Goal: Task Accomplishment & Management: Manage account settings

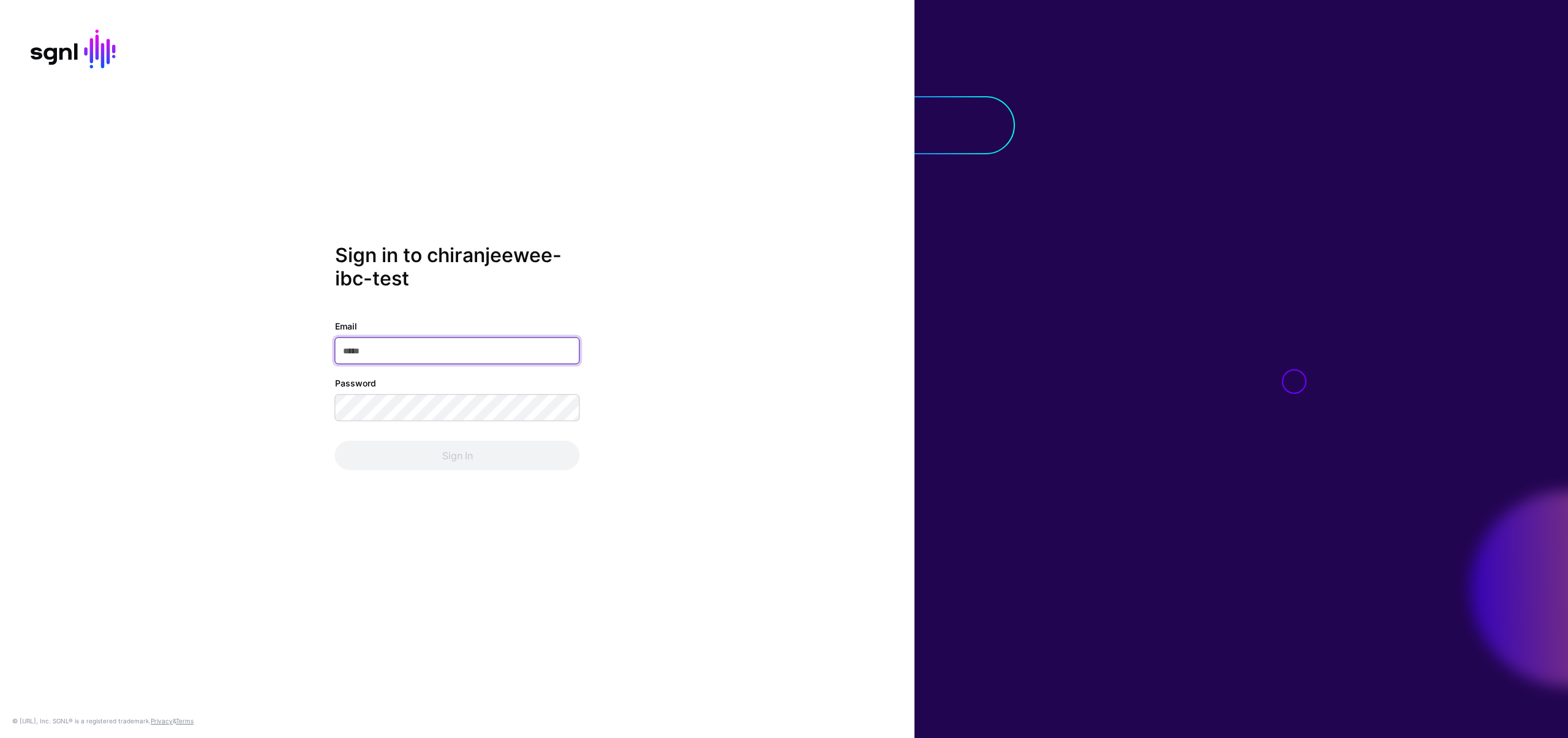
click at [389, 356] on input "Email" at bounding box center [457, 351] width 245 height 27
type input "**********"
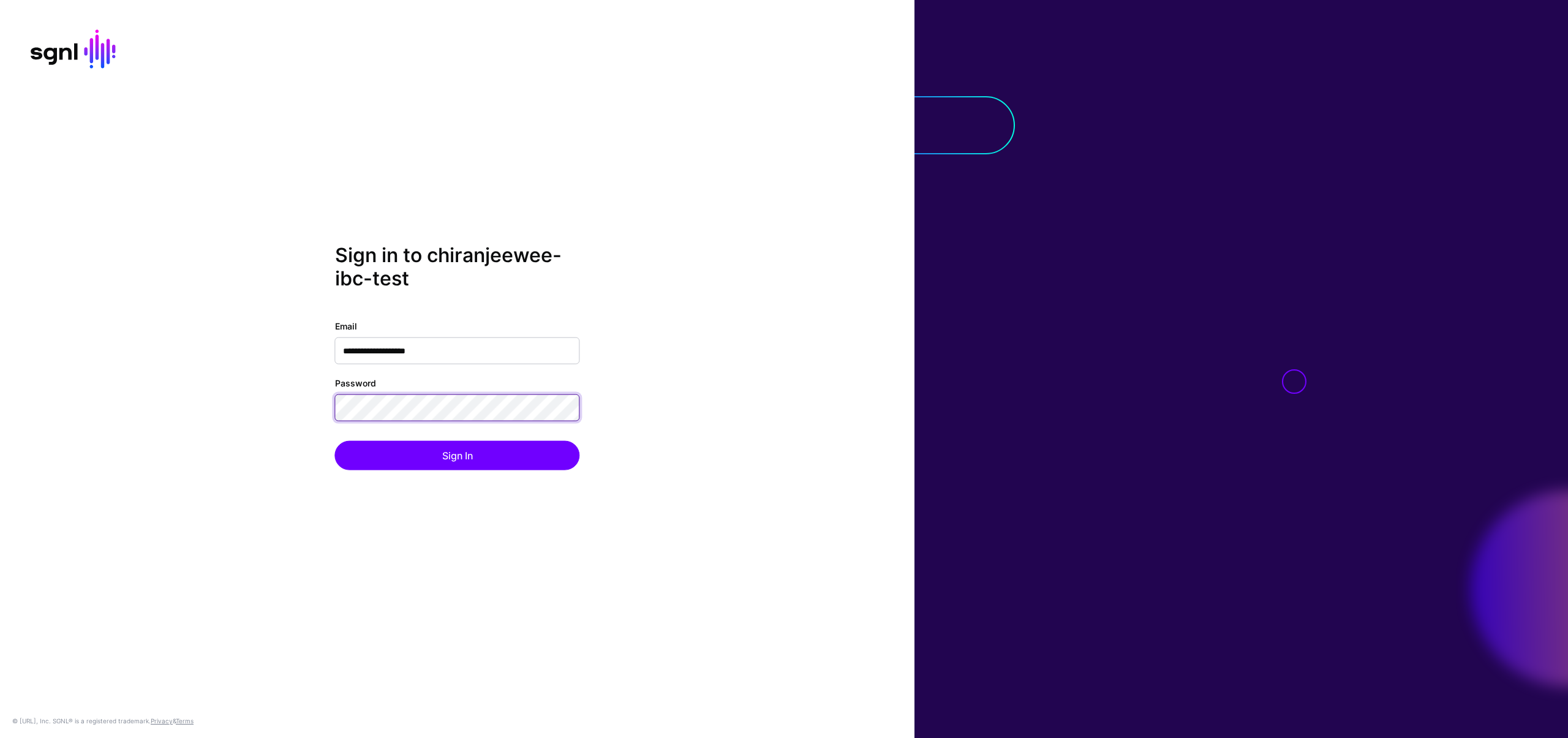
click at [324, 398] on div "**********" at bounding box center [457, 369] width 915 height 252
click at [311, 404] on div "**********" at bounding box center [457, 369] width 915 height 252
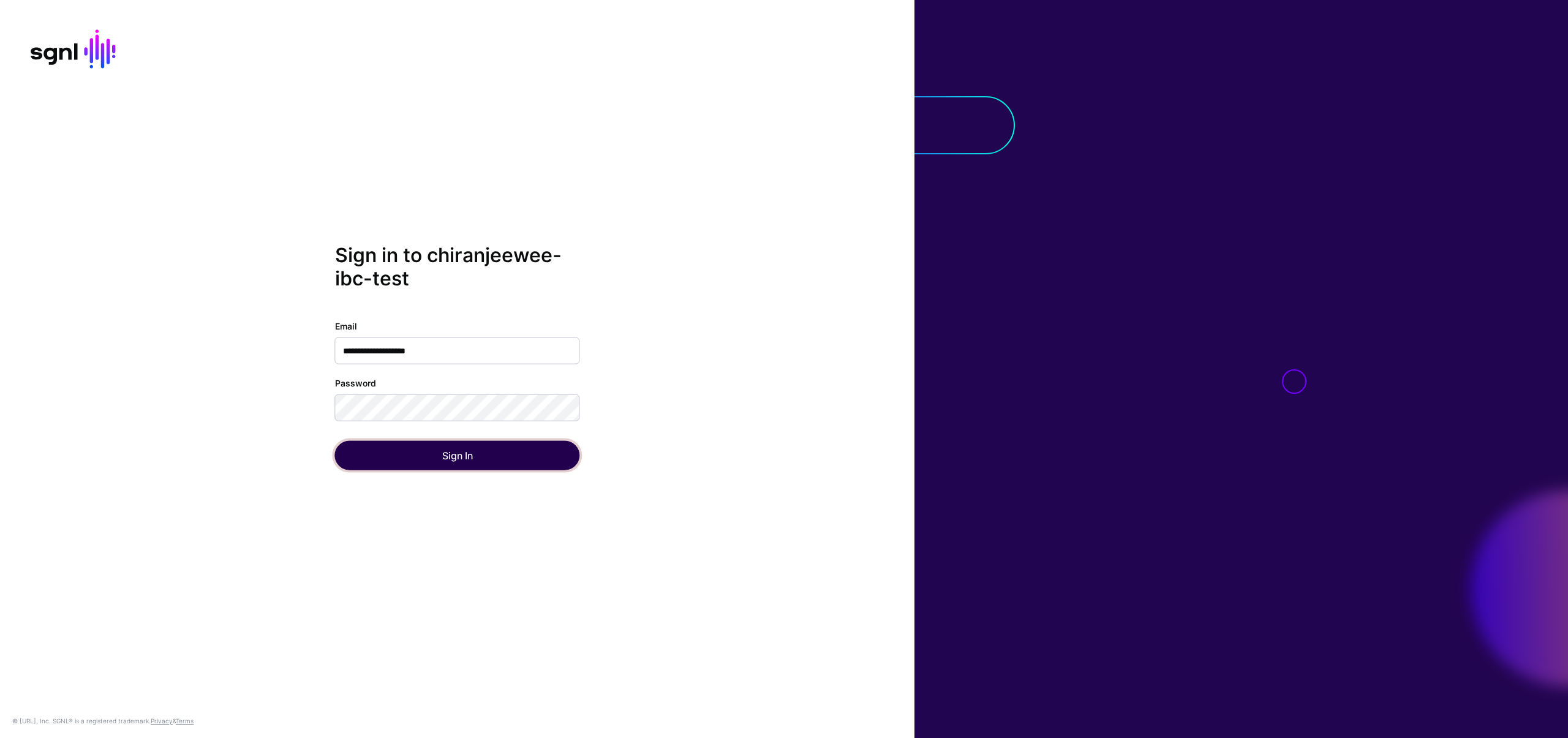
click at [377, 448] on button "Sign In" at bounding box center [457, 456] width 245 height 29
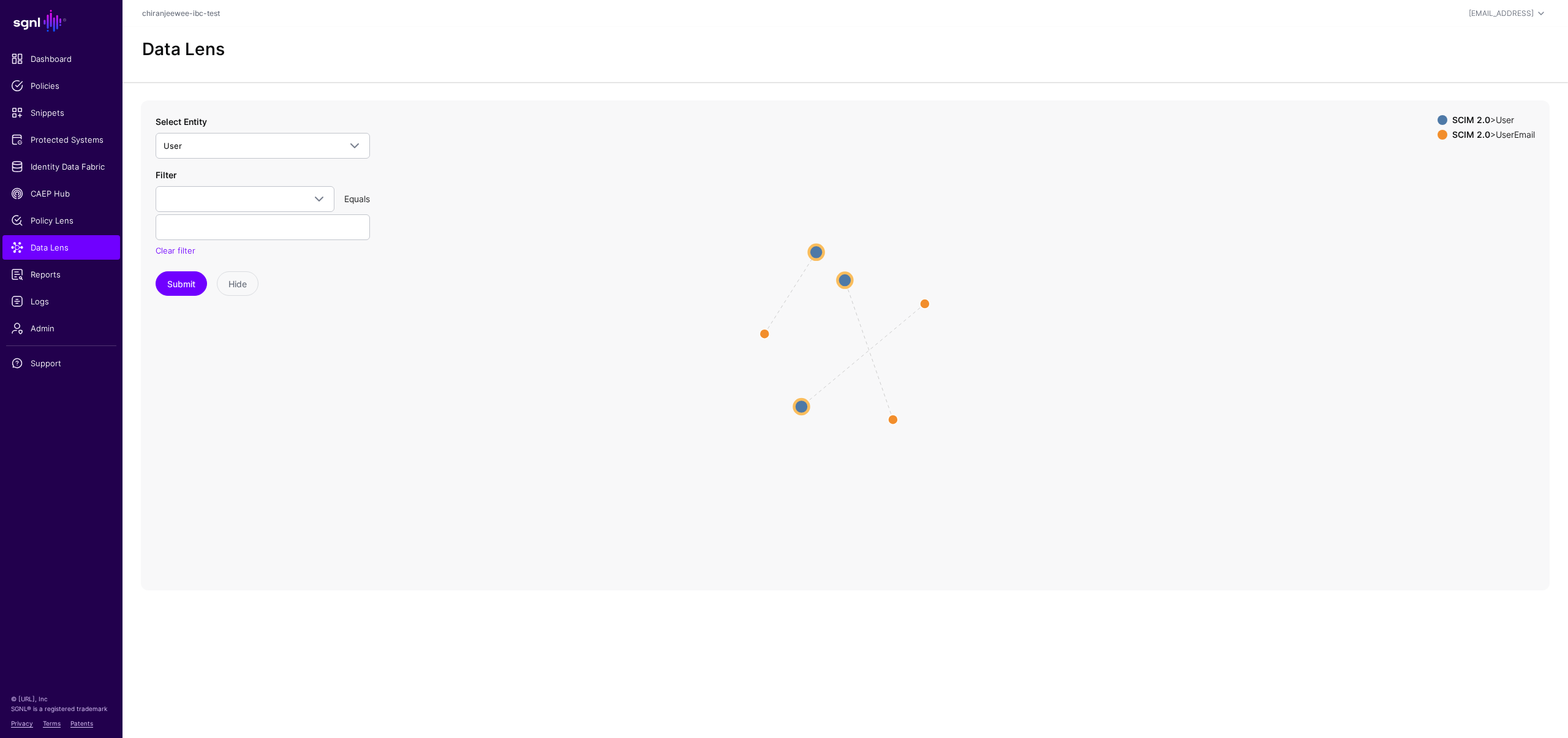
drag, startPoint x: 868, startPoint y: 347, endPoint x: 818, endPoint y: 251, distance: 108.2
click at [818, 251] on circle at bounding box center [817, 251] width 15 height 15
drag, startPoint x: 893, startPoint y: 426, endPoint x: 791, endPoint y: 356, distance: 123.7
click at [791, 356] on circle at bounding box center [793, 354] width 20 height 20
drag, startPoint x: 793, startPoint y: 414, endPoint x: 969, endPoint y: 273, distance: 225.5
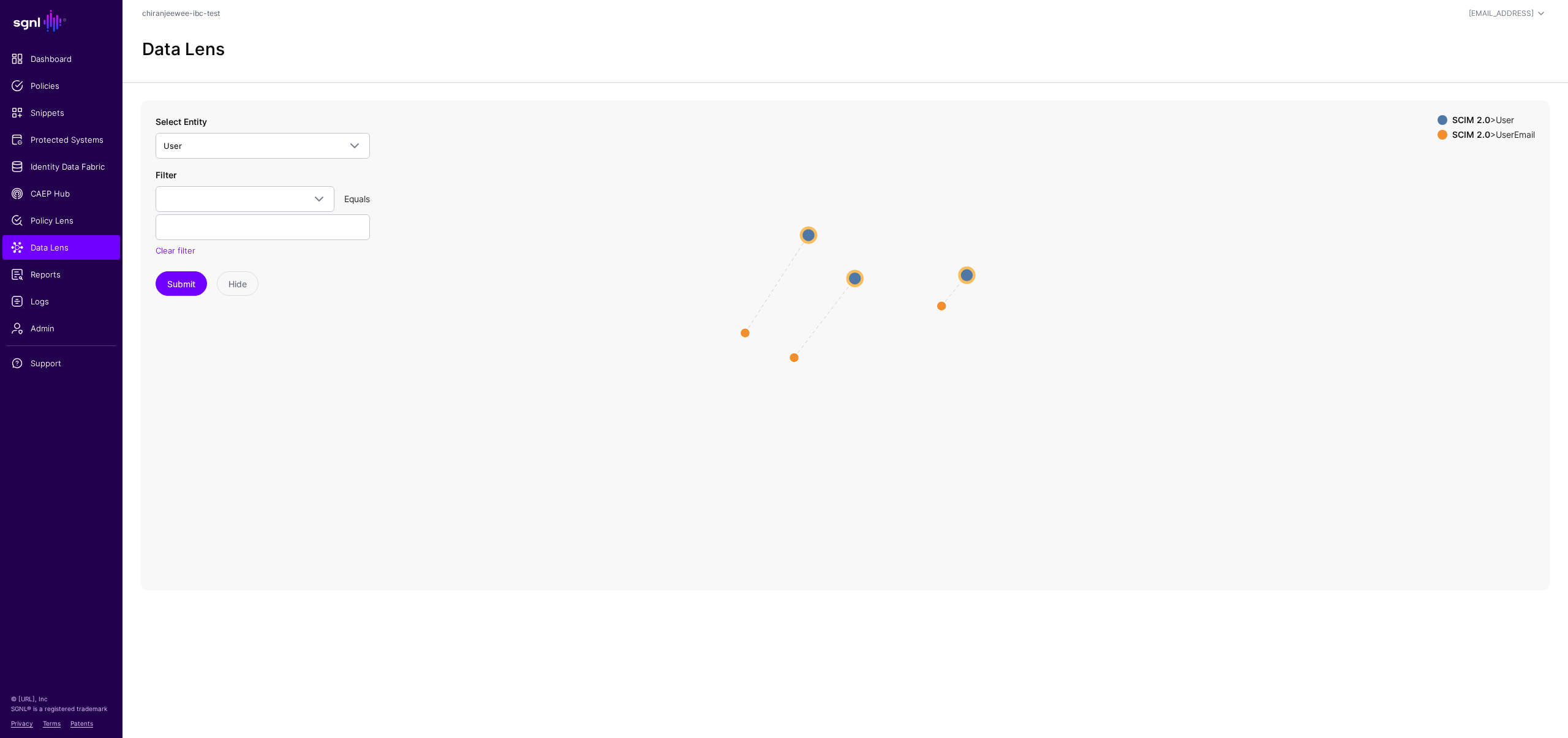
click at [969, 273] on circle at bounding box center [966, 275] width 15 height 15
drag, startPoint x: 941, startPoint y: 310, endPoint x: 842, endPoint y: 395, distance: 130.5
click at [842, 395] on circle at bounding box center [843, 394] width 20 height 20
drag, startPoint x: 984, startPoint y: 275, endPoint x: 929, endPoint y: 297, distance: 59.2
click at [929, 297] on circle at bounding box center [927, 299] width 15 height 15
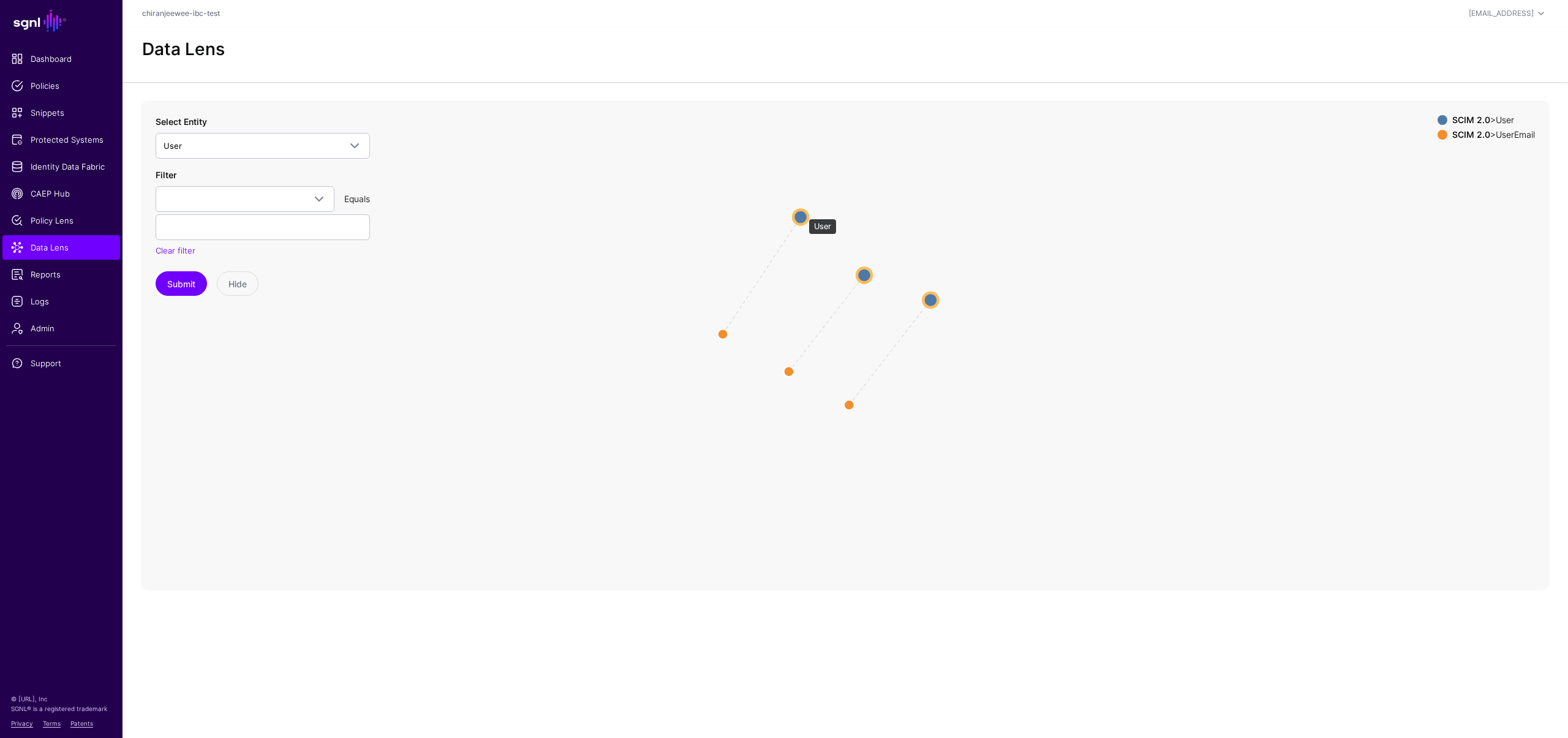
click at [803, 212] on circle at bounding box center [801, 217] width 15 height 15
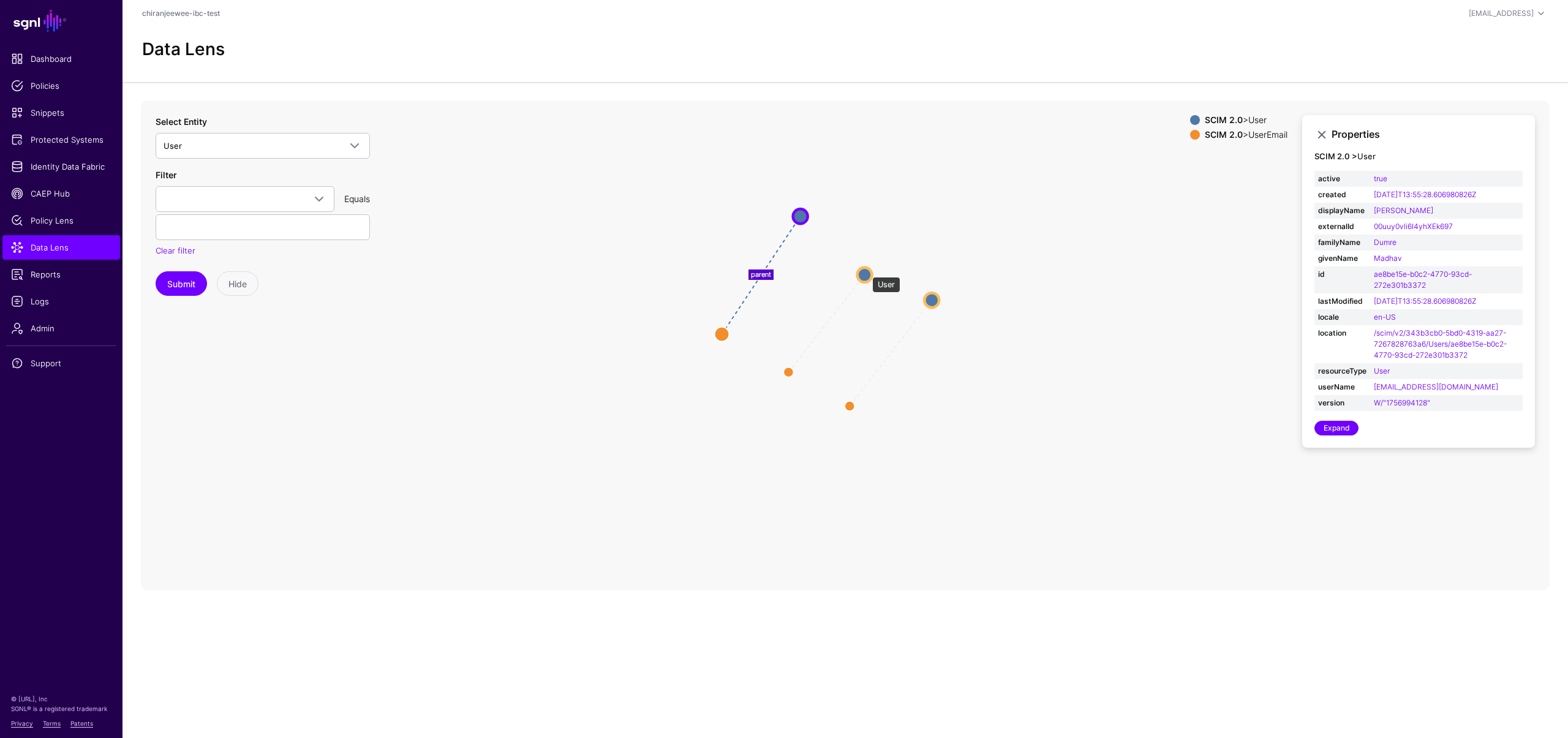
click at [866, 271] on circle at bounding box center [865, 275] width 15 height 15
click at [931, 300] on circle at bounding box center [932, 300] width 15 height 15
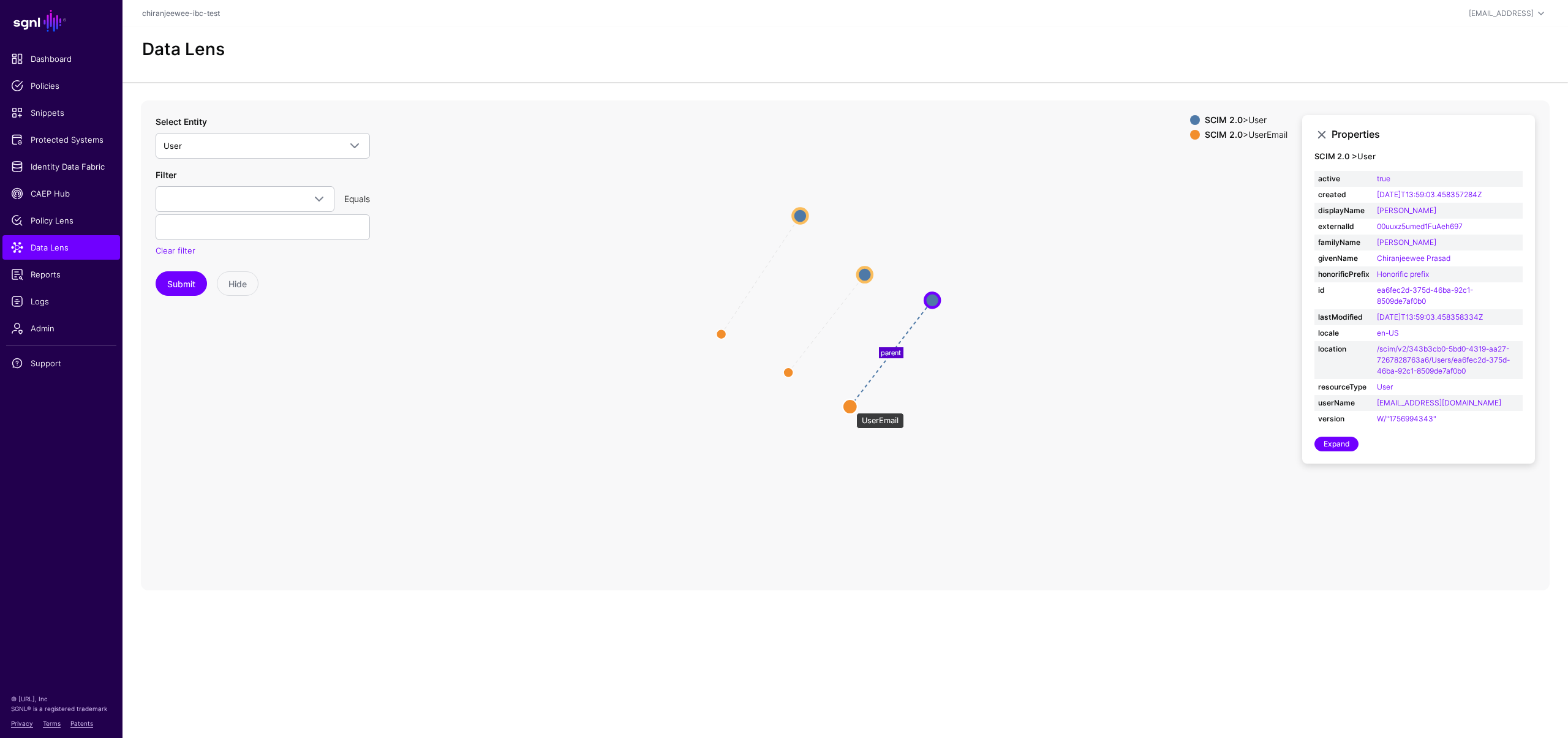
click at [850, 406] on circle at bounding box center [850, 406] width 15 height 15
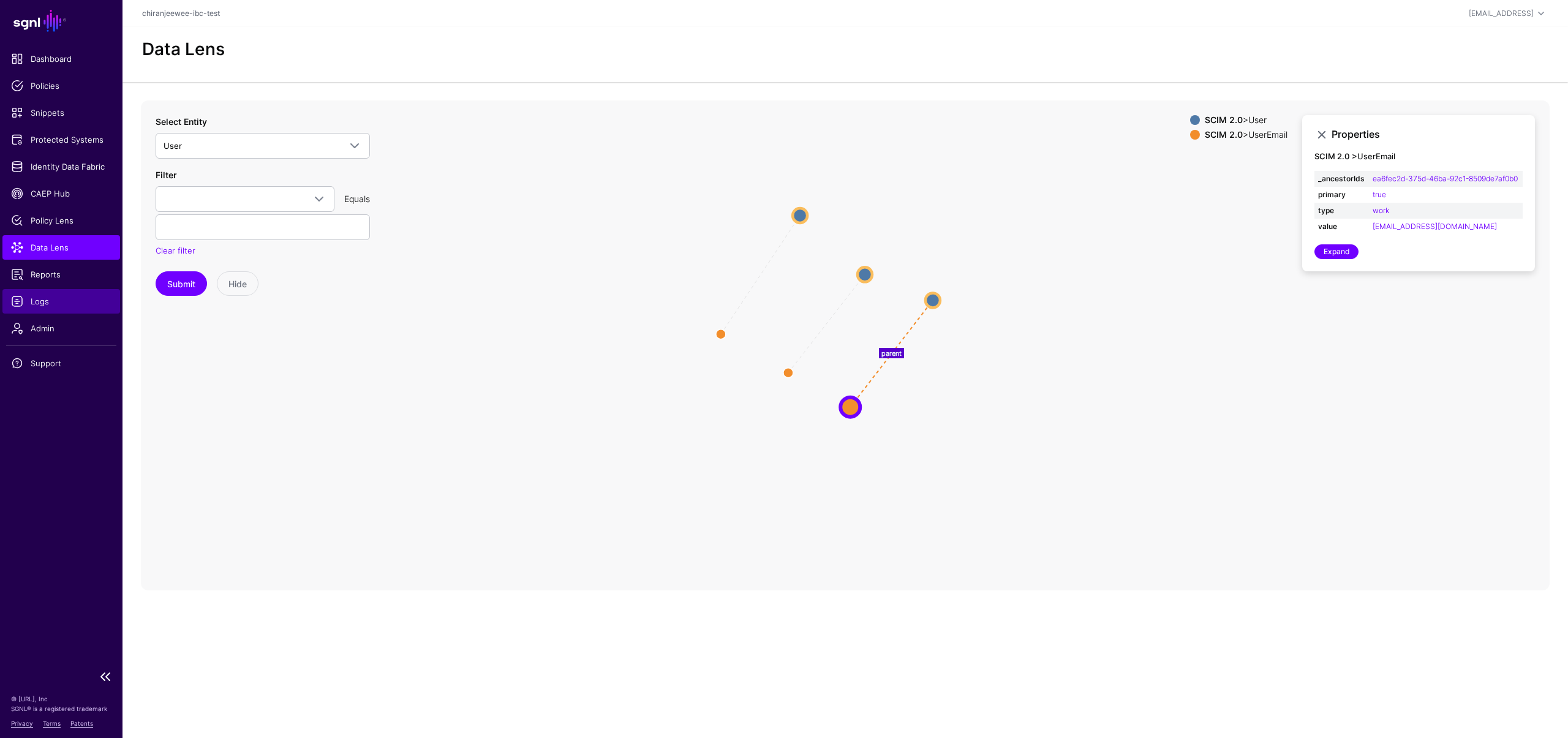
click at [48, 295] on span "Logs" at bounding box center [61, 301] width 100 height 12
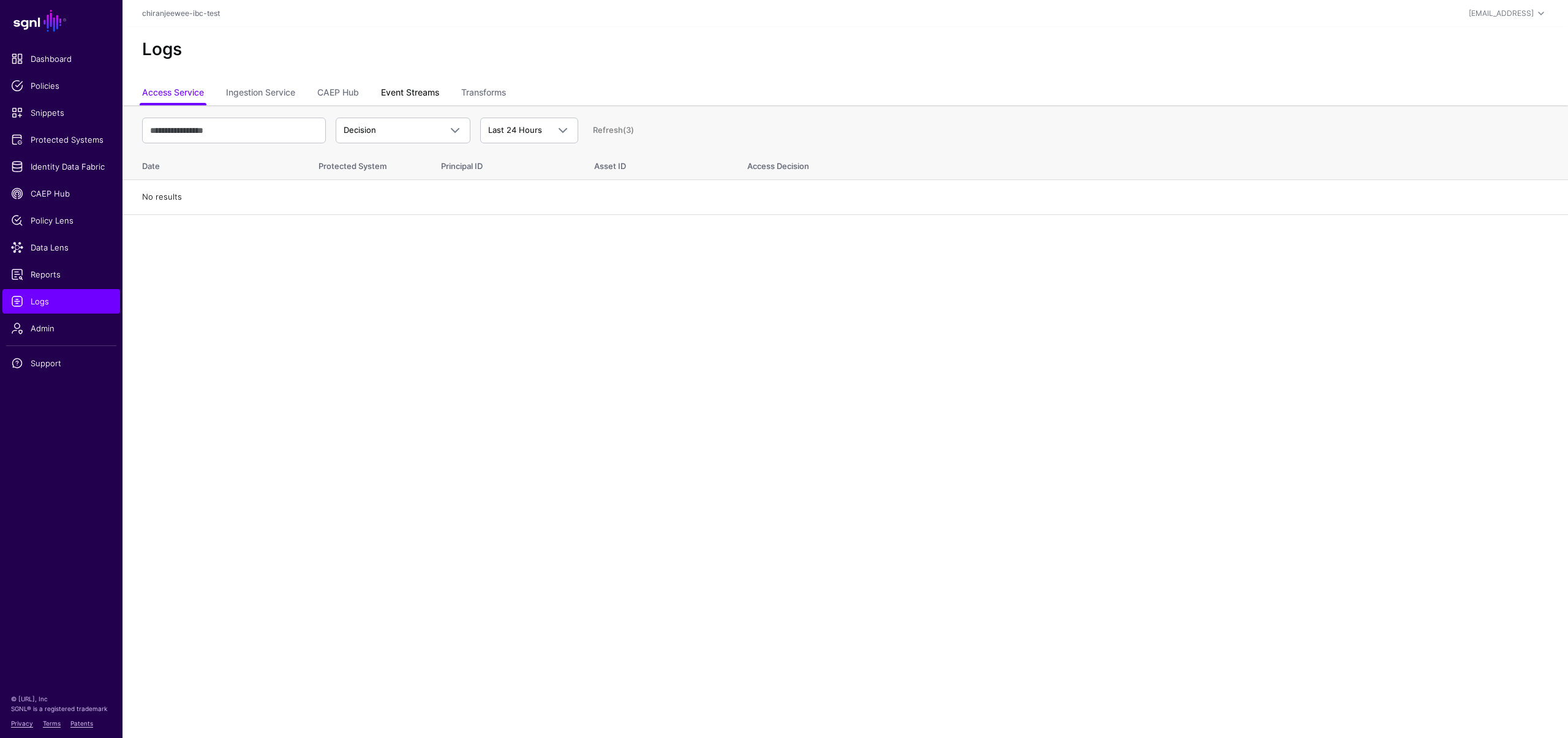
click at [402, 101] on link "Event Streams" at bounding box center [410, 93] width 58 height 23
click at [397, 125] on span "Event Received" at bounding box center [373, 129] width 60 height 10
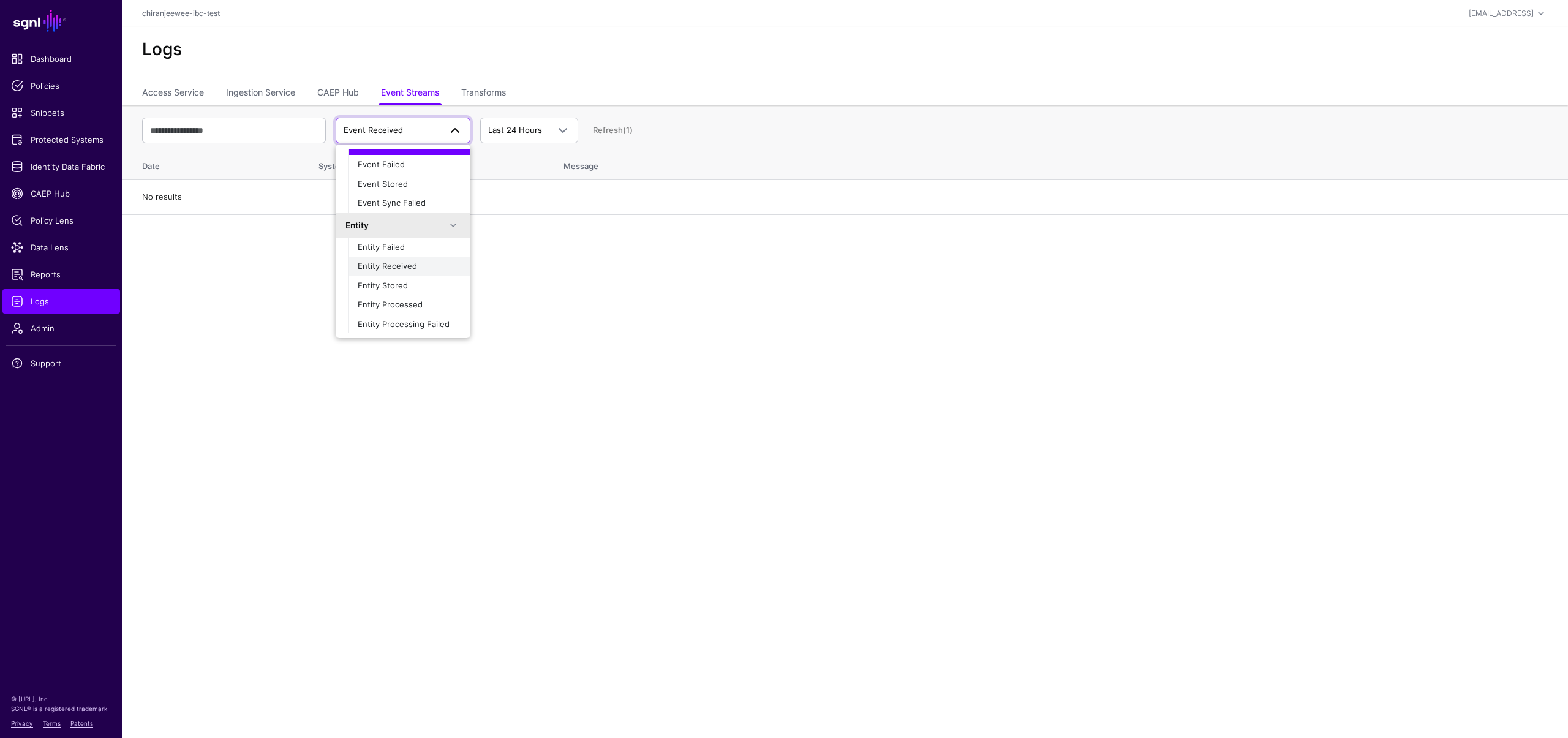
scroll to position [38, 0]
click at [389, 290] on div "Entity Stored" at bounding box center [409, 285] width 103 height 12
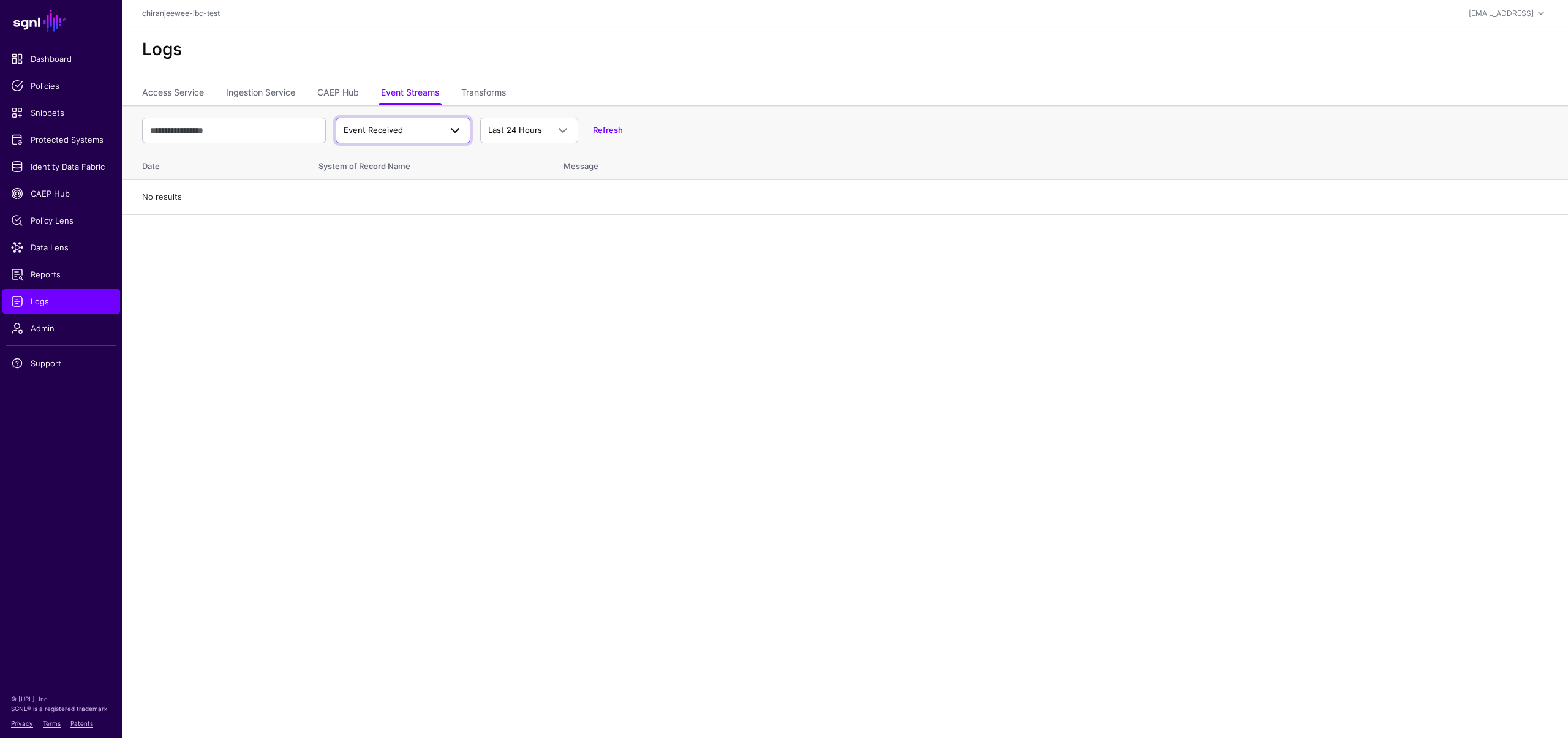
click at [359, 141] on link "Event Received" at bounding box center [403, 130] width 135 height 26
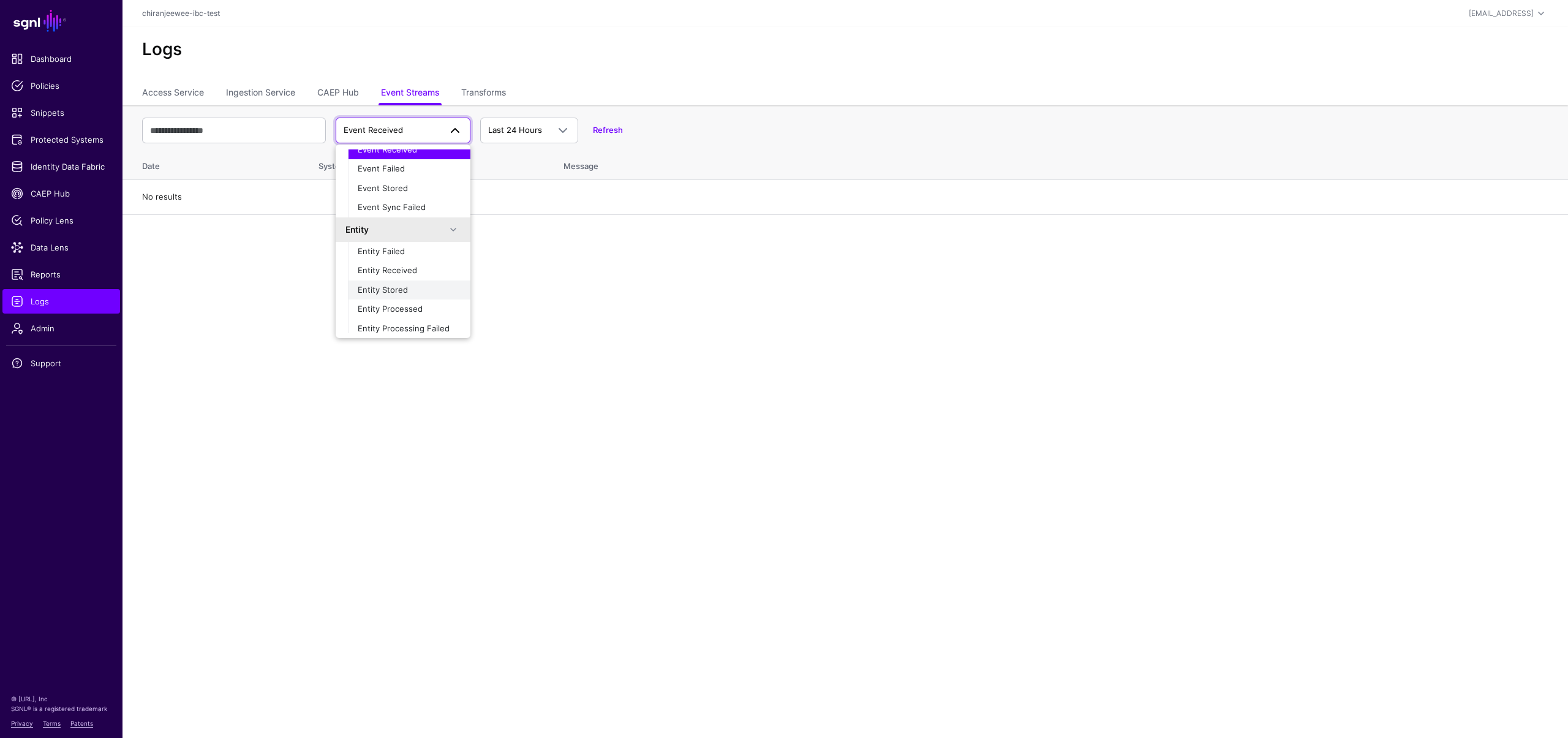
scroll to position [38, 0]
click at [403, 287] on span "Entity Stored" at bounding box center [383, 284] width 50 height 10
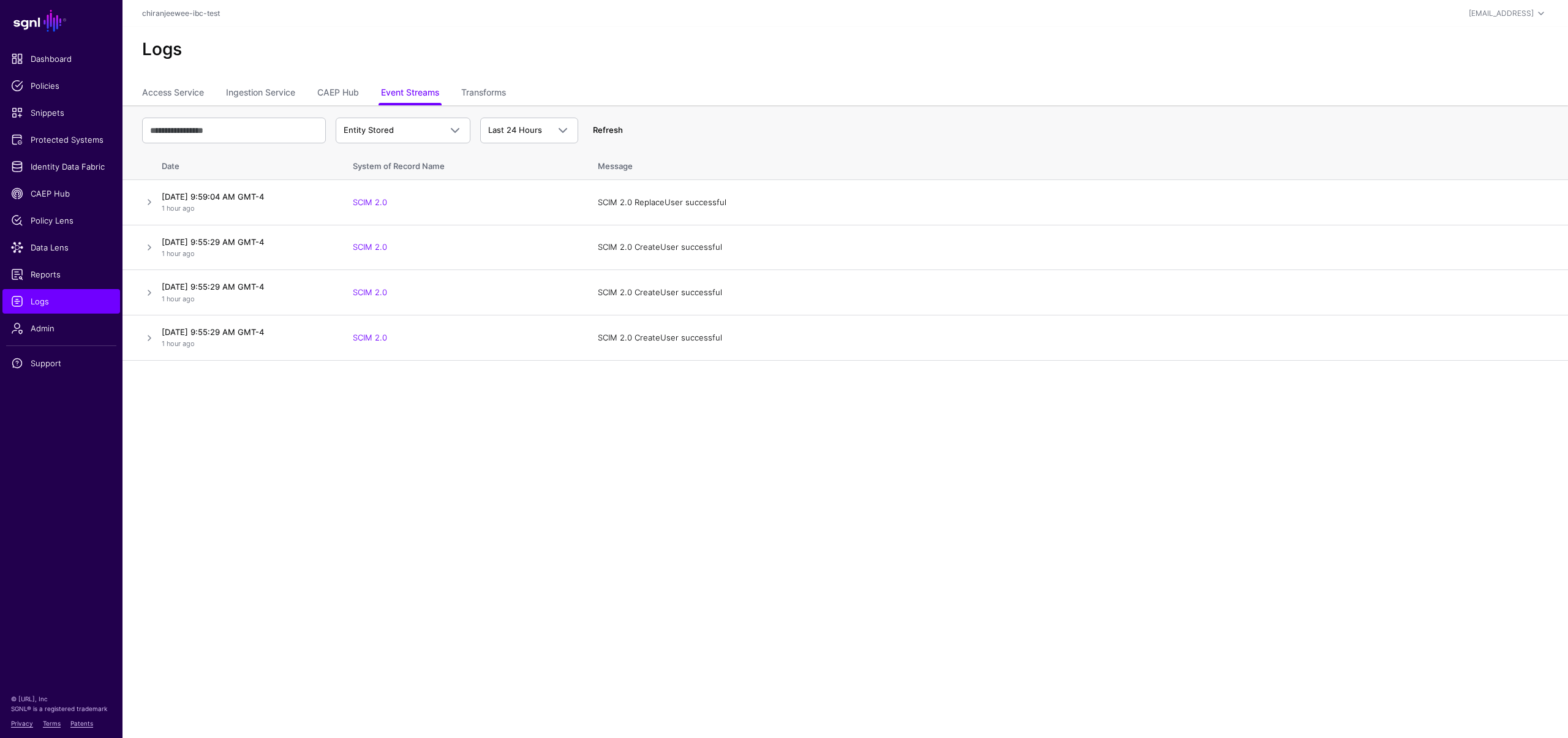
click at [606, 132] on link "Refresh" at bounding box center [608, 129] width 30 height 10
click at [620, 131] on link "Refresh" at bounding box center [608, 129] width 30 height 10
click at [406, 125] on span "Entity Stored" at bounding box center [392, 130] width 97 height 12
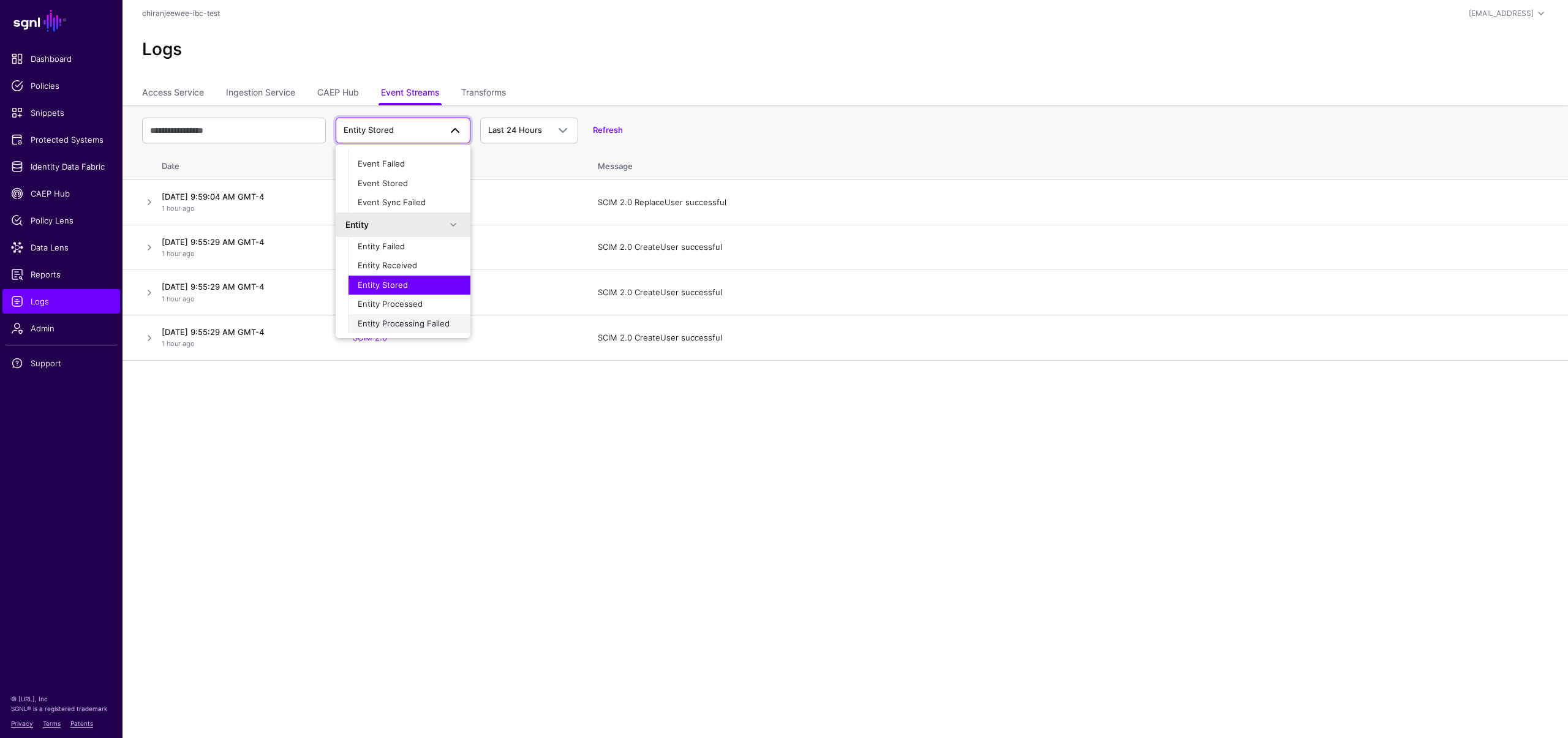
click at [413, 319] on span "Entity Processing Failed" at bounding box center [403, 323] width 92 height 10
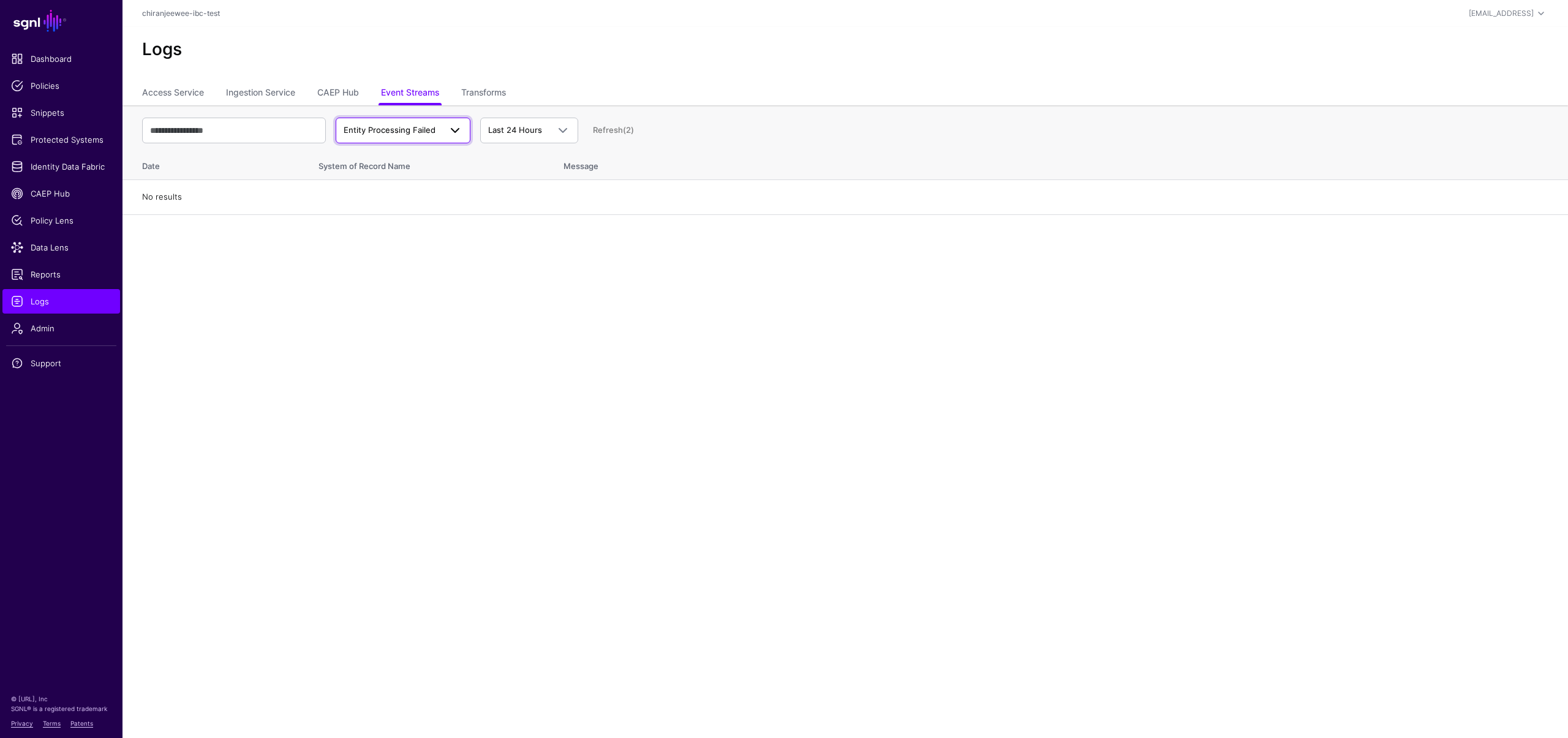
click at [423, 129] on span "Entity Processing Failed" at bounding box center [389, 129] width 92 height 10
click at [409, 306] on span "Entity Processed" at bounding box center [390, 304] width 65 height 10
click at [409, 124] on span "Entity Processed" at bounding box center [392, 130] width 97 height 12
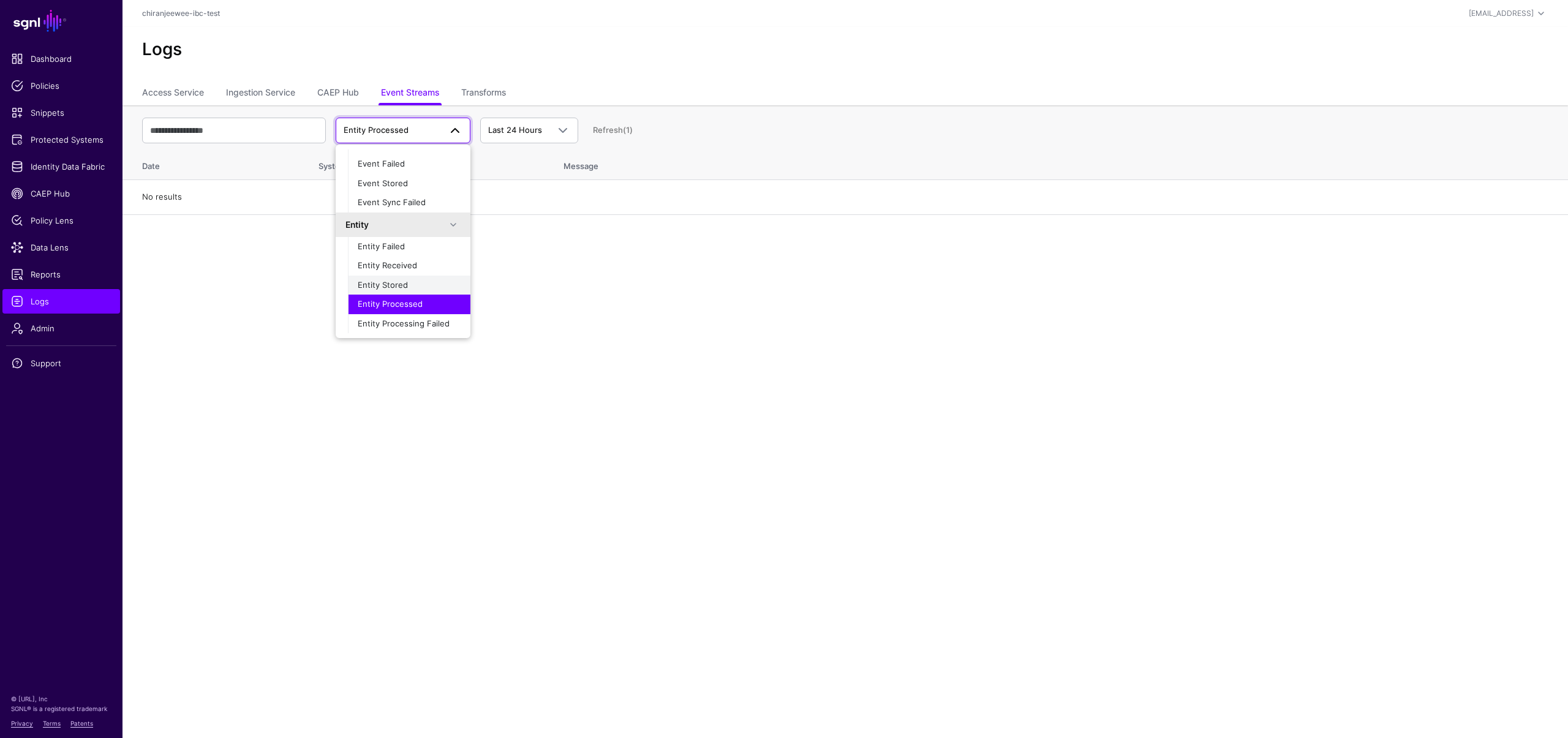
click at [415, 284] on div "Entity Stored" at bounding box center [409, 285] width 103 height 12
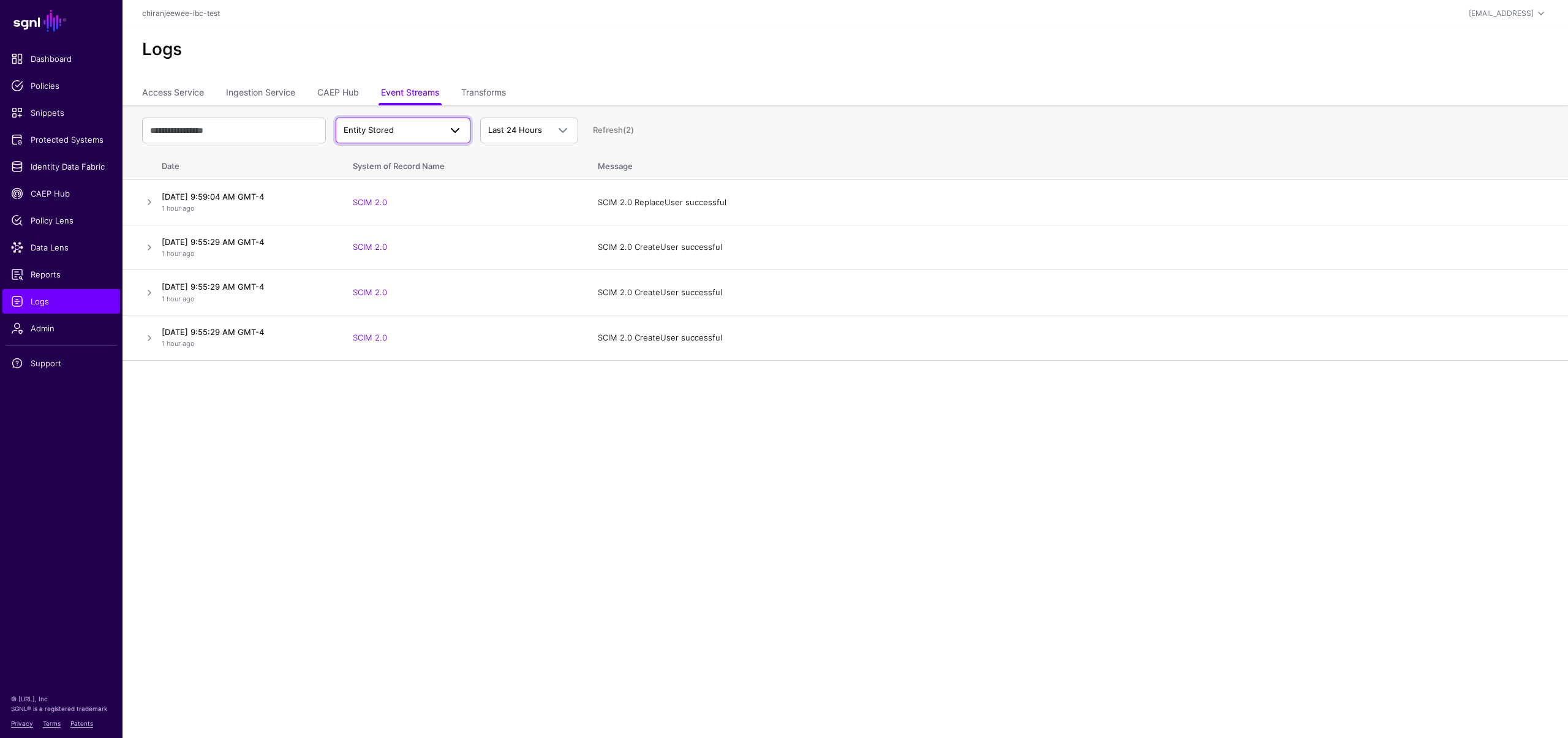
click at [419, 132] on span "Entity Stored" at bounding box center [392, 130] width 97 height 12
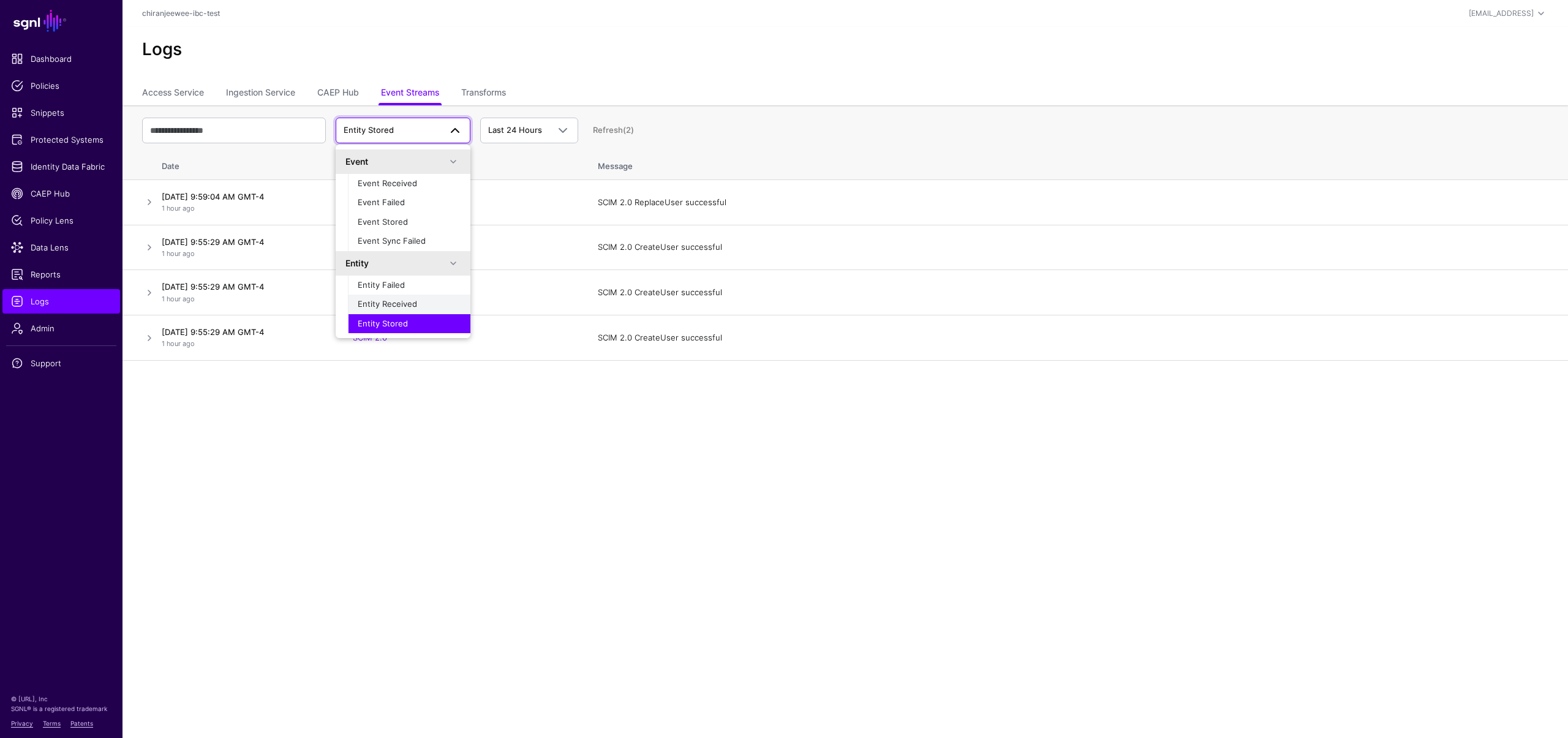
click at [412, 302] on span "Entity Received" at bounding box center [387, 304] width 60 height 10
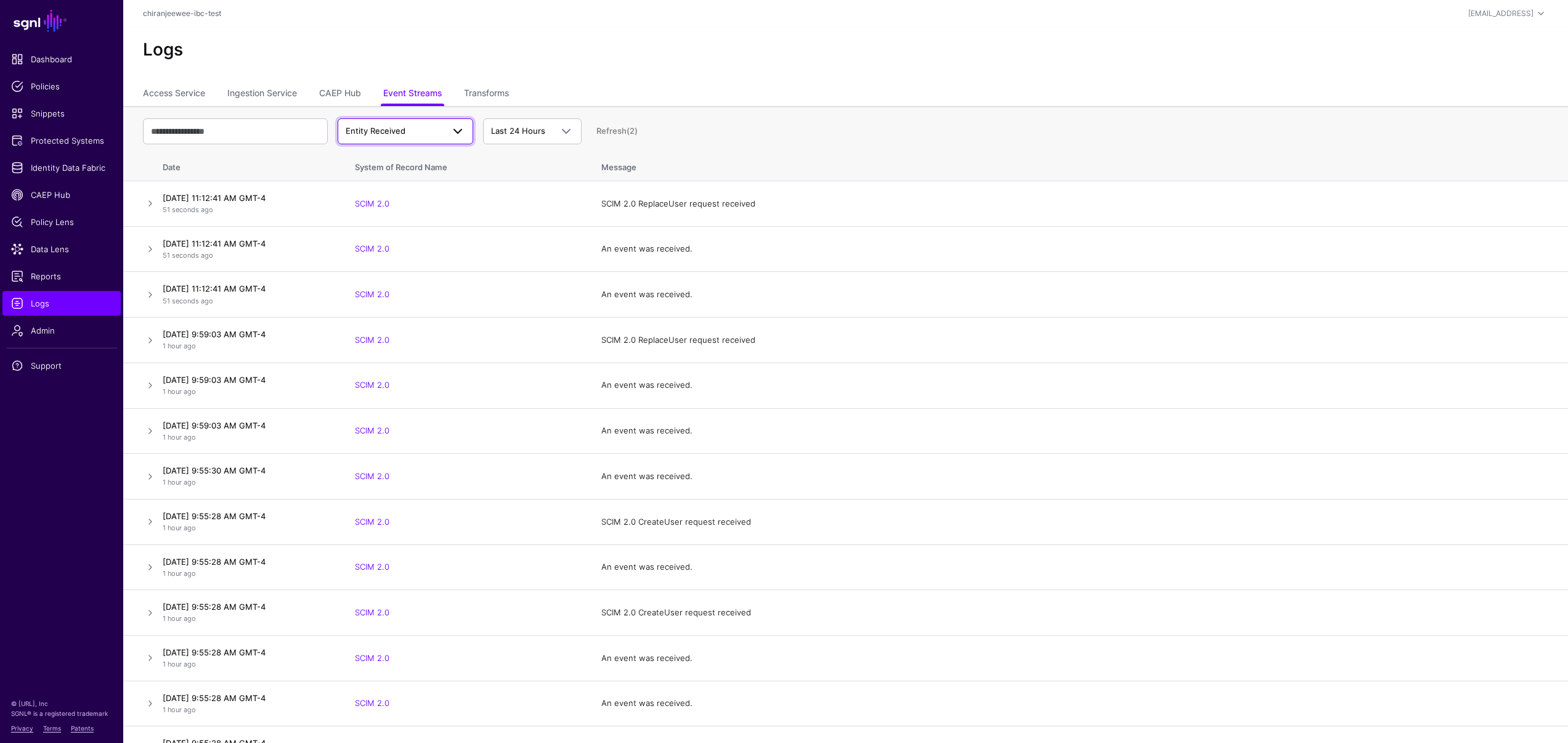
click at [419, 133] on span "Entity Received" at bounding box center [394, 131] width 97 height 12
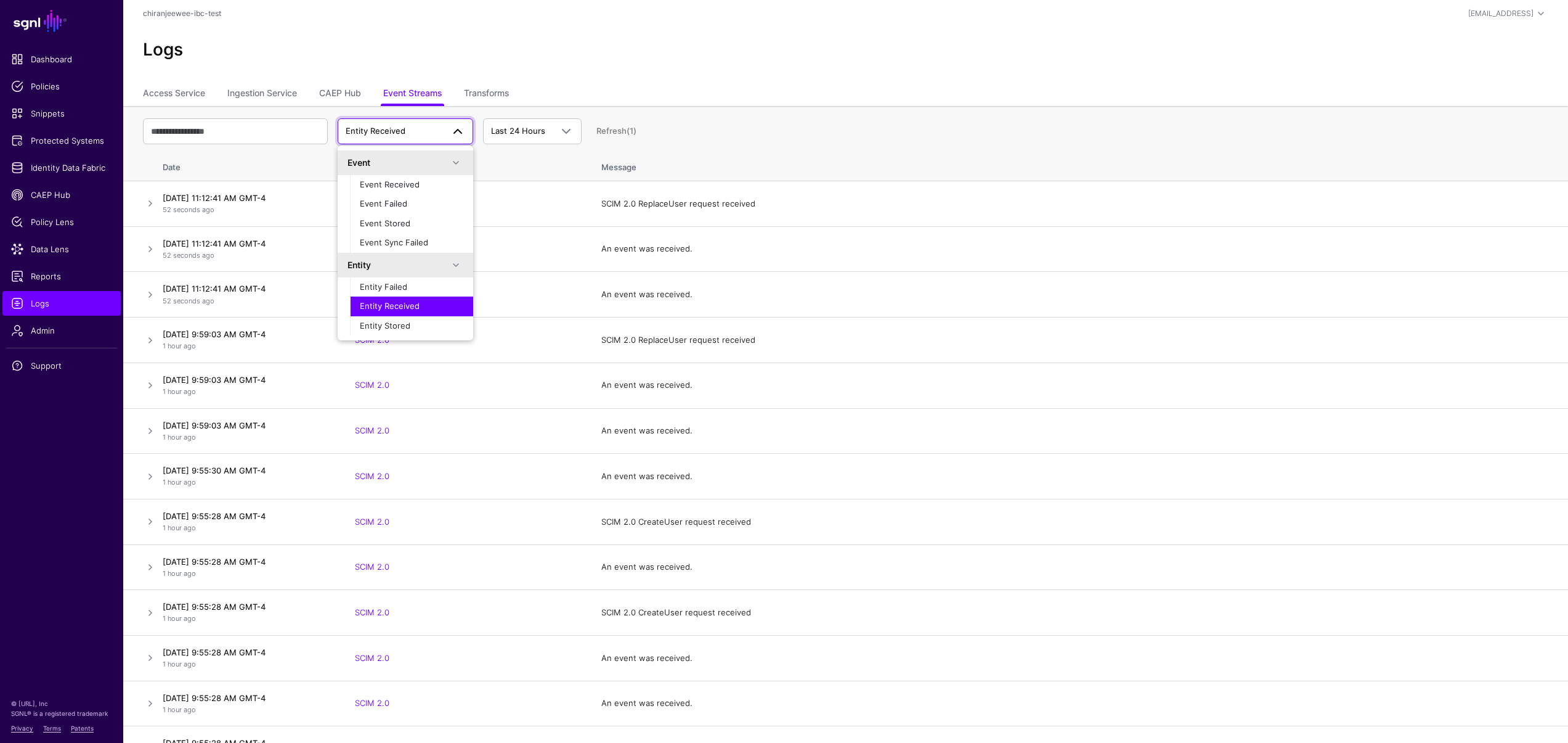
click at [410, 304] on span "Entity Received" at bounding box center [390, 306] width 60 height 10
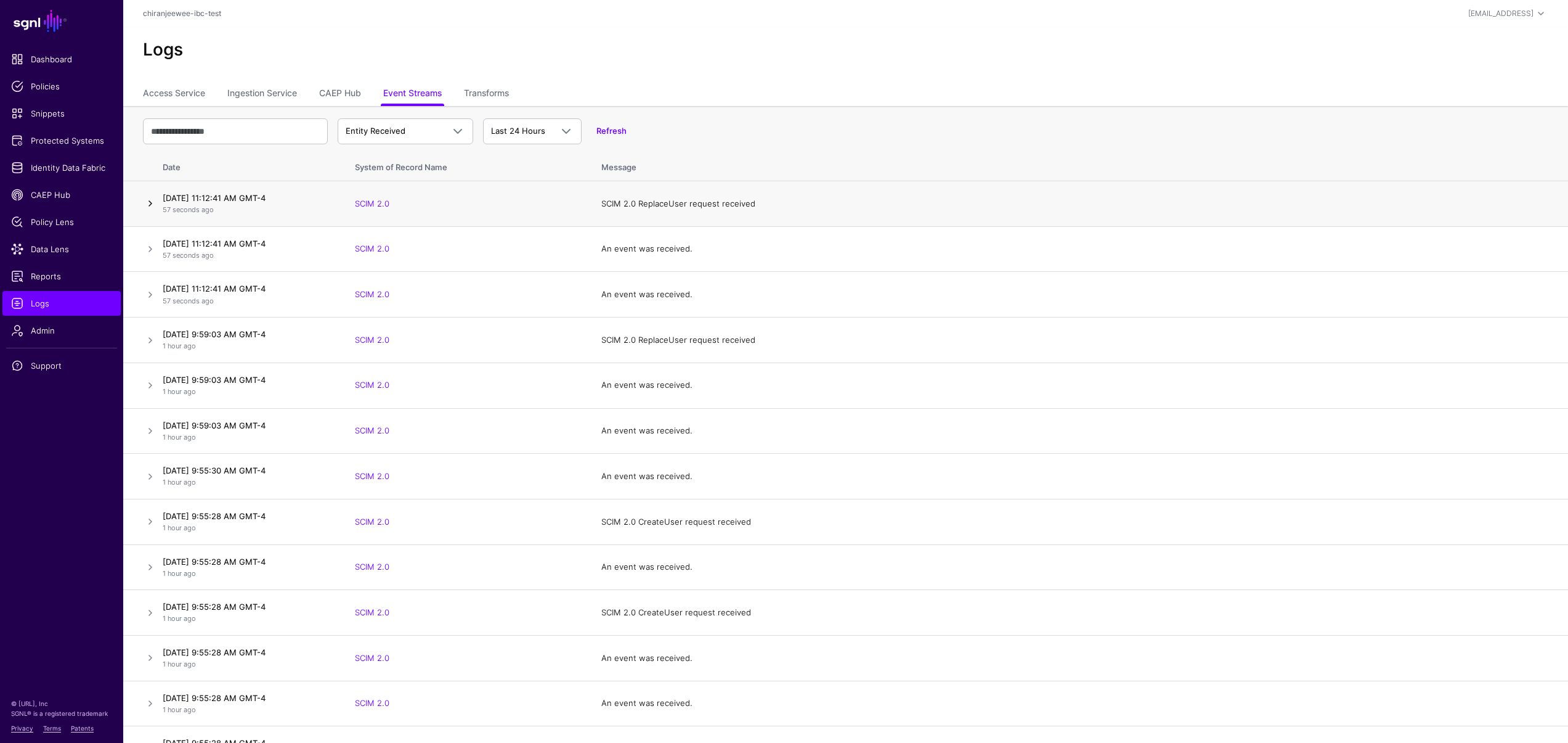
click at [151, 202] on link at bounding box center [150, 204] width 15 height 15
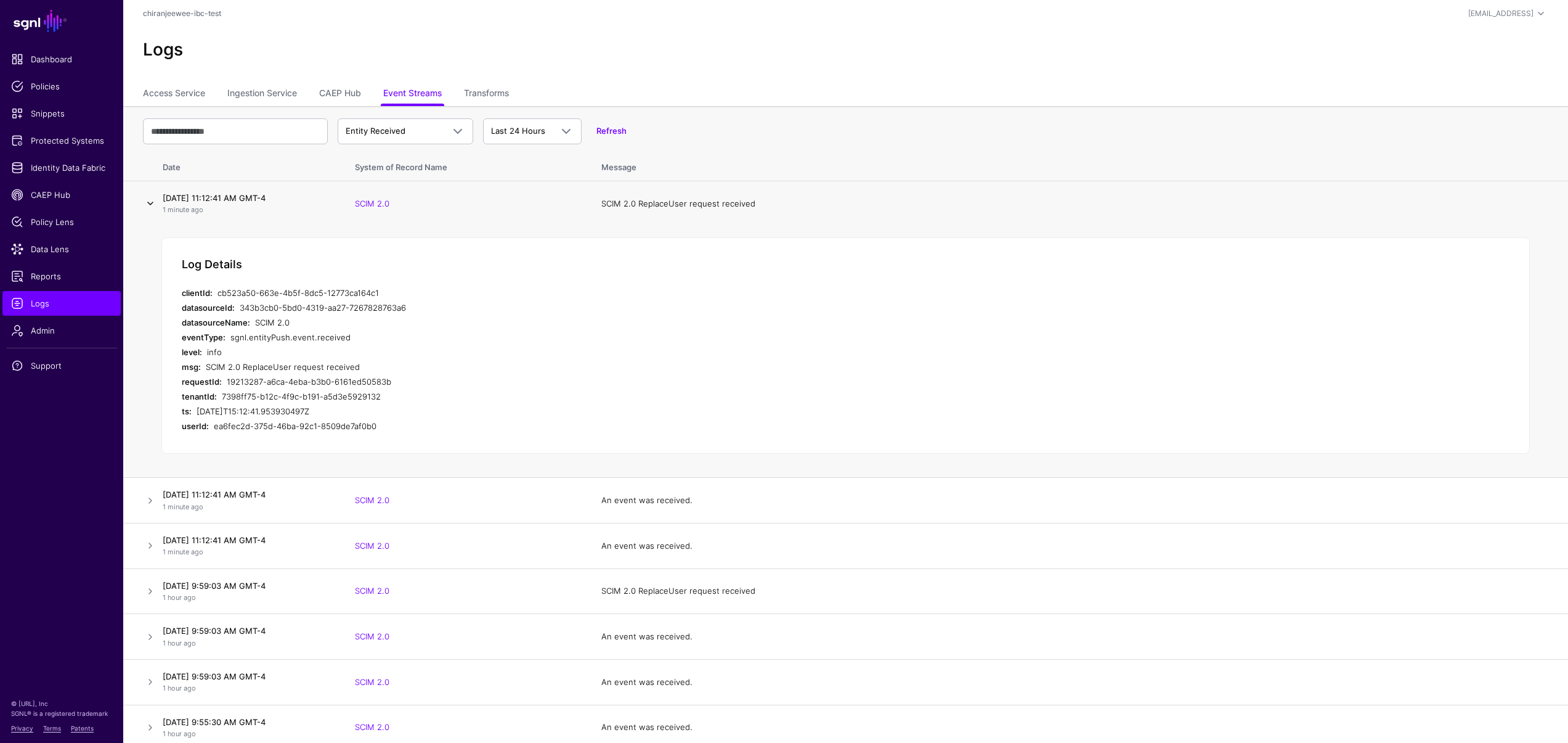
click at [150, 203] on link at bounding box center [150, 204] width 15 height 15
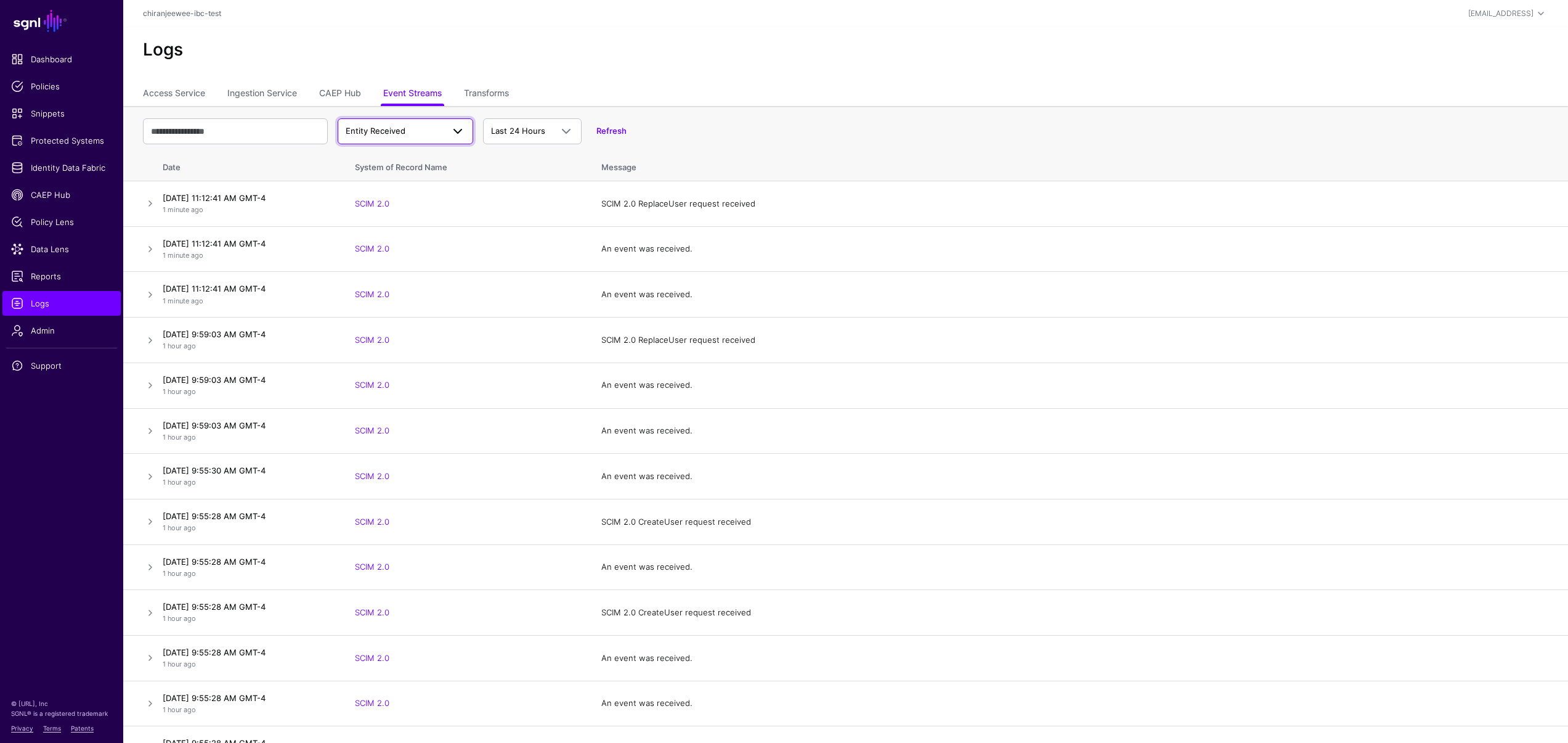
click at [415, 130] on span "Entity Received" at bounding box center [394, 131] width 97 height 12
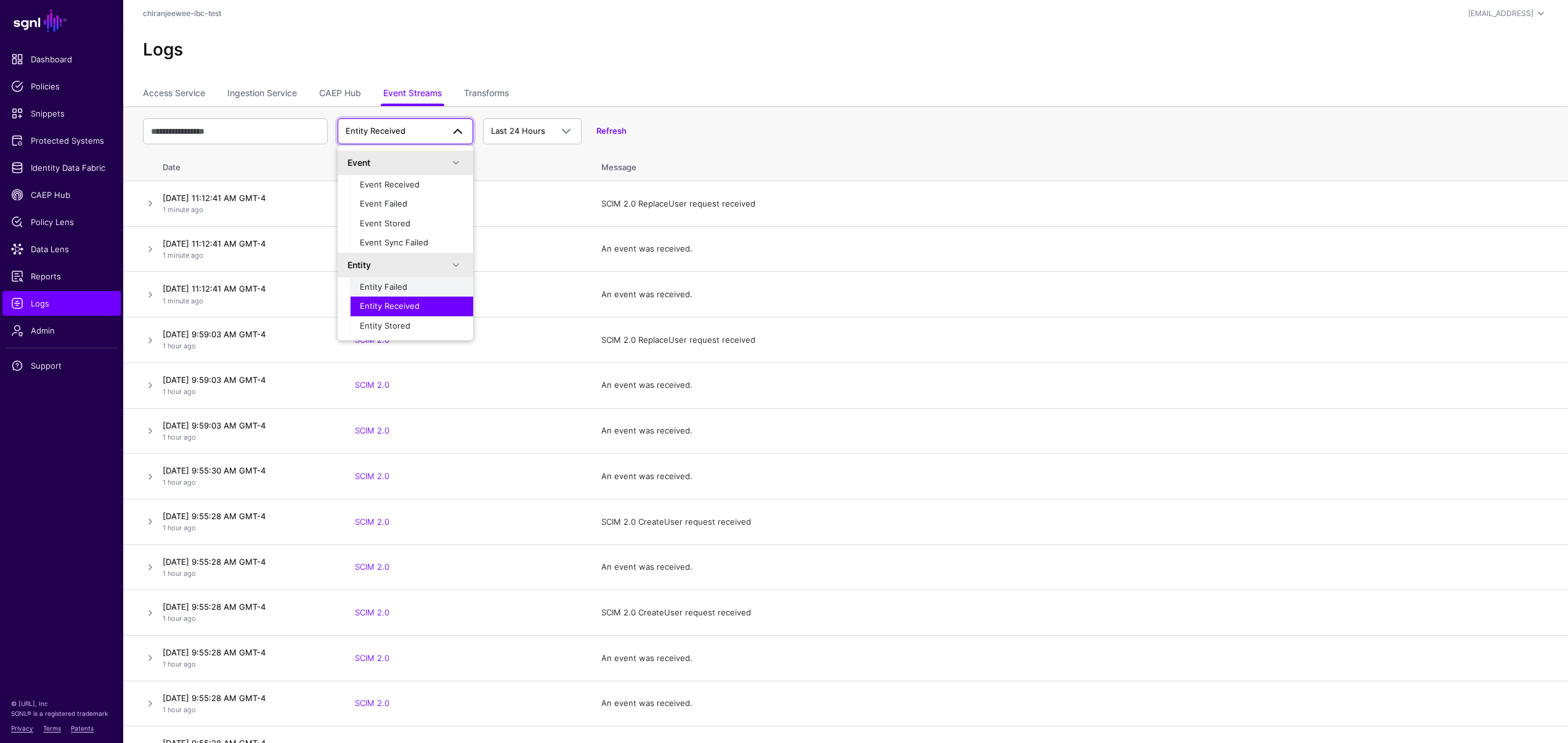
click at [406, 286] on div "Entity Failed" at bounding box center [411, 287] width 103 height 12
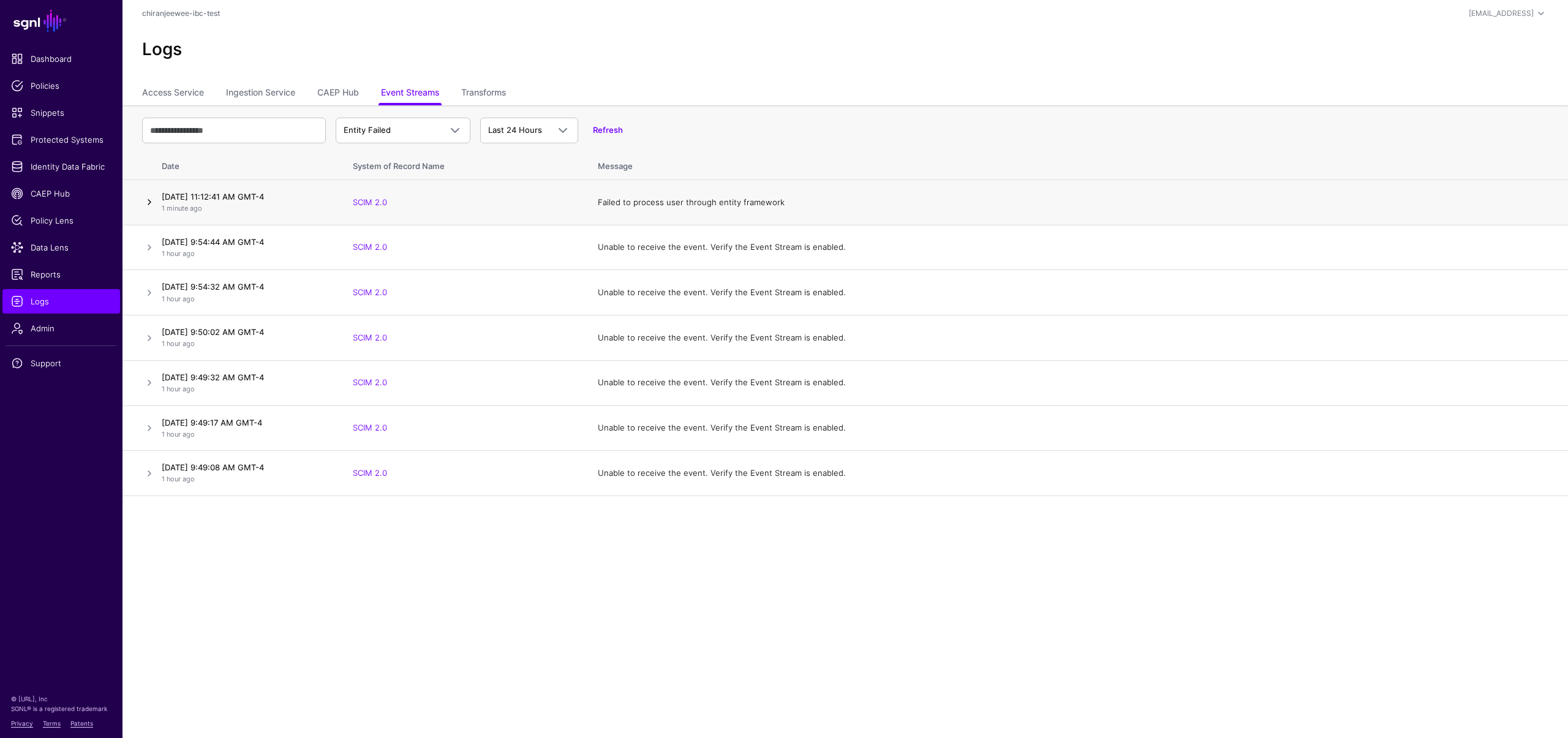
click at [147, 198] on link at bounding box center [149, 202] width 15 height 15
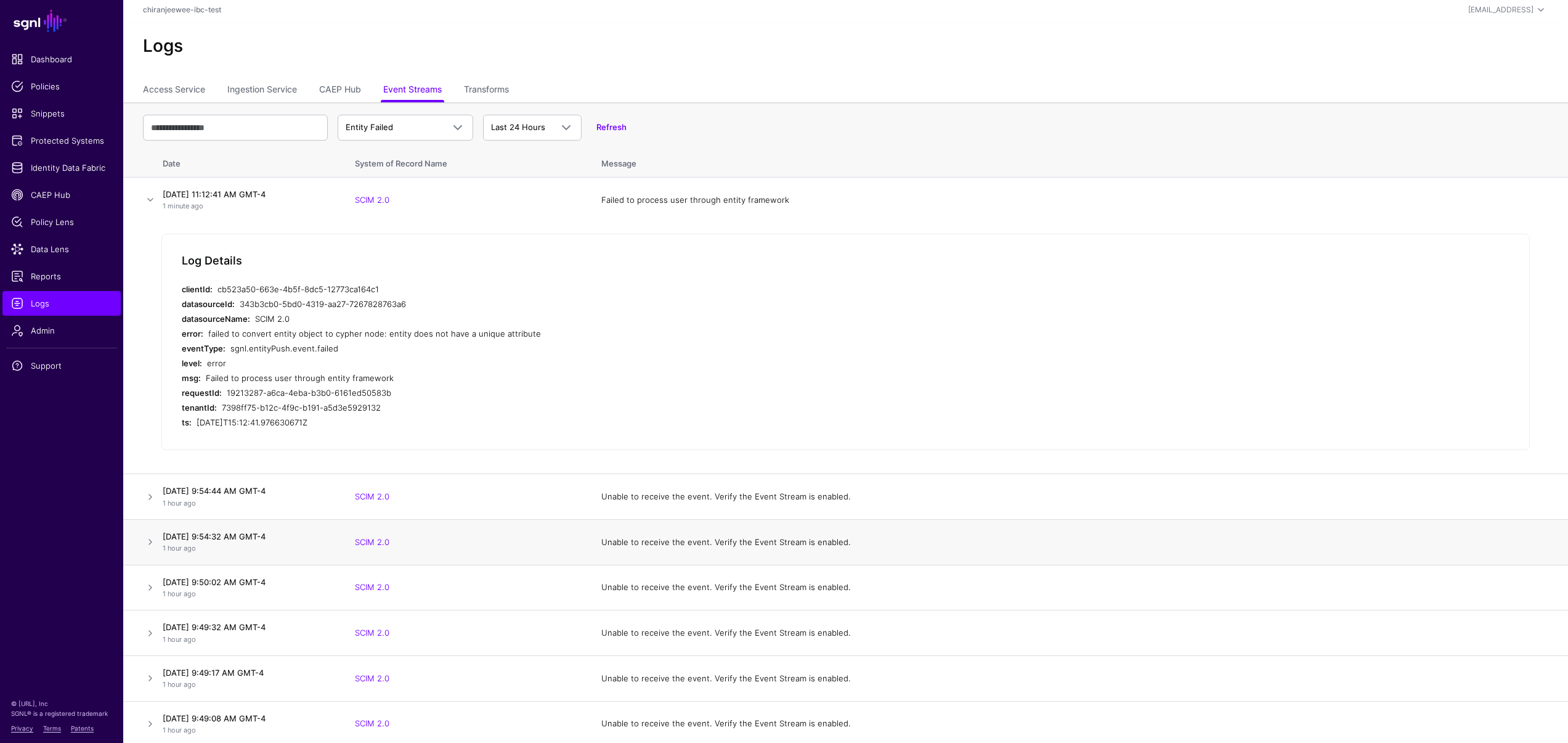
scroll to position [0, 0]
click at [414, 134] on span "Entity Failed" at bounding box center [394, 131] width 97 height 12
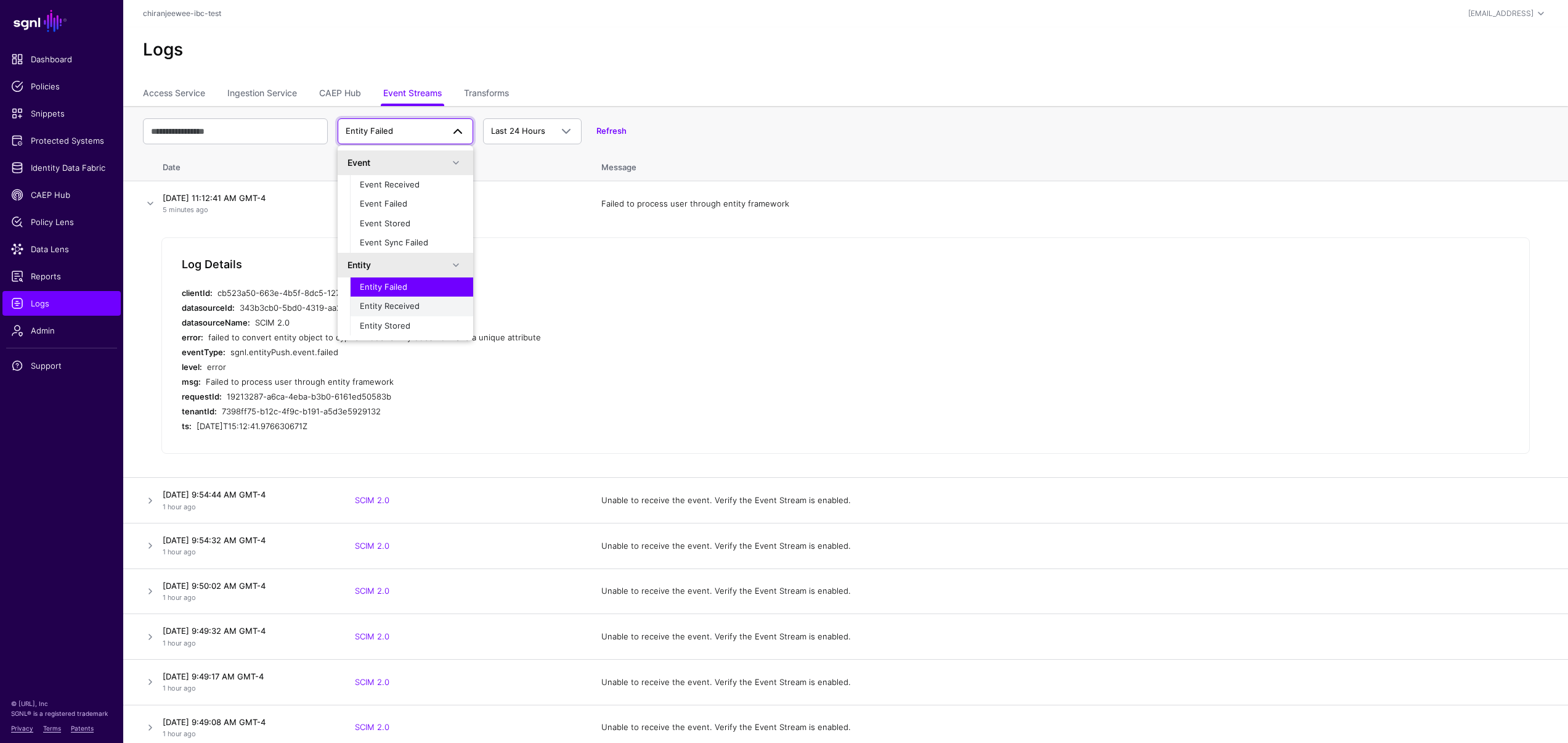
click at [408, 310] on span "Entity Received" at bounding box center [390, 306] width 60 height 10
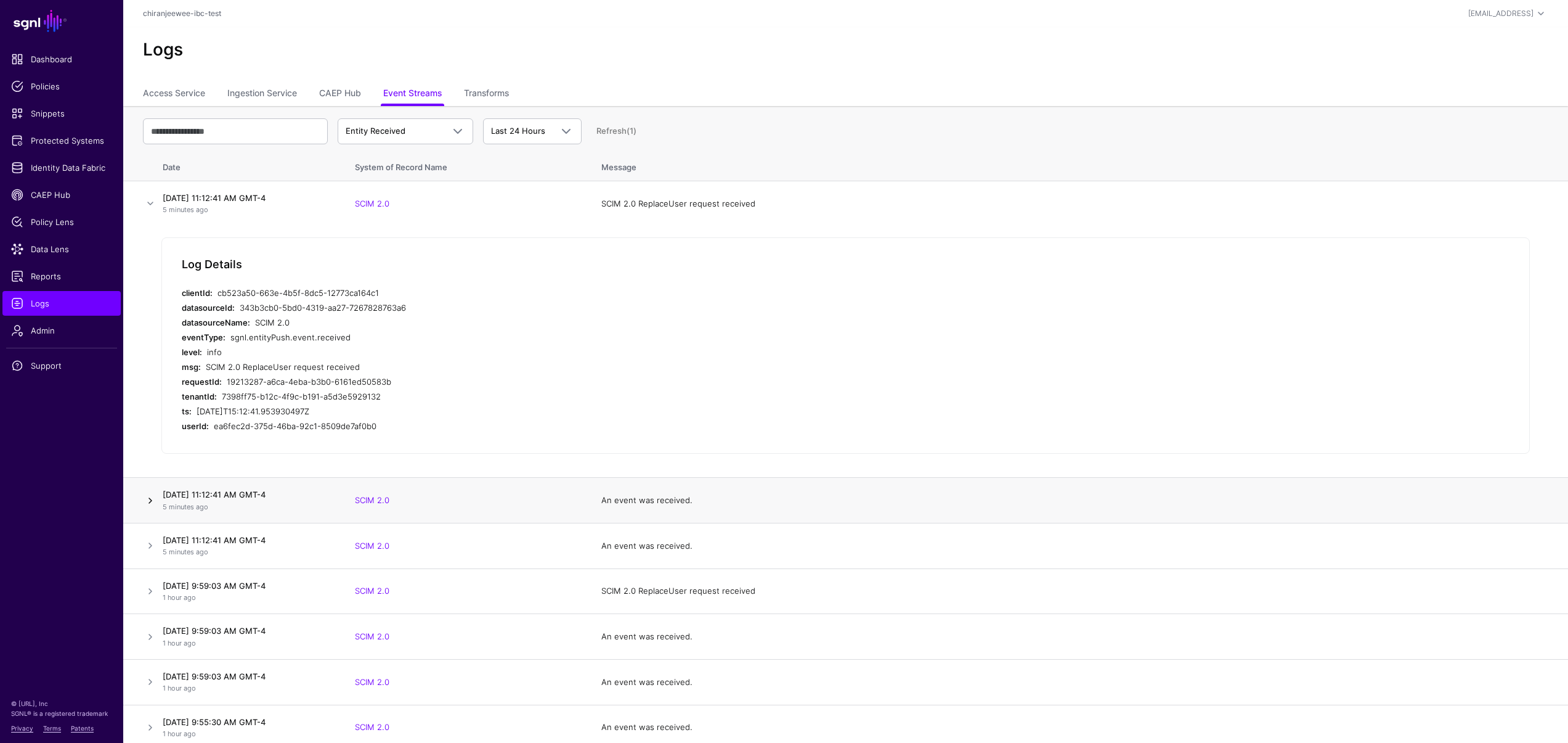
click at [149, 504] on link at bounding box center [150, 501] width 15 height 15
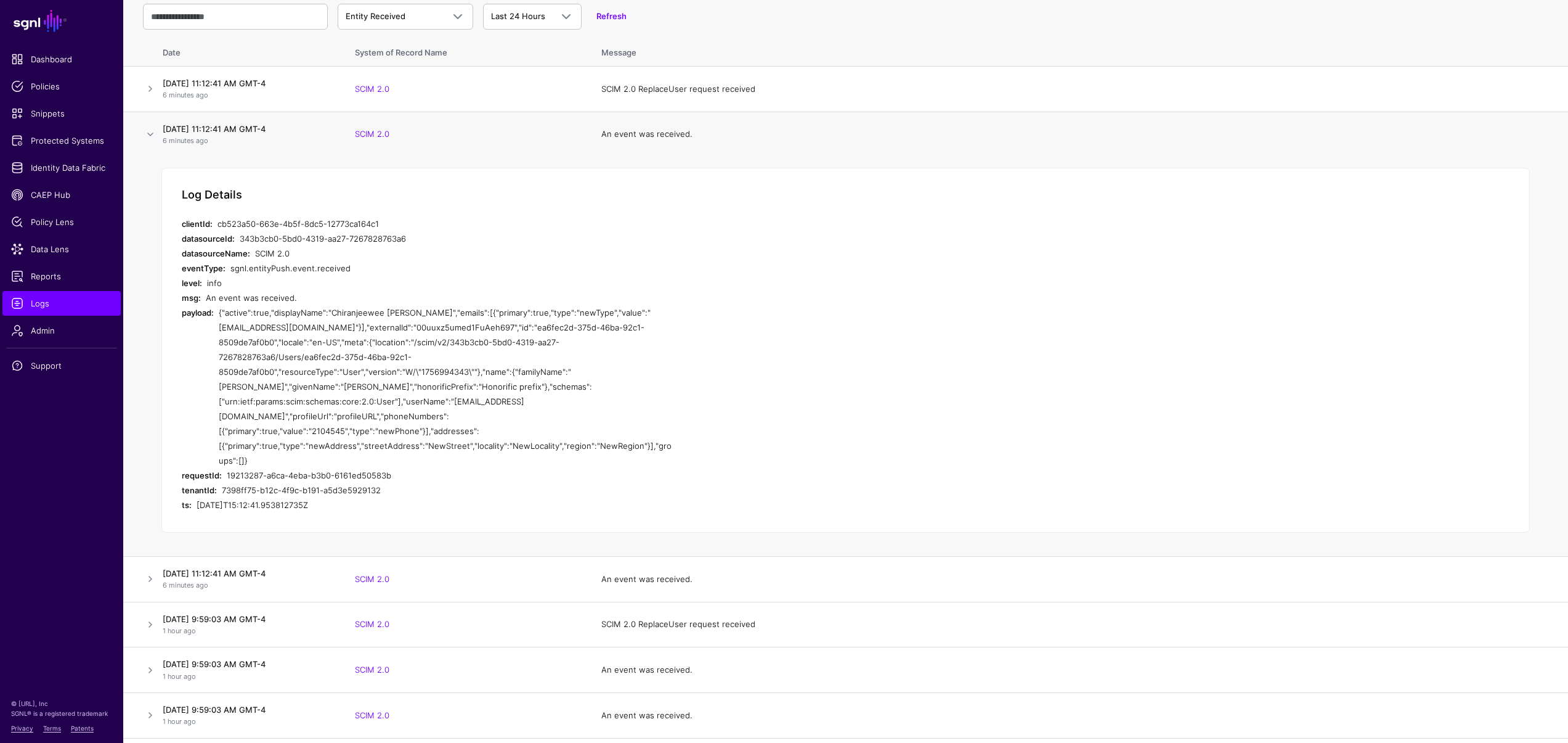
scroll to position [107, 0]
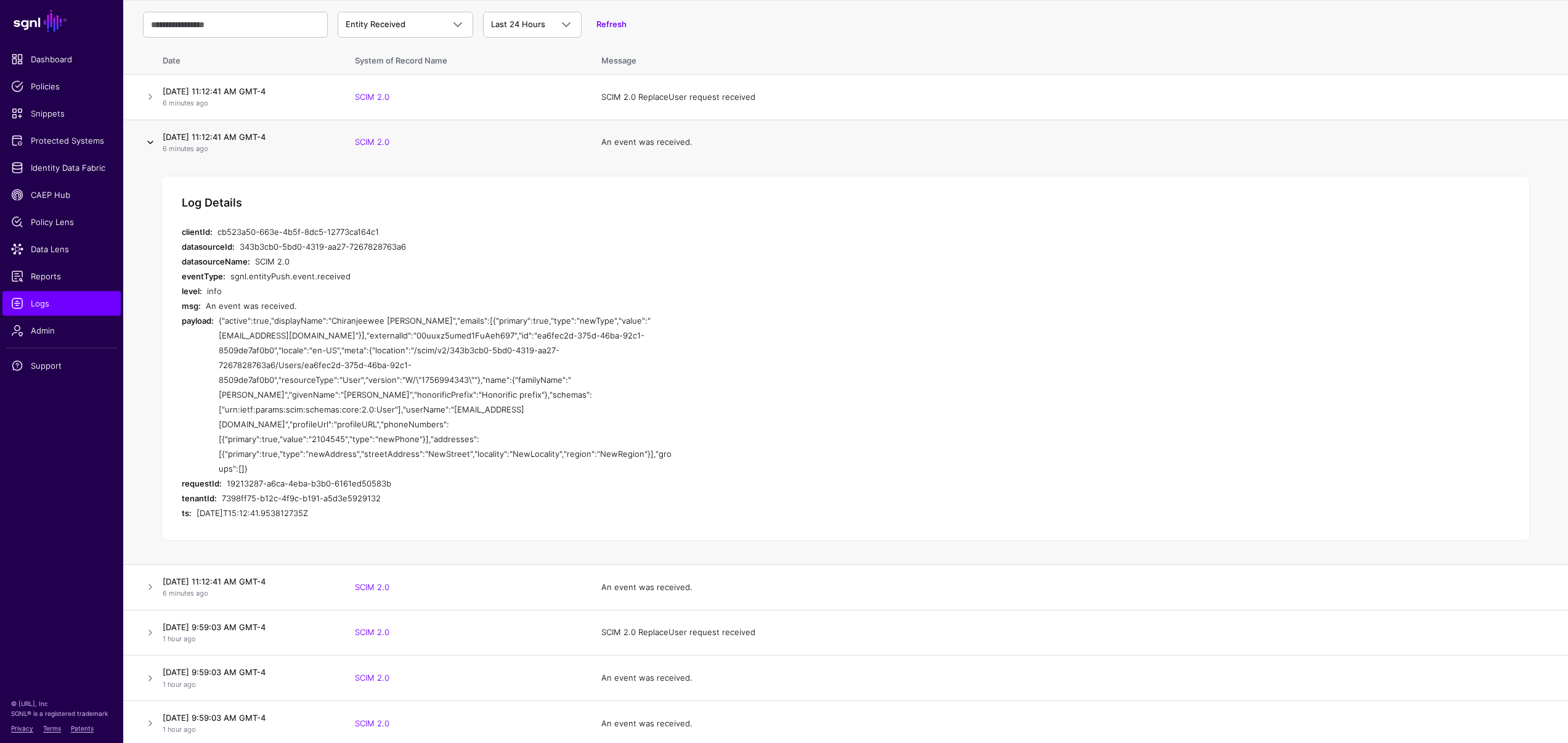
click at [149, 142] on link at bounding box center [150, 142] width 15 height 15
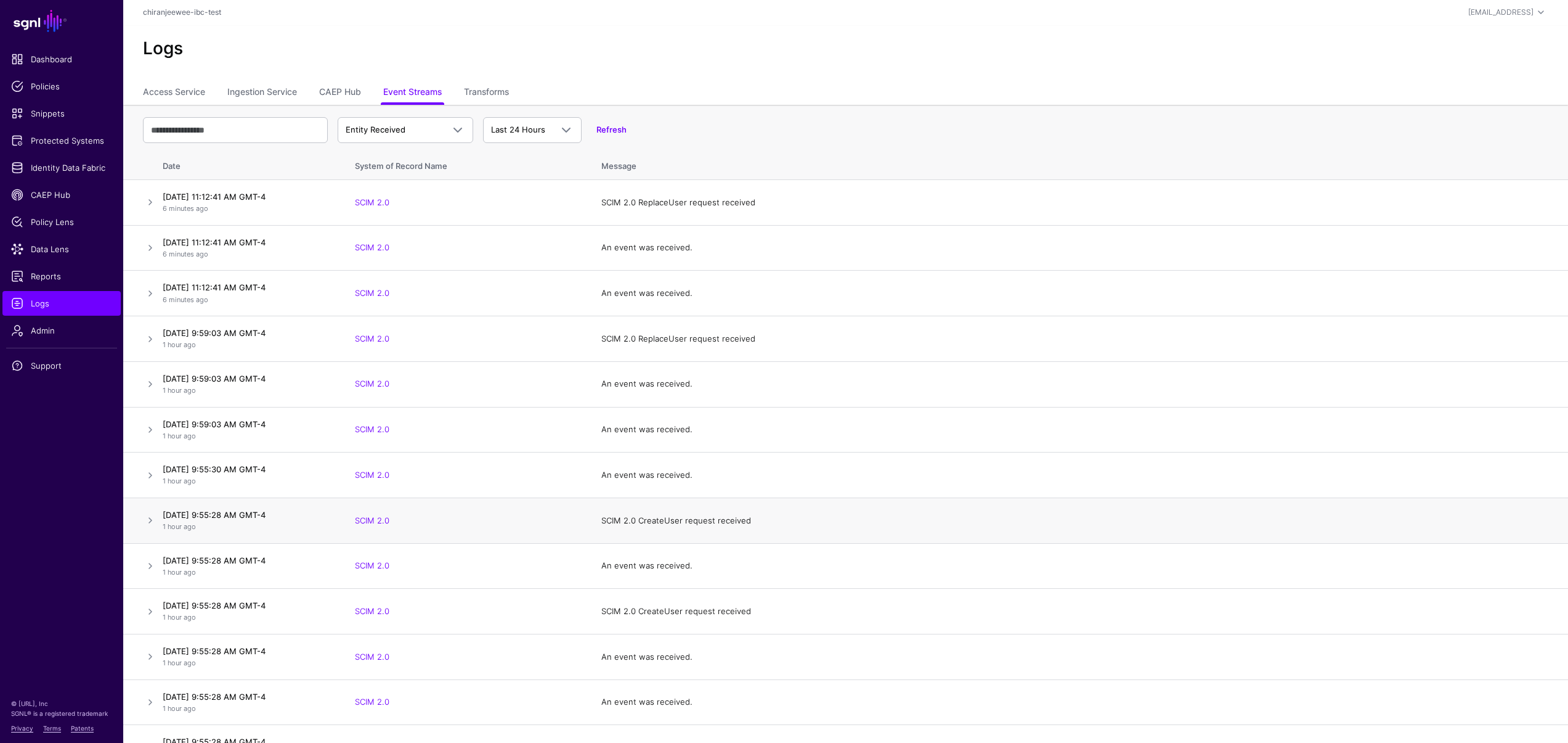
scroll to position [0, 0]
click at [607, 132] on link "Refresh" at bounding box center [611, 130] width 30 height 10
click at [431, 134] on span "Entity Received" at bounding box center [405, 129] width 119 height 15
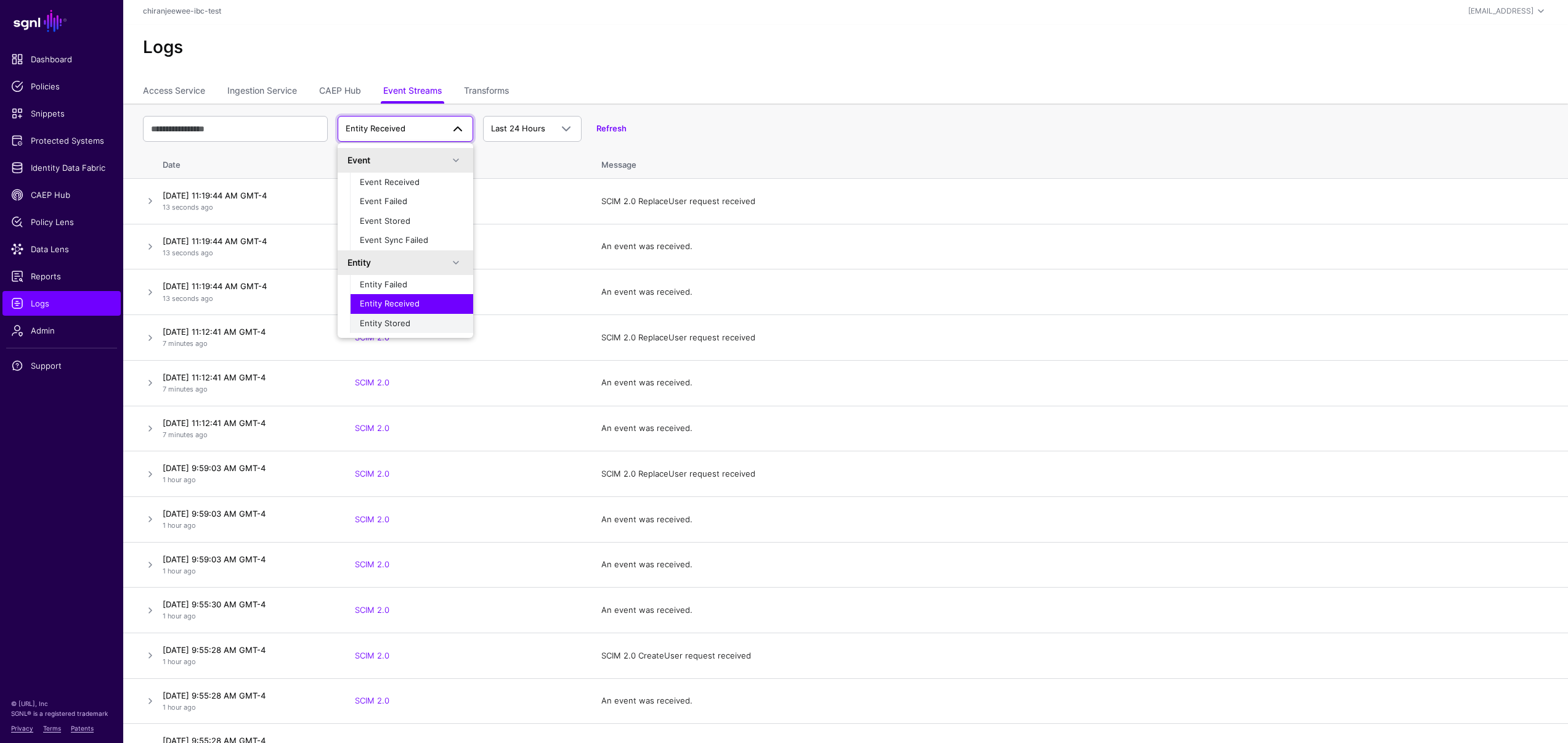
click at [394, 326] on span "Entity Stored" at bounding box center [385, 322] width 51 height 10
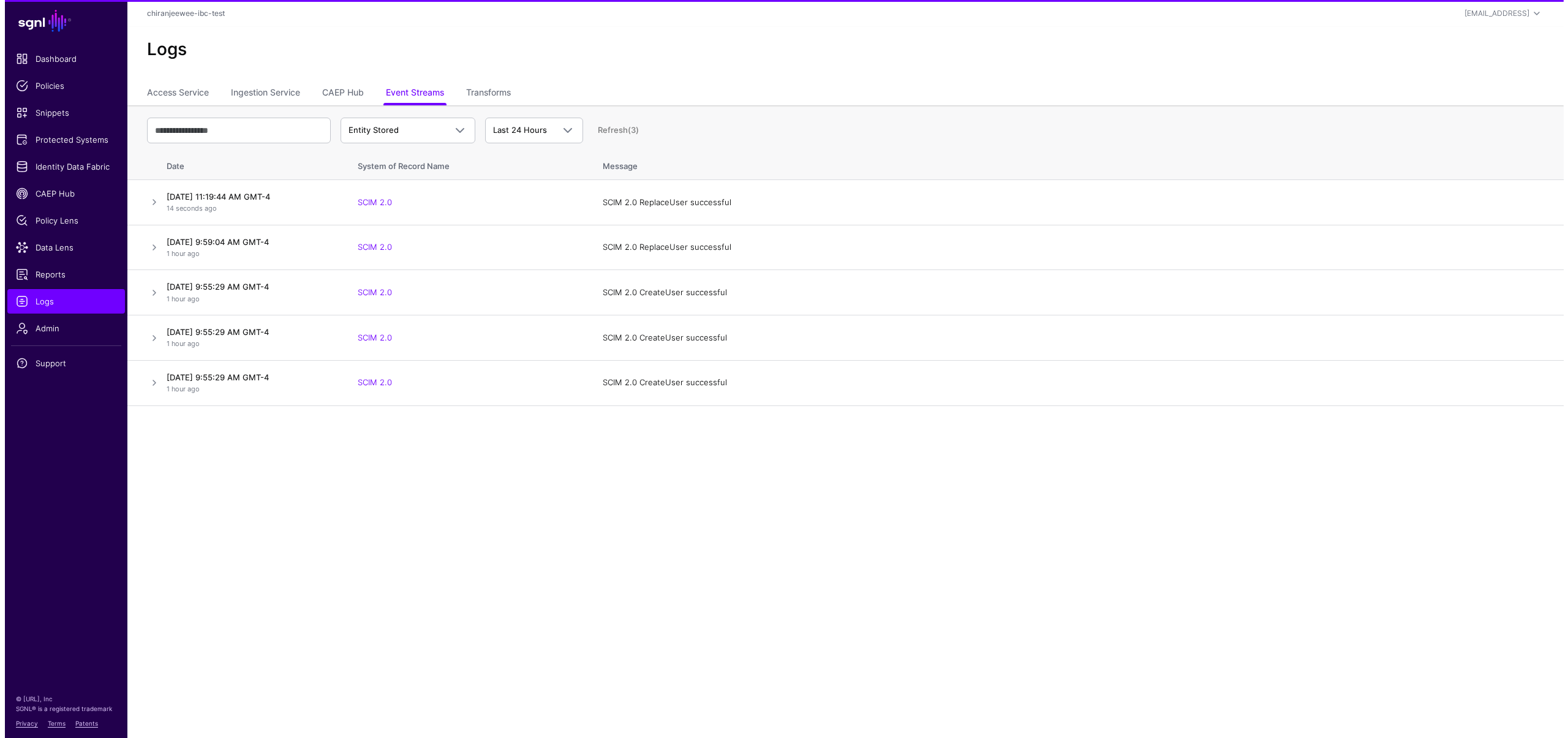
scroll to position [0, 0]
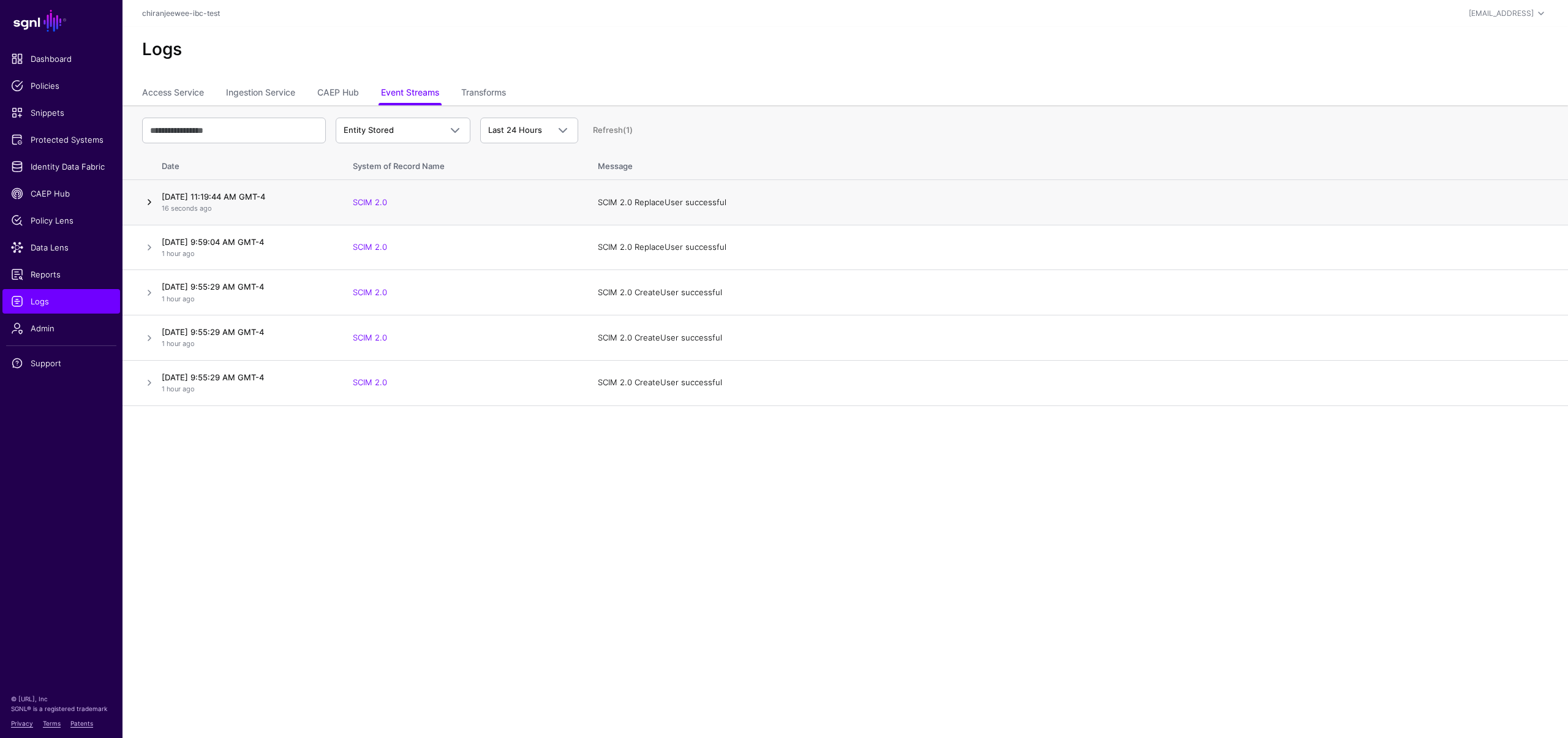
click at [155, 198] on link at bounding box center [149, 202] width 15 height 15
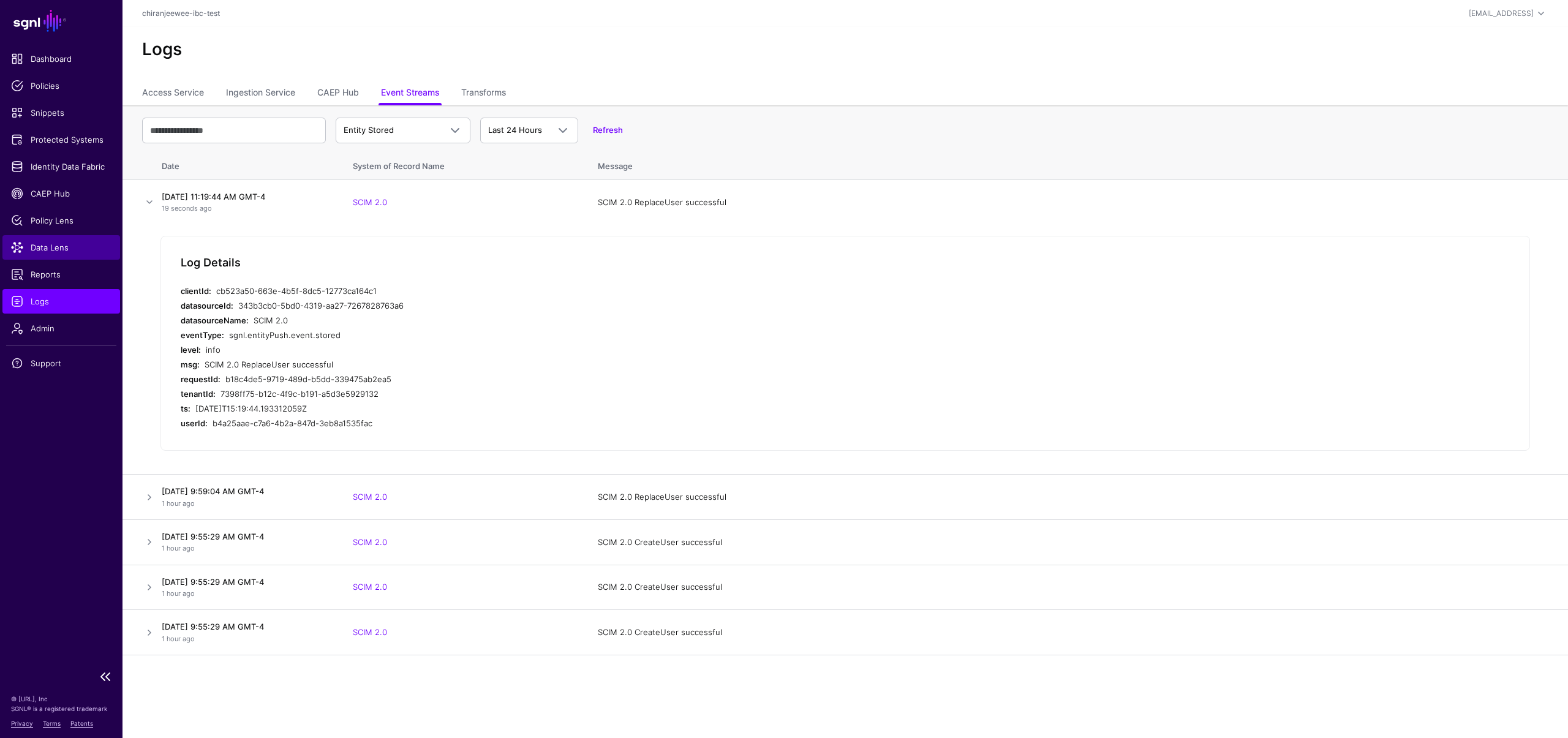
click at [52, 252] on span "Data Lens" at bounding box center [61, 247] width 100 height 12
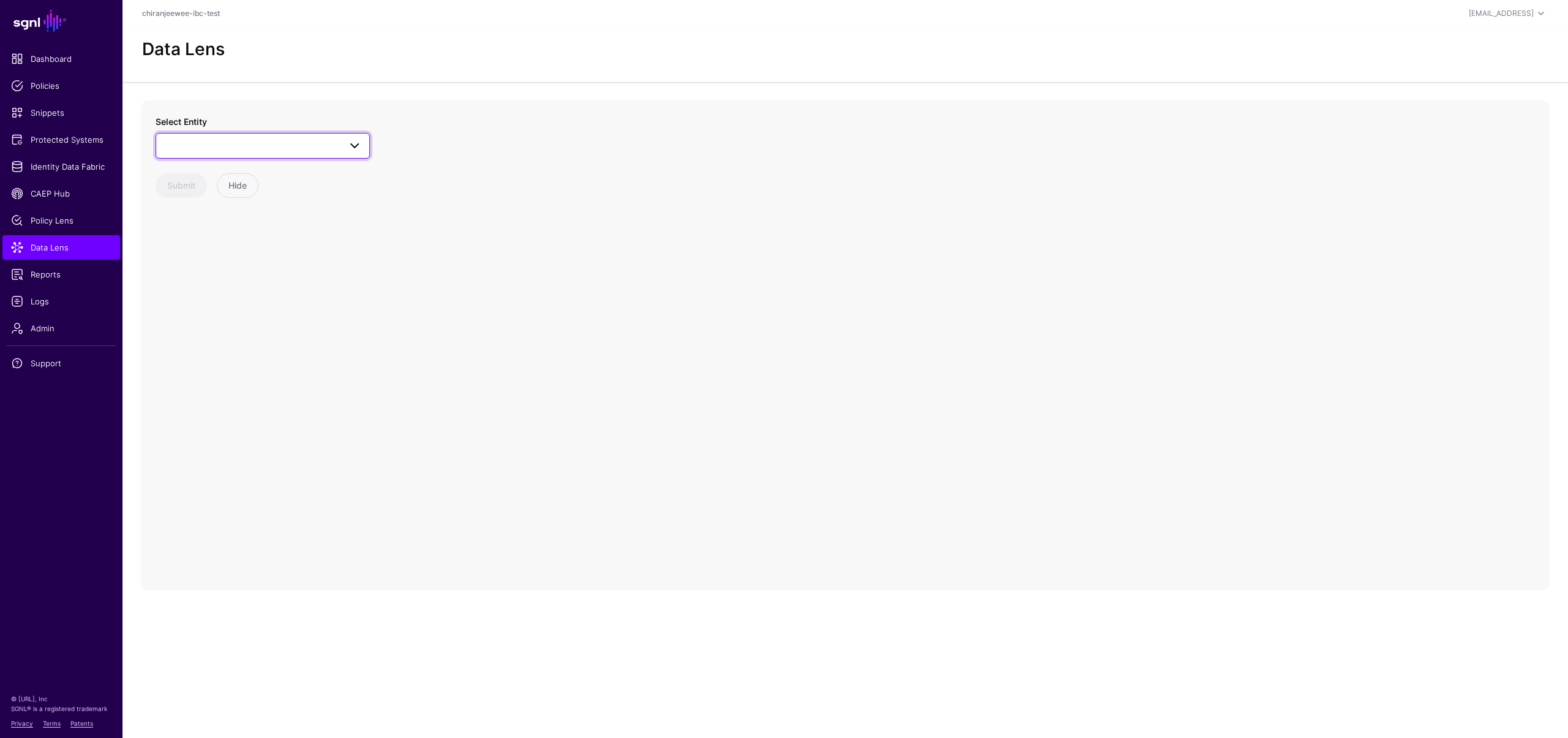
click at [255, 152] on span at bounding box center [263, 146] width 198 height 15
click at [225, 273] on div "User" at bounding box center [269, 278] width 182 height 12
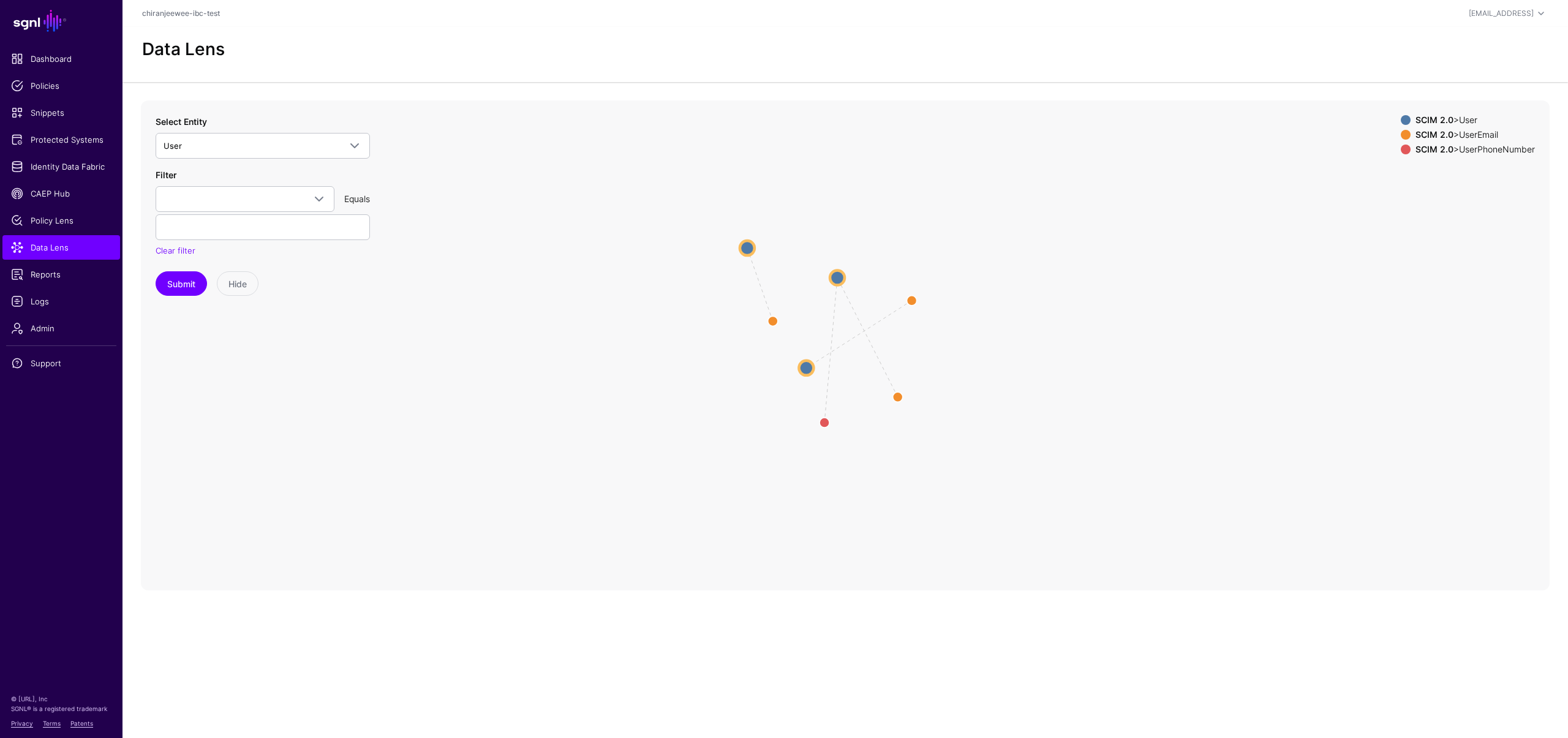
drag, startPoint x: 867, startPoint y: 343, endPoint x: 745, endPoint y: 251, distance: 152.8
click at [745, 251] on circle at bounding box center [747, 248] width 15 height 15
drag, startPoint x: 837, startPoint y: 283, endPoint x: 927, endPoint y: 505, distance: 239.5
click at [927, 505] on circle at bounding box center [924, 502] width 15 height 15
click at [823, 438] on circle at bounding box center [822, 438] width 20 height 20
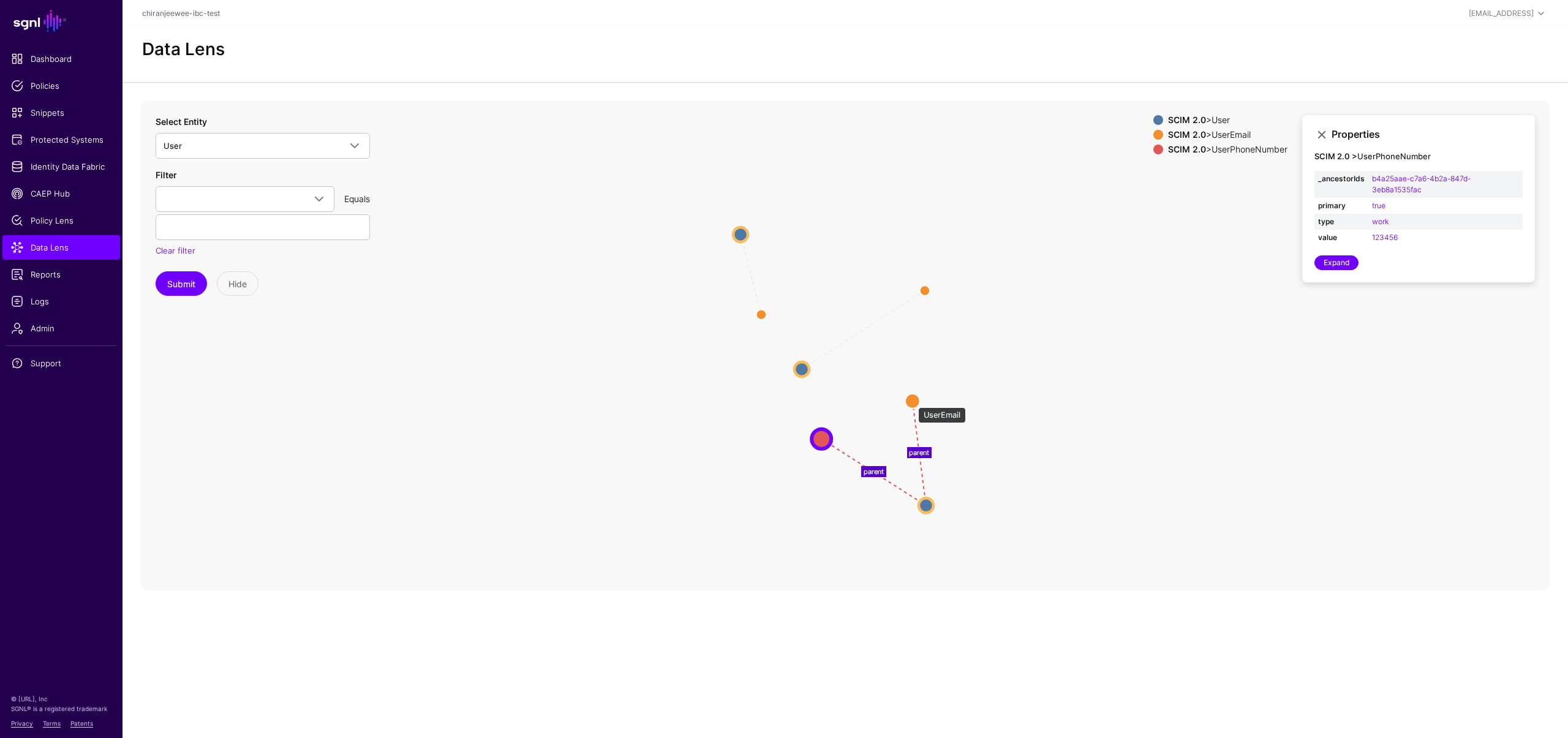
click at [912, 401] on circle at bounding box center [913, 400] width 15 height 15
click at [60, 296] on span "Logs" at bounding box center [61, 301] width 100 height 12
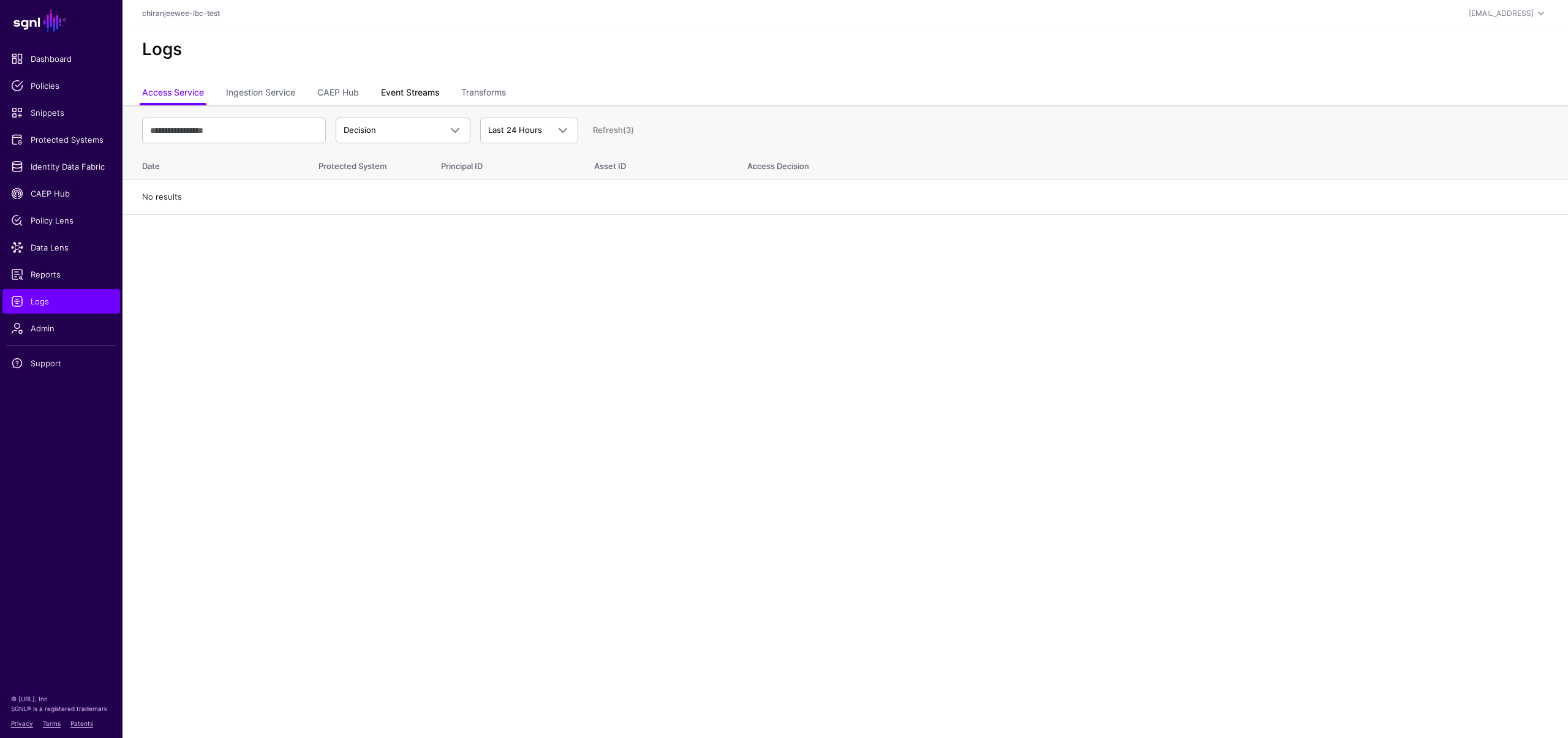
click at [397, 97] on link "Event Streams" at bounding box center [410, 93] width 58 height 23
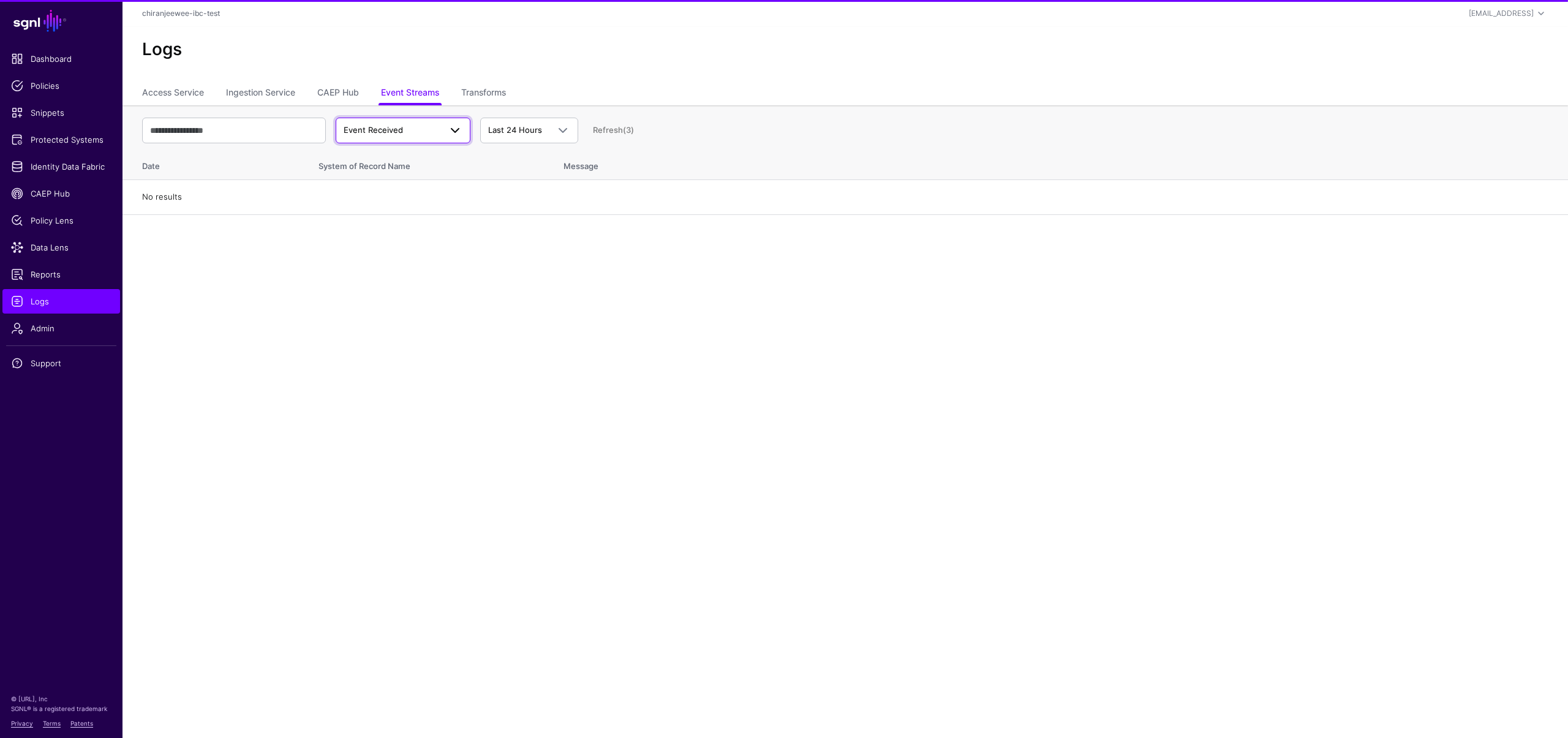
click at [391, 125] on span "Event Received" at bounding box center [373, 129] width 60 height 10
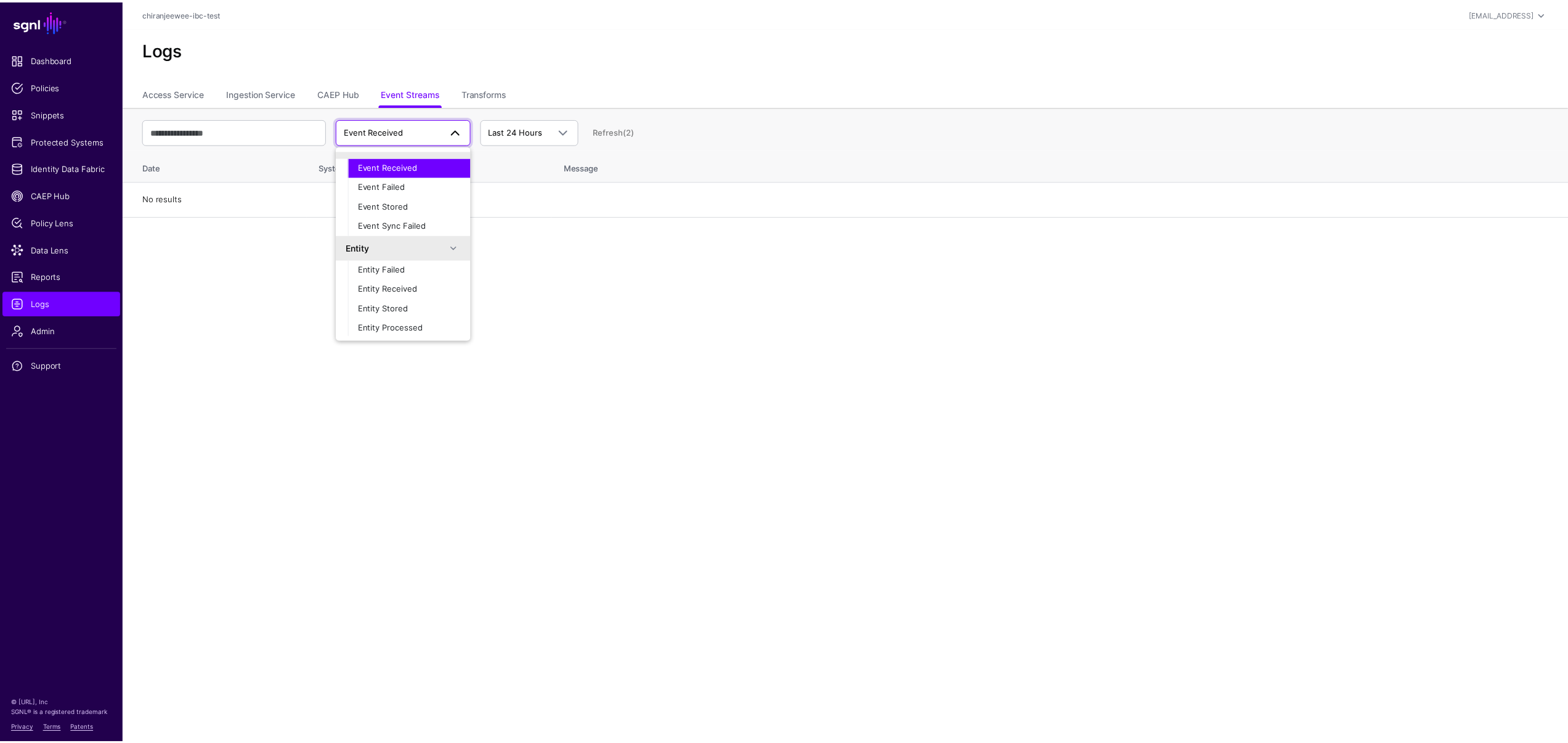
scroll to position [39, 0]
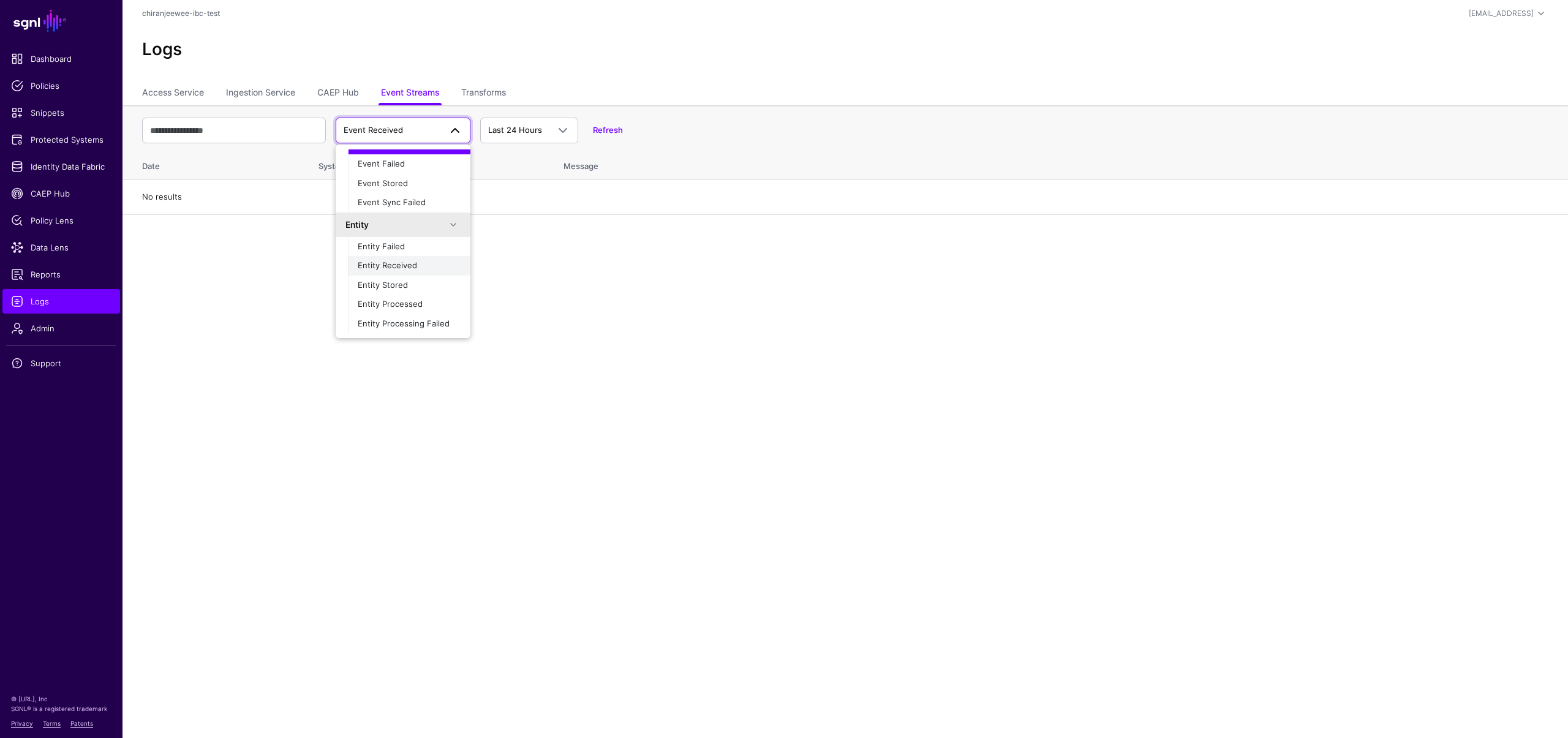
click at [401, 274] on button "Entity Received" at bounding box center [409, 266] width 123 height 20
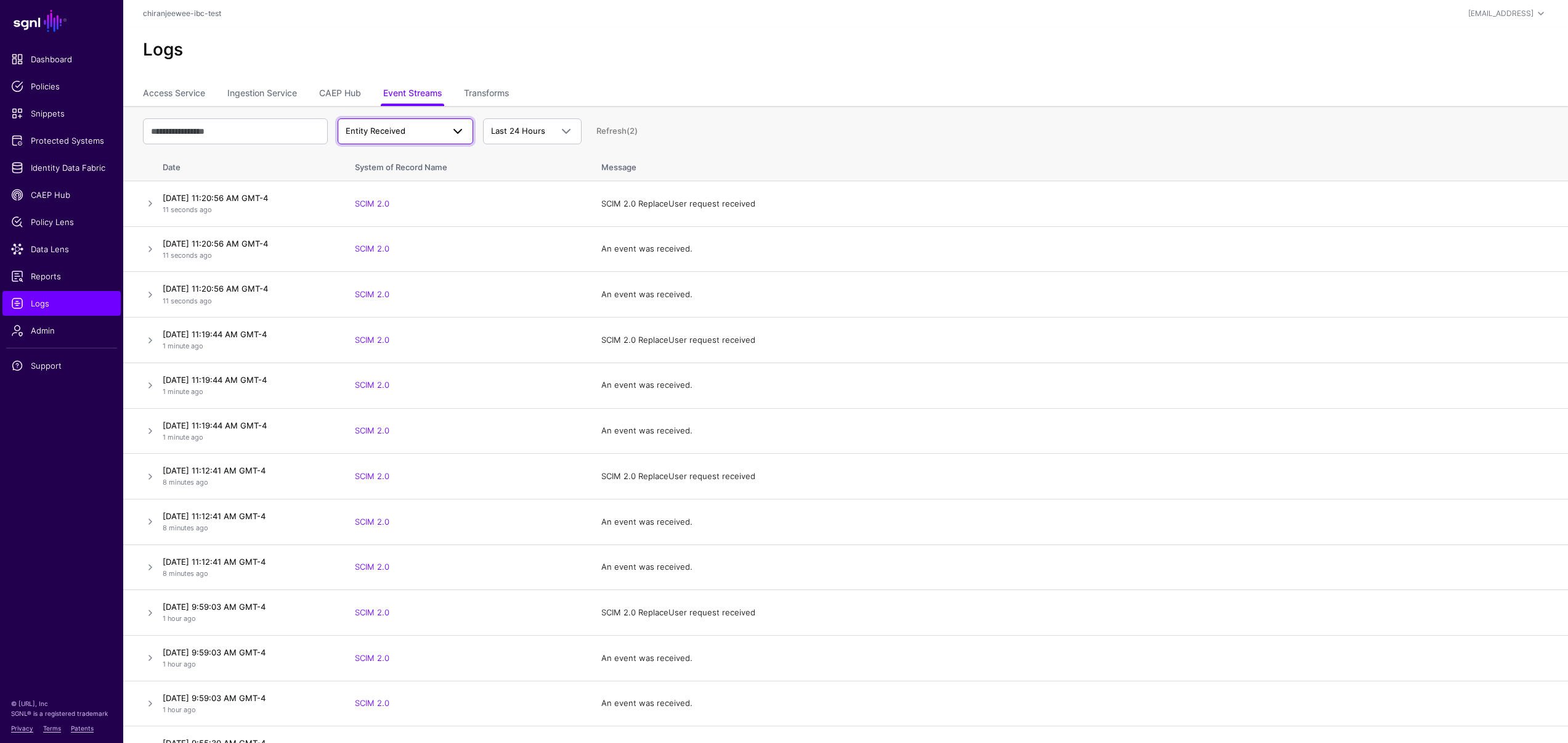
click at [409, 125] on span "Entity Received" at bounding box center [394, 131] width 97 height 12
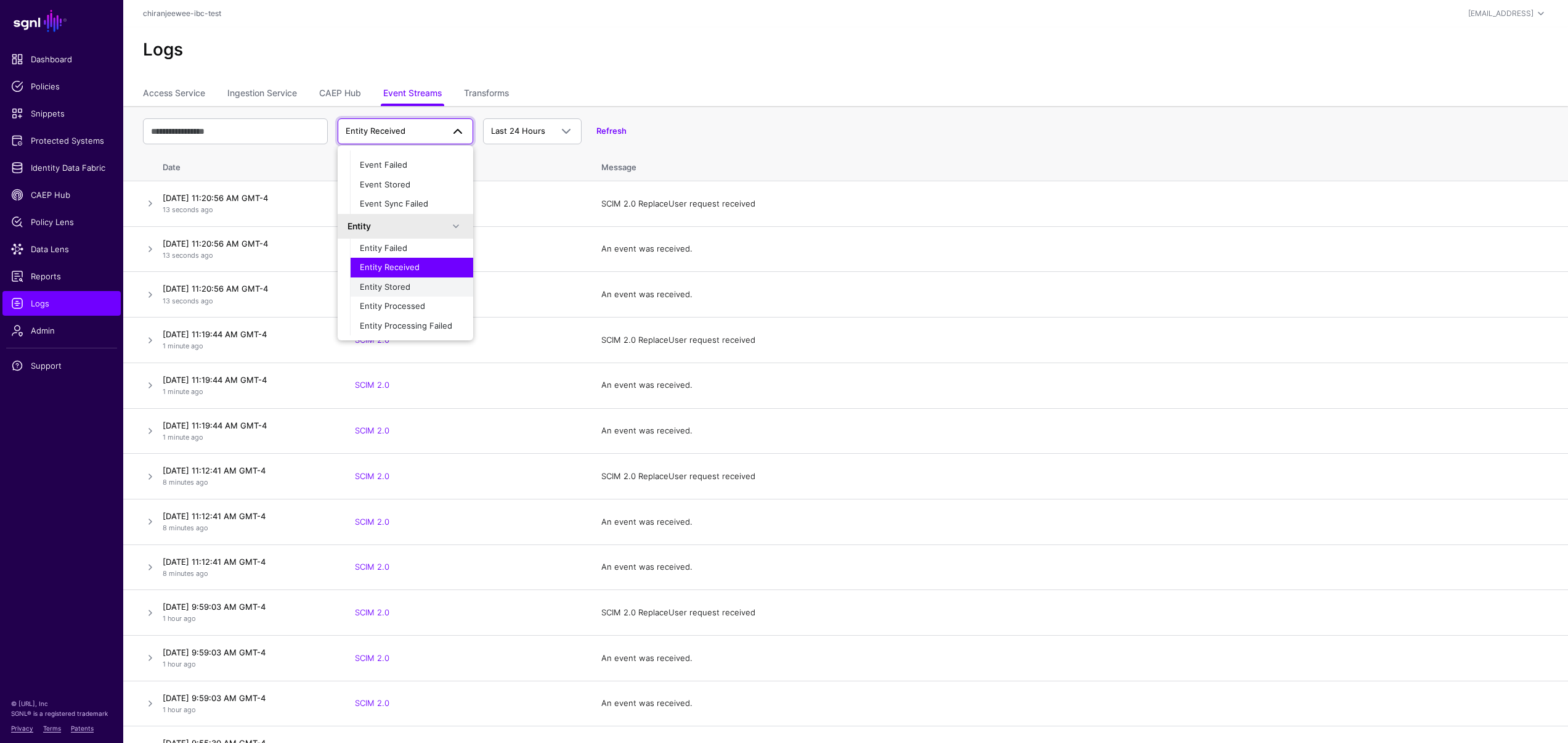
click at [392, 291] on span "Entity Stored" at bounding box center [385, 286] width 51 height 10
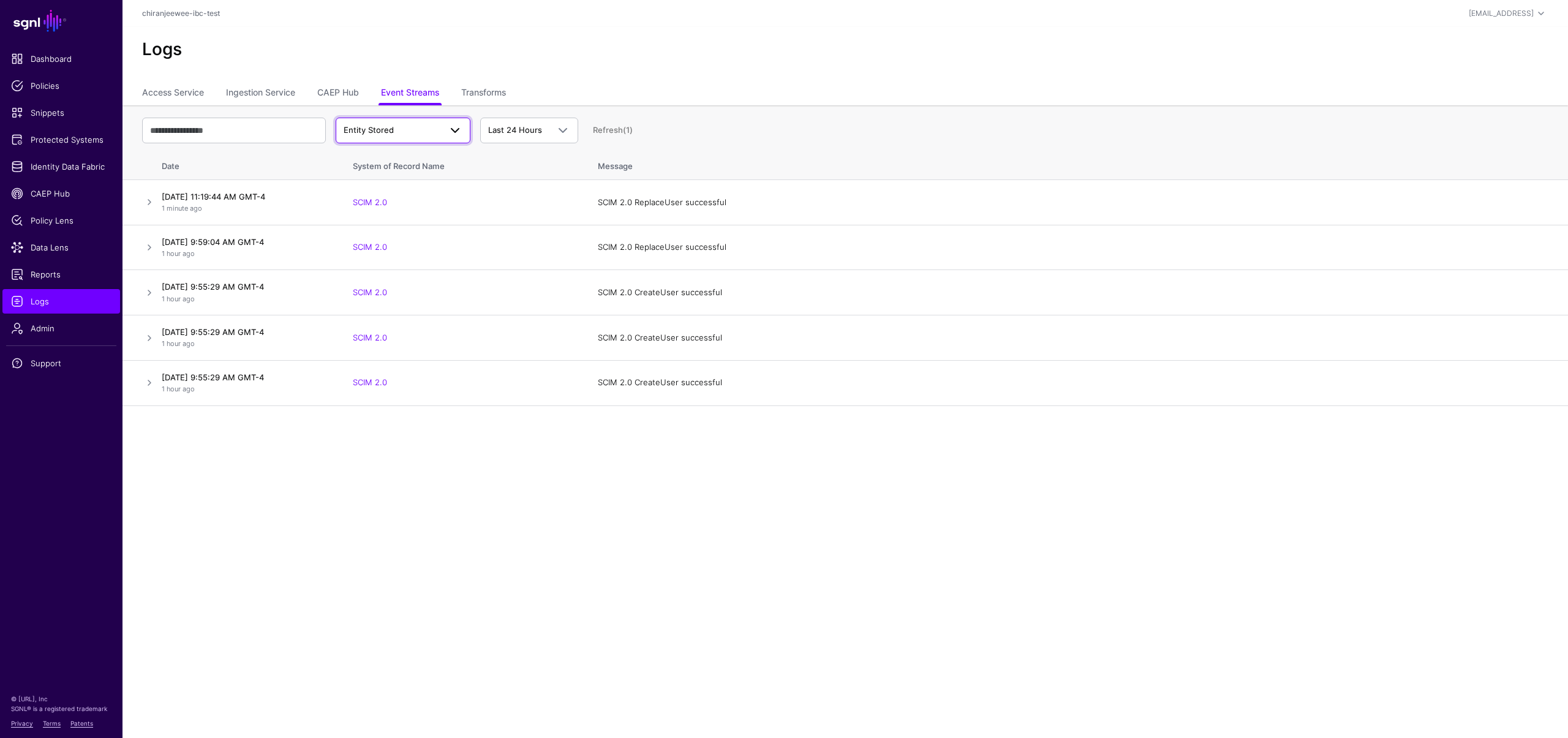
click at [375, 131] on span "Entity Stored" at bounding box center [369, 129] width 50 height 10
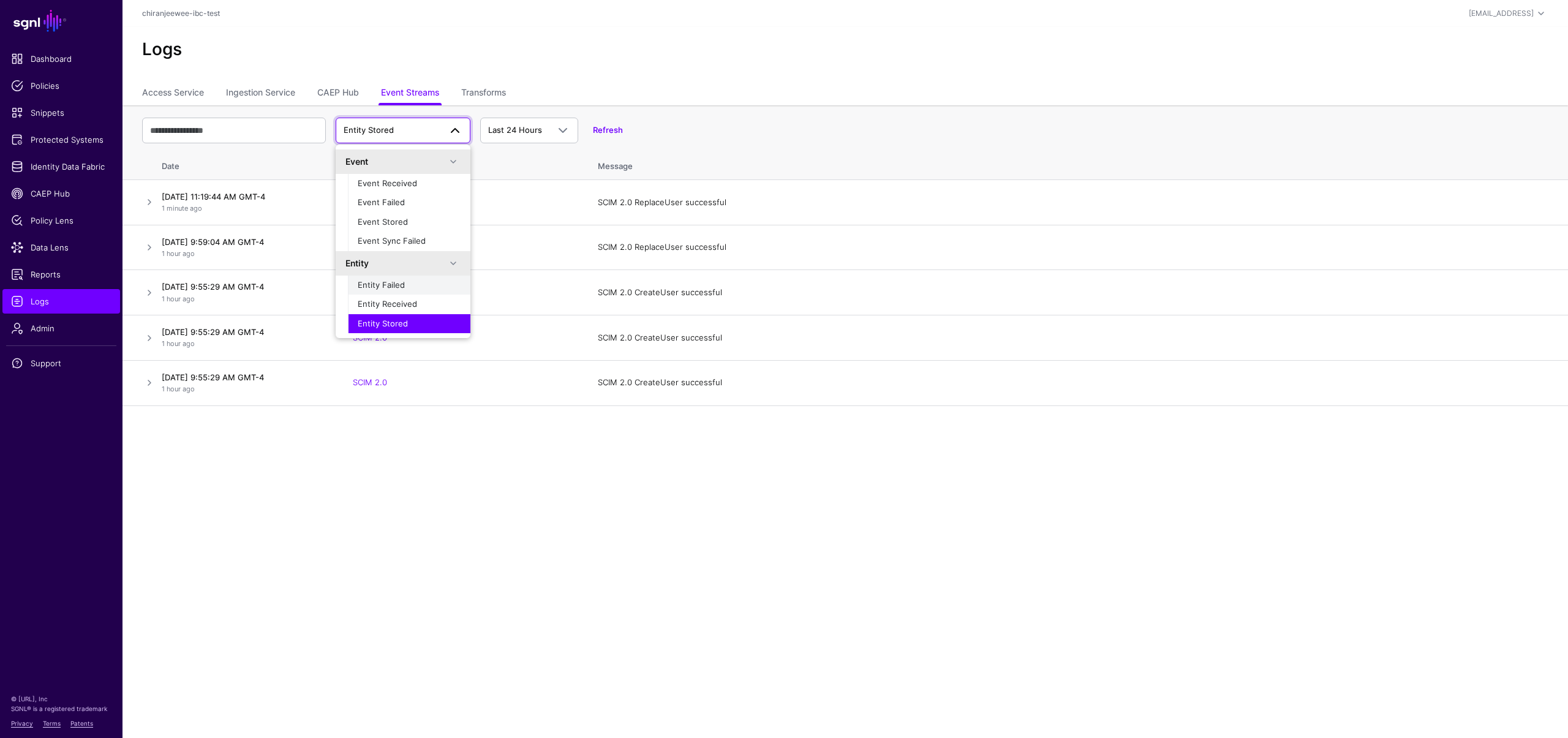
click at [394, 287] on span "Entity Failed" at bounding box center [381, 284] width 47 height 10
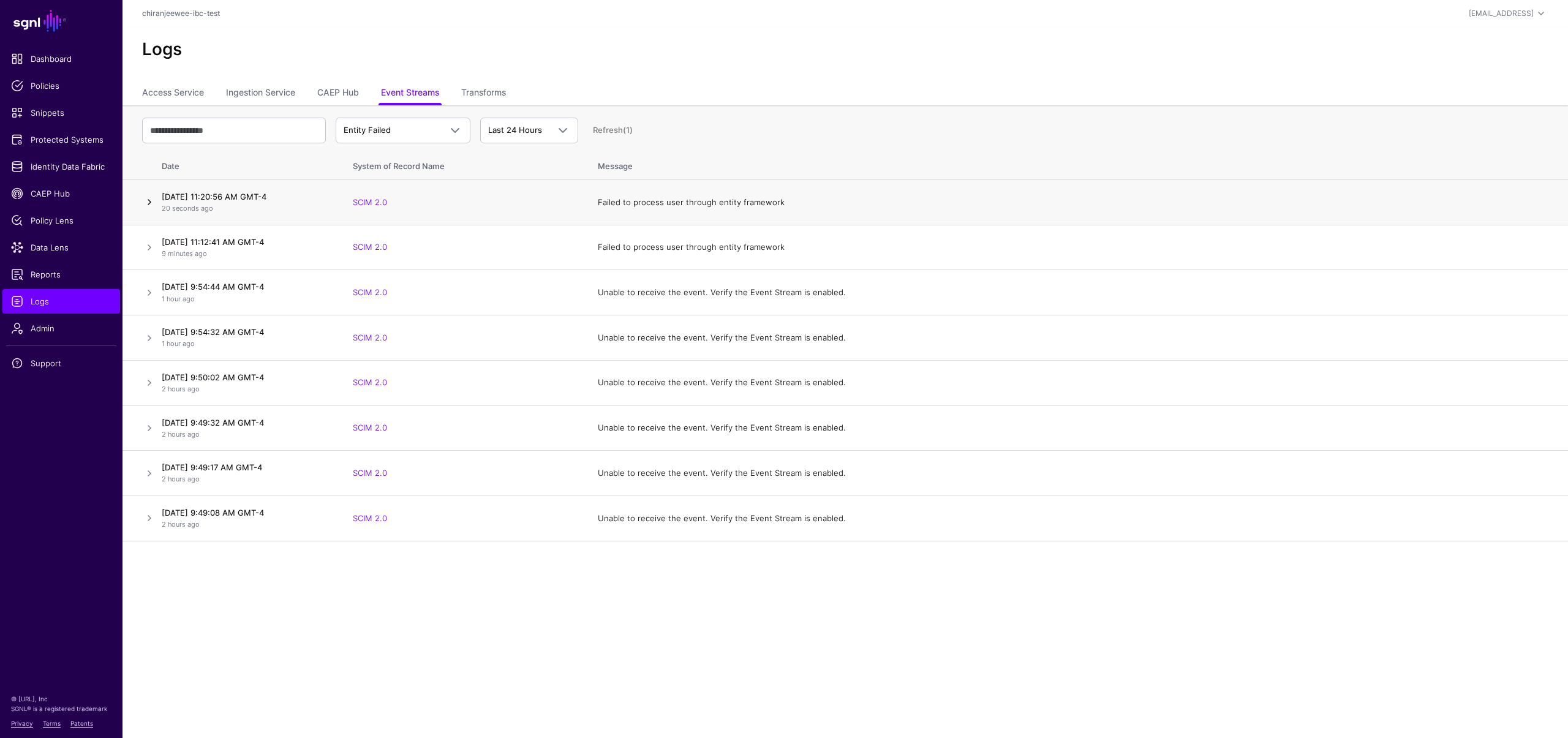
click at [151, 201] on link at bounding box center [149, 202] width 15 height 15
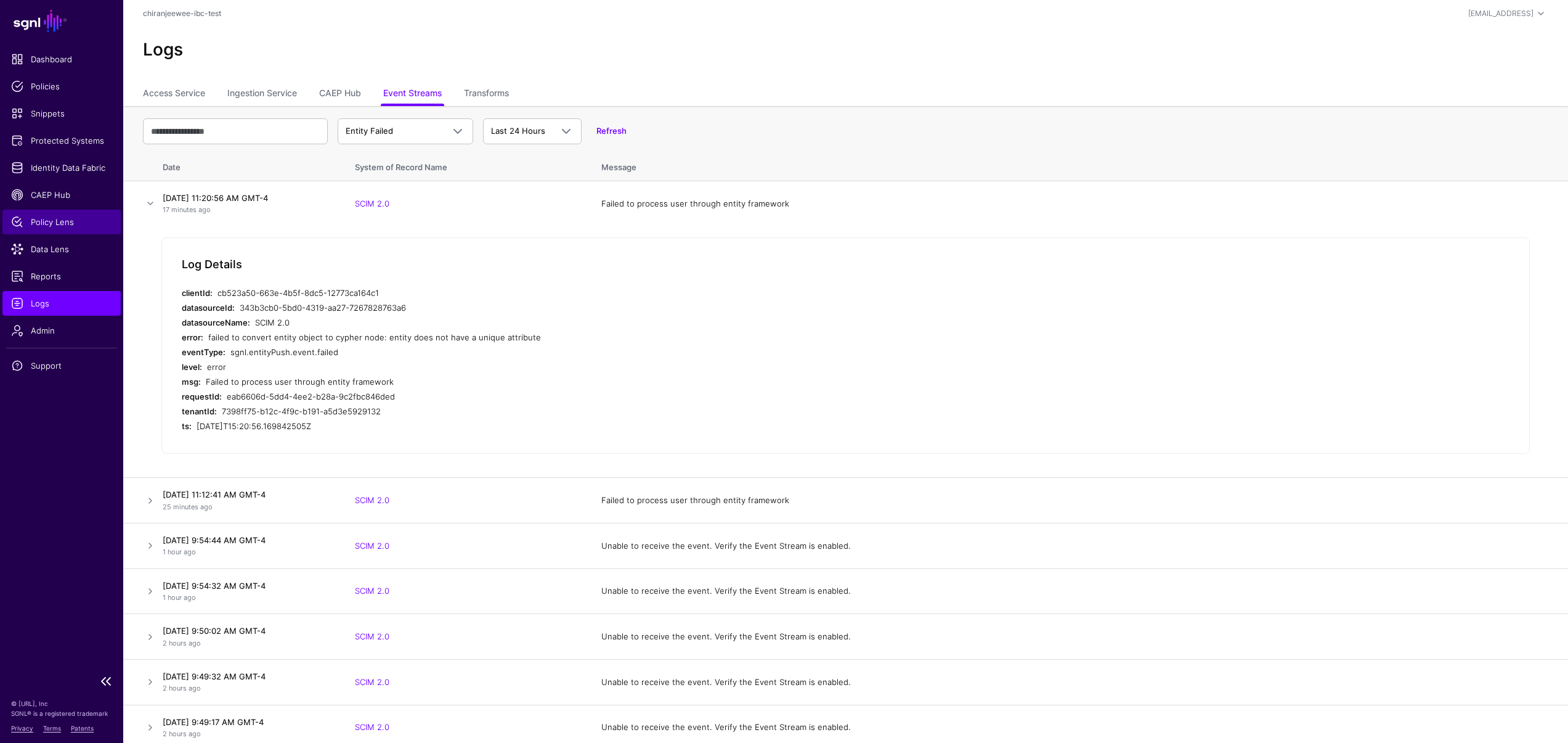
click at [43, 220] on span "Policy Lens" at bounding box center [61, 222] width 101 height 12
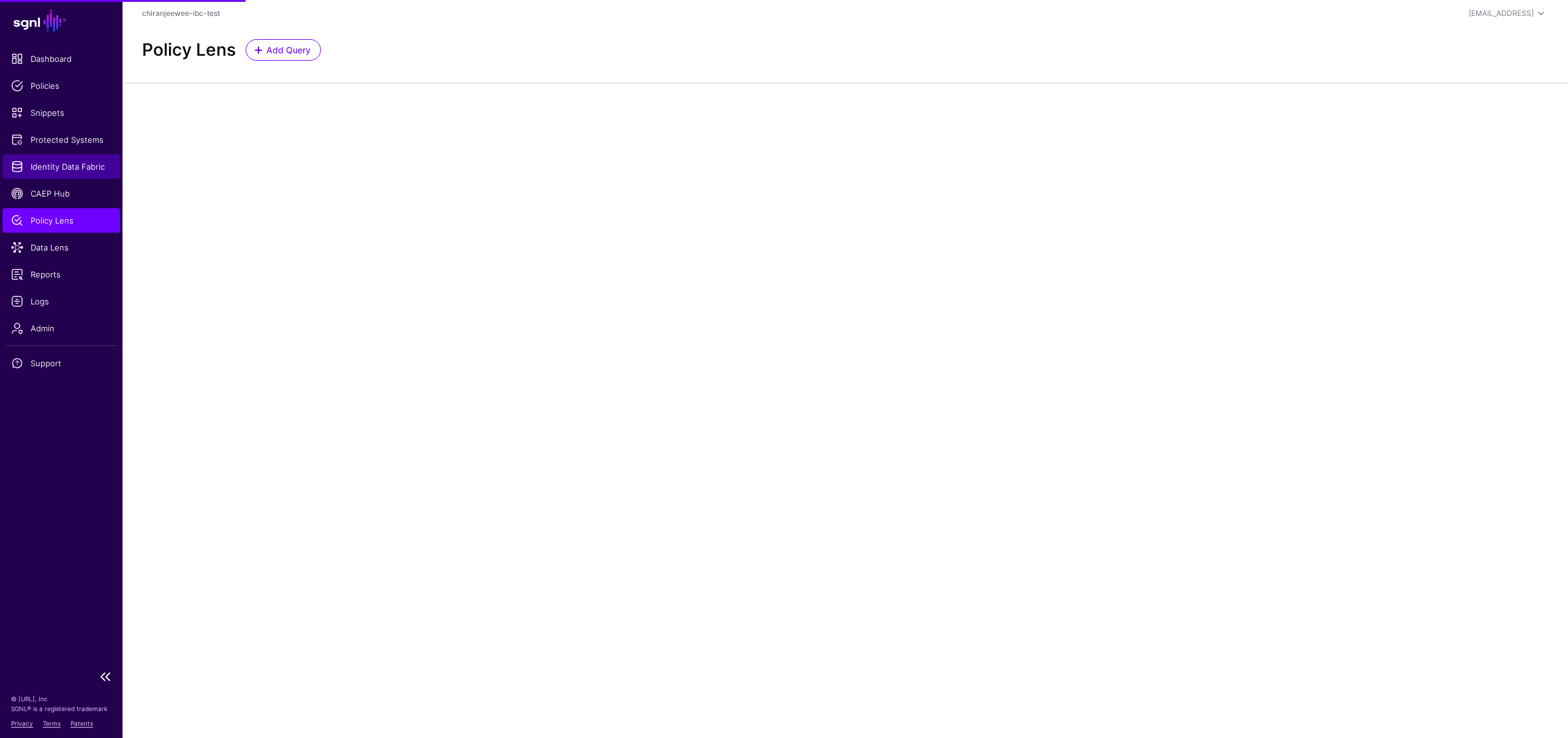
click at [59, 168] on span "Identity Data Fabric" at bounding box center [61, 166] width 100 height 12
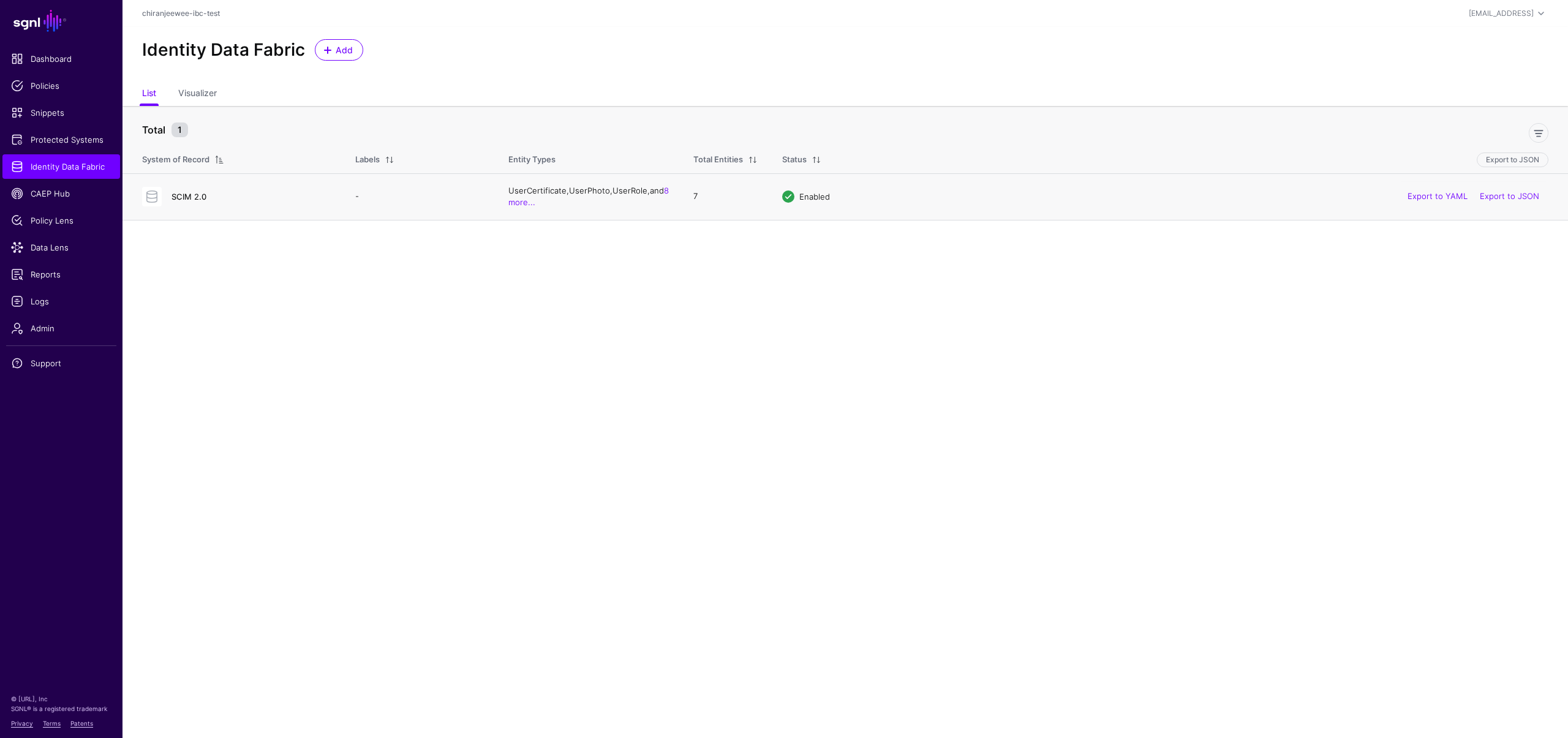
click at [198, 196] on link "SCIM 2.0" at bounding box center [189, 196] width 35 height 10
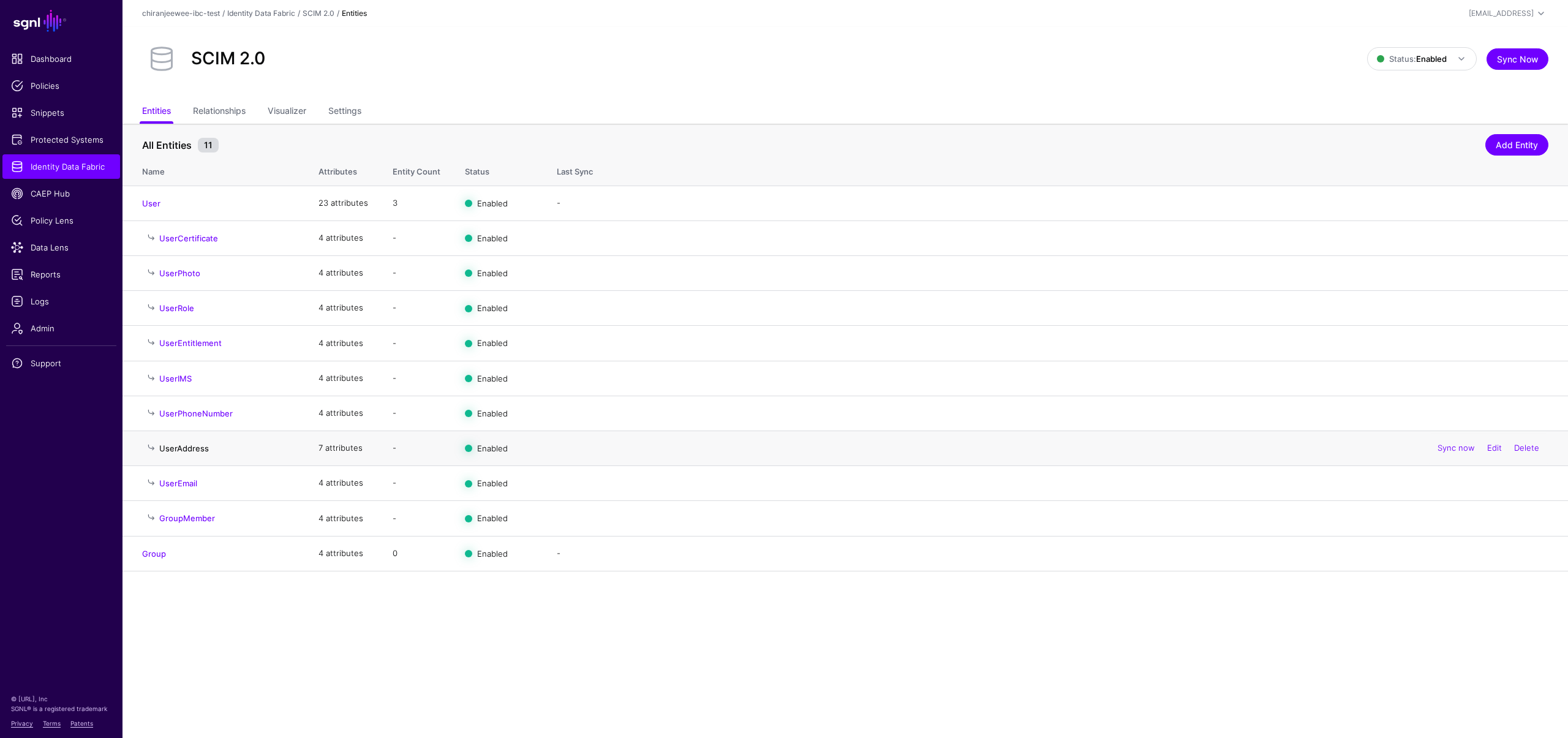
click at [169, 445] on link "UserAddress" at bounding box center [184, 448] width 50 height 10
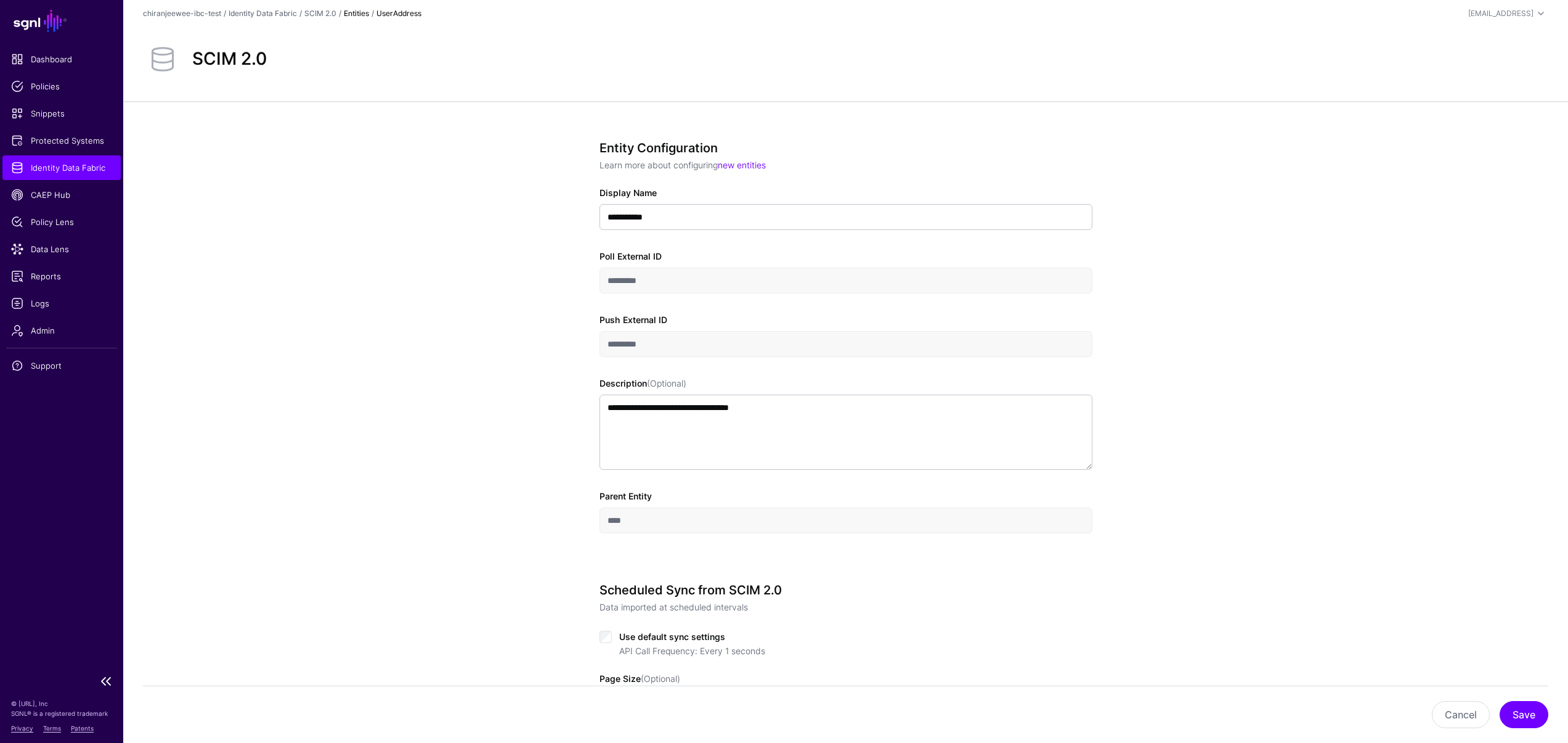
click at [48, 168] on span "Identity Data Fabric" at bounding box center [61, 168] width 101 height 12
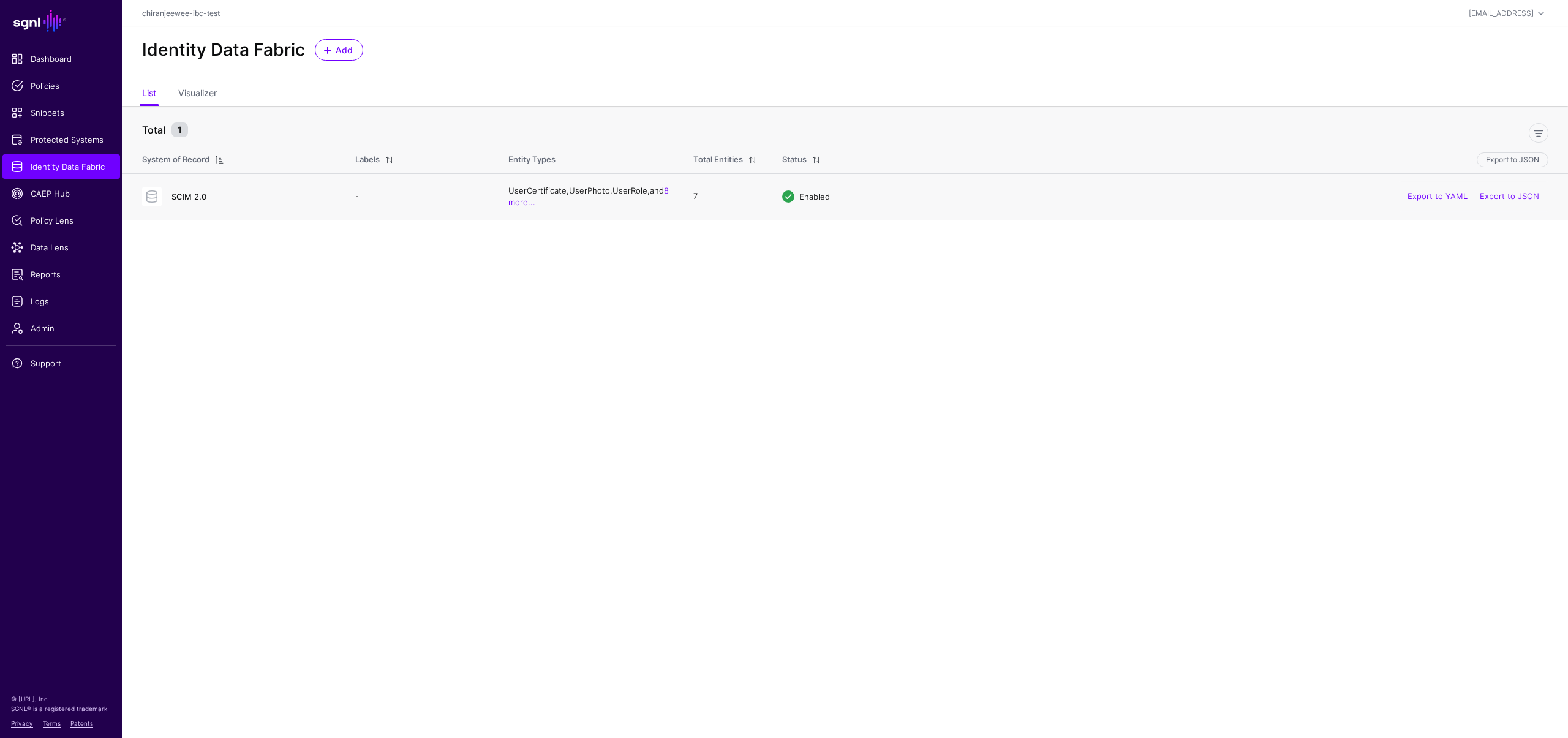
click at [180, 196] on link "SCIM 2.0" at bounding box center [189, 196] width 35 height 10
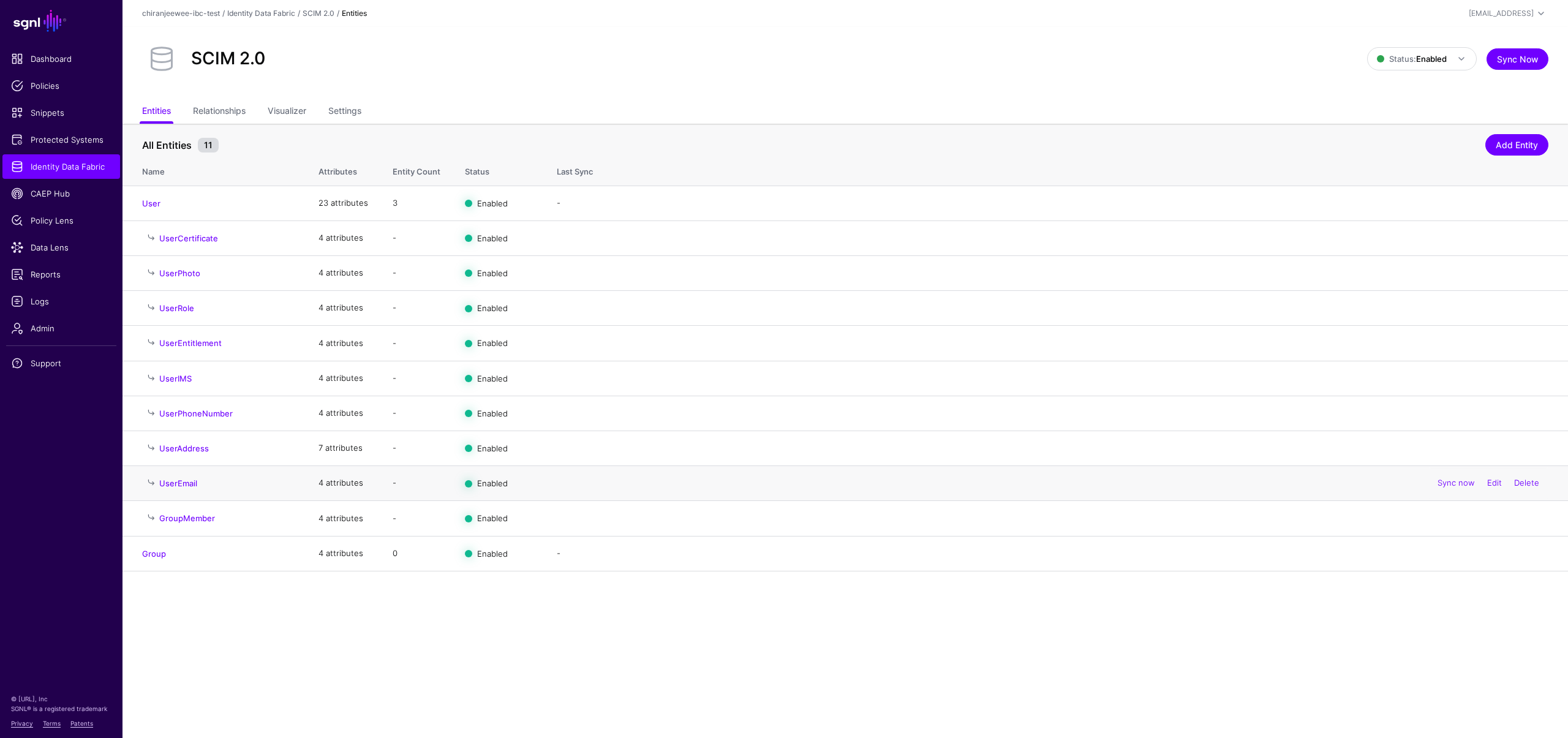
click at [151, 483] on span at bounding box center [152, 483] width 10 height 10
drag, startPoint x: 364, startPoint y: 480, endPoint x: 378, endPoint y: 501, distance: 25.2
click at [378, 501] on tbody "User 23 attributes 3 Enabled - Sync now Disable Import Edit Delete UserCertific…" at bounding box center [845, 378] width 1445 height 385
click at [535, 685] on main "SGNL Dashboard Policies Snippets Protected Systems Identity Data Fabric CAEP Hu…" at bounding box center [784, 369] width 1568 height 738
click at [52, 239] on link "Data Lens" at bounding box center [61, 247] width 117 height 25
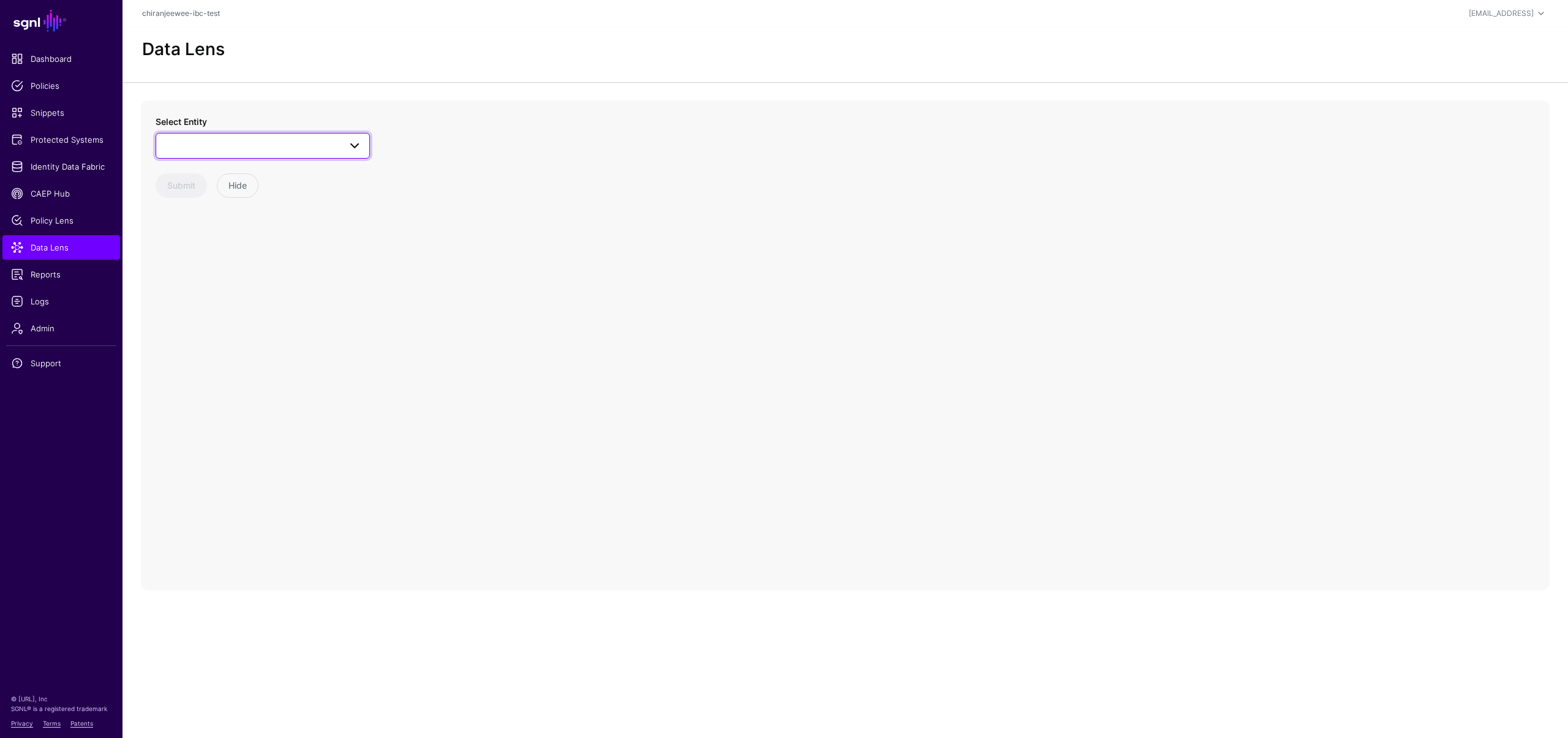
click at [212, 147] on span at bounding box center [263, 146] width 198 height 15
click at [235, 342] on button "UserEmail" at bounding box center [269, 336] width 202 height 20
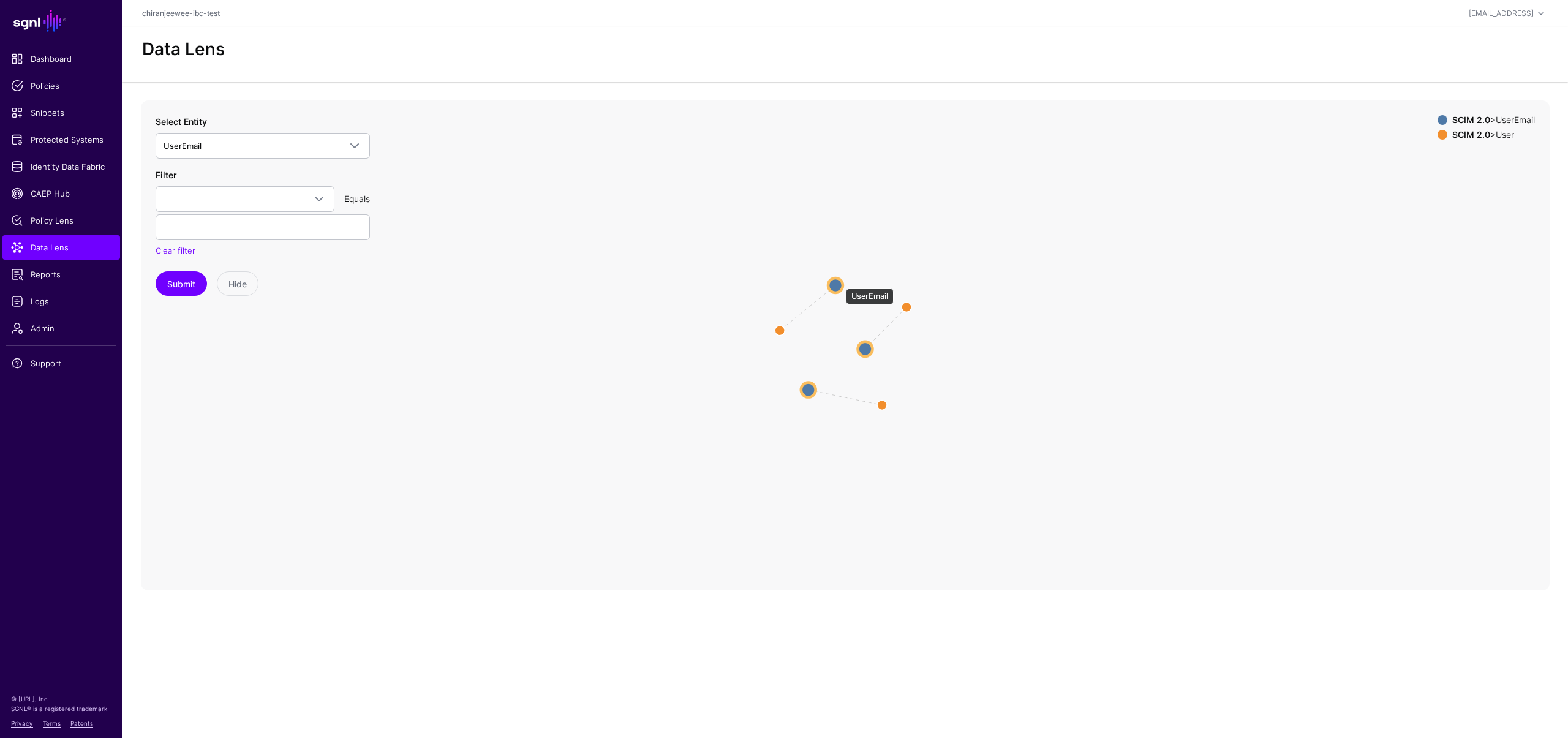
click at [840, 282] on circle at bounding box center [835, 285] width 15 height 15
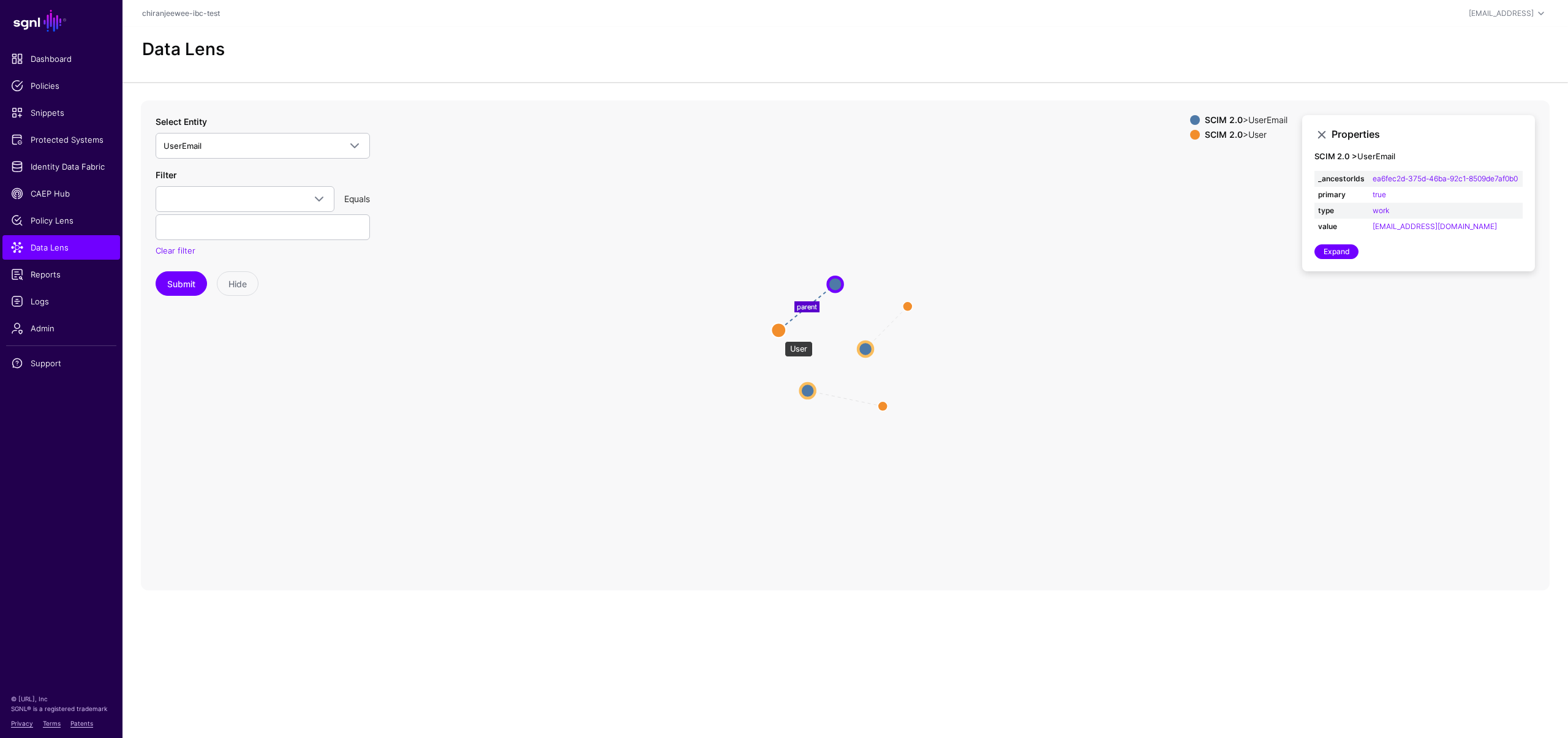
click at [779, 335] on circle at bounding box center [779, 330] width 15 height 15
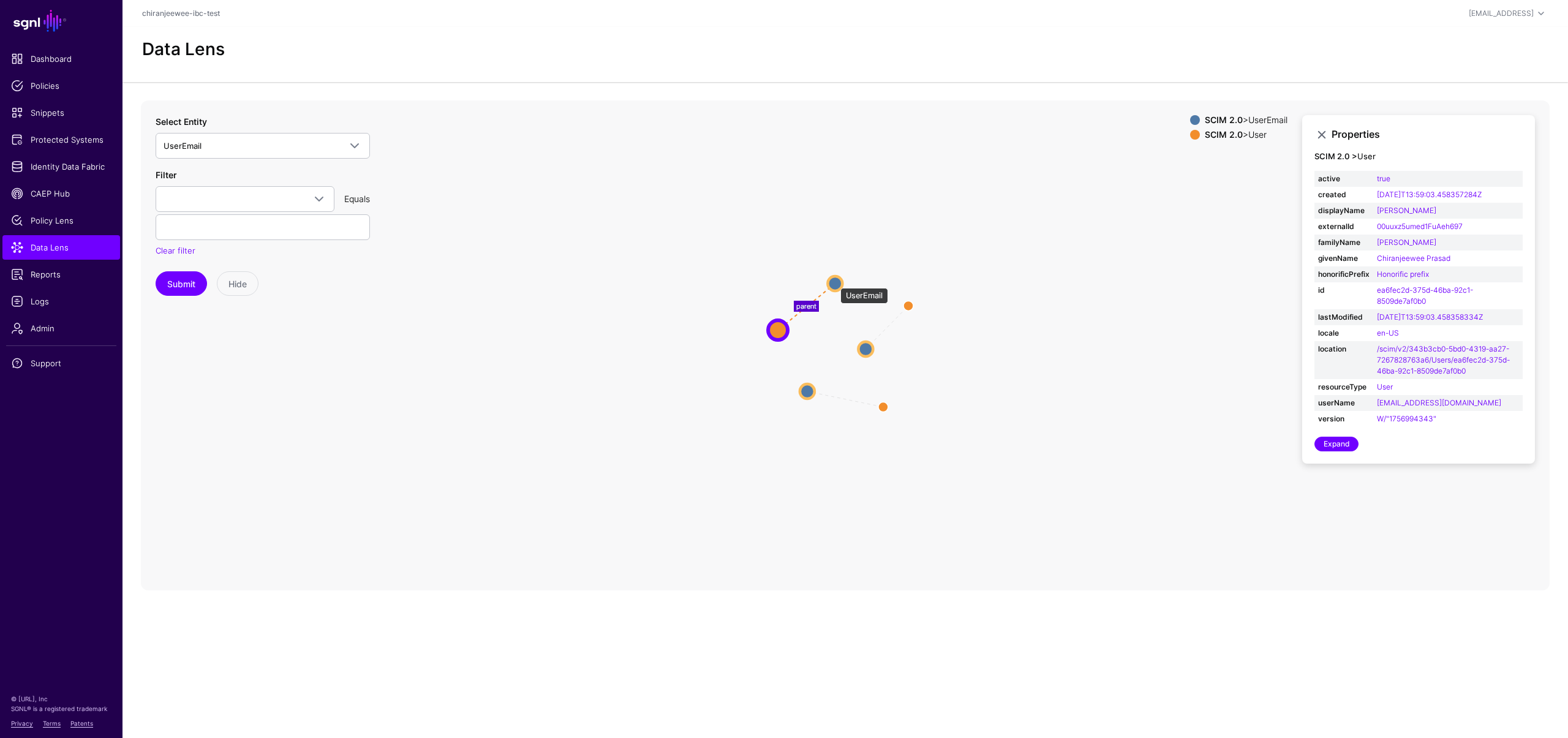
click at [834, 282] on circle at bounding box center [835, 283] width 15 height 15
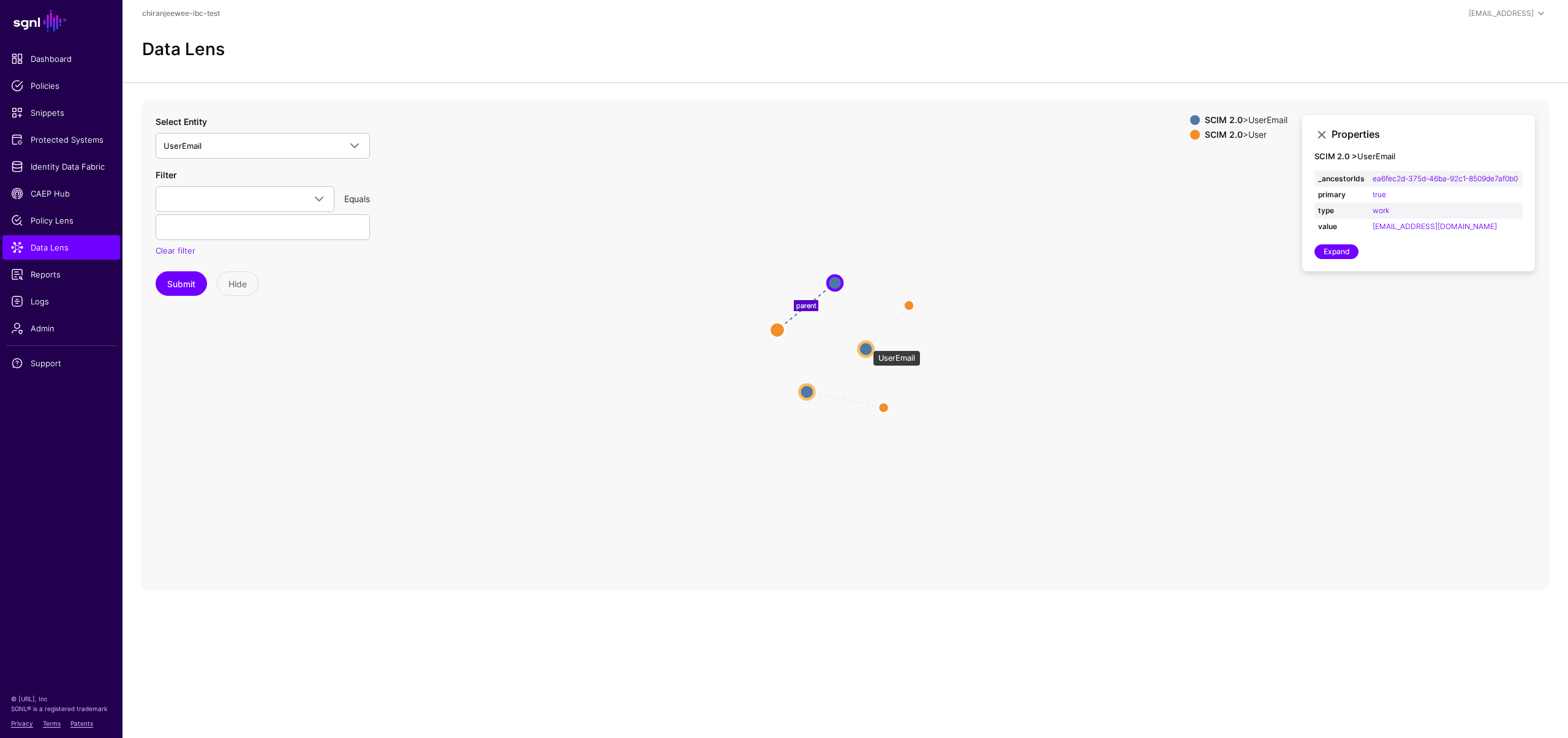
click at [867, 344] on circle at bounding box center [866, 349] width 15 height 15
click at [907, 305] on circle at bounding box center [909, 305] width 15 height 15
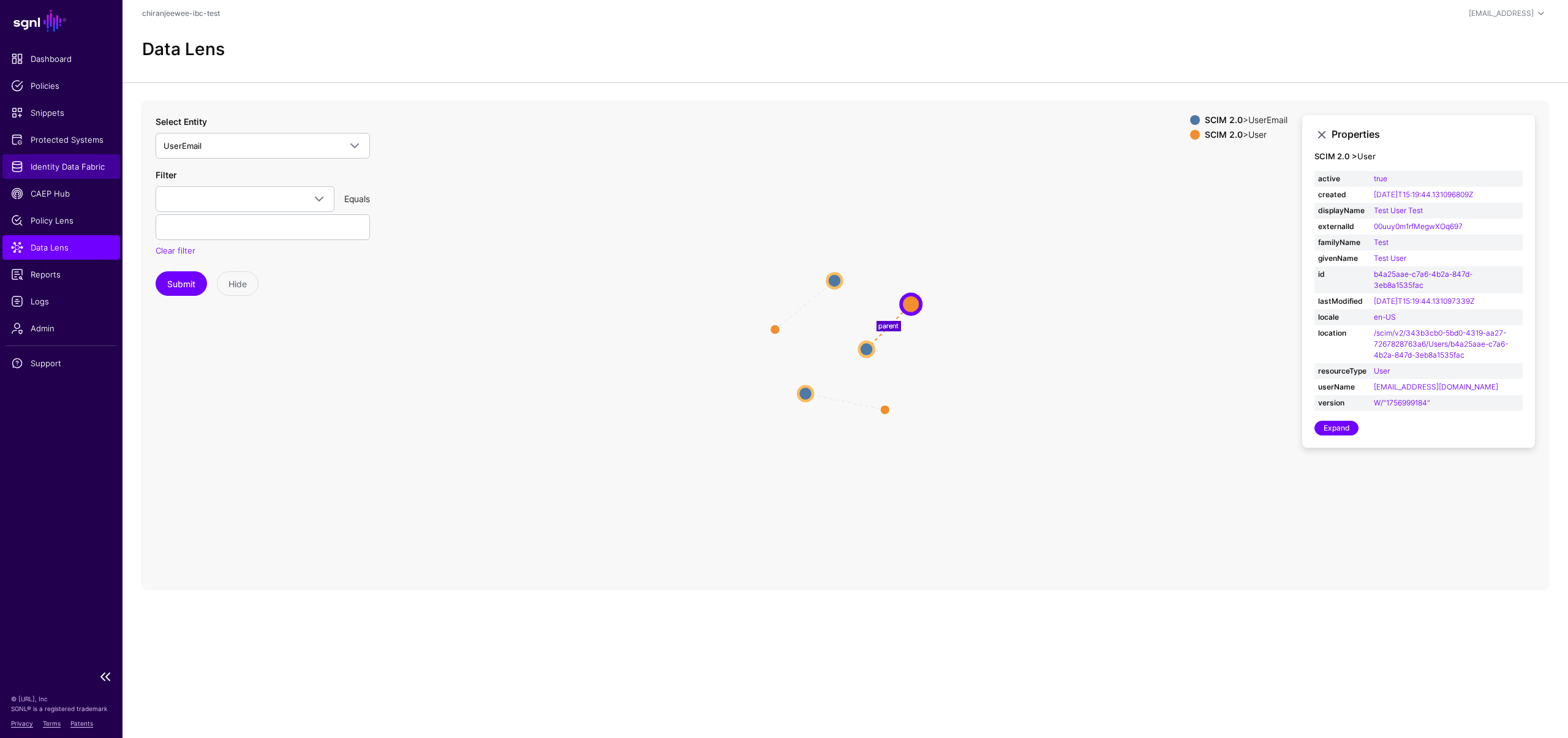
click at [74, 167] on span "Identity Data Fabric" at bounding box center [61, 166] width 100 height 12
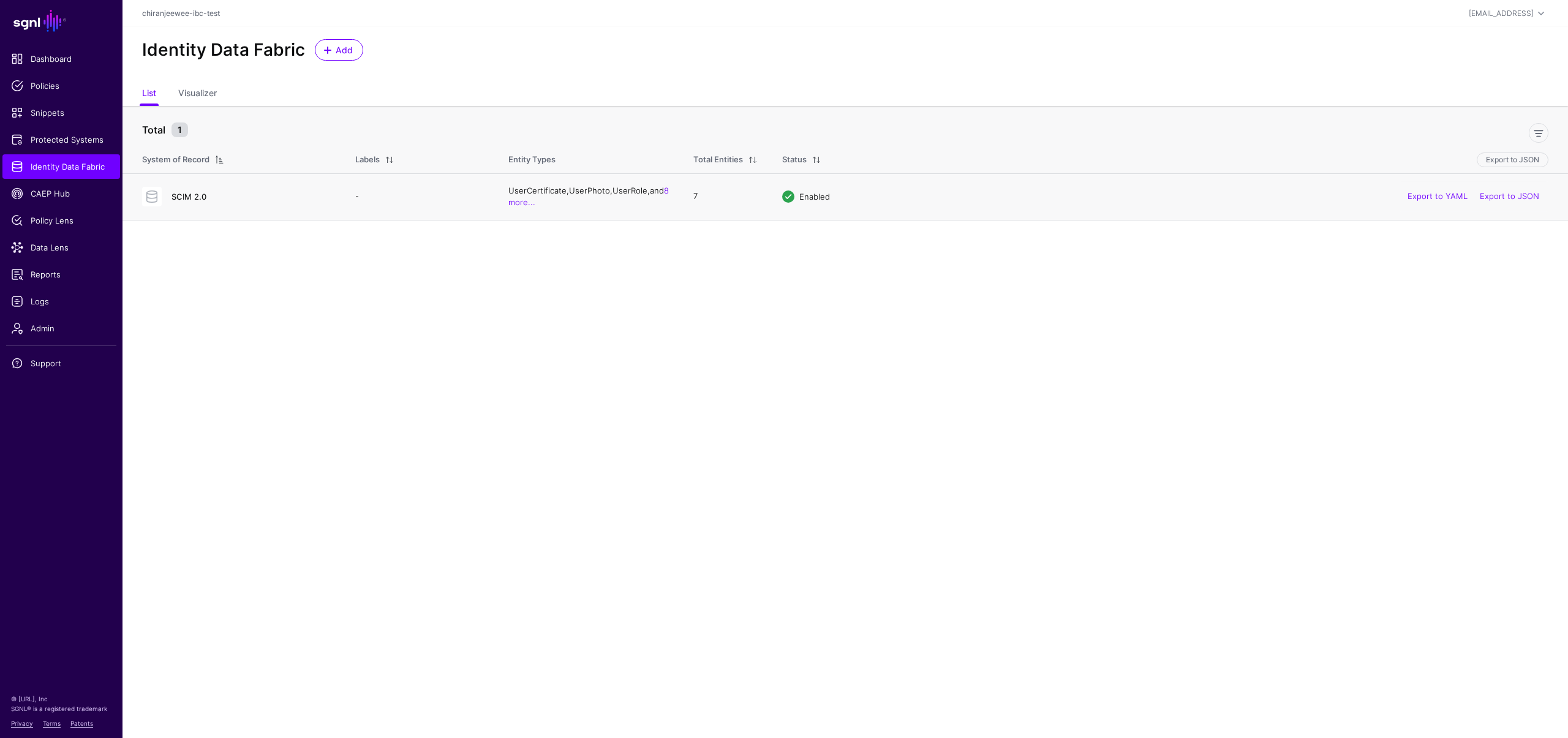
click at [184, 198] on link "SCIM 2.0" at bounding box center [189, 196] width 35 height 10
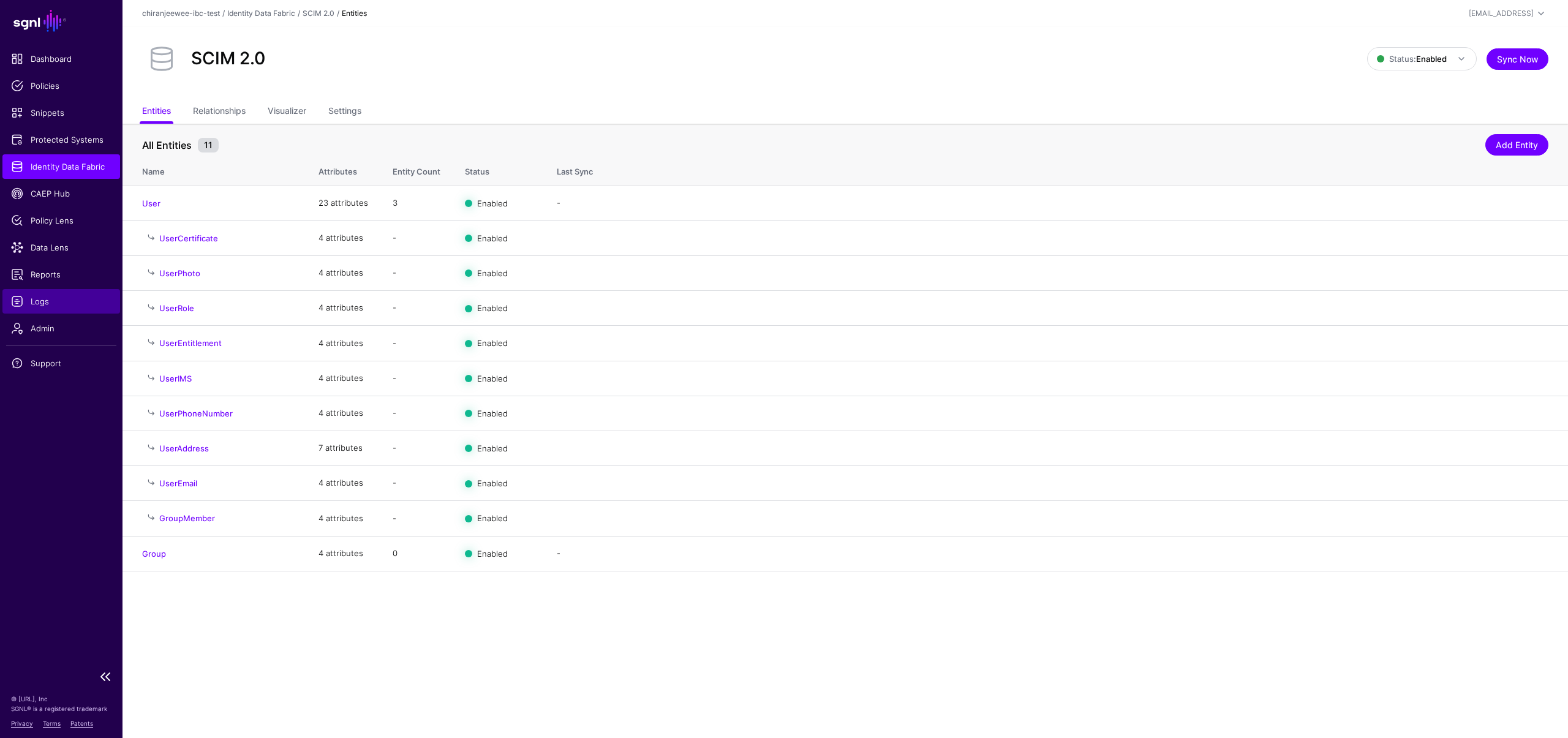
click at [54, 308] on link "Logs" at bounding box center [61, 301] width 117 height 25
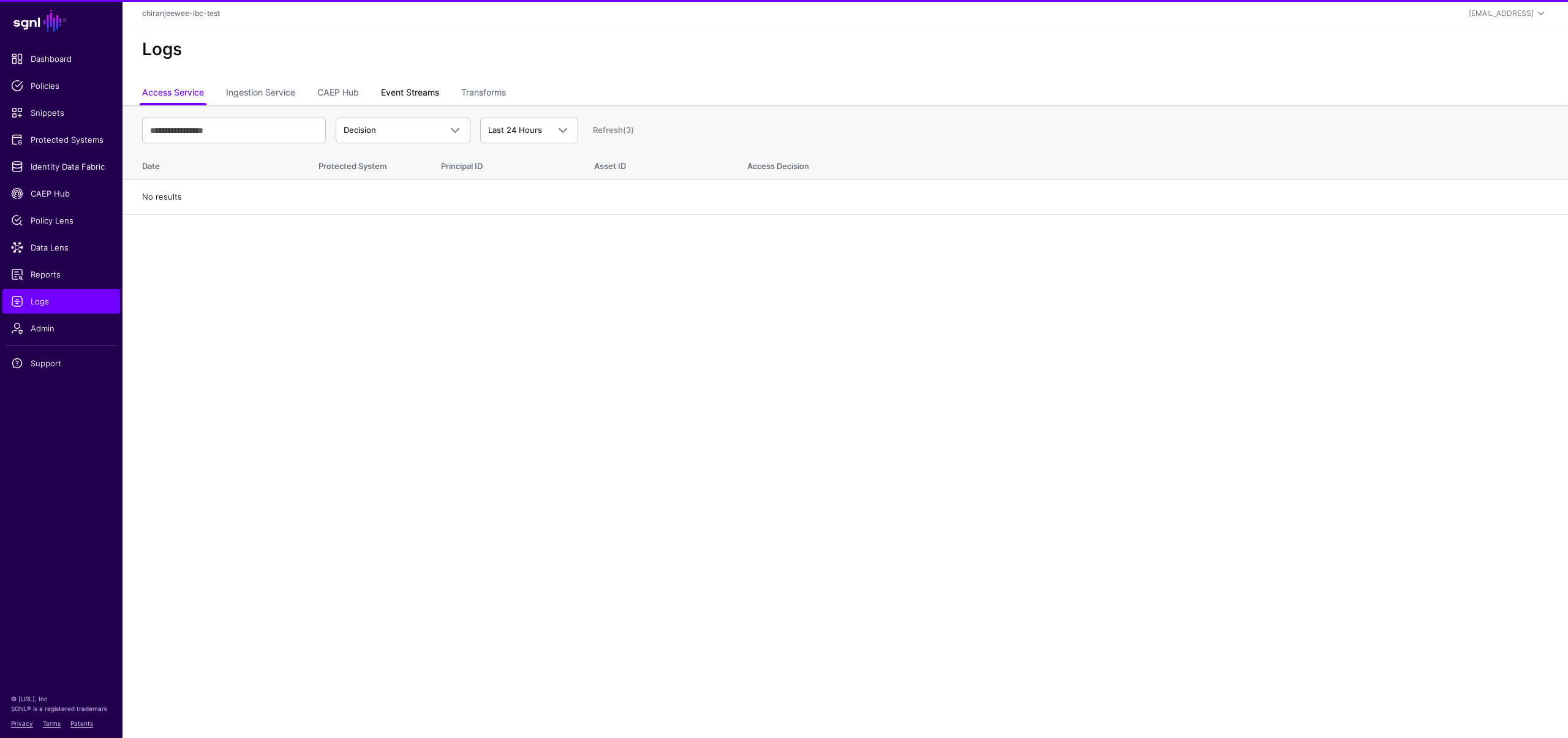
click at [417, 100] on link "Event Streams" at bounding box center [410, 93] width 58 height 23
click at [411, 127] on span "Event Received" at bounding box center [392, 130] width 97 height 12
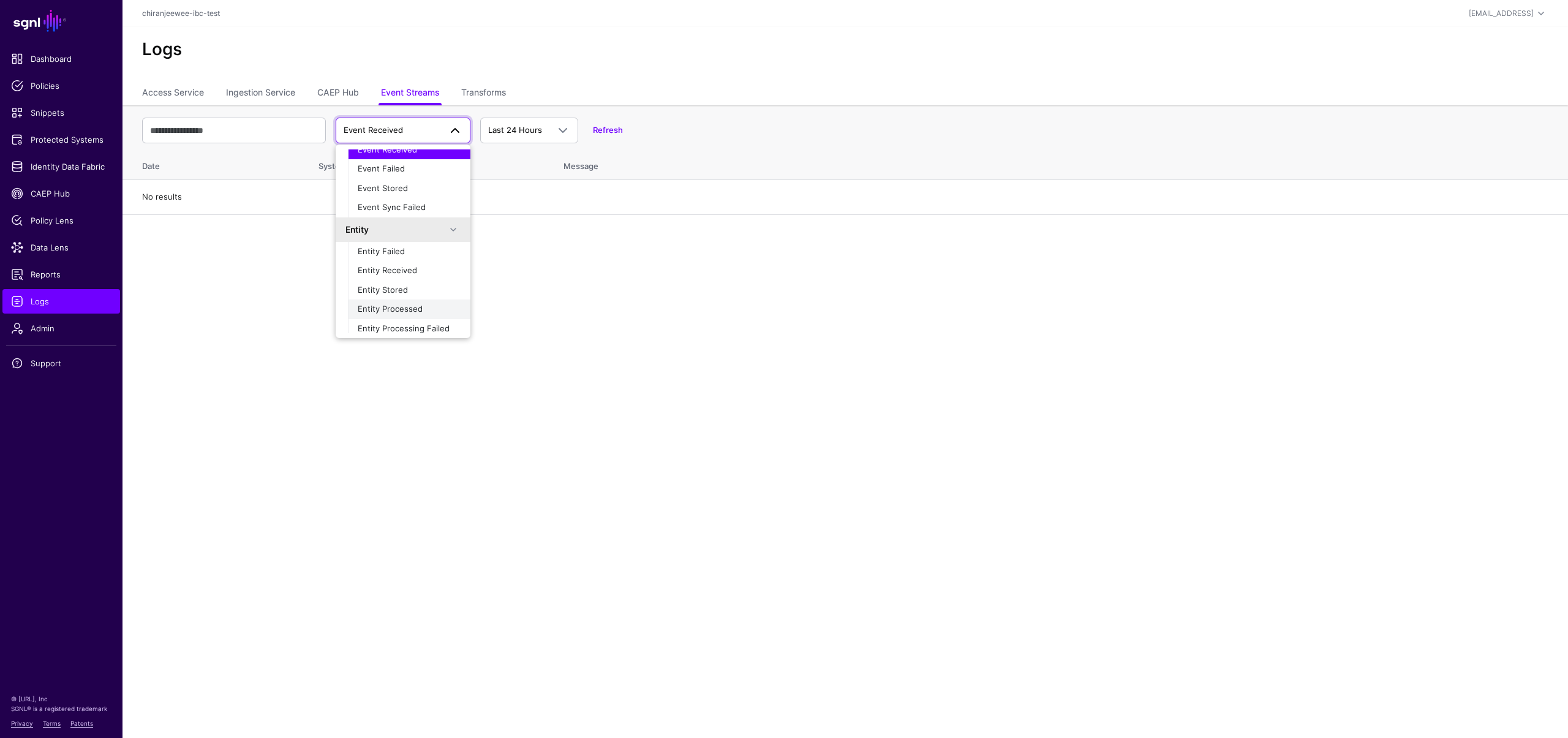
scroll to position [38, 0]
click at [245, 310] on main "SGNL Dashboard Policies Snippets Protected Systems Identity Data Fabric CAEP Hu…" at bounding box center [784, 369] width 1568 height 738
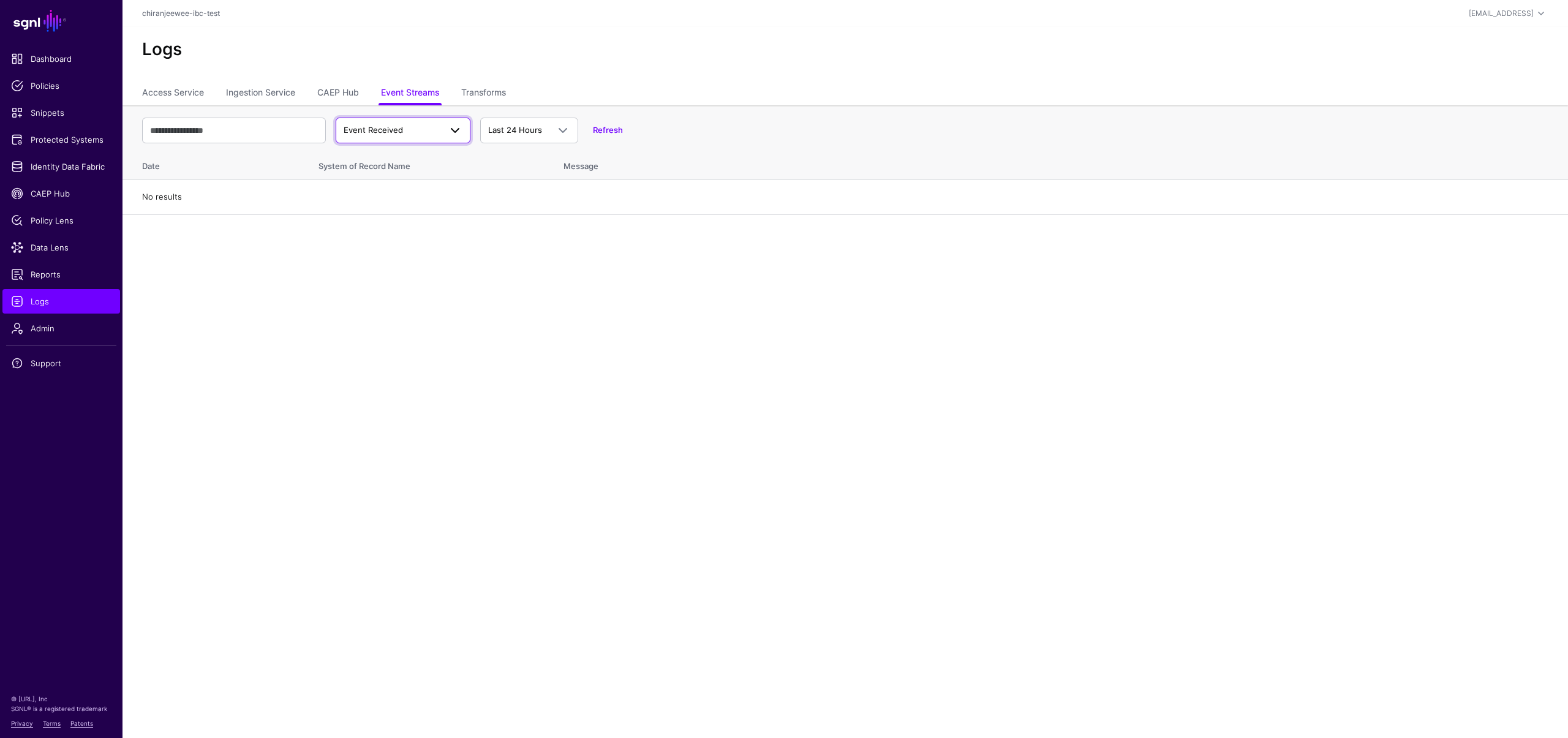
click at [395, 129] on span "Event Received" at bounding box center [373, 129] width 60 height 10
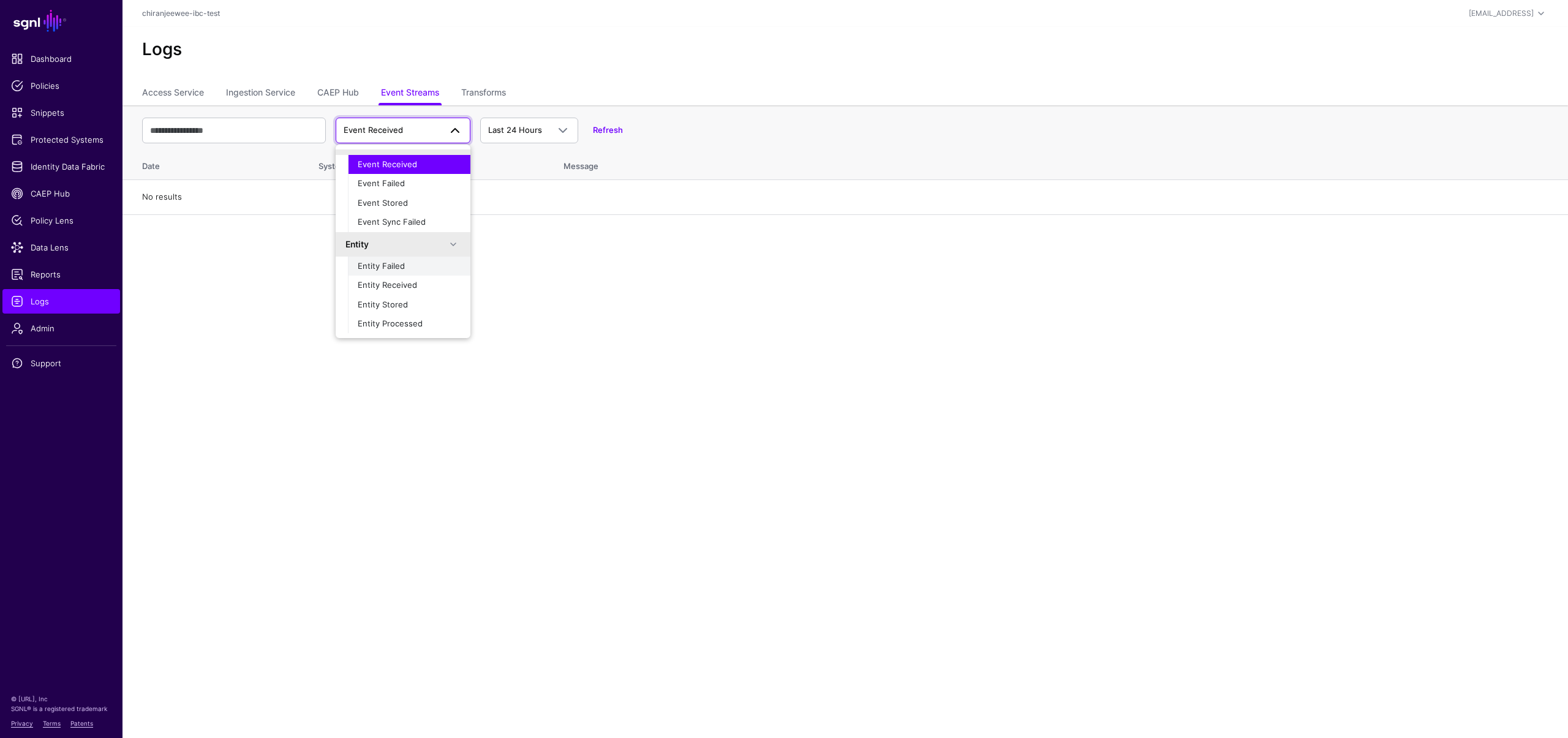
scroll to position [0, 0]
click at [214, 374] on main "SGNL Dashboard Policies Snippets Protected Systems Identity Data Fabric CAEP Hu…" at bounding box center [784, 369] width 1568 height 738
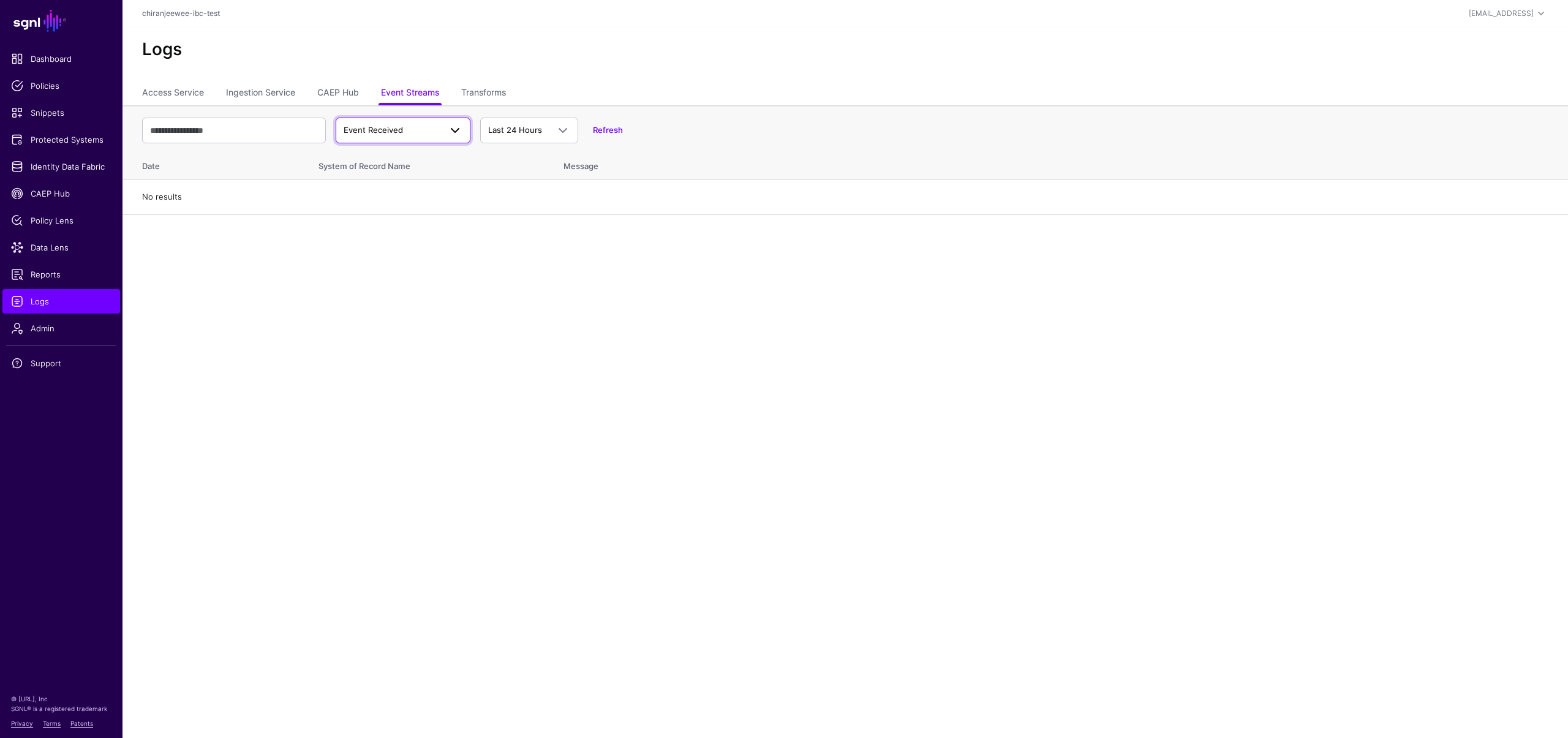
click at [413, 124] on span "Event Received" at bounding box center [392, 130] width 97 height 12
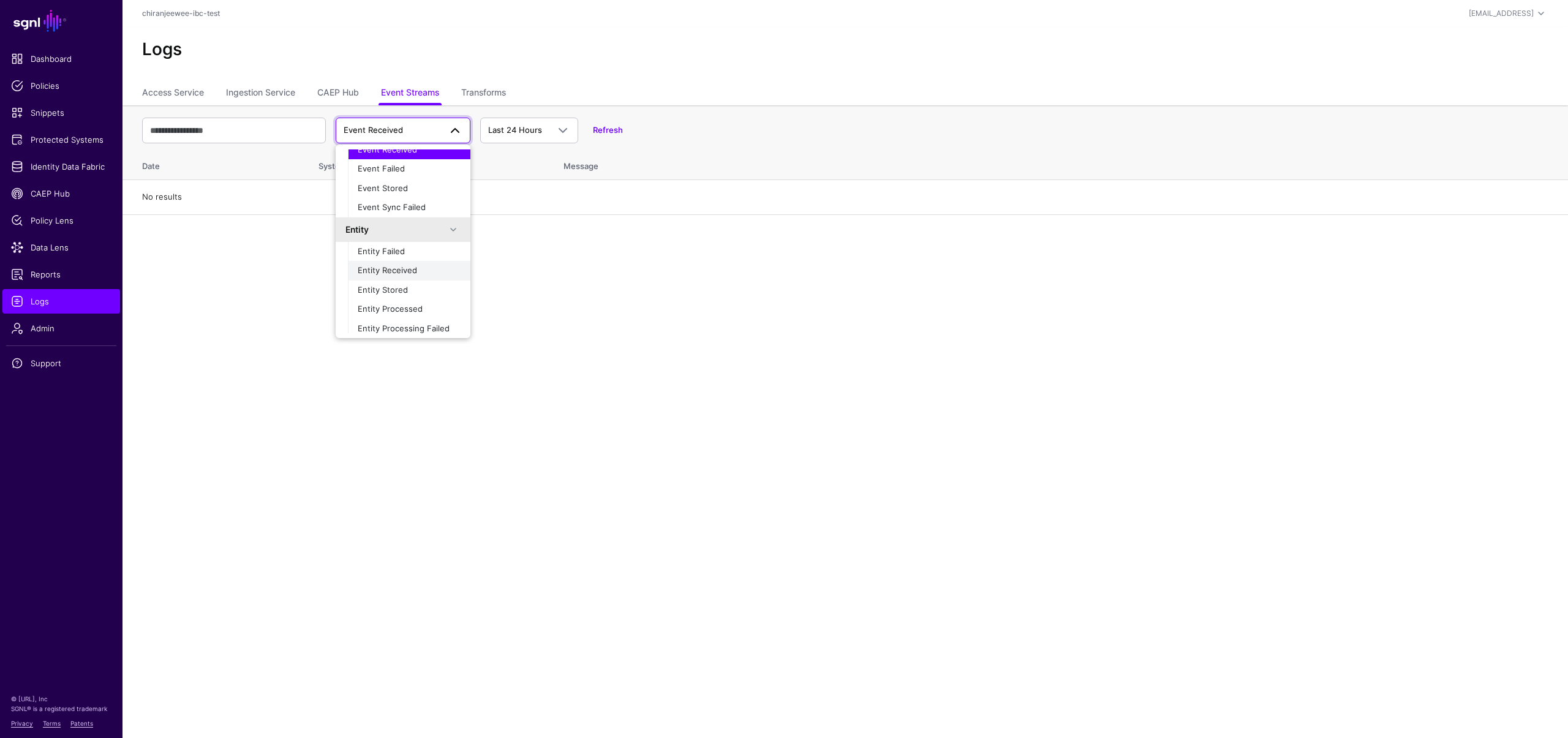
scroll to position [38, 0]
click at [748, 507] on main "SGNL Dashboard Policies Snippets Protected Systems Identity Data Fabric CAEP Hu…" at bounding box center [784, 369] width 1568 height 738
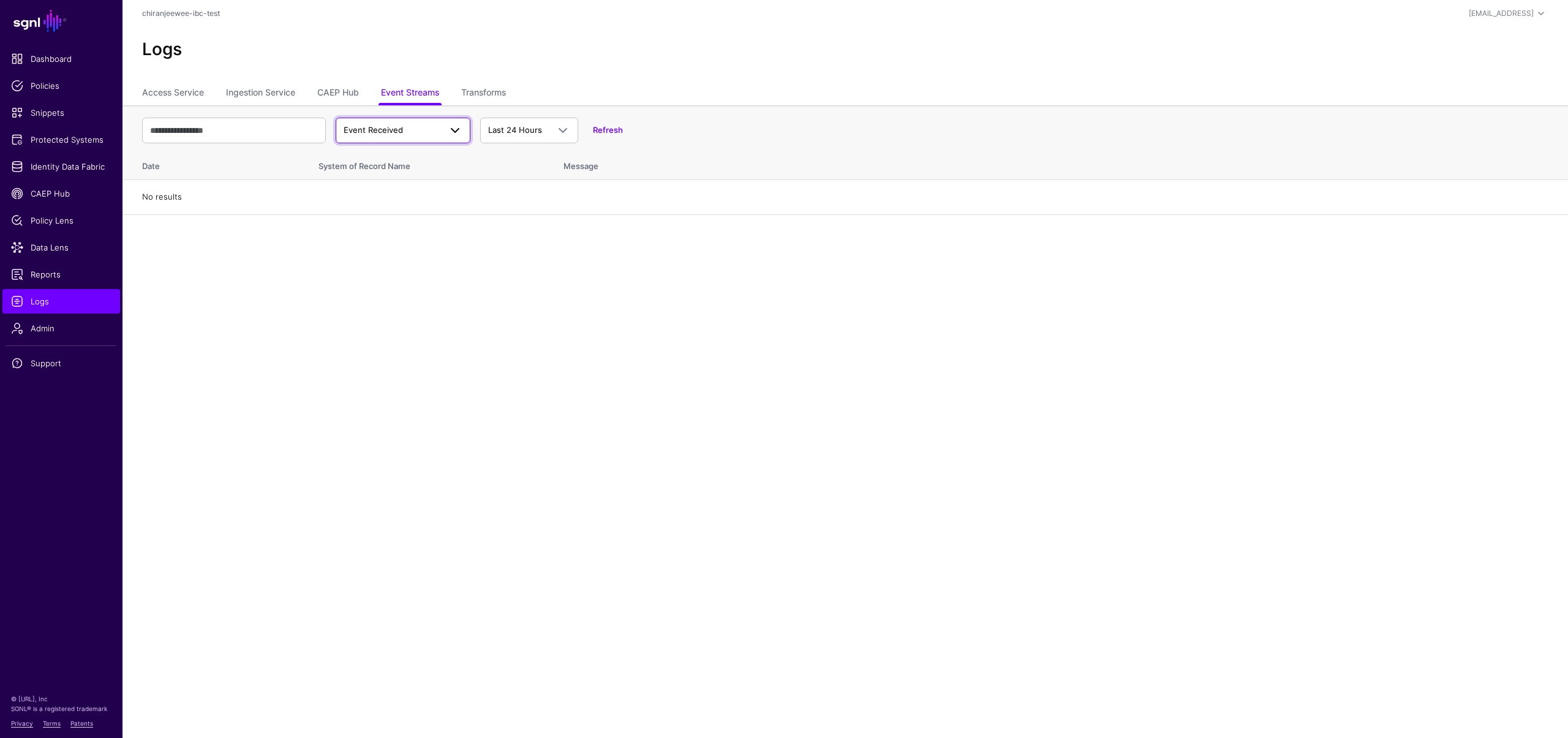
click at [393, 135] on span "Event Received" at bounding box center [392, 130] width 97 height 12
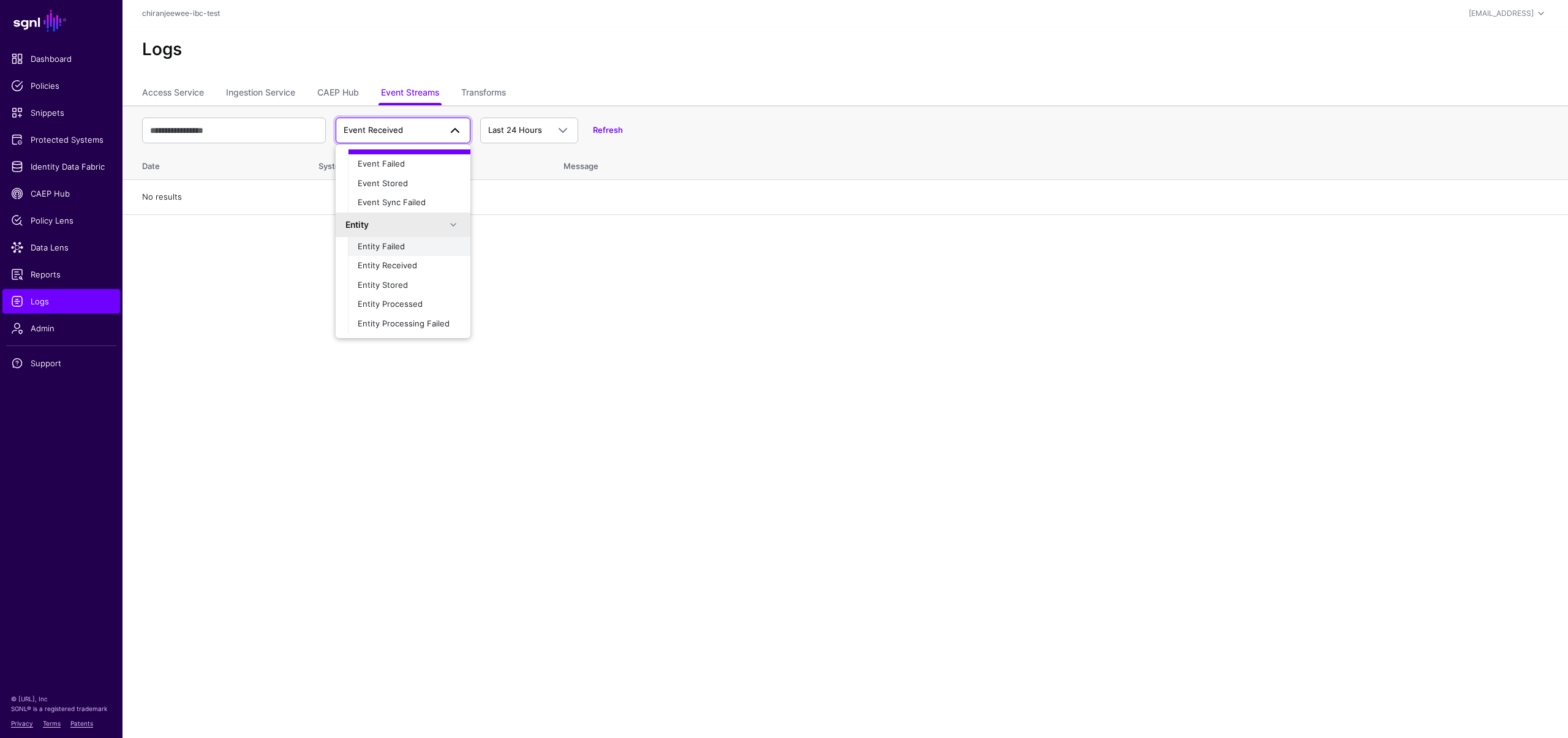
click at [388, 247] on span "Entity Failed" at bounding box center [381, 246] width 47 height 10
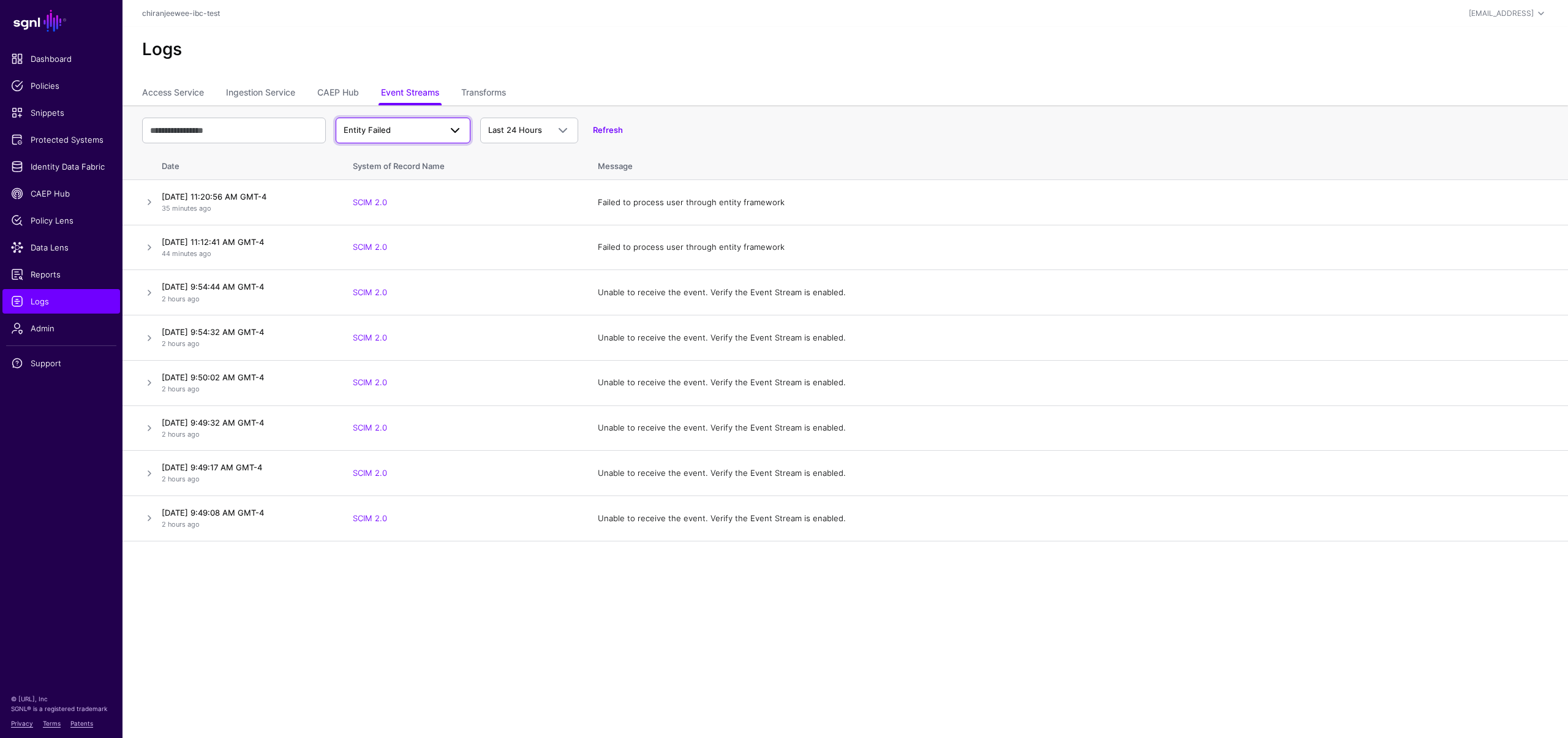
click at [410, 129] on span "Entity Failed" at bounding box center [392, 130] width 97 height 12
click at [440, 592] on main "SGNL Dashboard Policies Snippets Protected Systems Identity Data Fabric CAEP Hu…" at bounding box center [784, 369] width 1568 height 738
click at [64, 166] on span "Identity Data Fabric" at bounding box center [61, 166] width 100 height 12
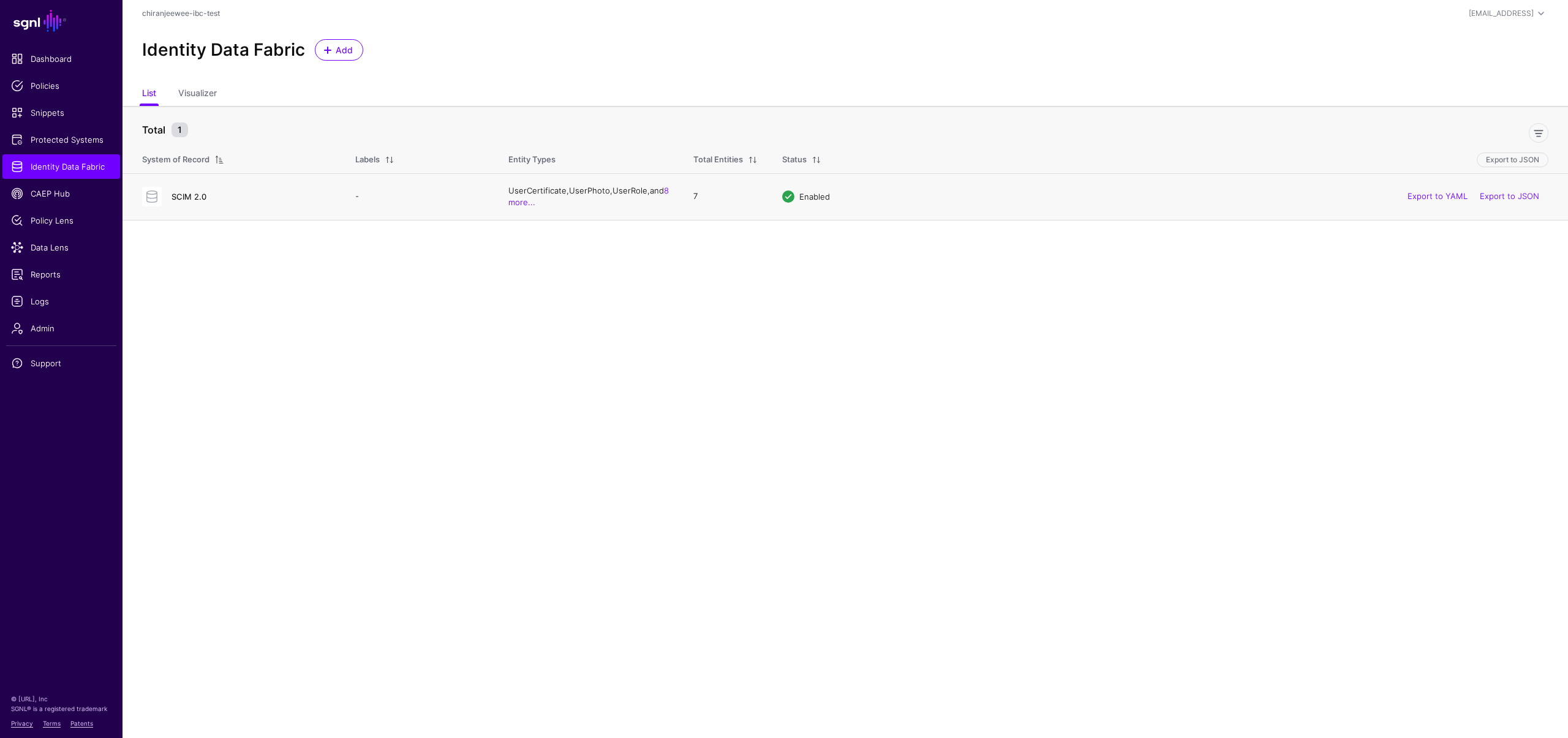
click at [198, 196] on link "SCIM 2.0" at bounding box center [189, 196] width 35 height 10
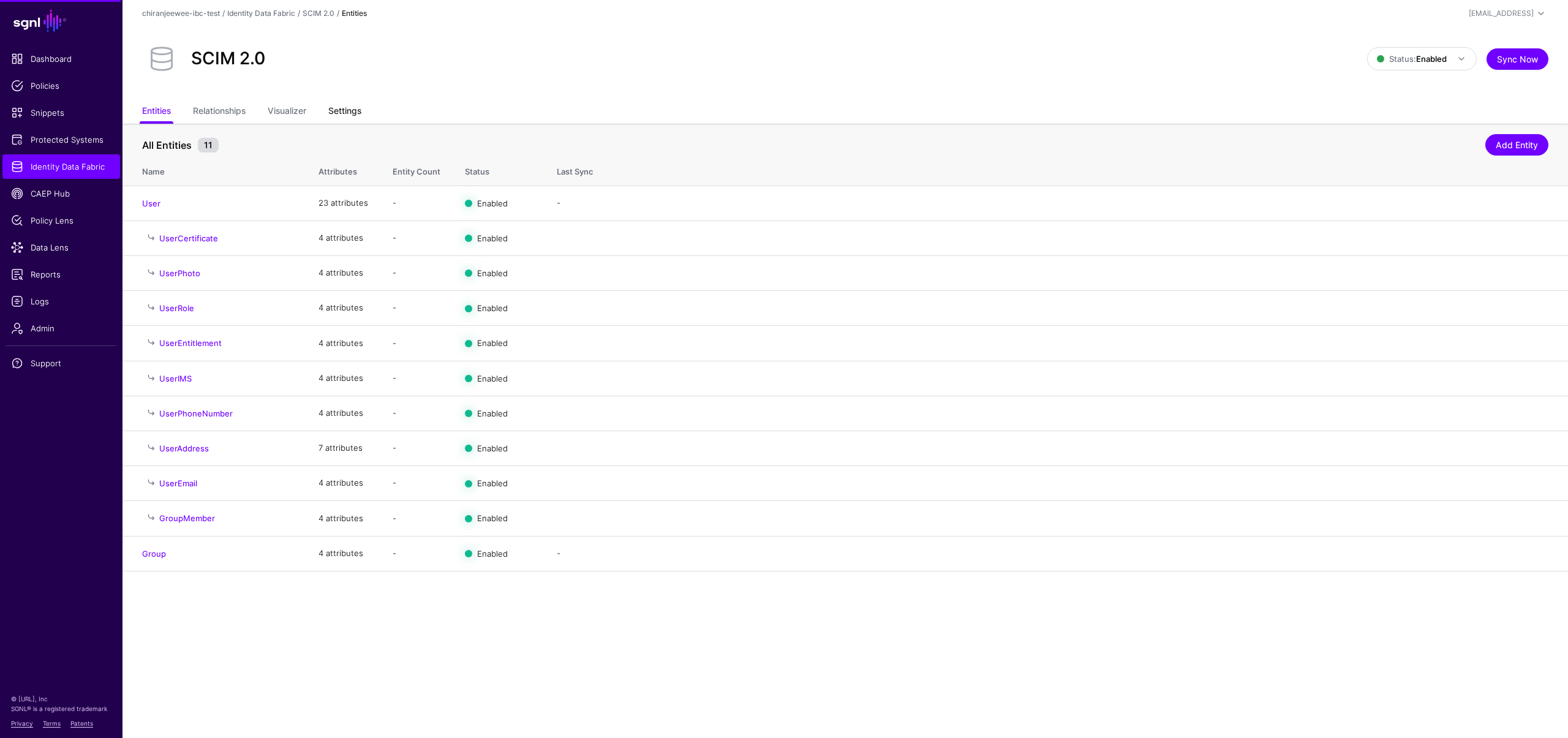
click at [356, 108] on link "Settings" at bounding box center [345, 111] width 33 height 23
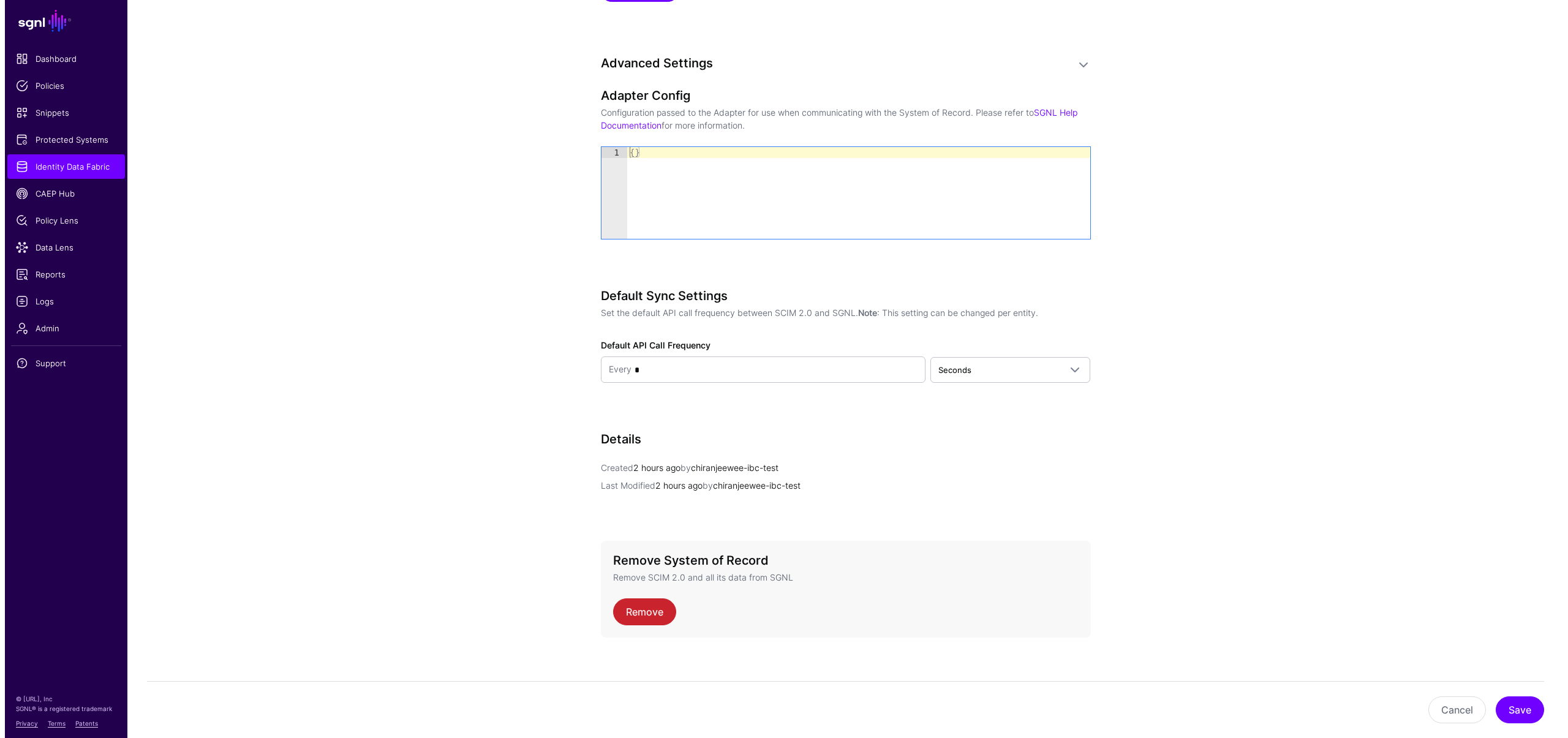
scroll to position [1261, 0]
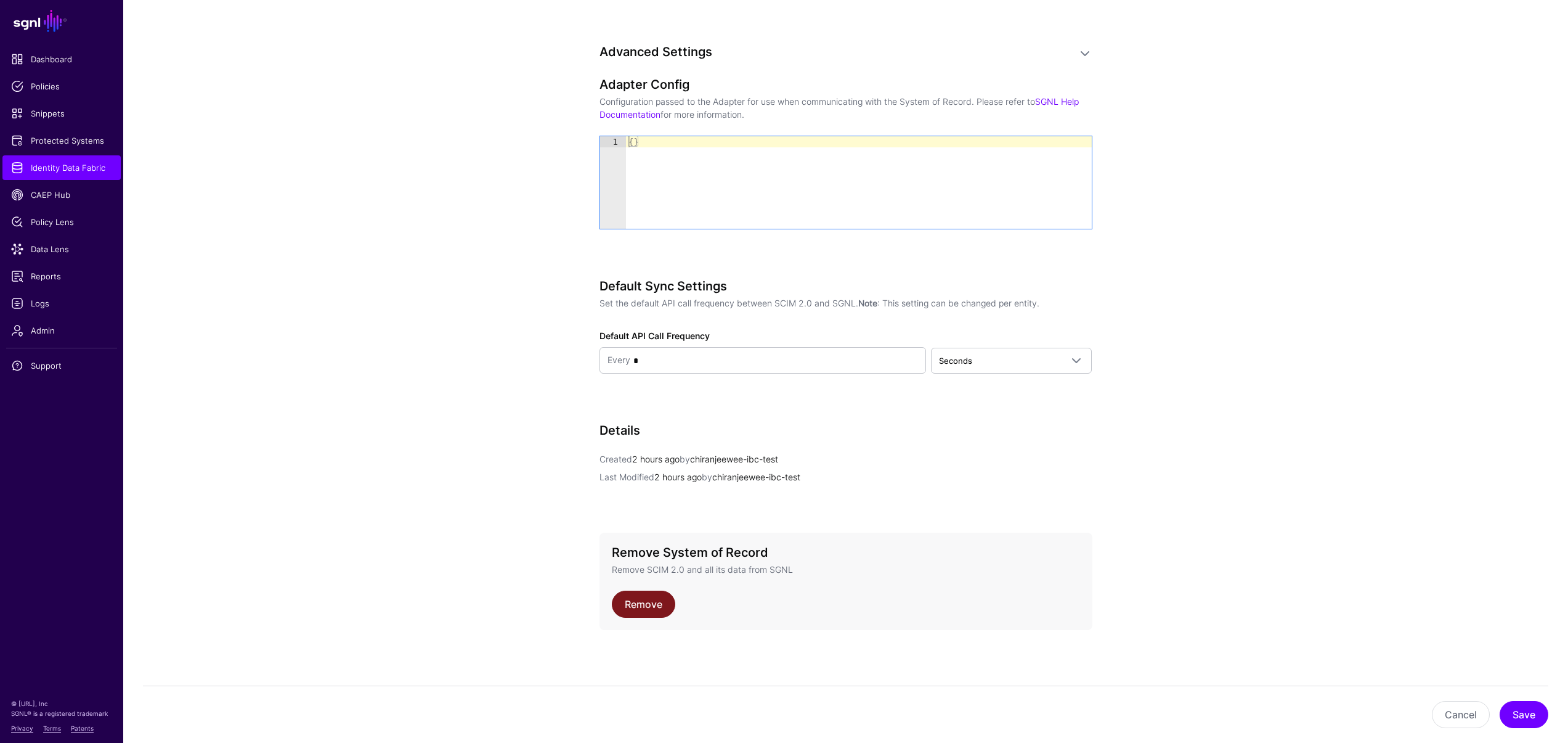
click at [629, 604] on link "Remove" at bounding box center [643, 604] width 63 height 27
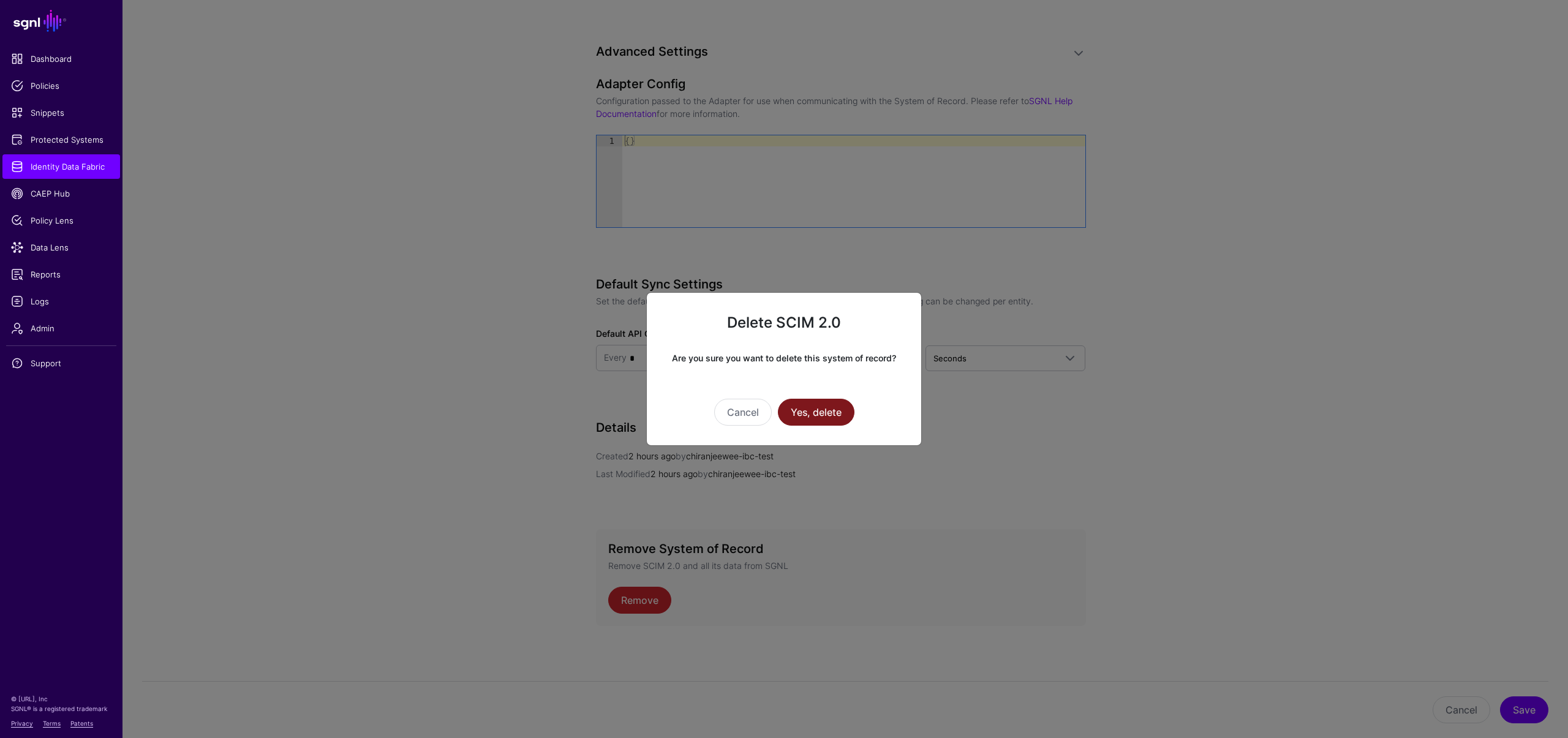
click at [824, 420] on button "Yes, delete" at bounding box center [816, 412] width 76 height 27
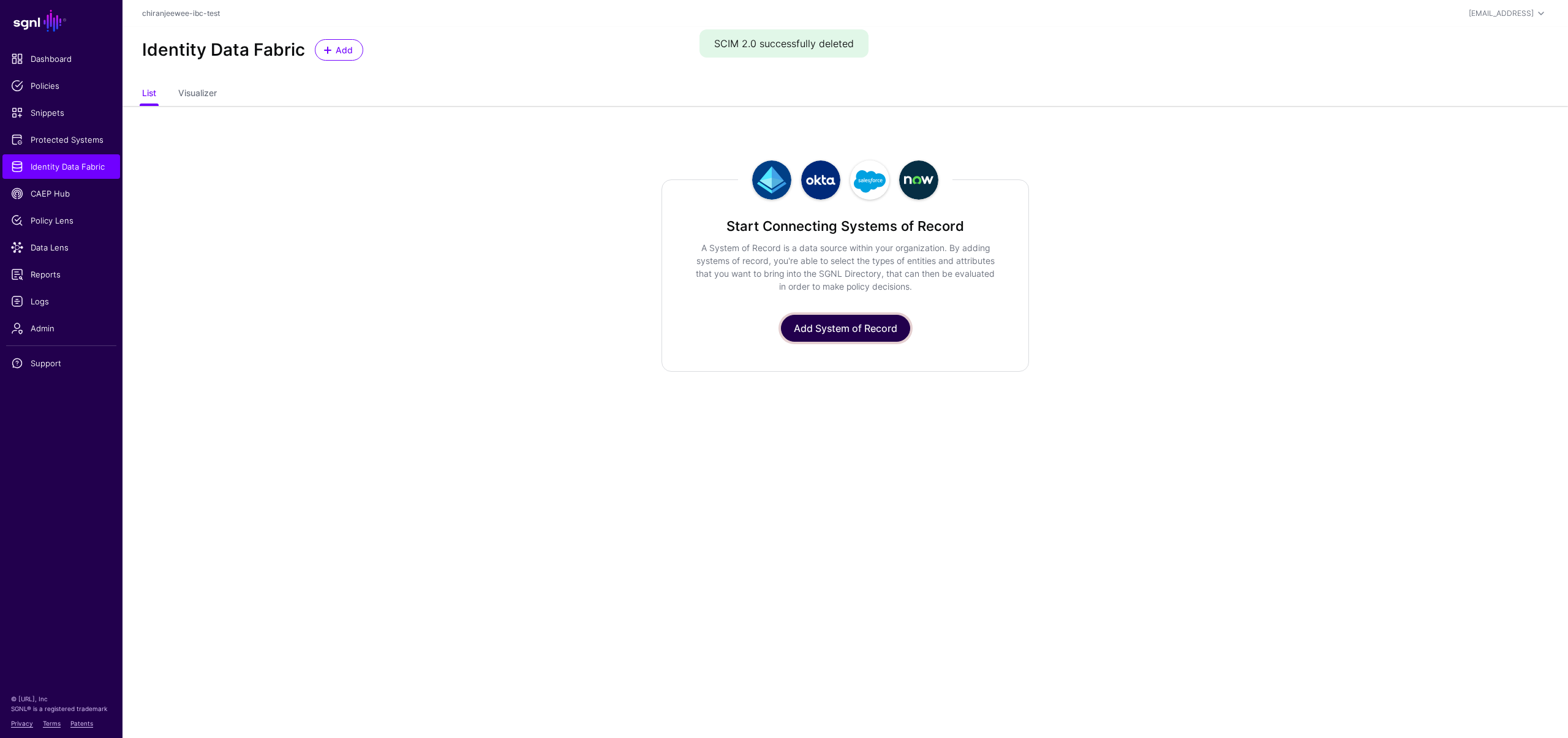
click at [825, 320] on link "Add System of Record" at bounding box center [845, 328] width 129 height 27
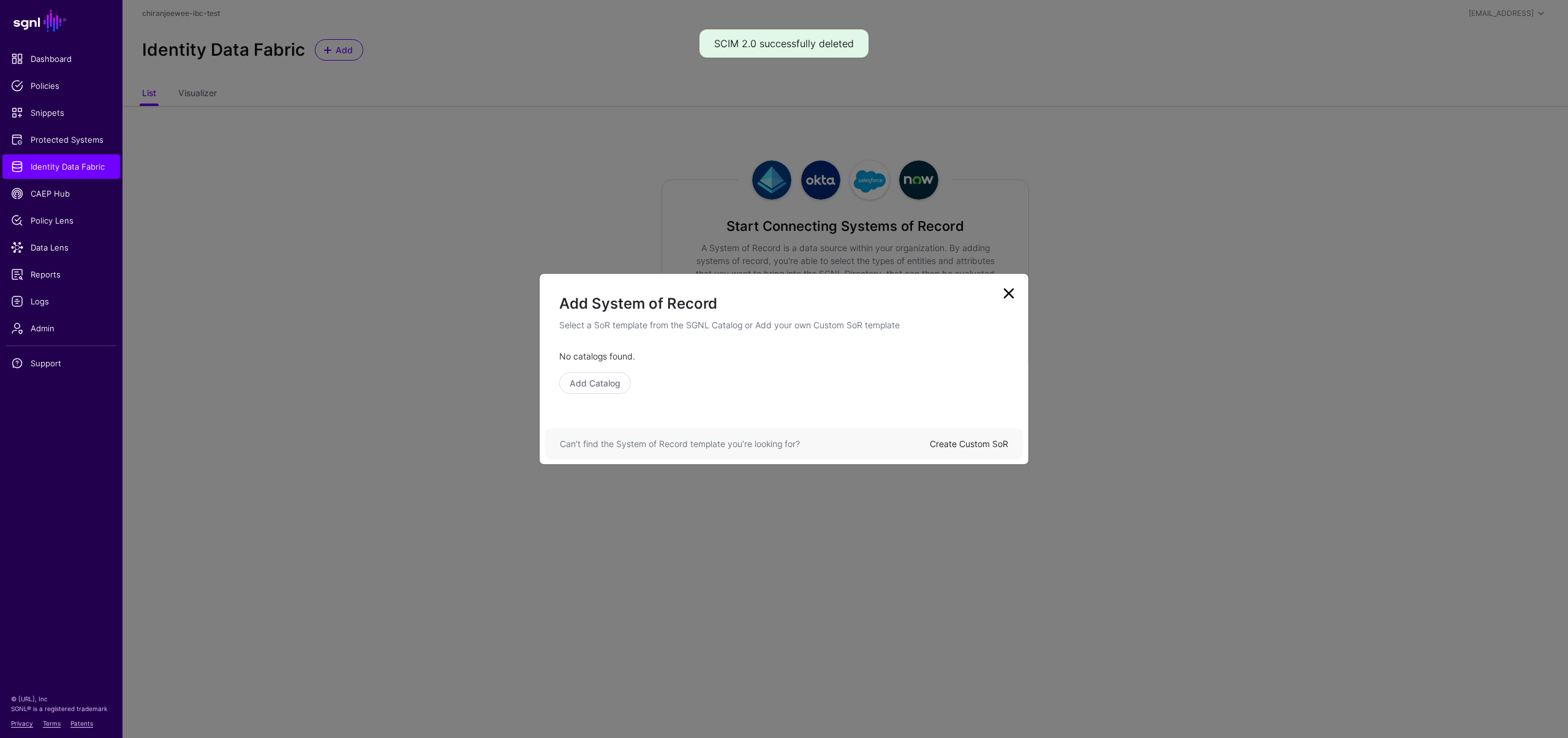
click at [962, 436] on div "Can’t find the System of Record template you’re looking for? Create Custom SoR" at bounding box center [784, 443] width 479 height 31
click at [961, 445] on link "Create Custom SoR" at bounding box center [969, 444] width 78 height 11
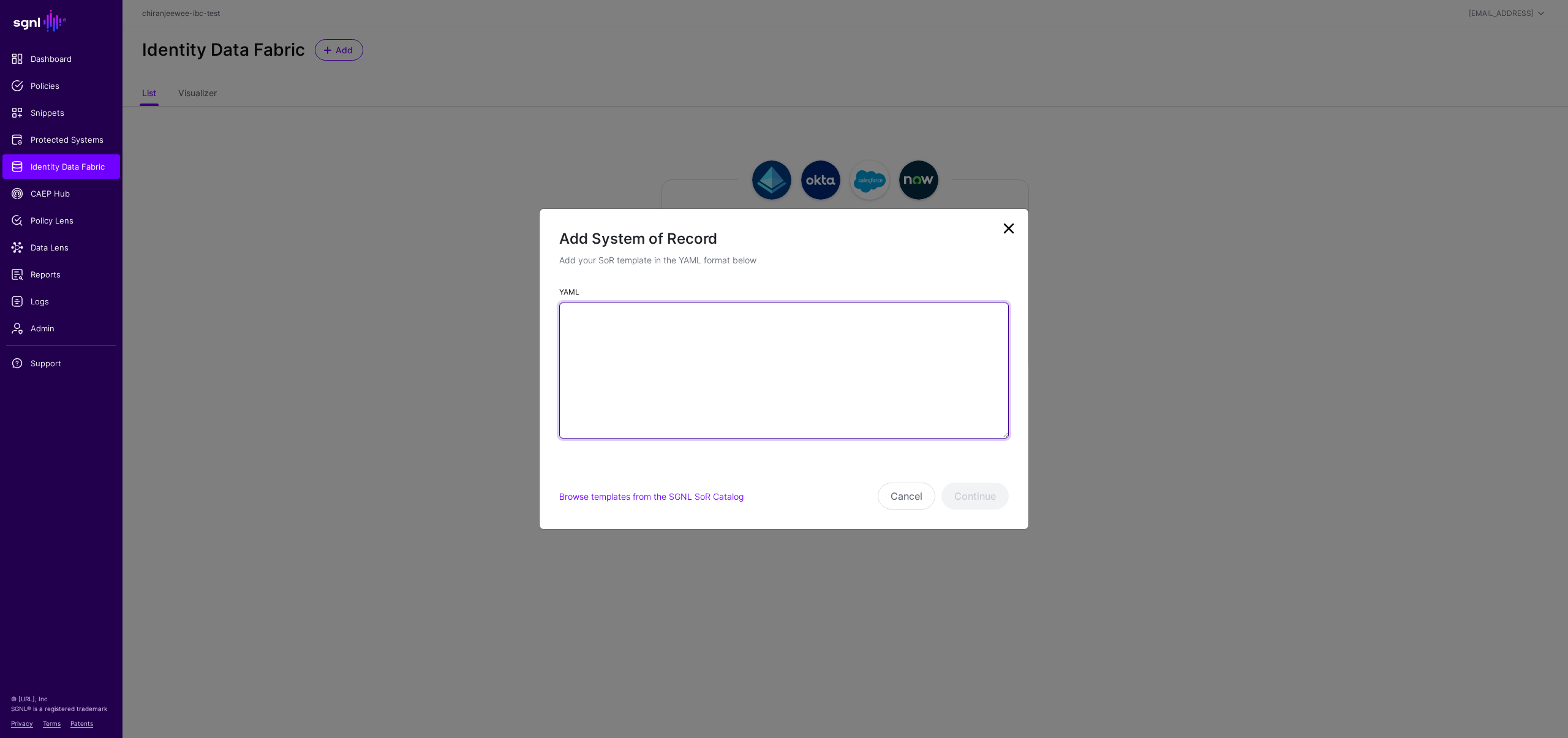
click at [658, 390] on textarea "YAML" at bounding box center [784, 370] width 450 height 136
paste textarea "**********"
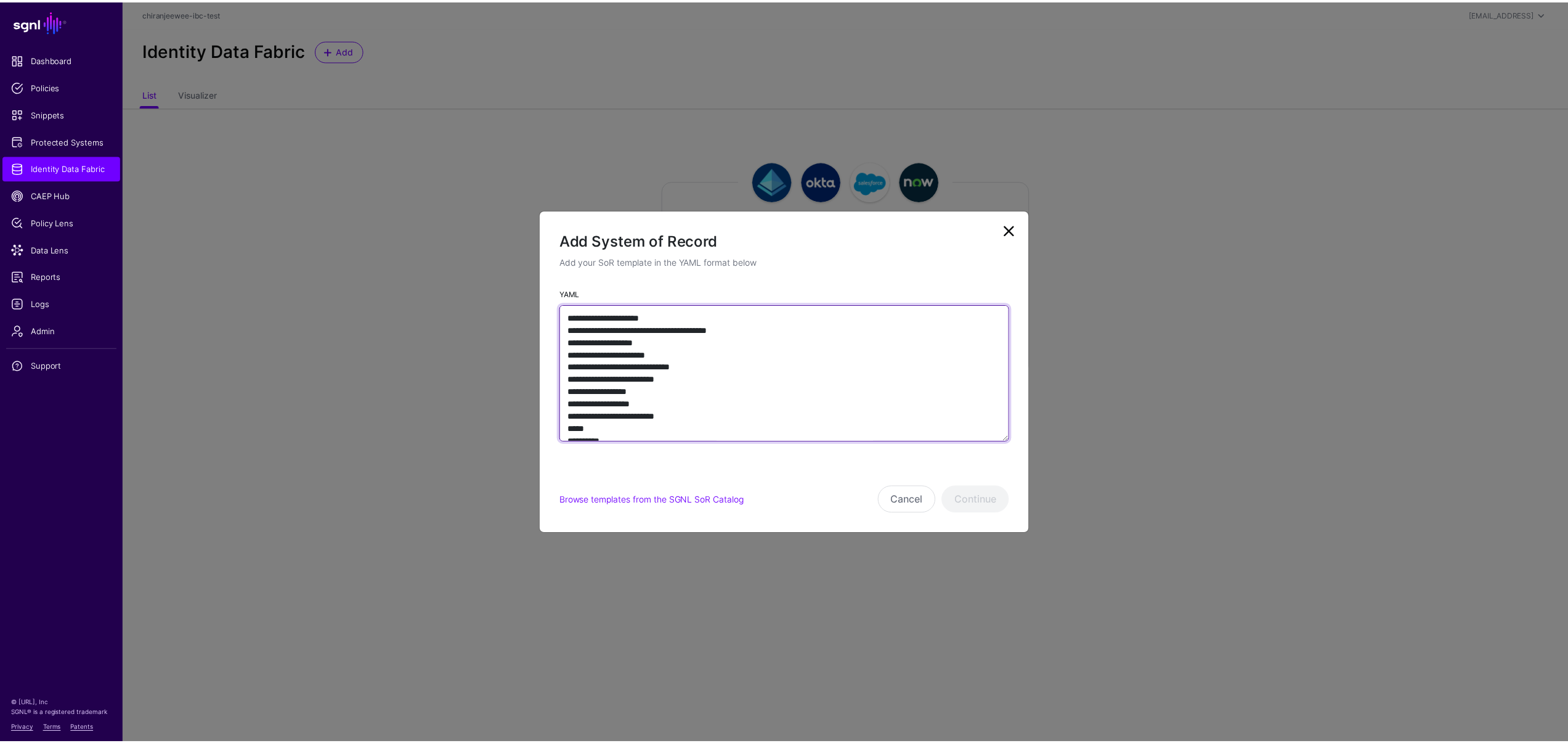
scroll to position [5467, 0]
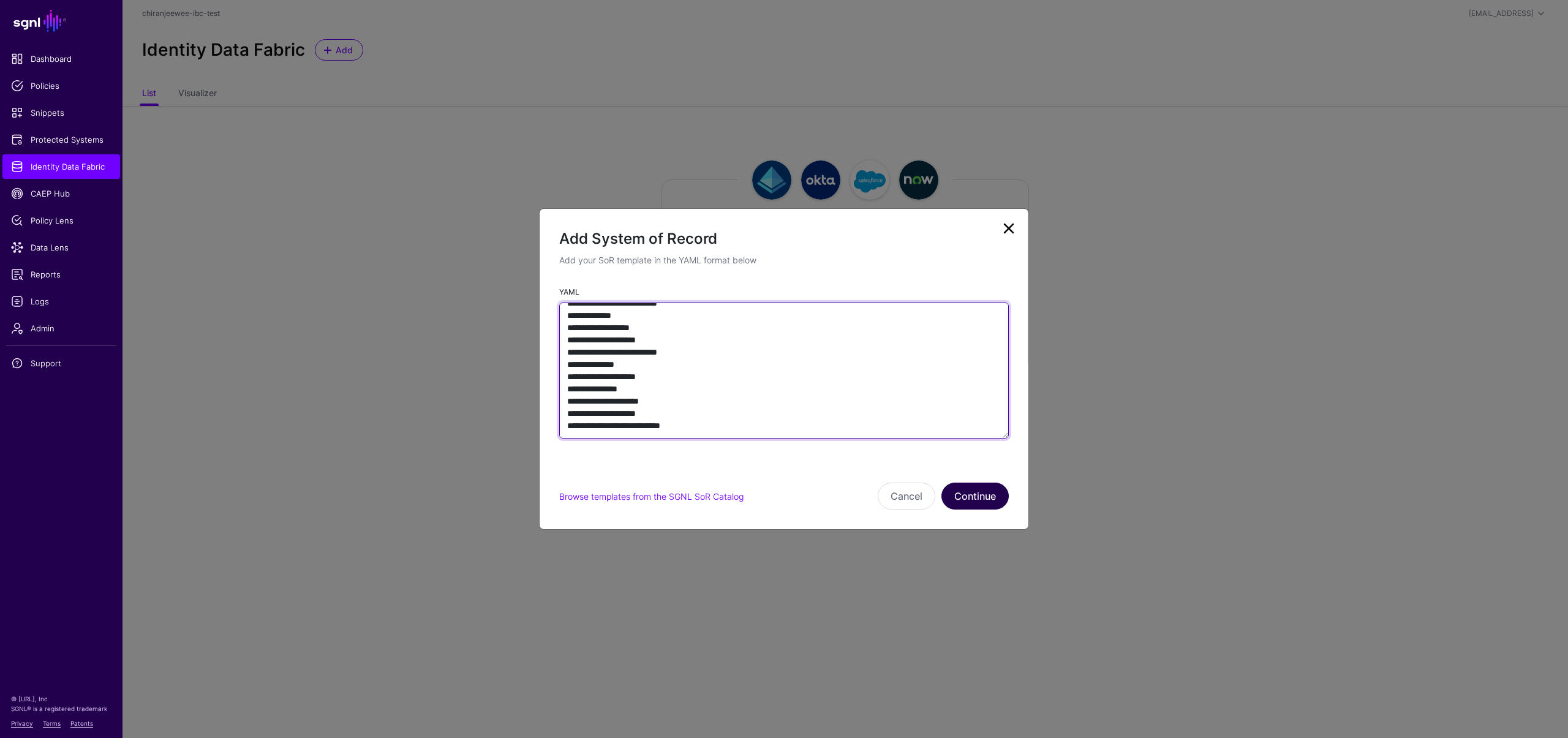
type textarea "**********"
click at [994, 493] on button "Continue" at bounding box center [975, 496] width 68 height 27
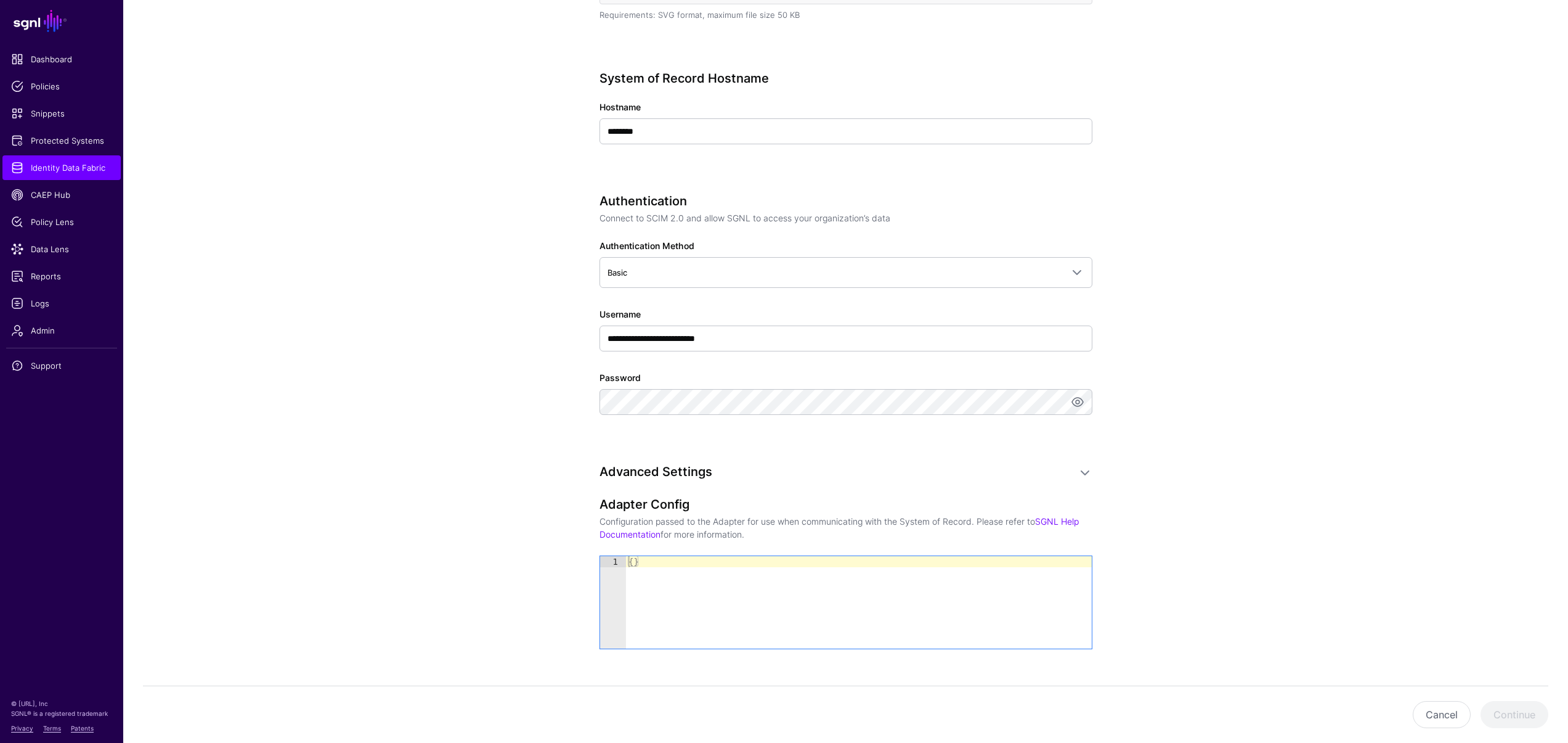
scroll to position [334, 0]
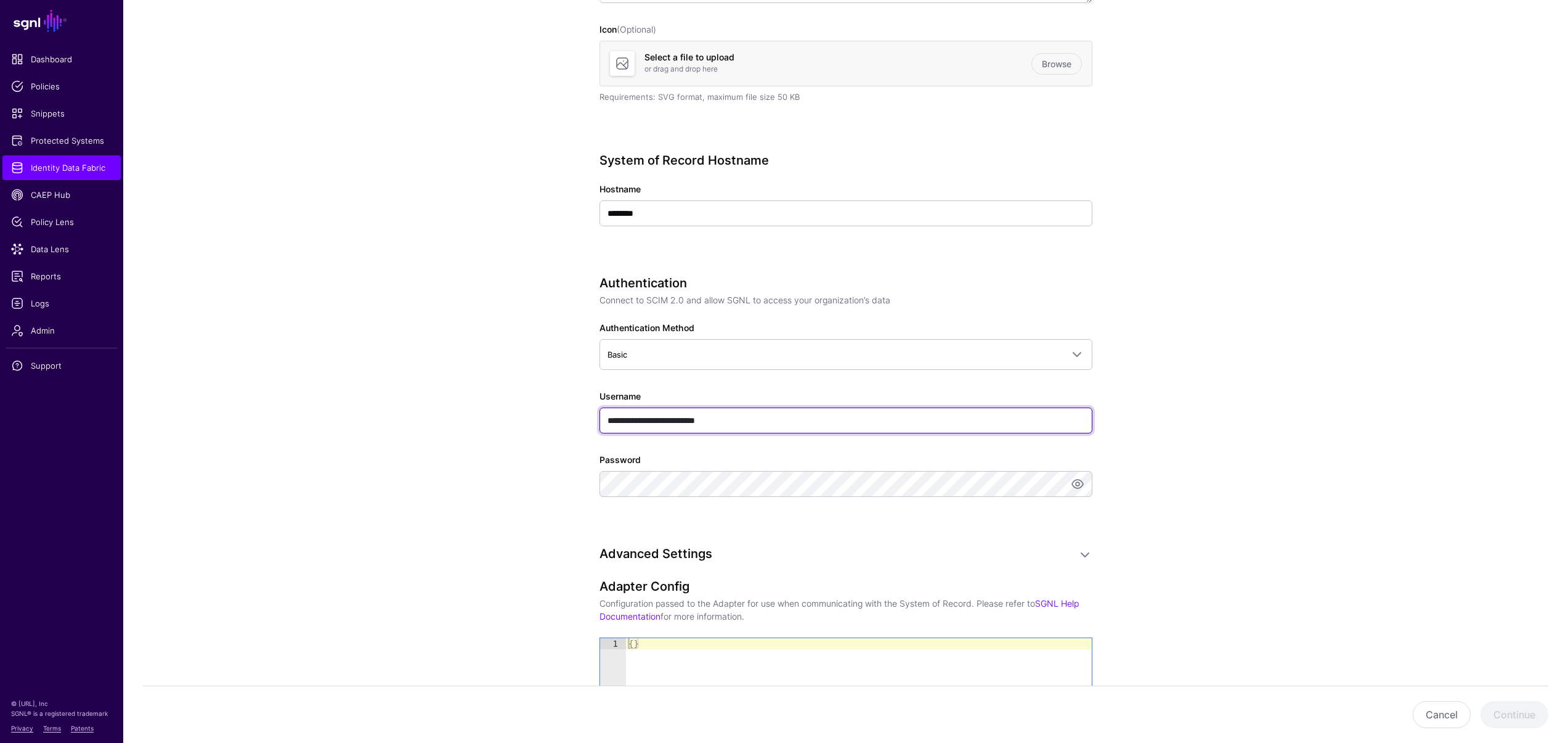
click at [765, 416] on input "**********" at bounding box center [845, 420] width 493 height 26
type input "****"
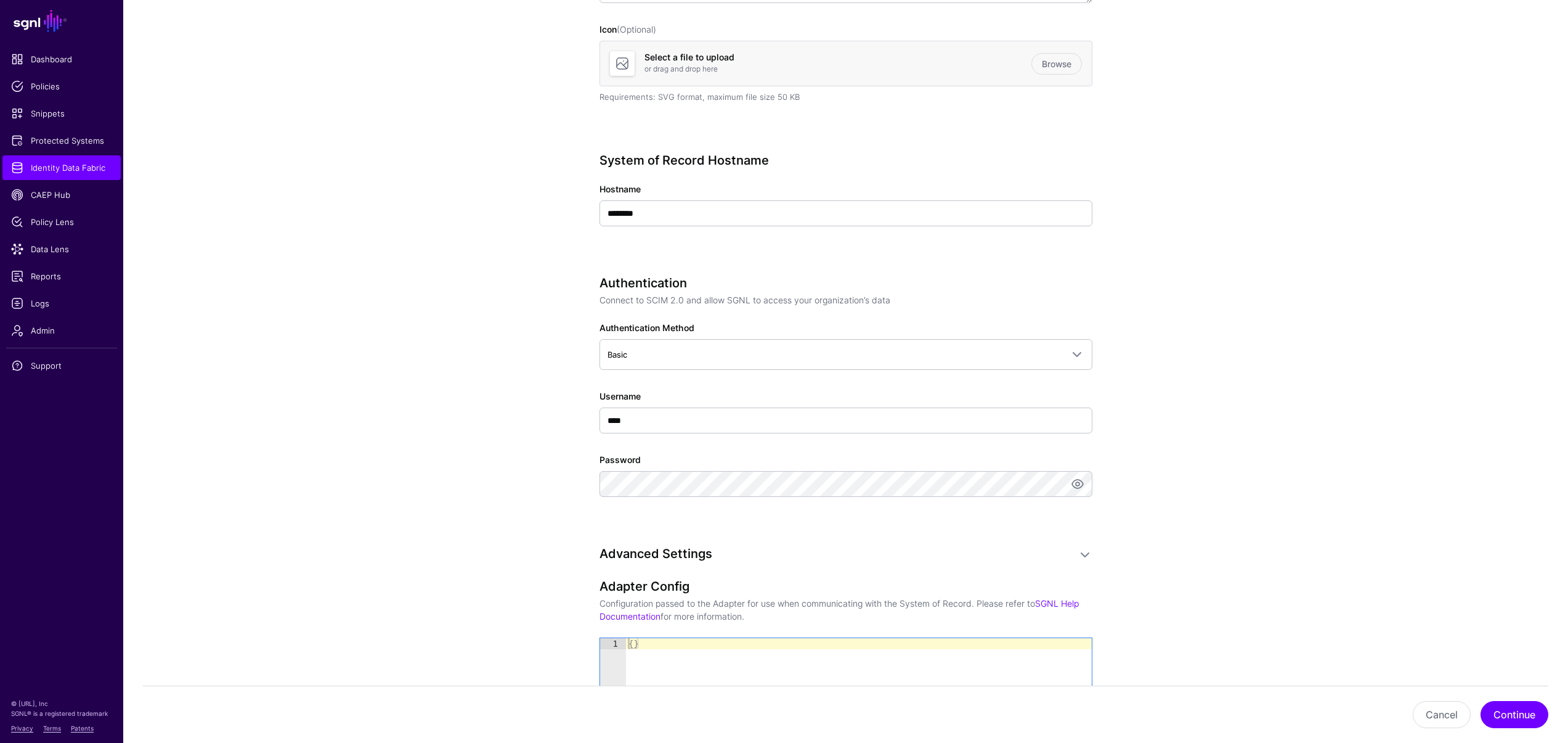
click at [436, 449] on app-datasources-details-form "**********" at bounding box center [845, 383] width 1445 height 1242
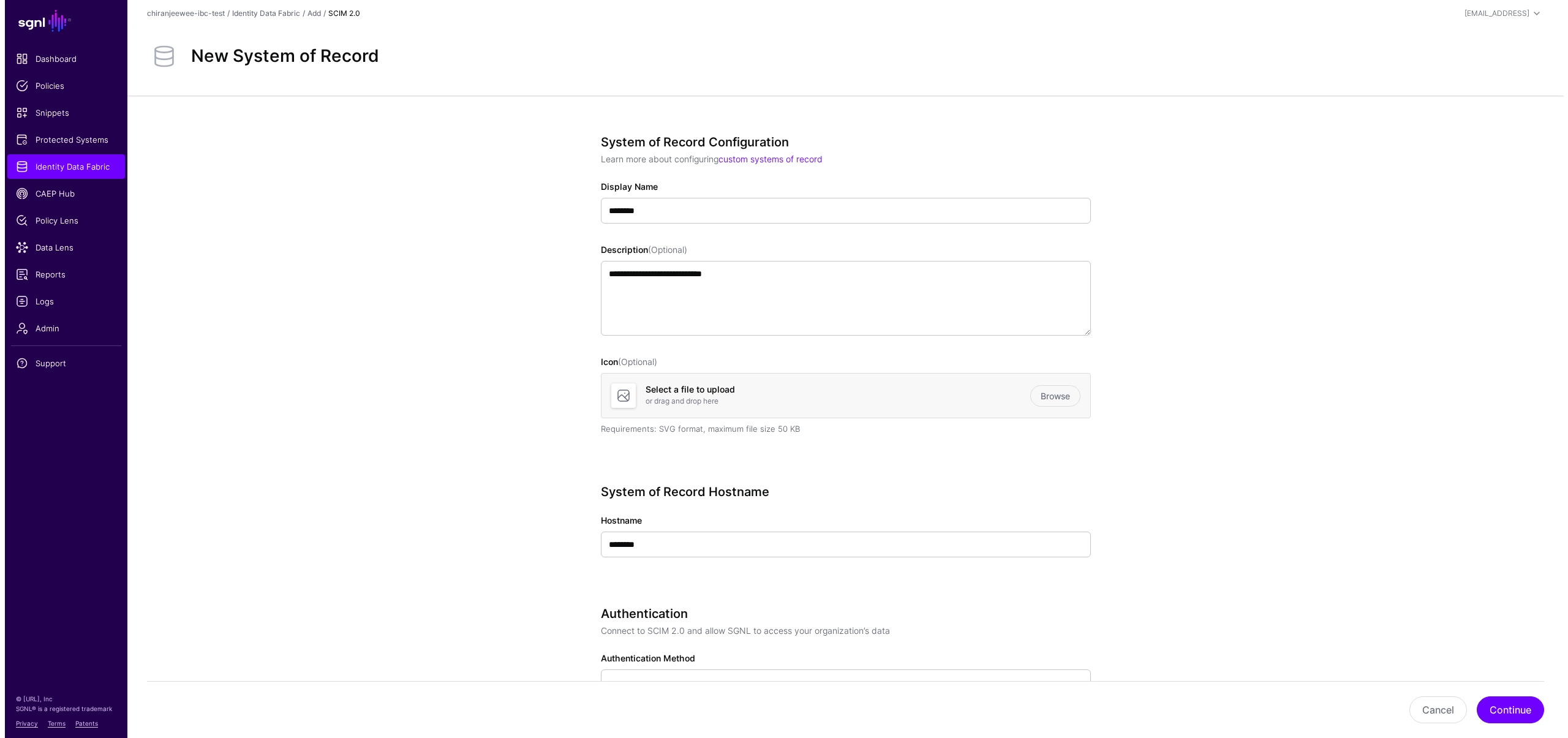
scroll to position [591, 0]
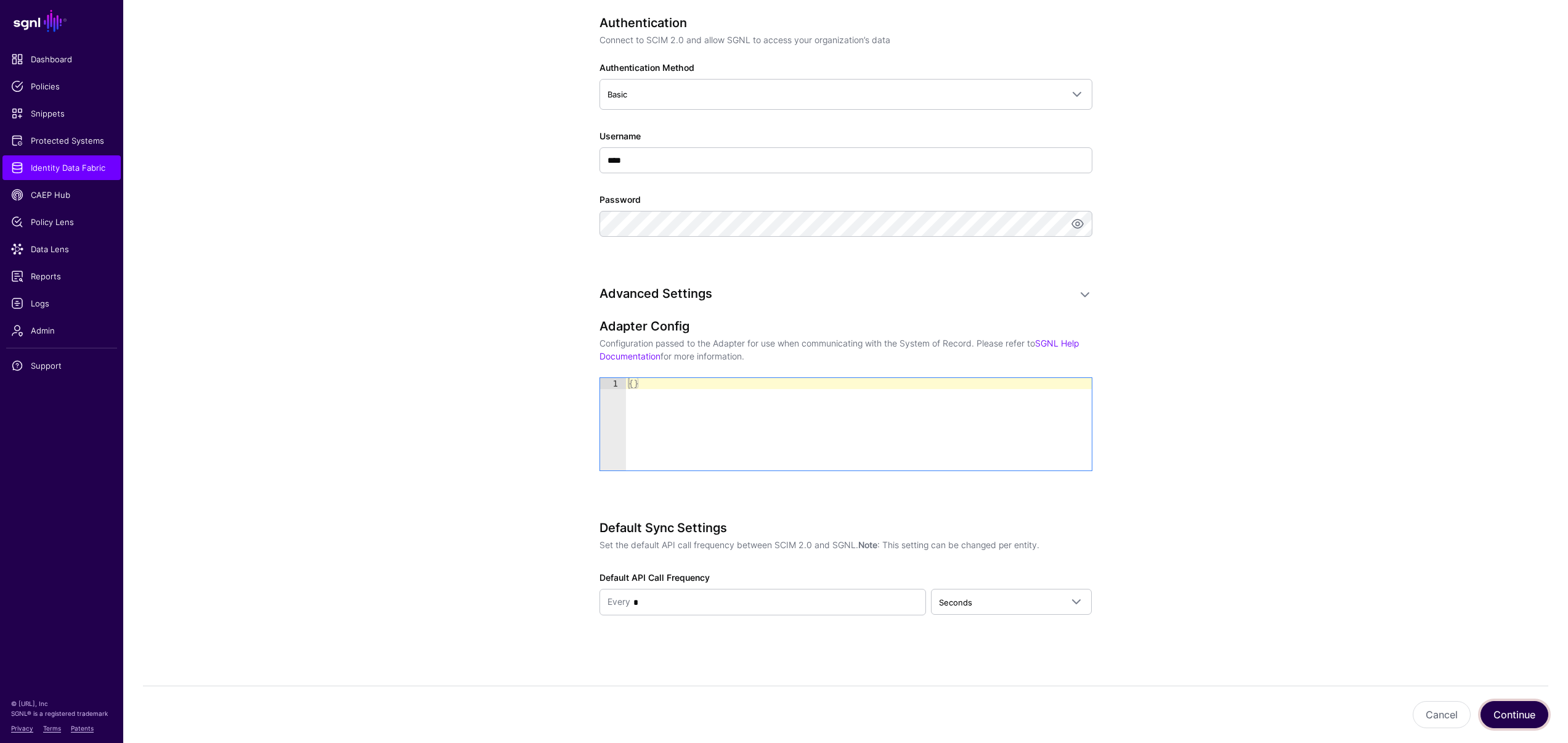
click at [1515, 708] on button "Continue" at bounding box center [1515, 714] width 68 height 27
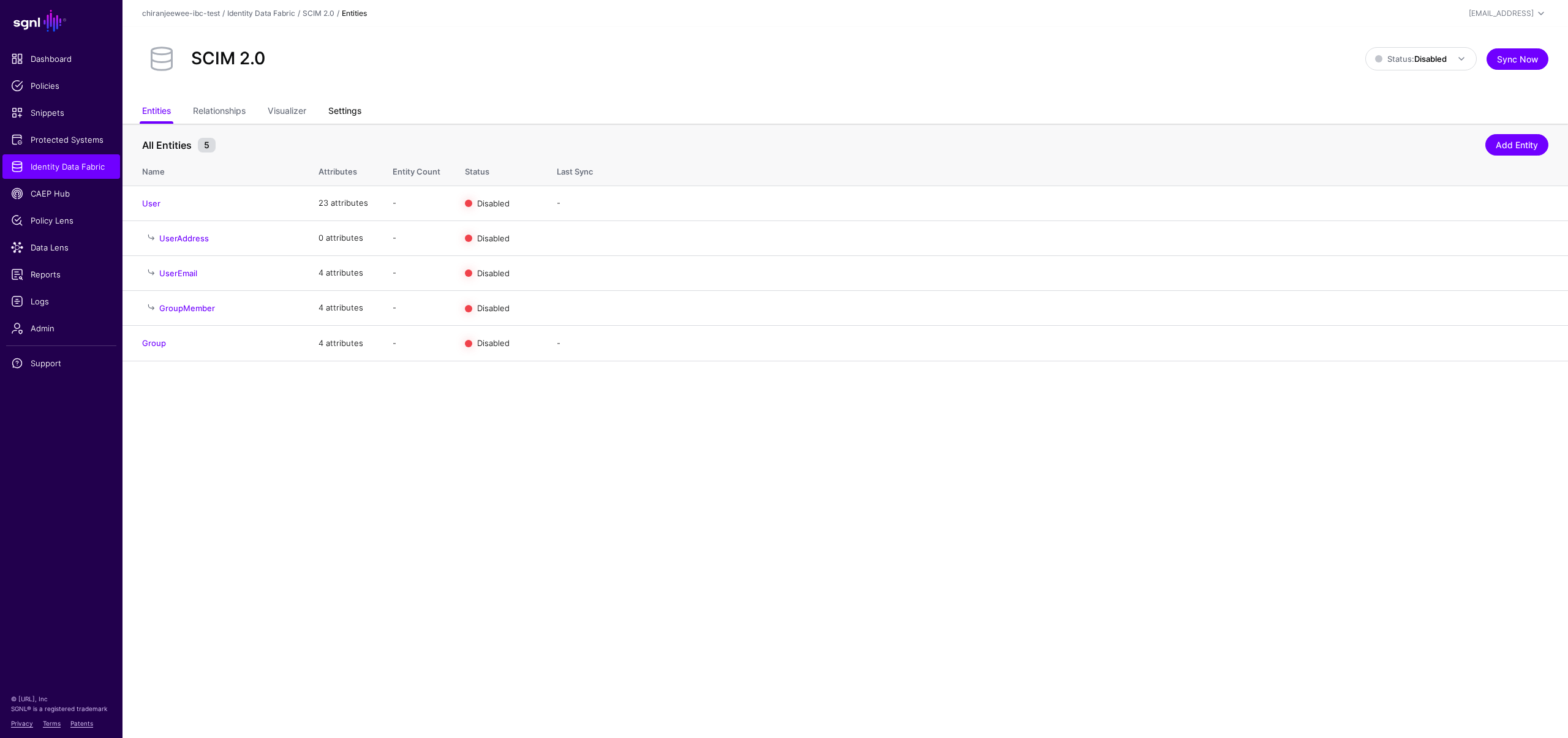
click at [356, 106] on link "Settings" at bounding box center [345, 111] width 33 height 23
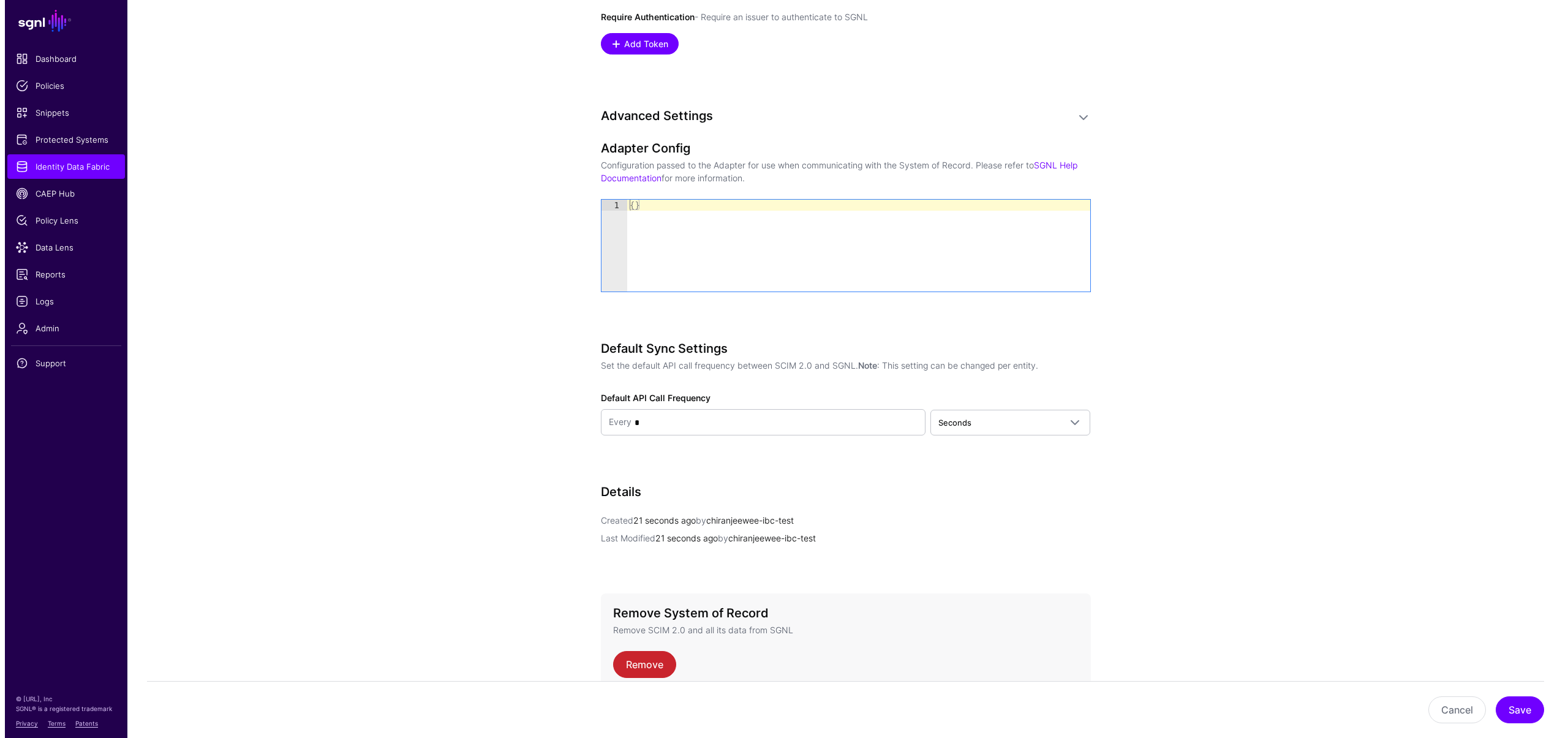
scroll to position [1190, 0]
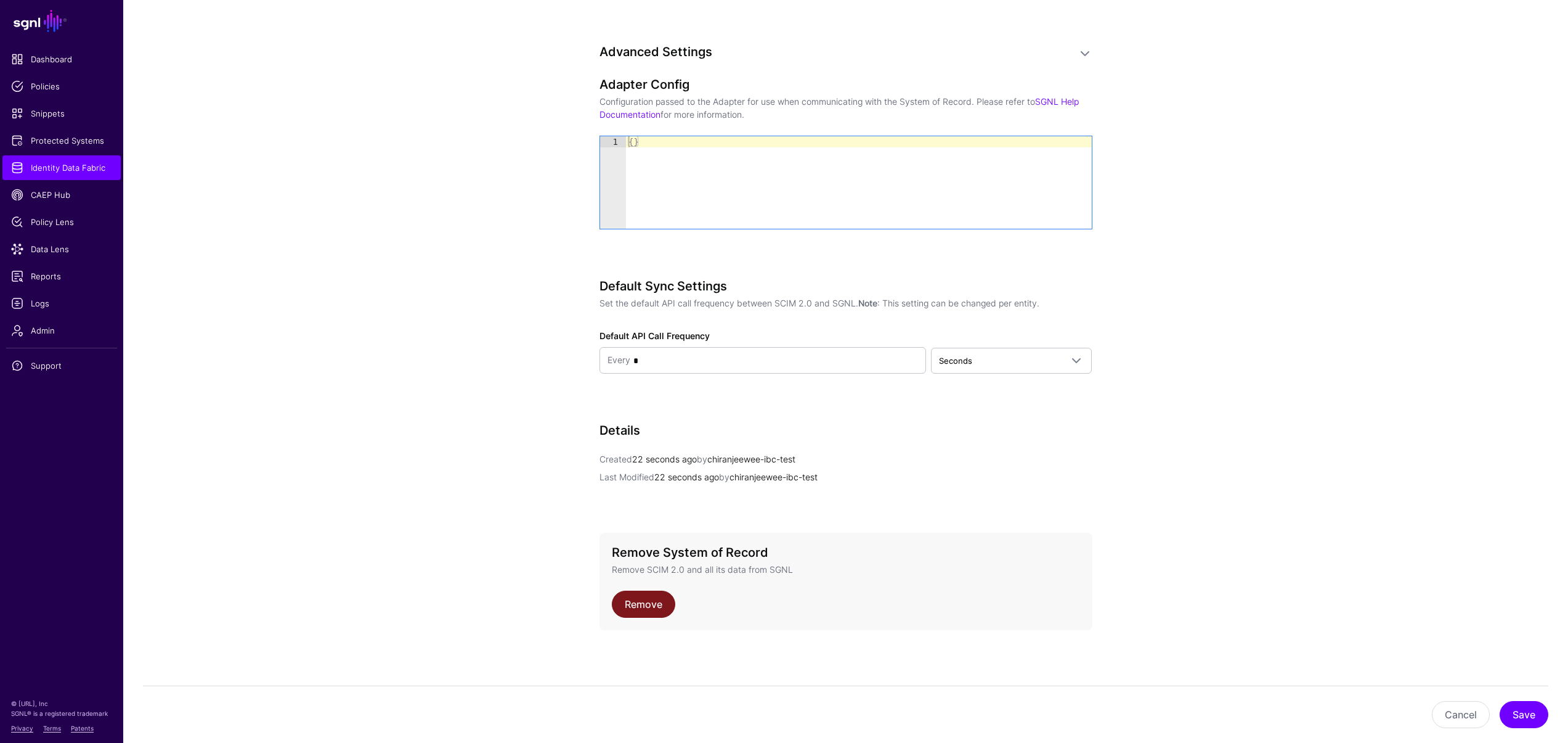
click at [642, 608] on link "Remove" at bounding box center [643, 604] width 63 height 27
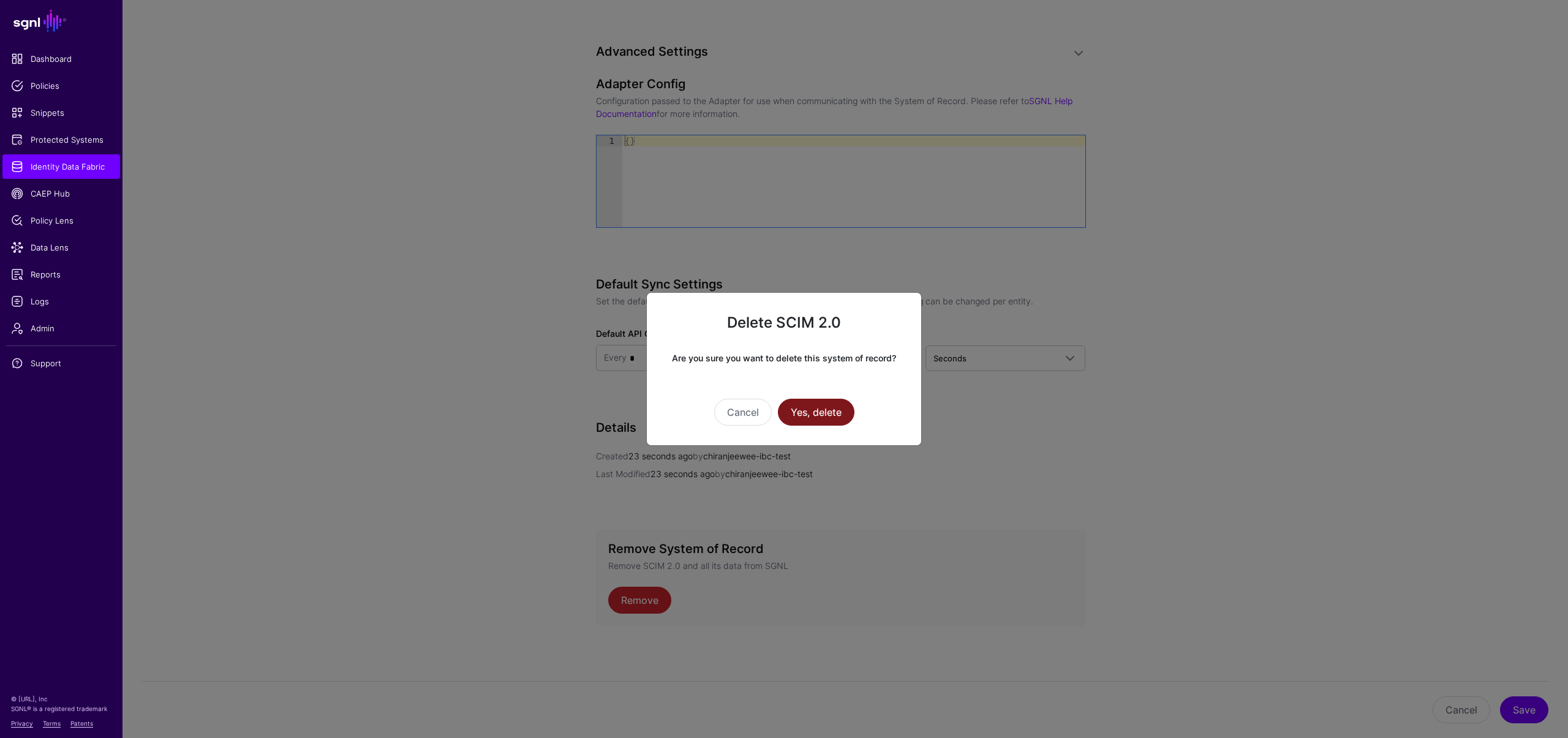
click at [828, 414] on button "Yes, delete" at bounding box center [816, 412] width 76 height 27
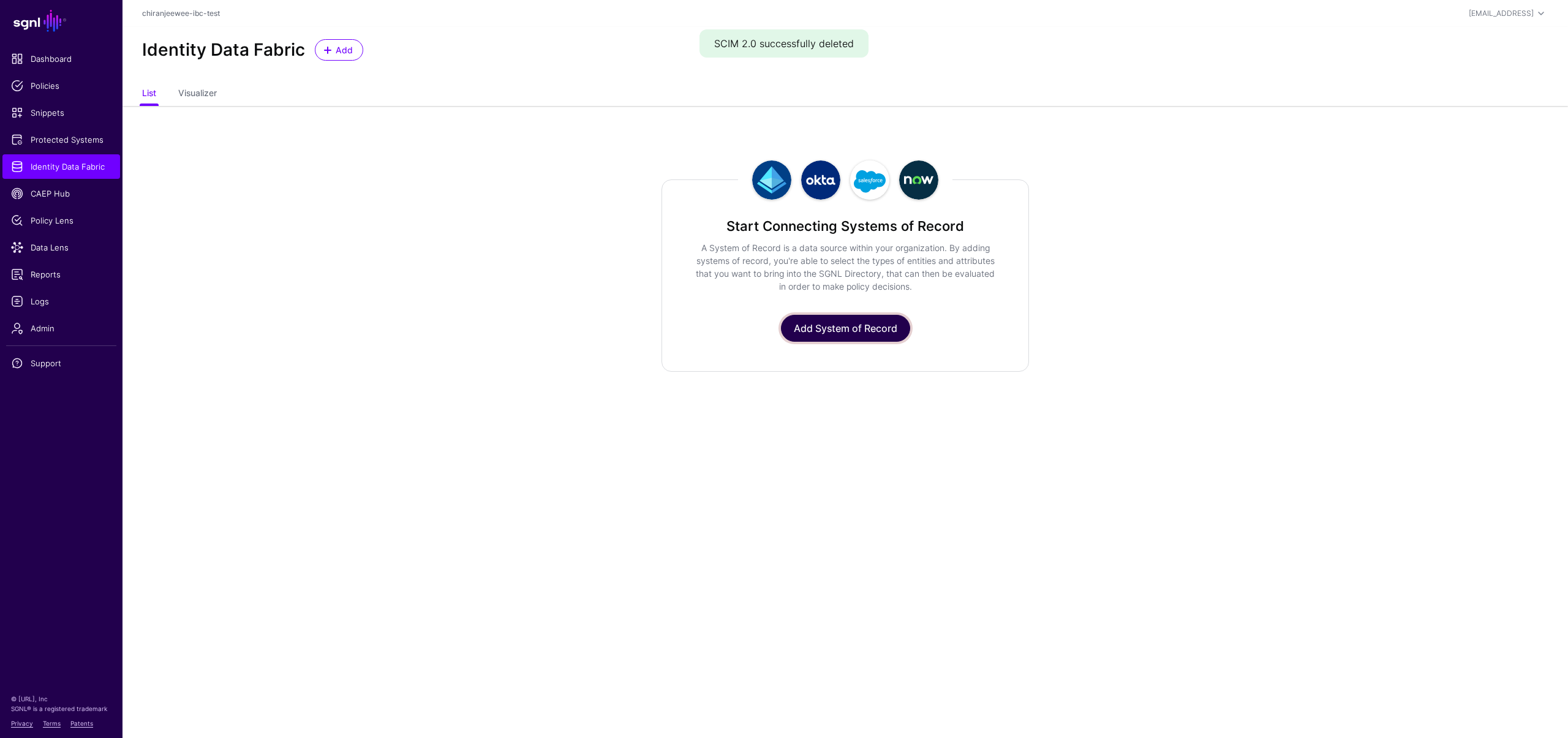
click at [828, 334] on link "Add System of Record" at bounding box center [845, 328] width 129 height 27
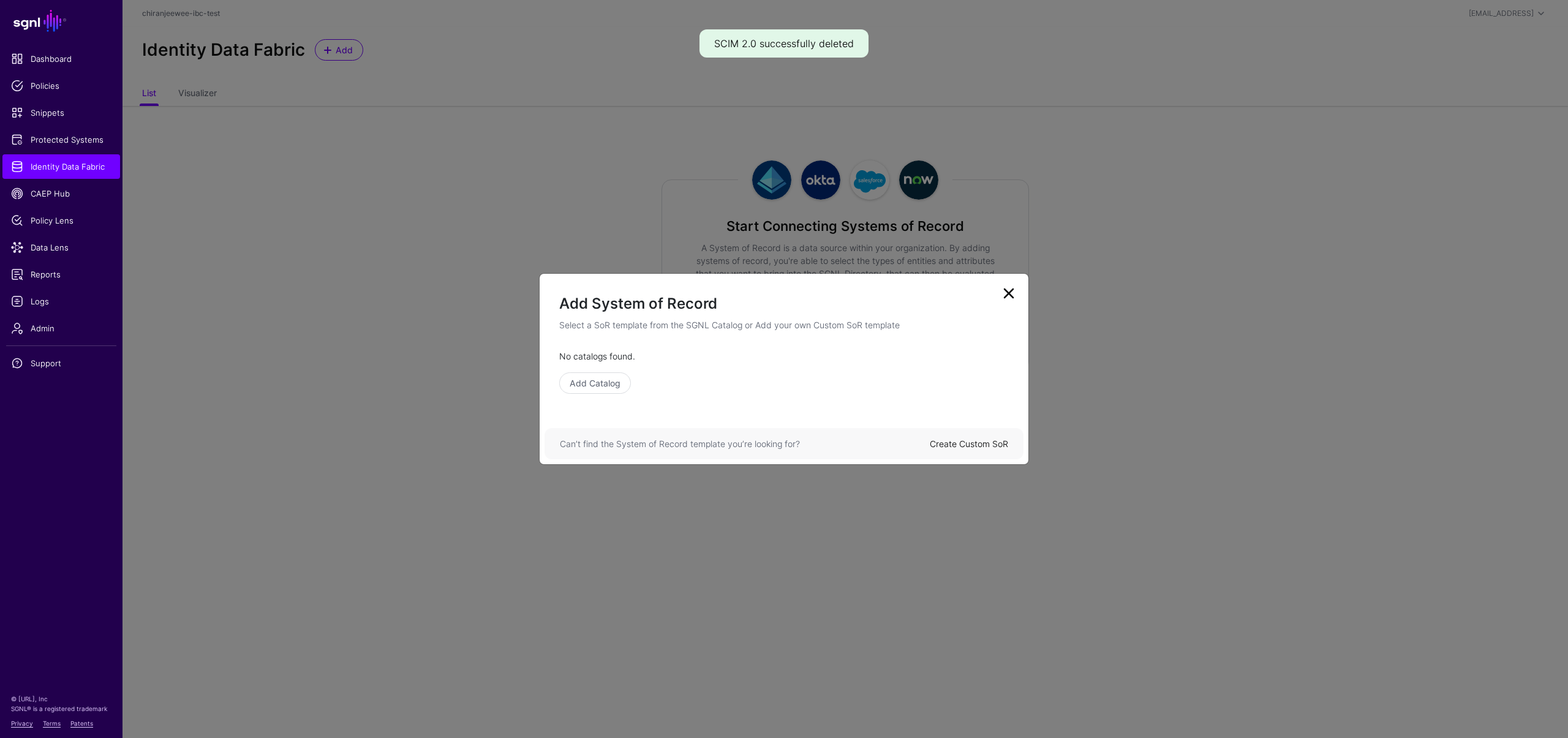
click at [978, 444] on link "Create Custom SoR" at bounding box center [969, 444] width 78 height 11
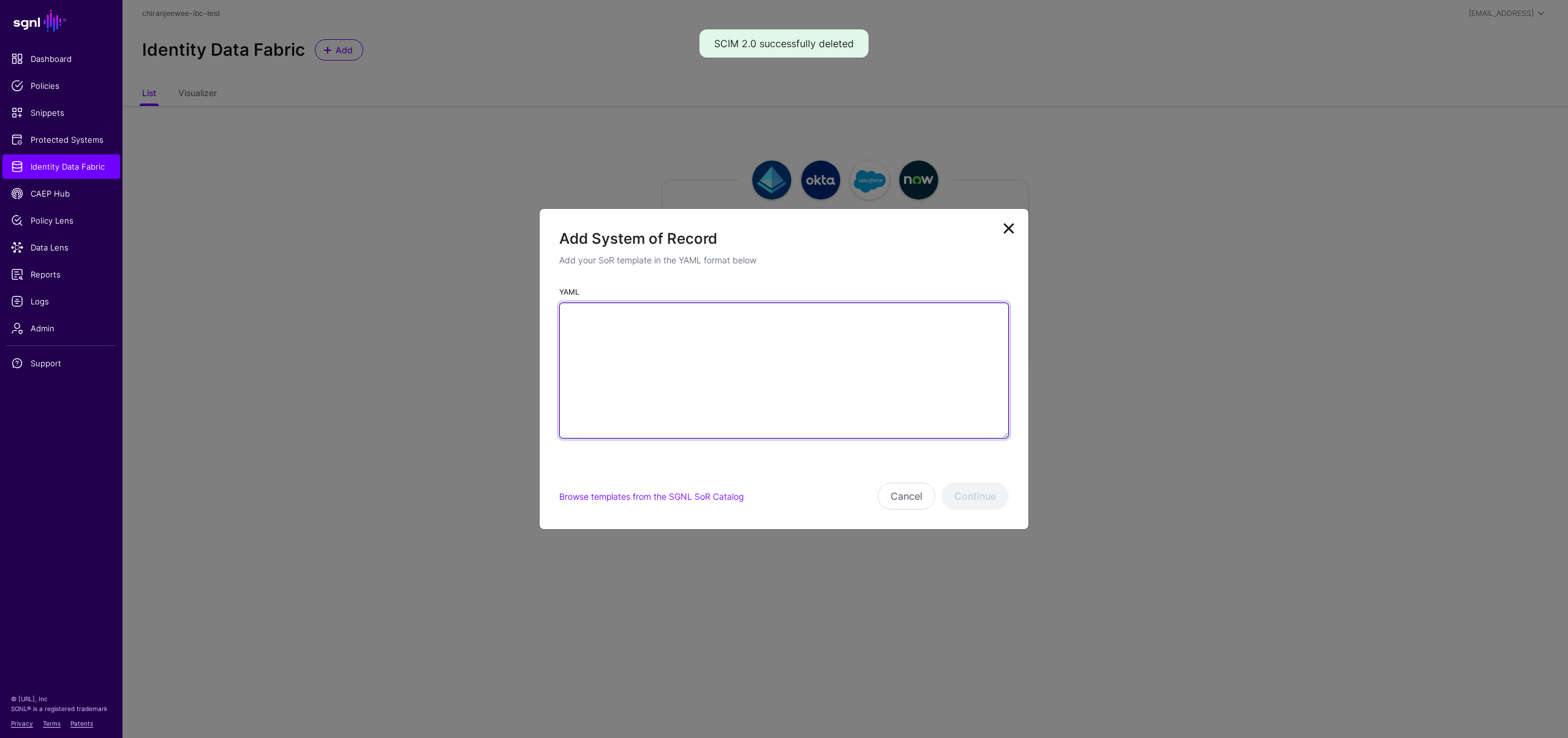
click at [629, 351] on textarea "YAML" at bounding box center [784, 370] width 450 height 136
paste textarea "**********"
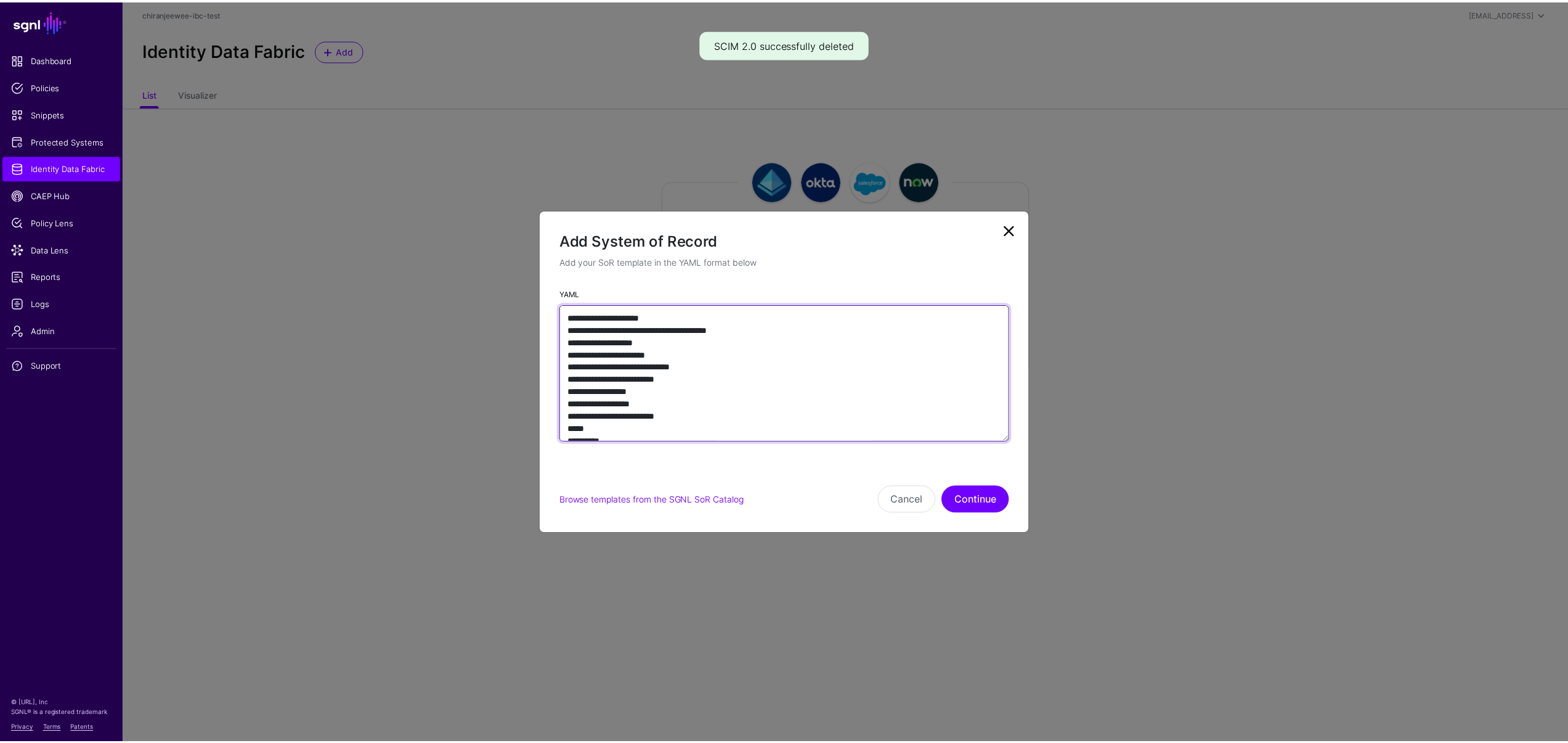
scroll to position [5467, 0]
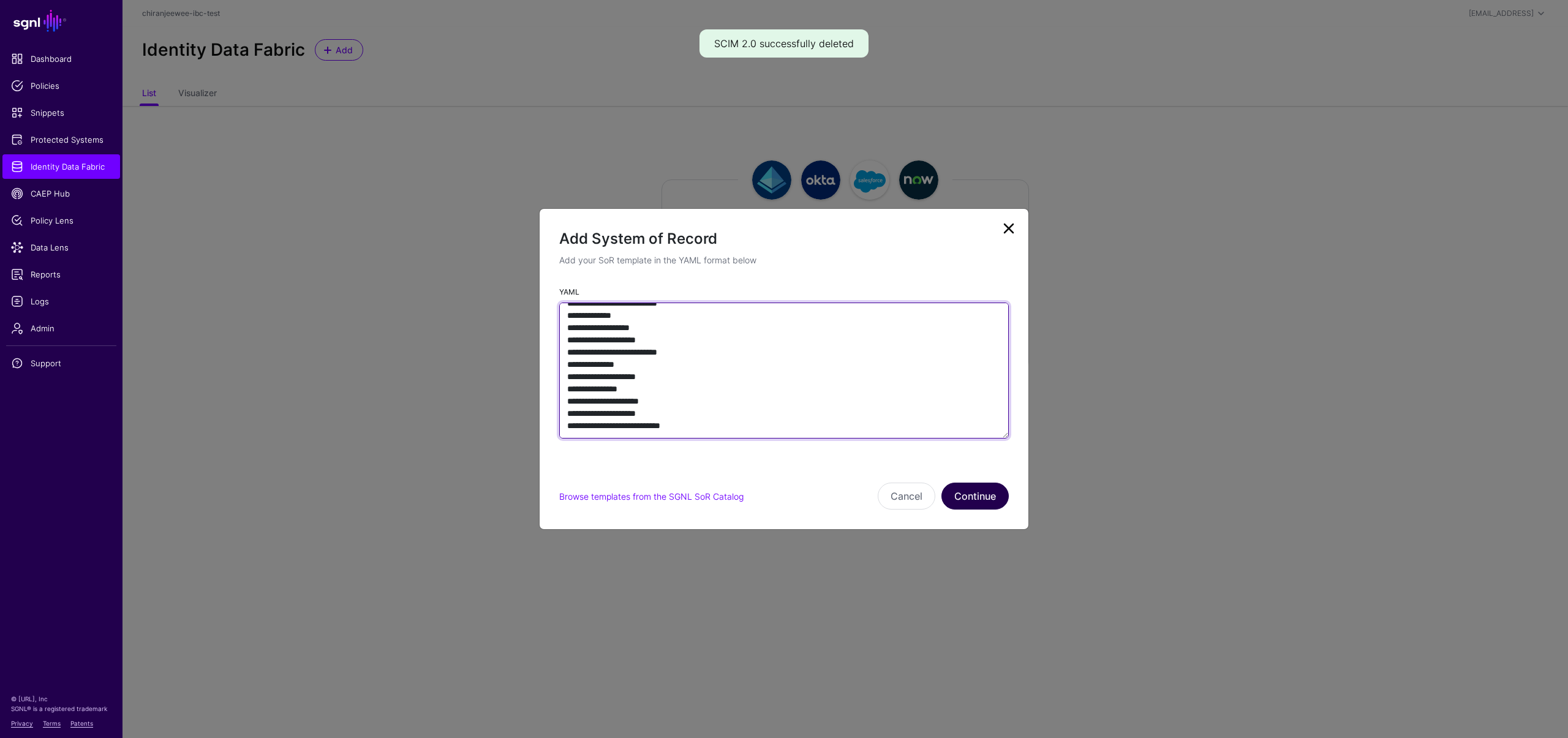
type textarea "**********"
click at [972, 507] on button "Continue" at bounding box center [975, 496] width 68 height 27
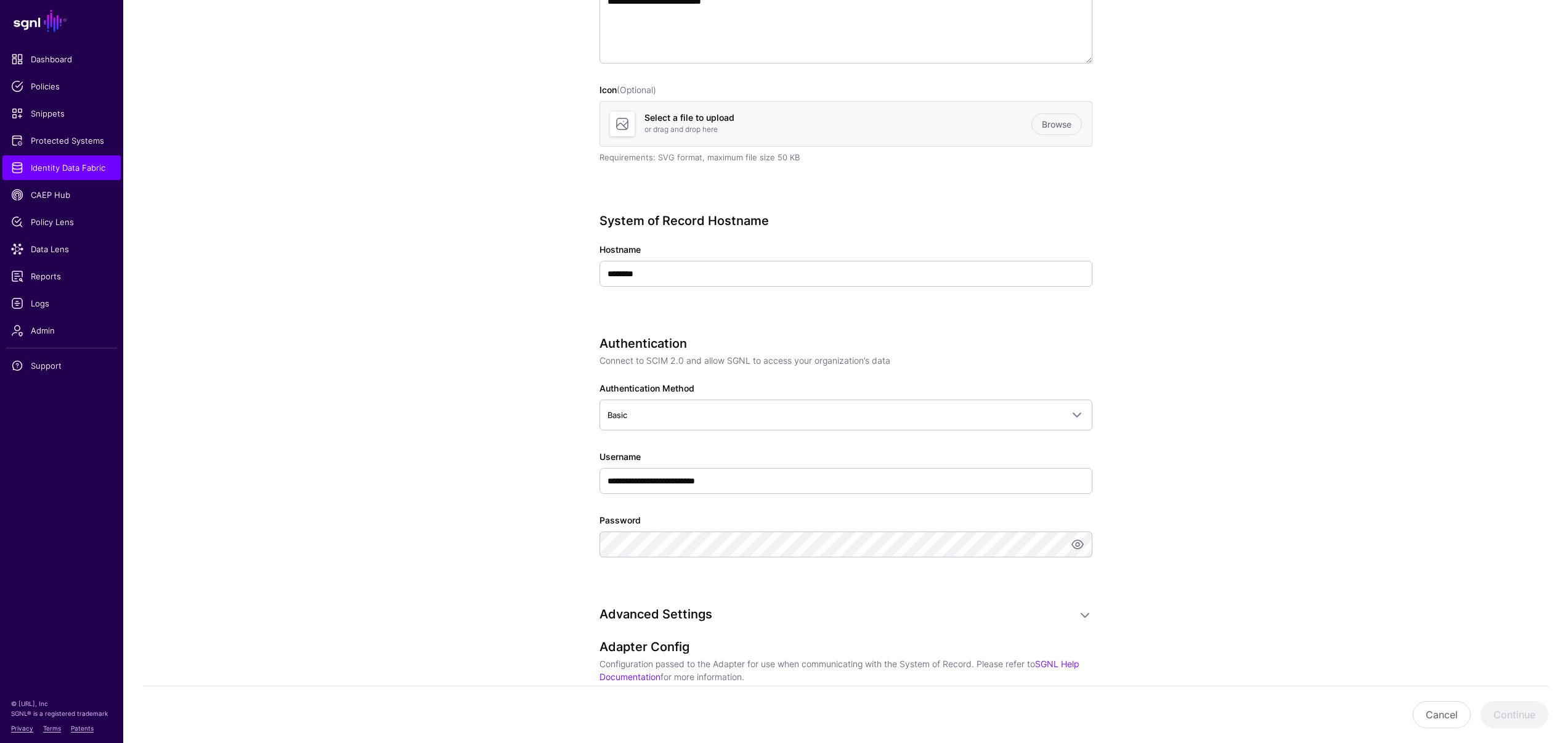
scroll to position [331, 0]
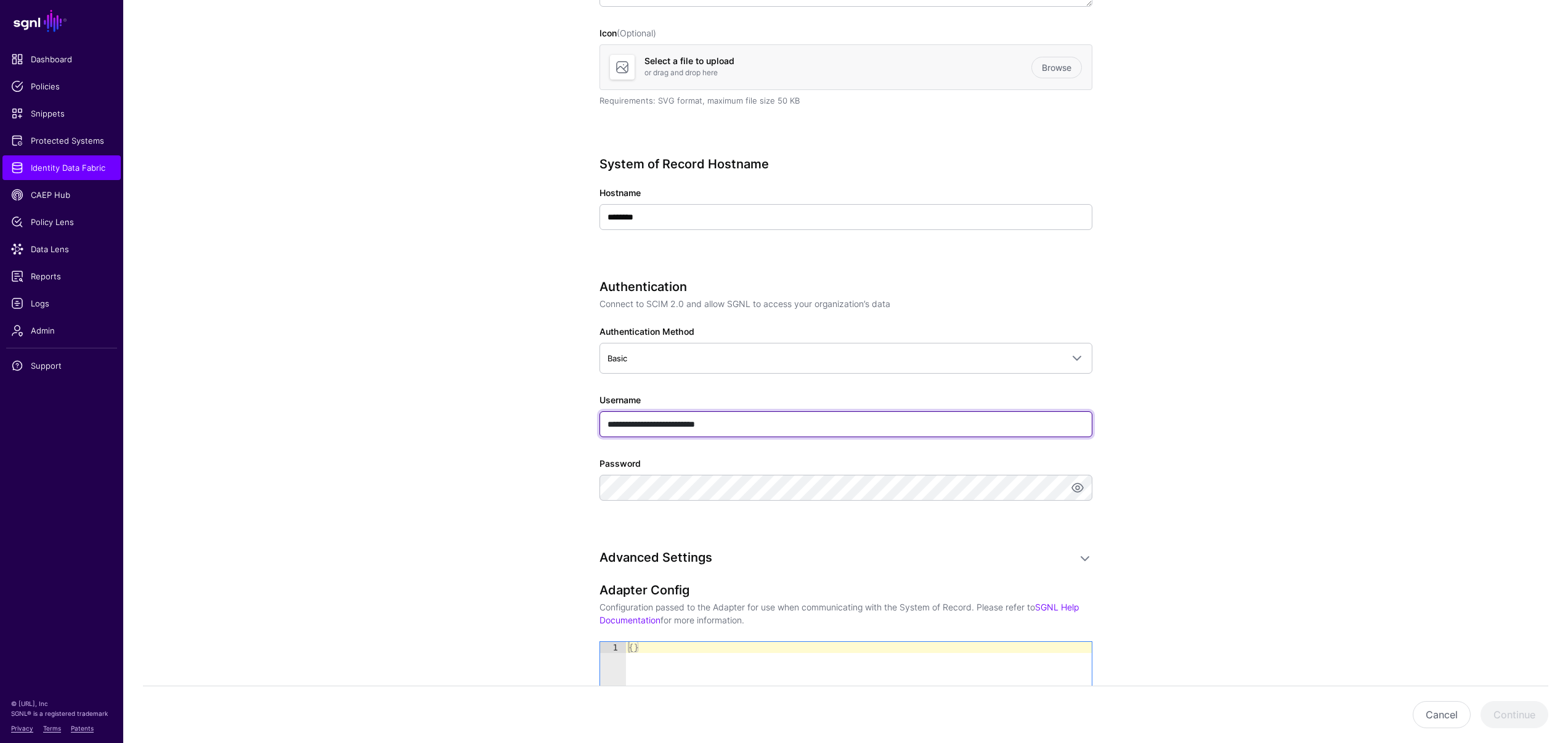
click at [742, 424] on input "**********" at bounding box center [845, 424] width 493 height 26
type input "****"
click at [550, 467] on app-datasources-details-form "**********" at bounding box center [845, 386] width 1445 height 1242
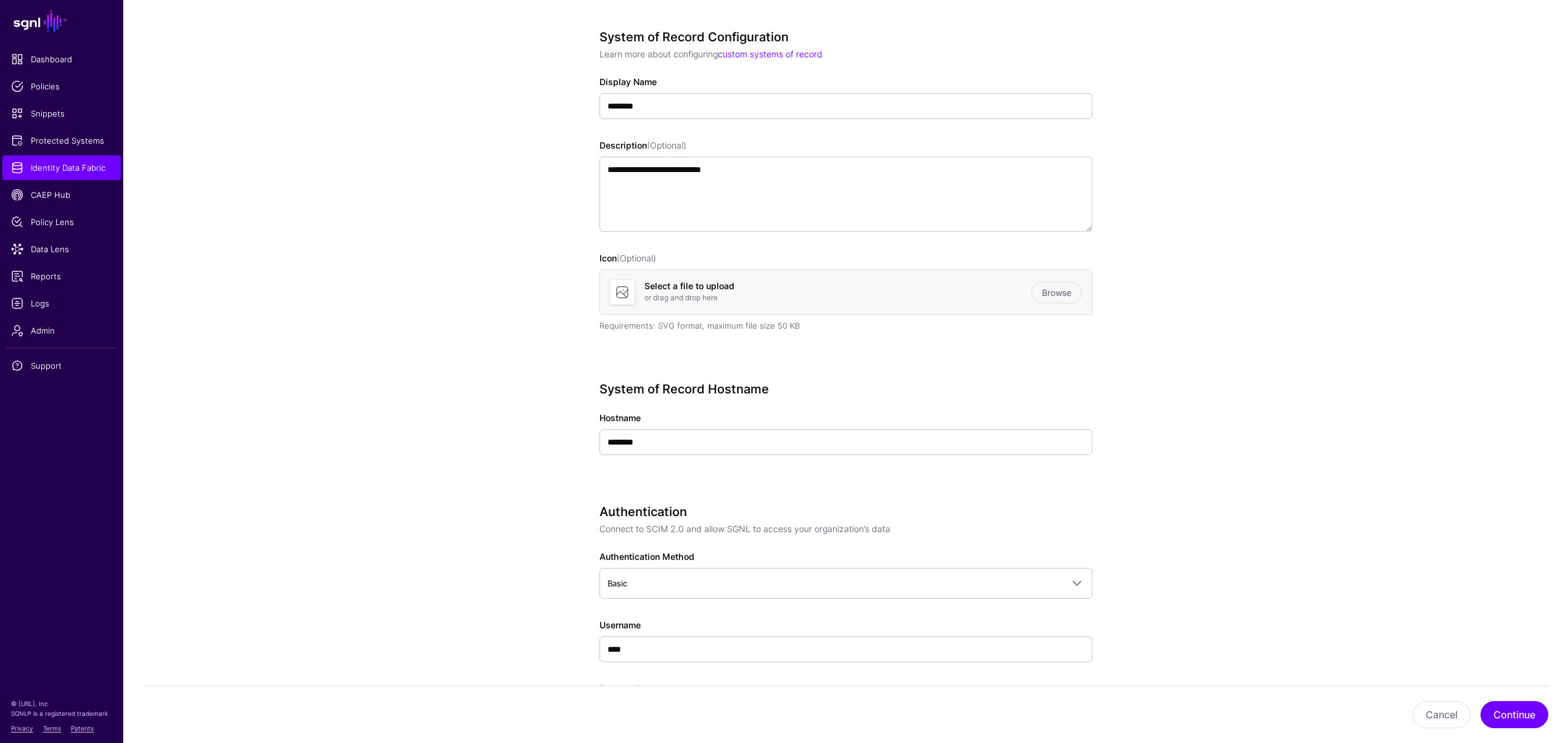
scroll to position [0, 0]
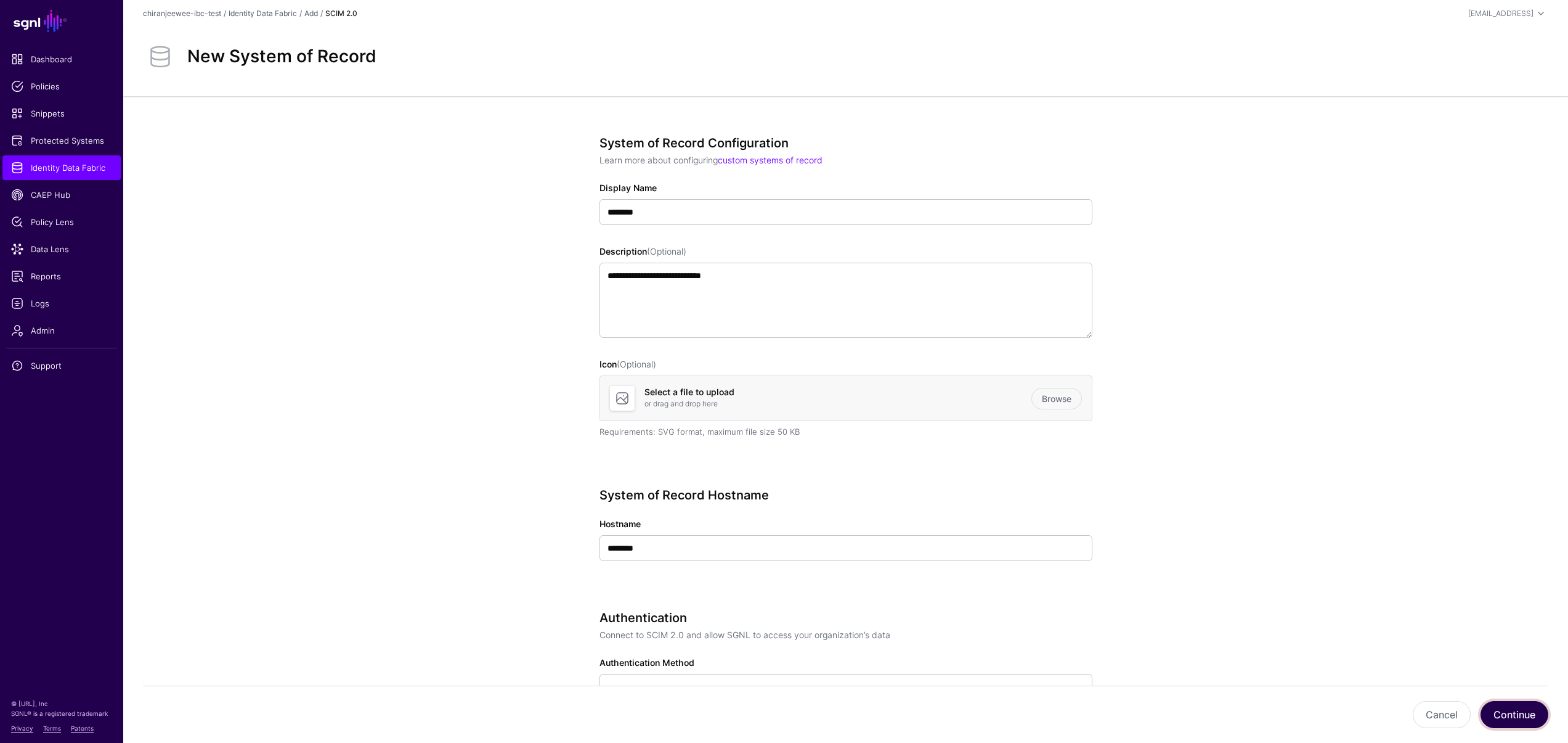
click at [1499, 712] on button "Continue" at bounding box center [1515, 714] width 68 height 27
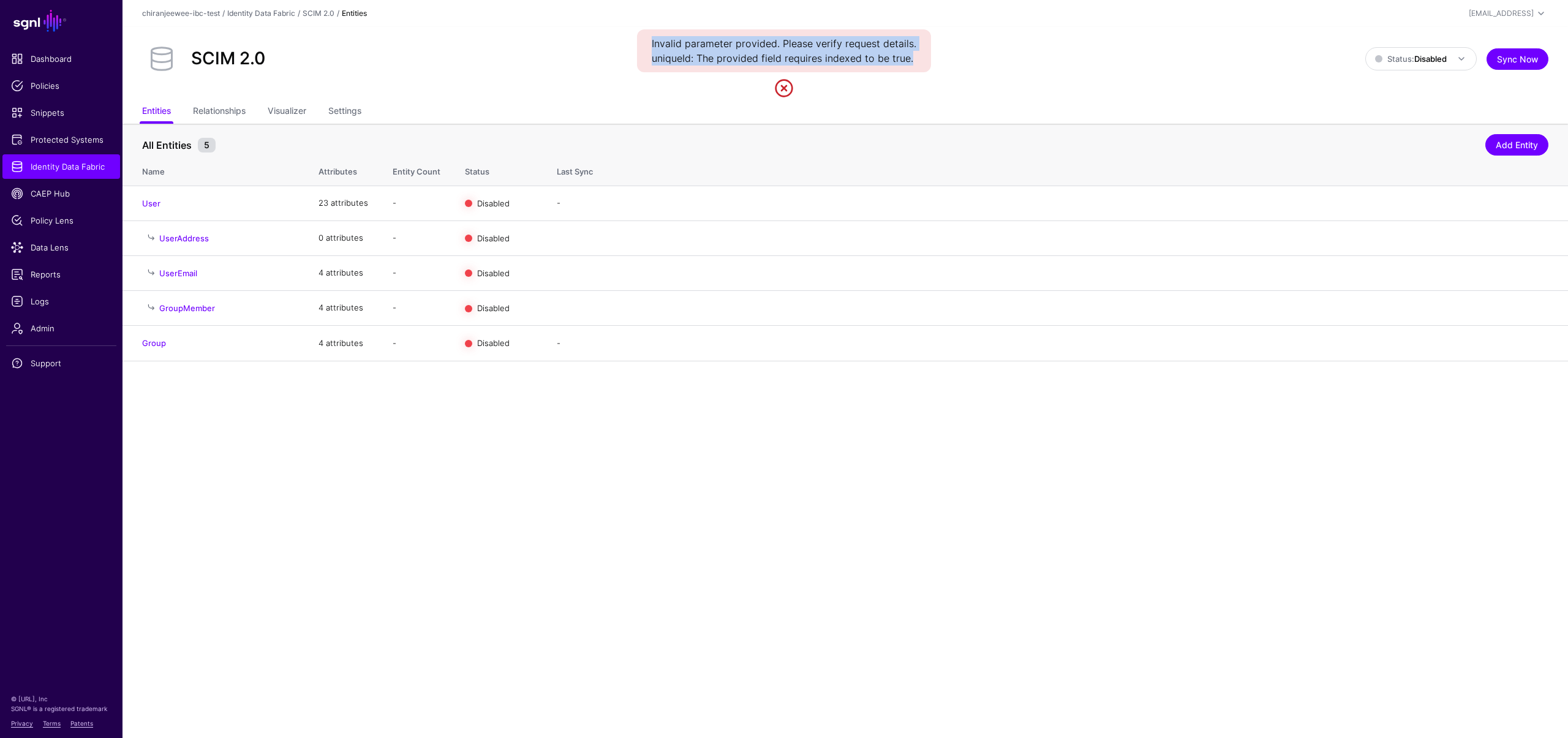
drag, startPoint x: 647, startPoint y: 39, endPoint x: 918, endPoint y: 68, distance: 272.5
click at [918, 68] on div "Invalid parameter provided. Please verify request details. uniqueId: The provid…" at bounding box center [783, 50] width 294 height 43
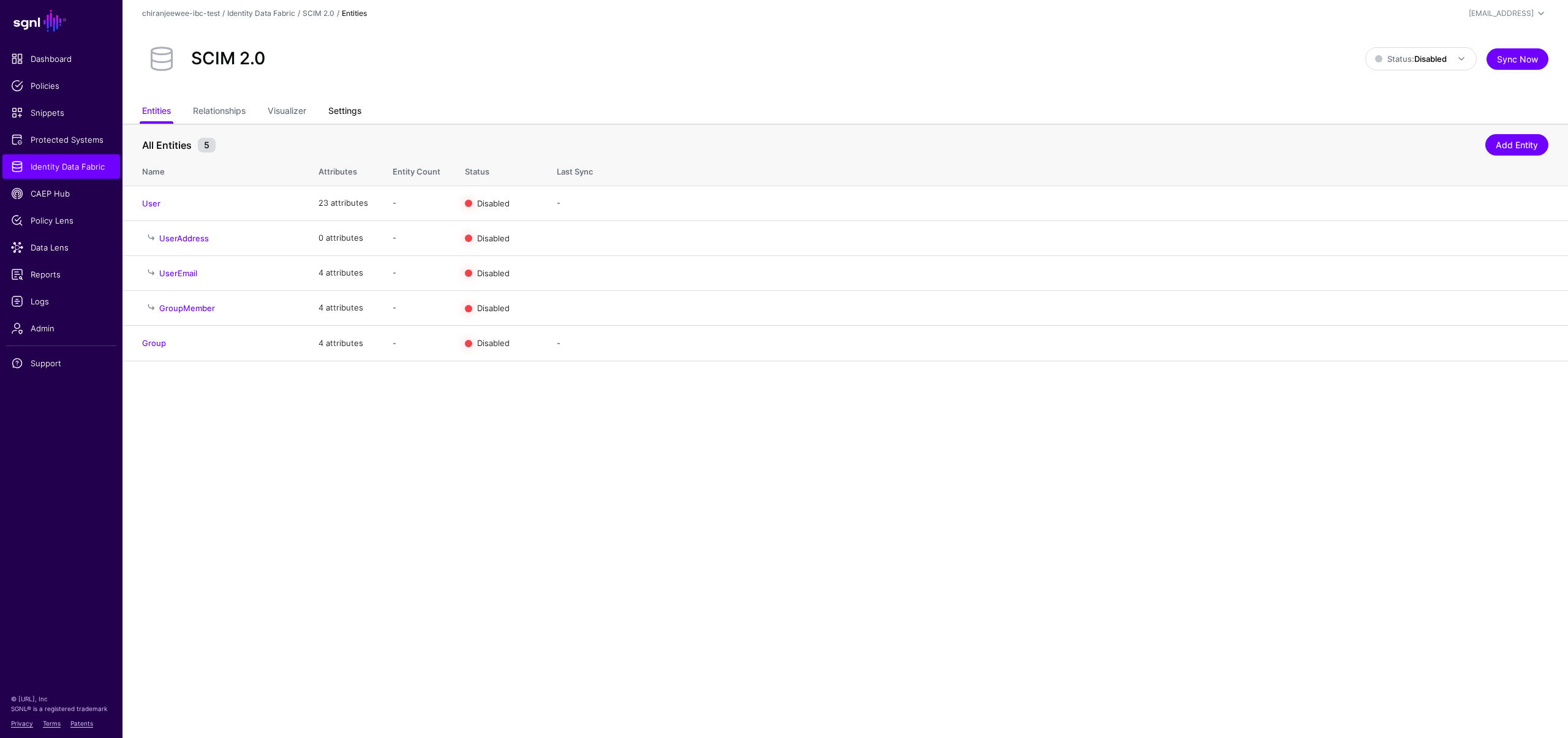
click at [340, 111] on link "Settings" at bounding box center [345, 111] width 33 height 23
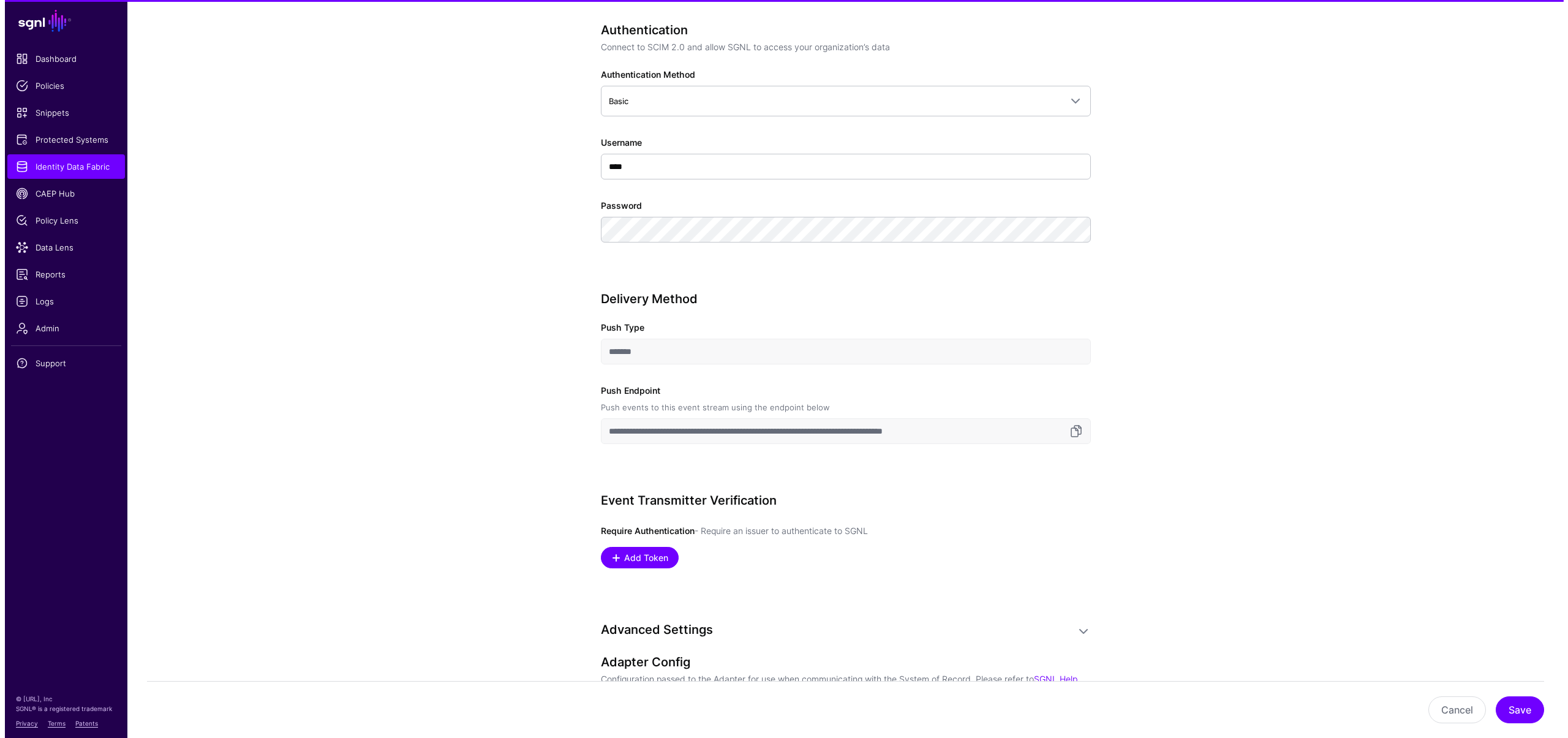
scroll to position [1190, 0]
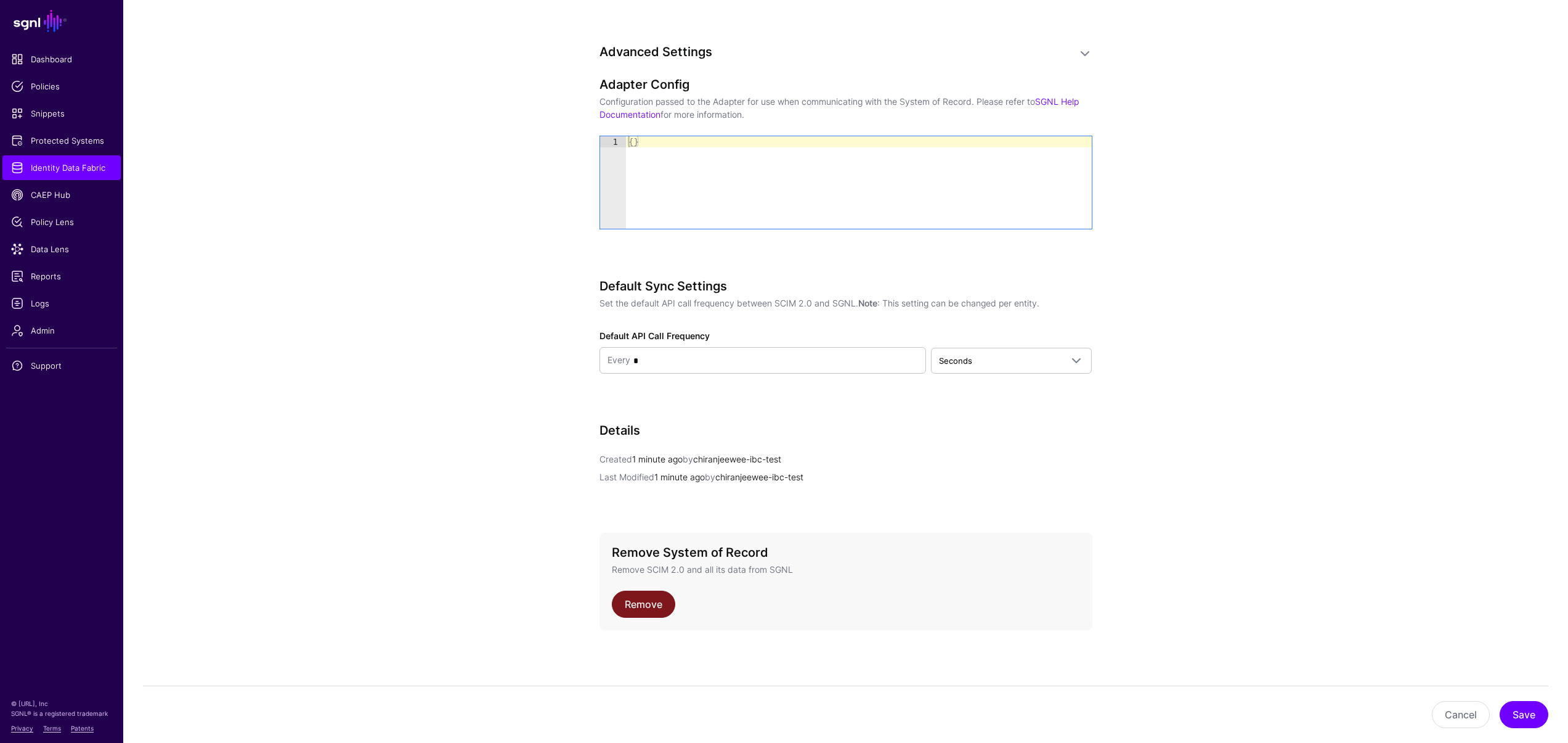
click at [649, 598] on link "Remove" at bounding box center [643, 604] width 63 height 27
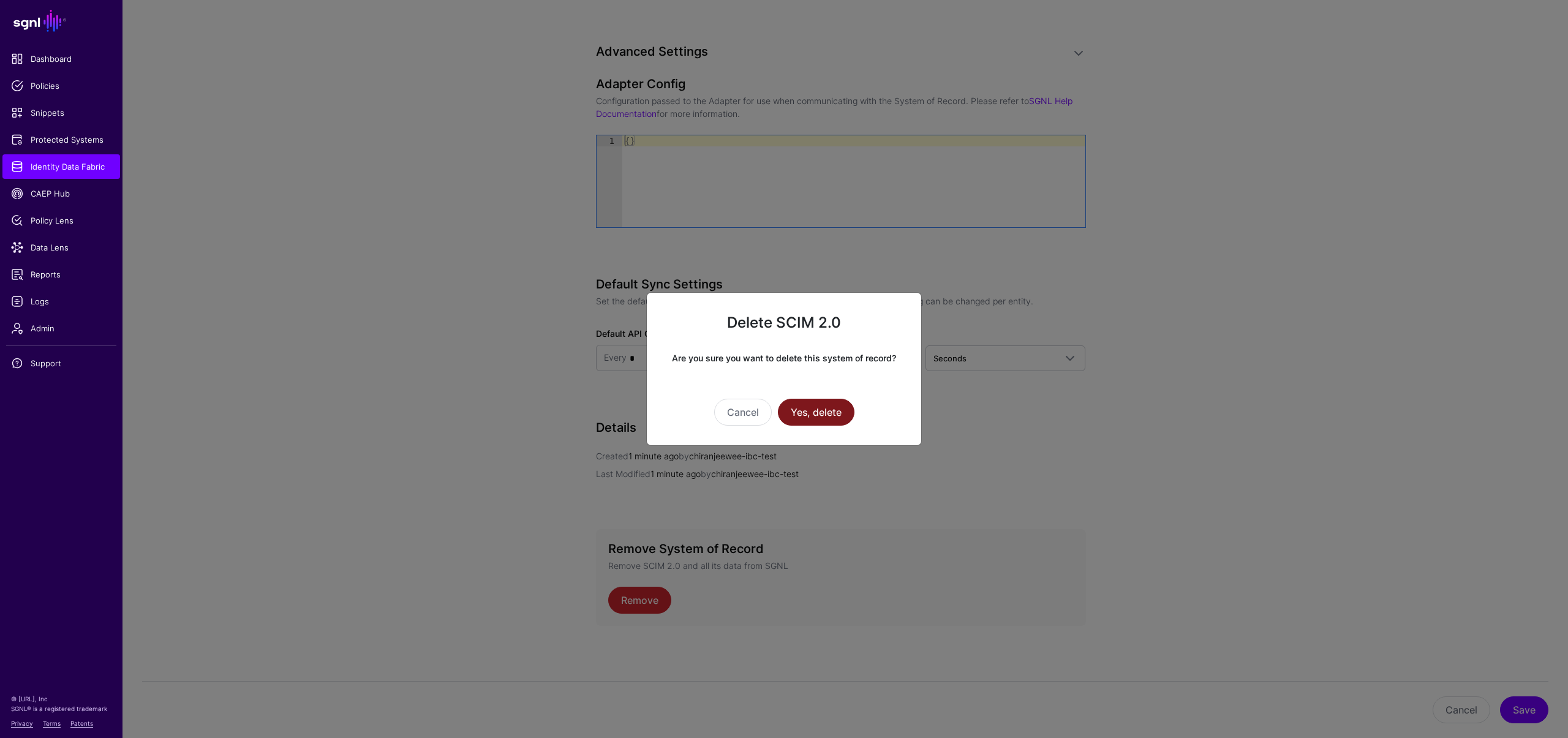
click at [812, 414] on button "Yes, delete" at bounding box center [816, 412] width 76 height 27
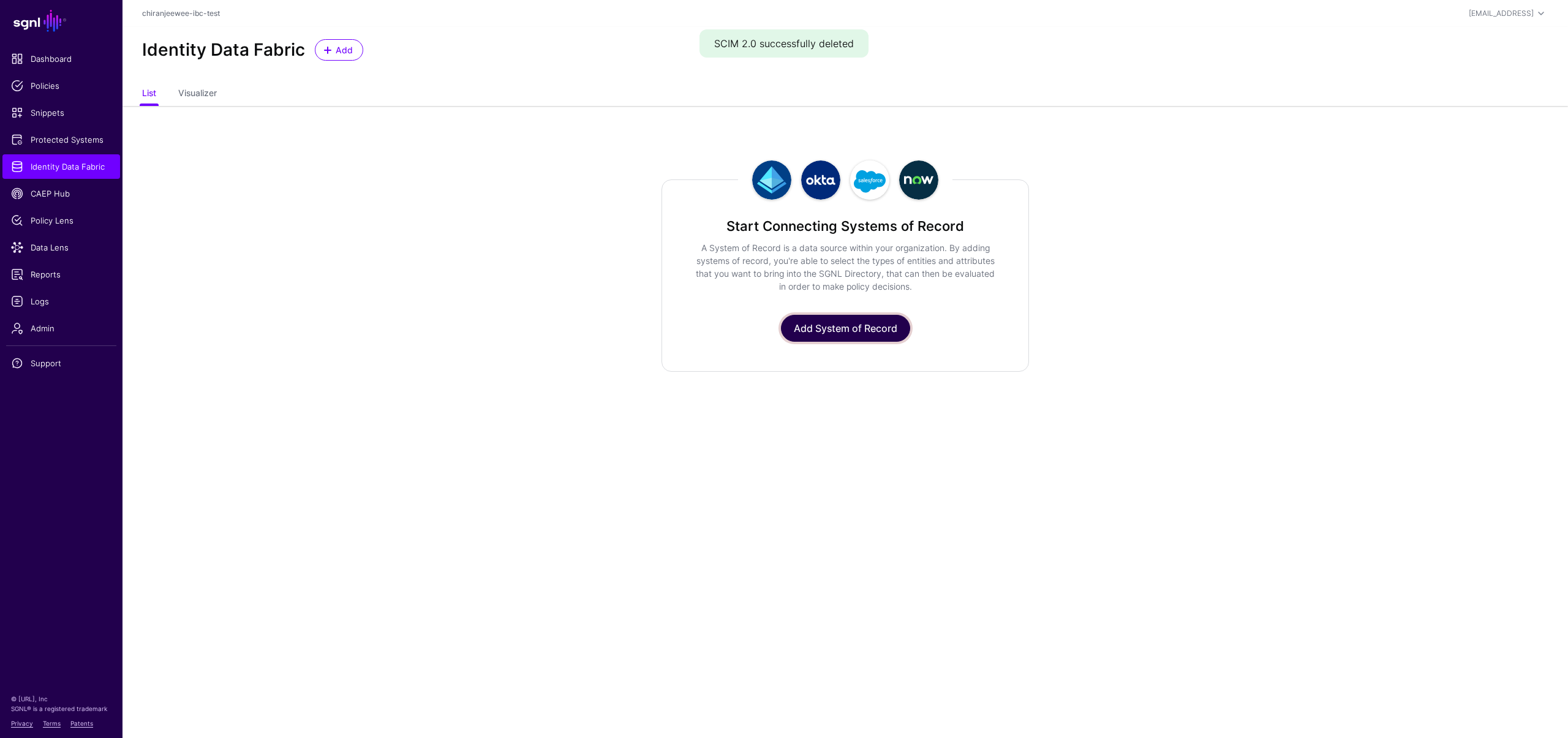
click at [866, 335] on link "Add System of Record" at bounding box center [845, 328] width 129 height 27
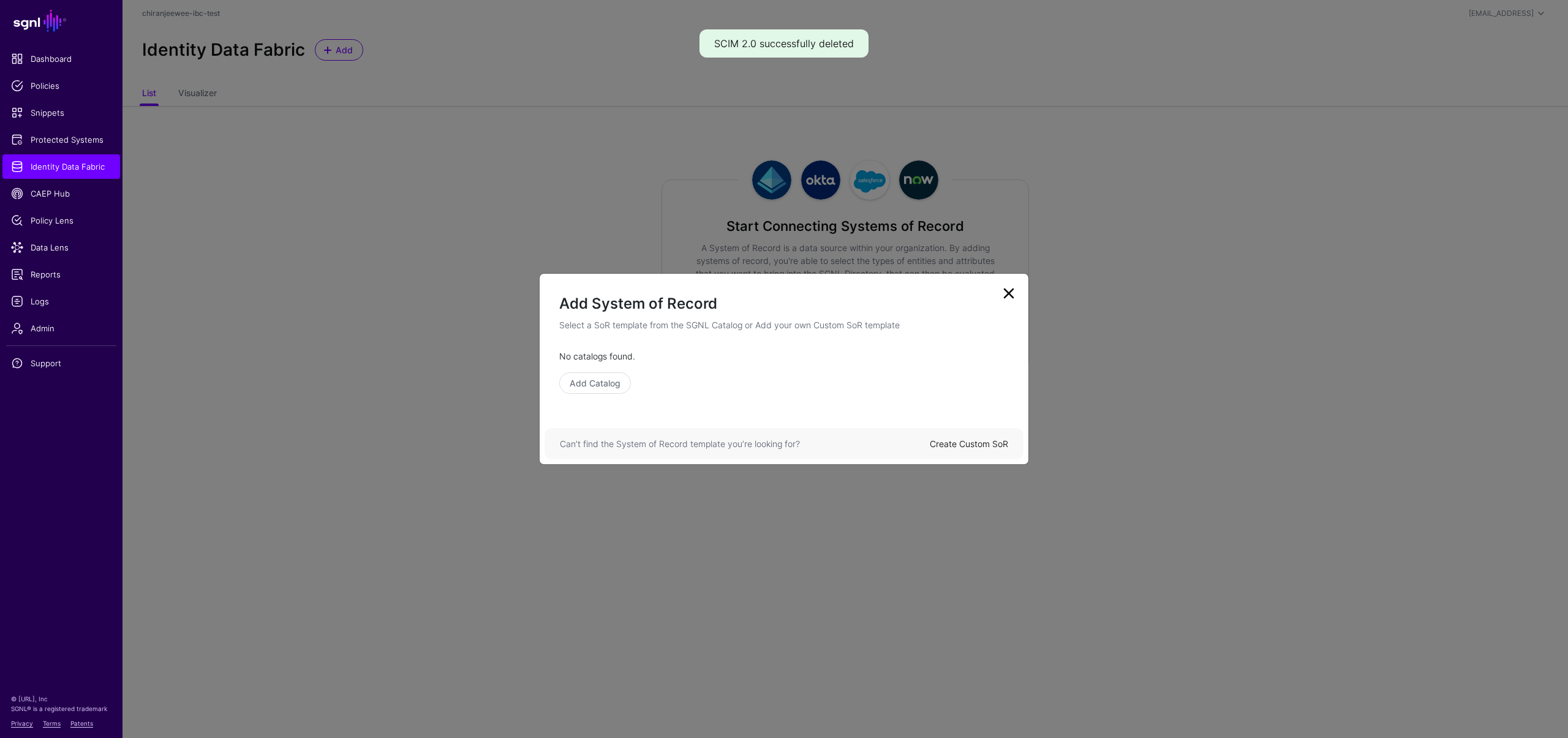
click at [962, 444] on link "Create Custom SoR" at bounding box center [969, 444] width 78 height 11
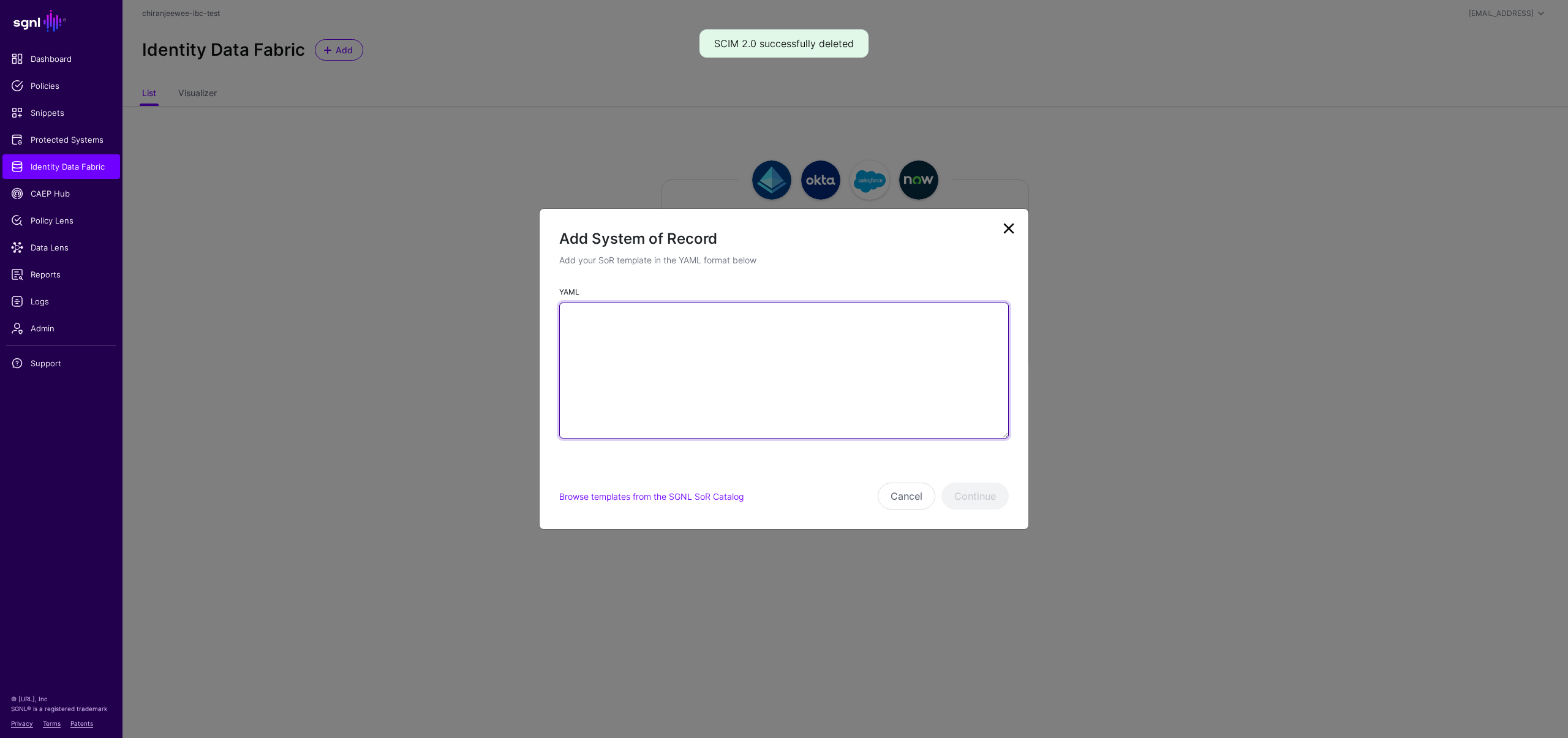
click at [771, 363] on textarea "YAML" at bounding box center [784, 370] width 450 height 136
paste textarea "**********"
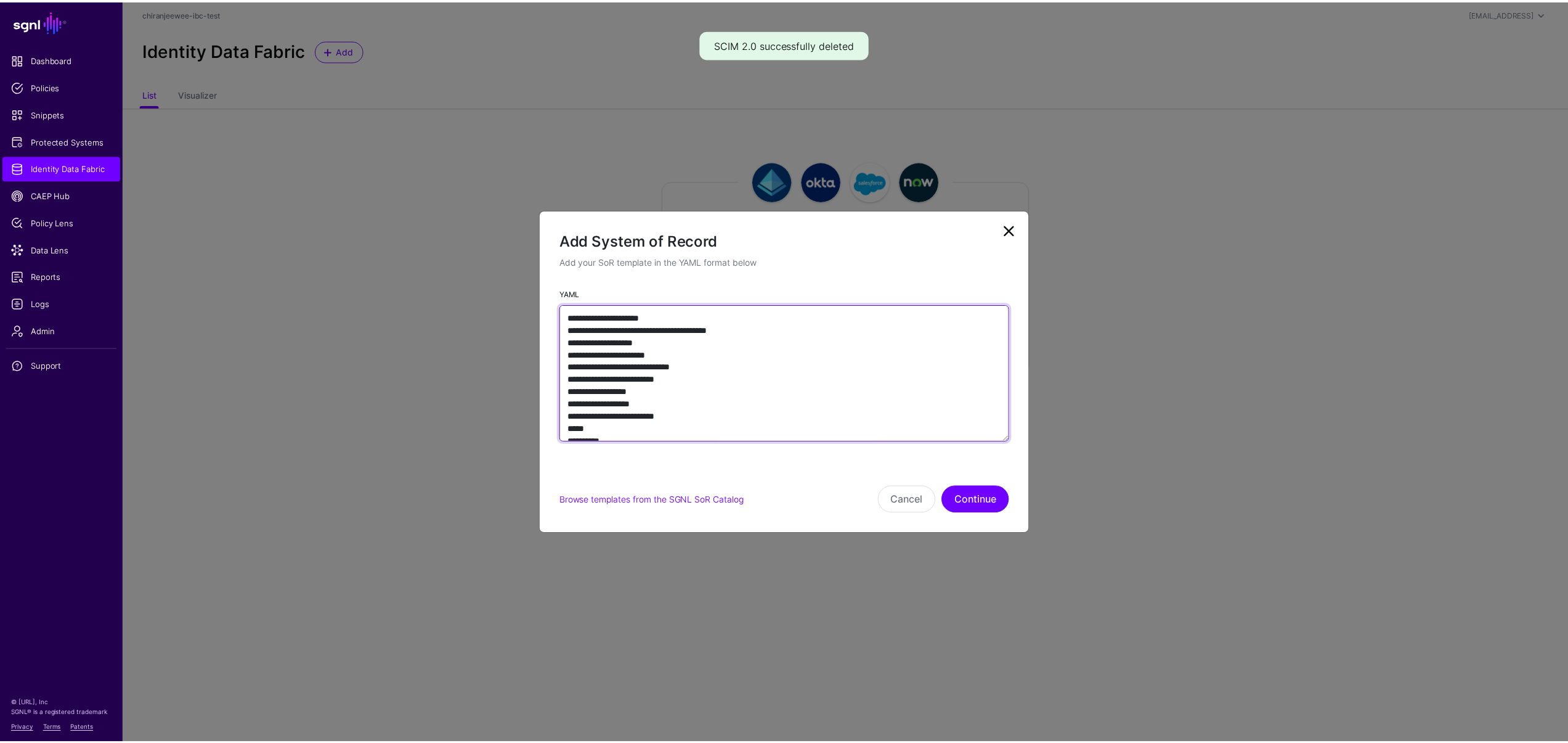
scroll to position [5467, 0]
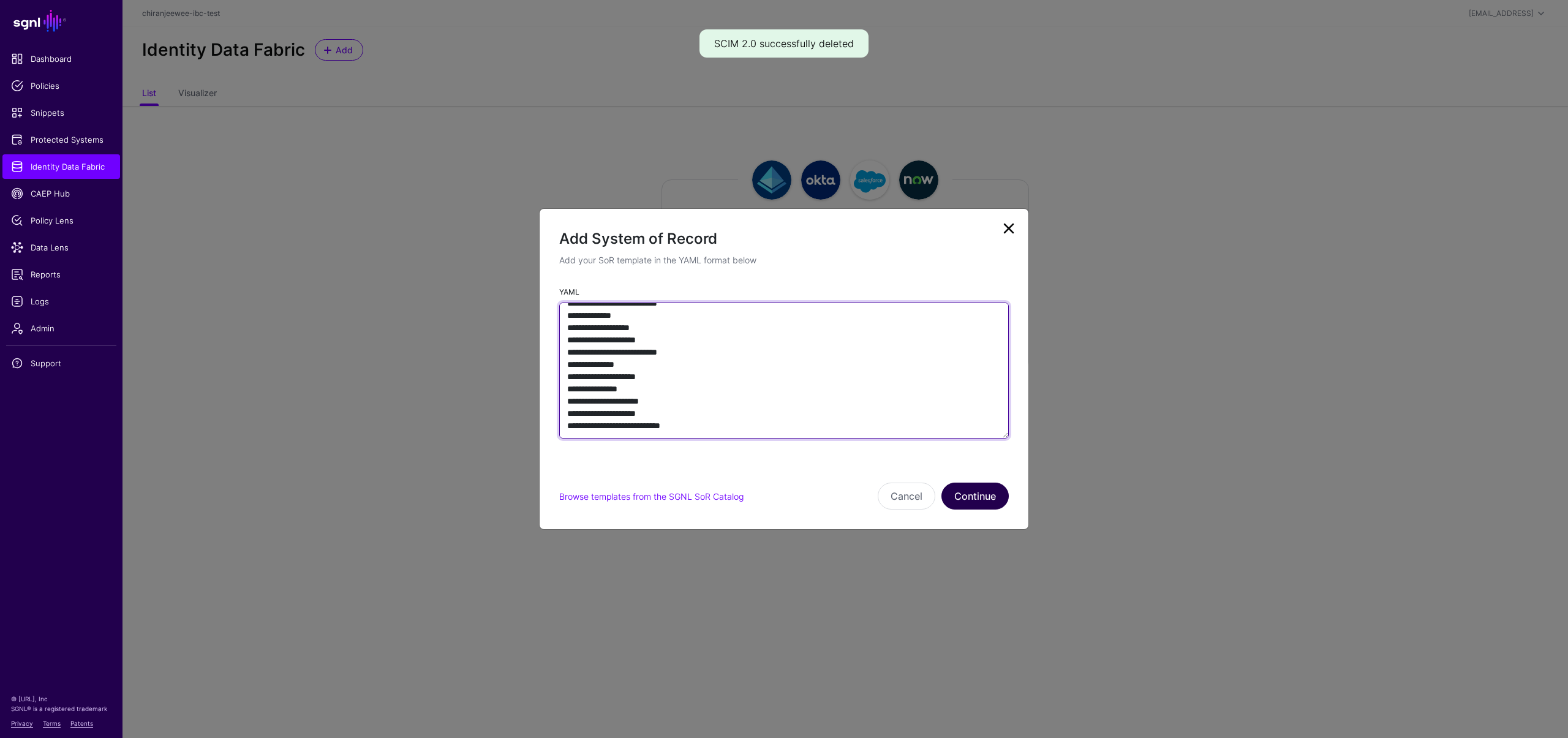
type textarea "**********"
click at [974, 494] on button "Continue" at bounding box center [975, 496] width 68 height 27
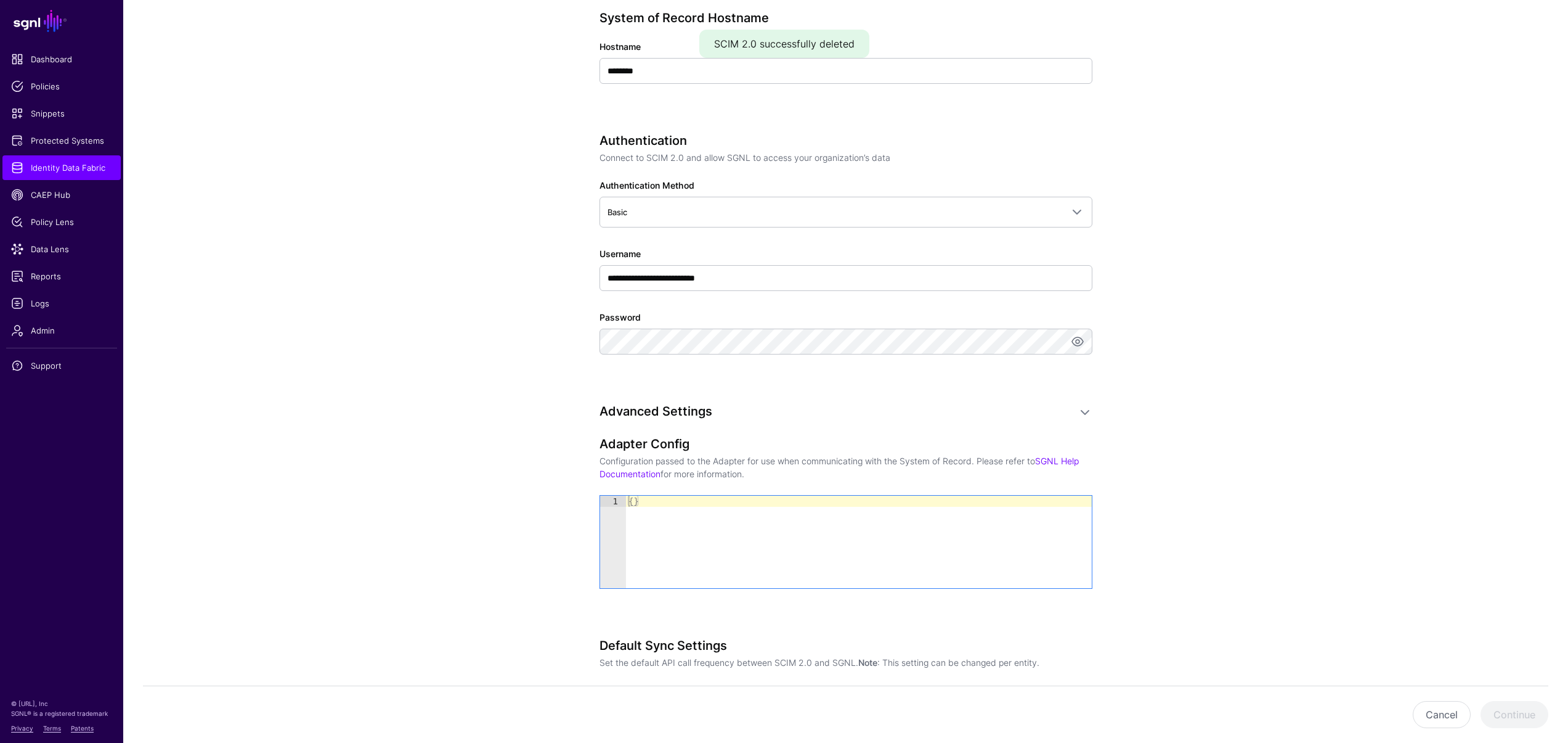
scroll to position [465, 0]
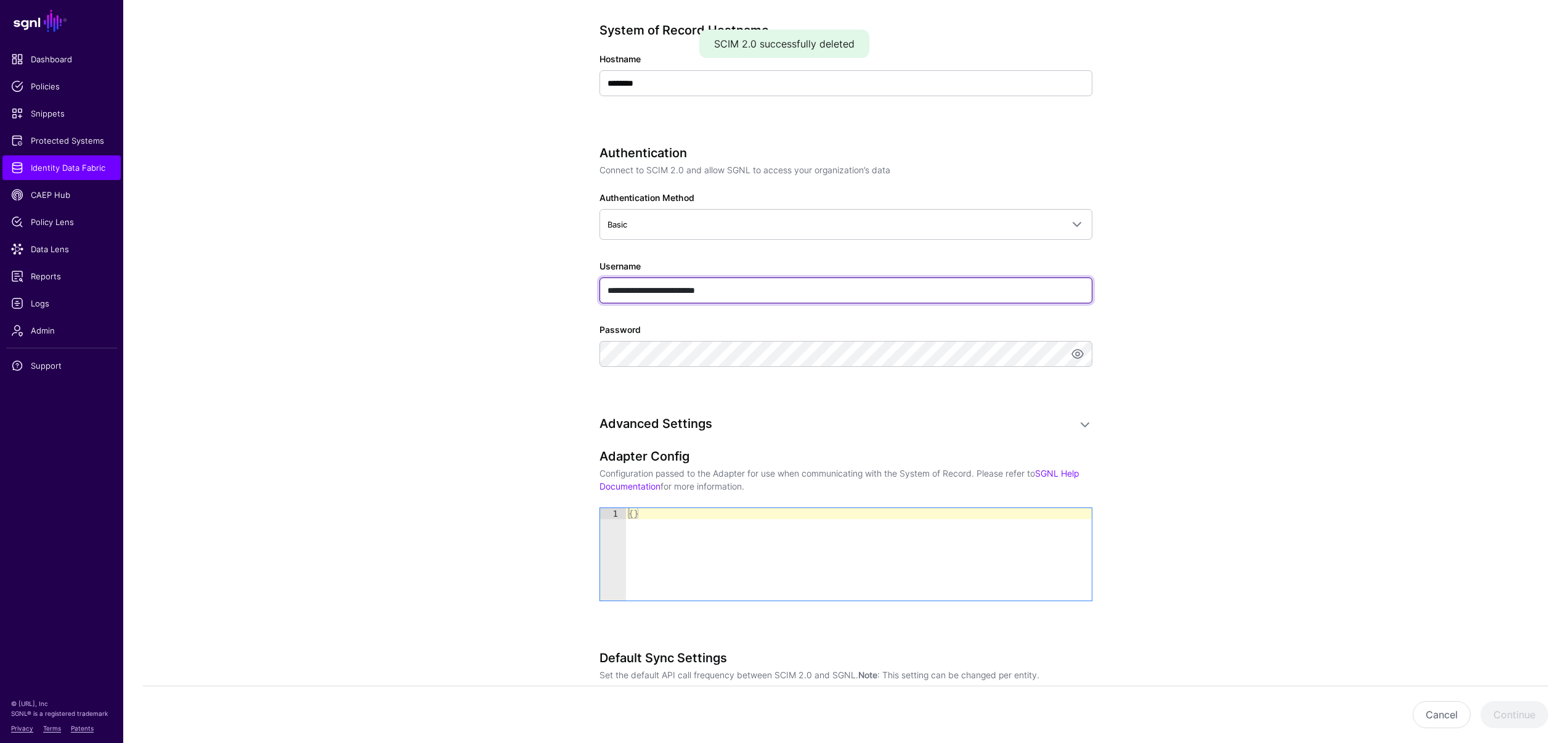
click at [761, 296] on input "**********" at bounding box center [845, 290] width 493 height 26
type input "****"
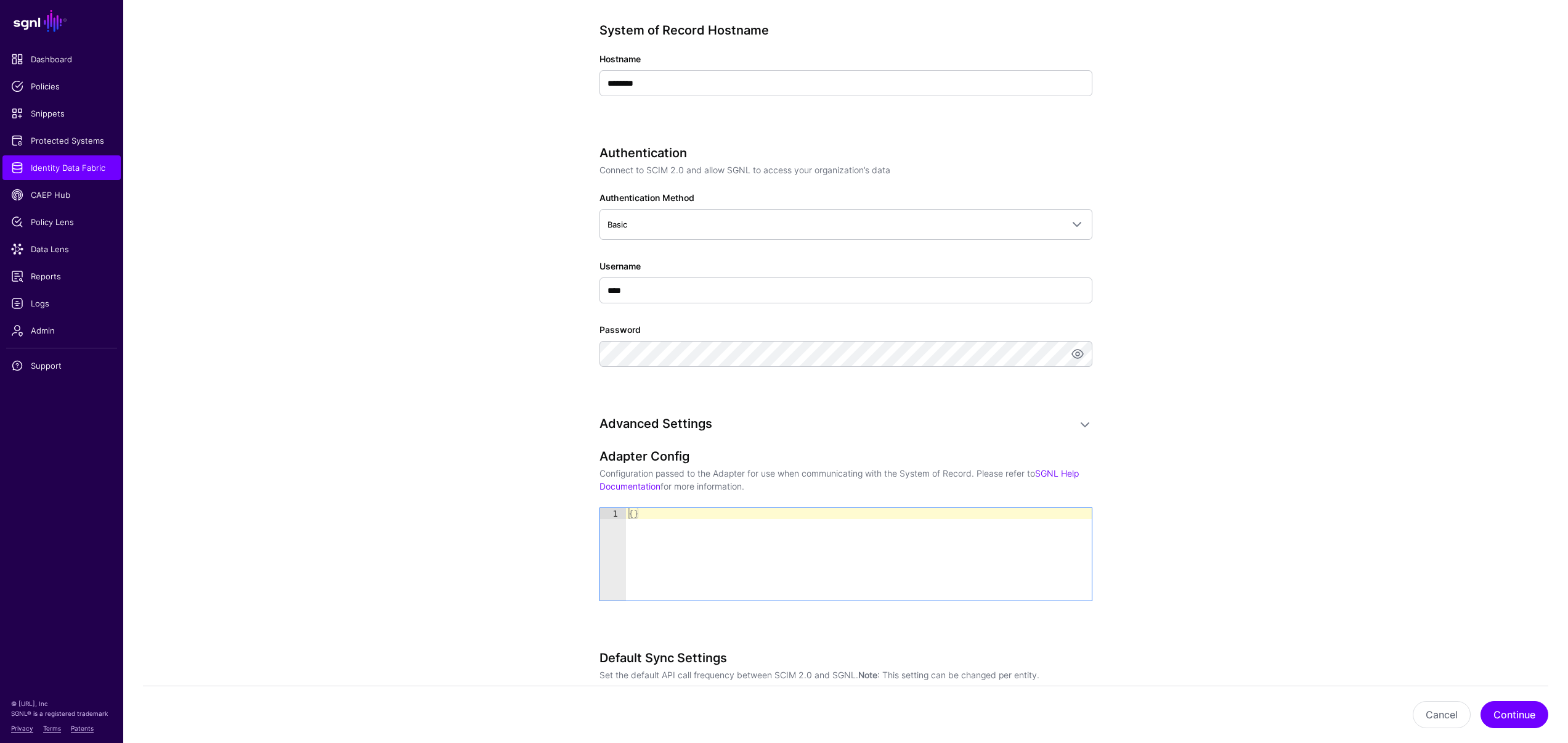
click at [537, 425] on app-datasources-details-form "**********" at bounding box center [845, 252] width 1445 height 1242
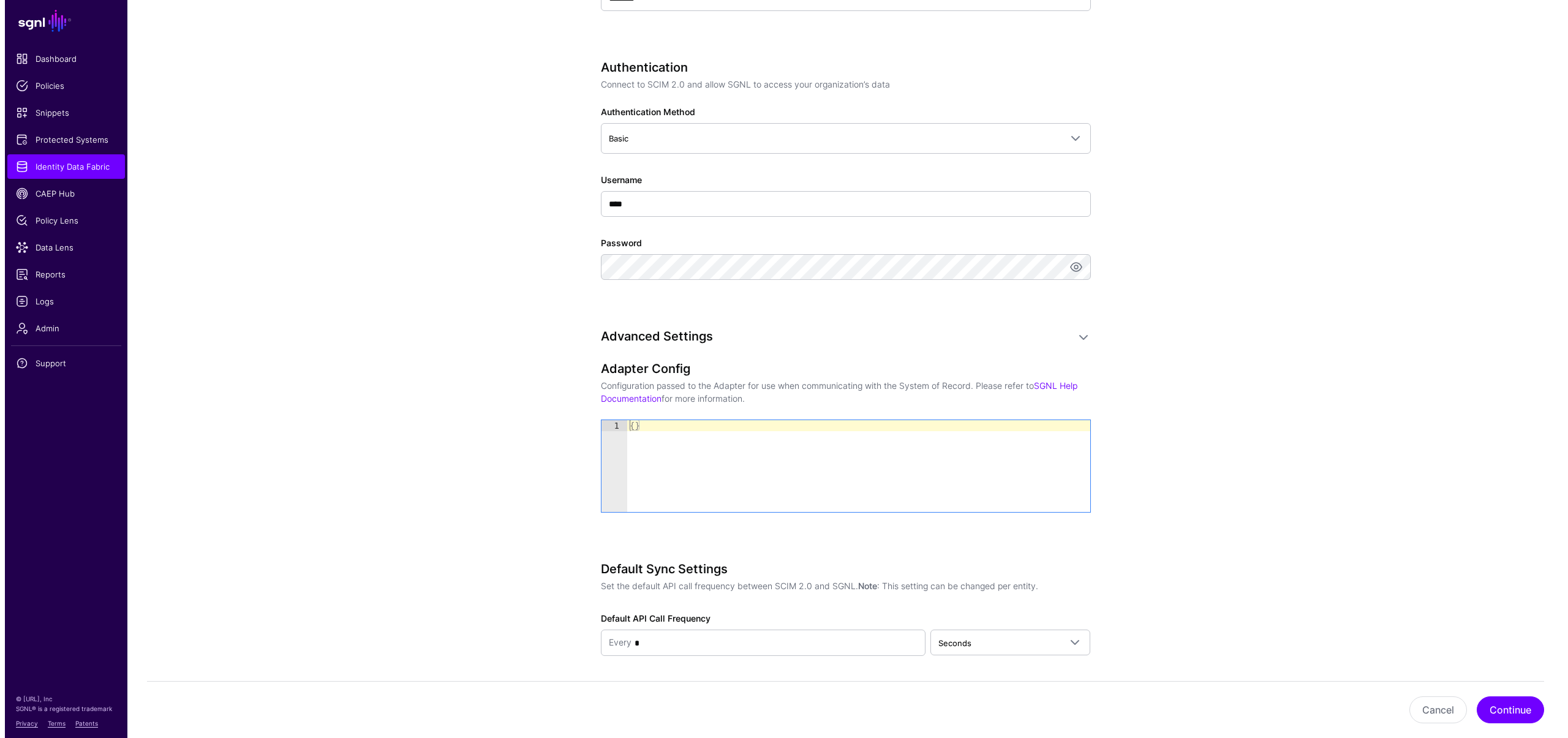
scroll to position [591, 0]
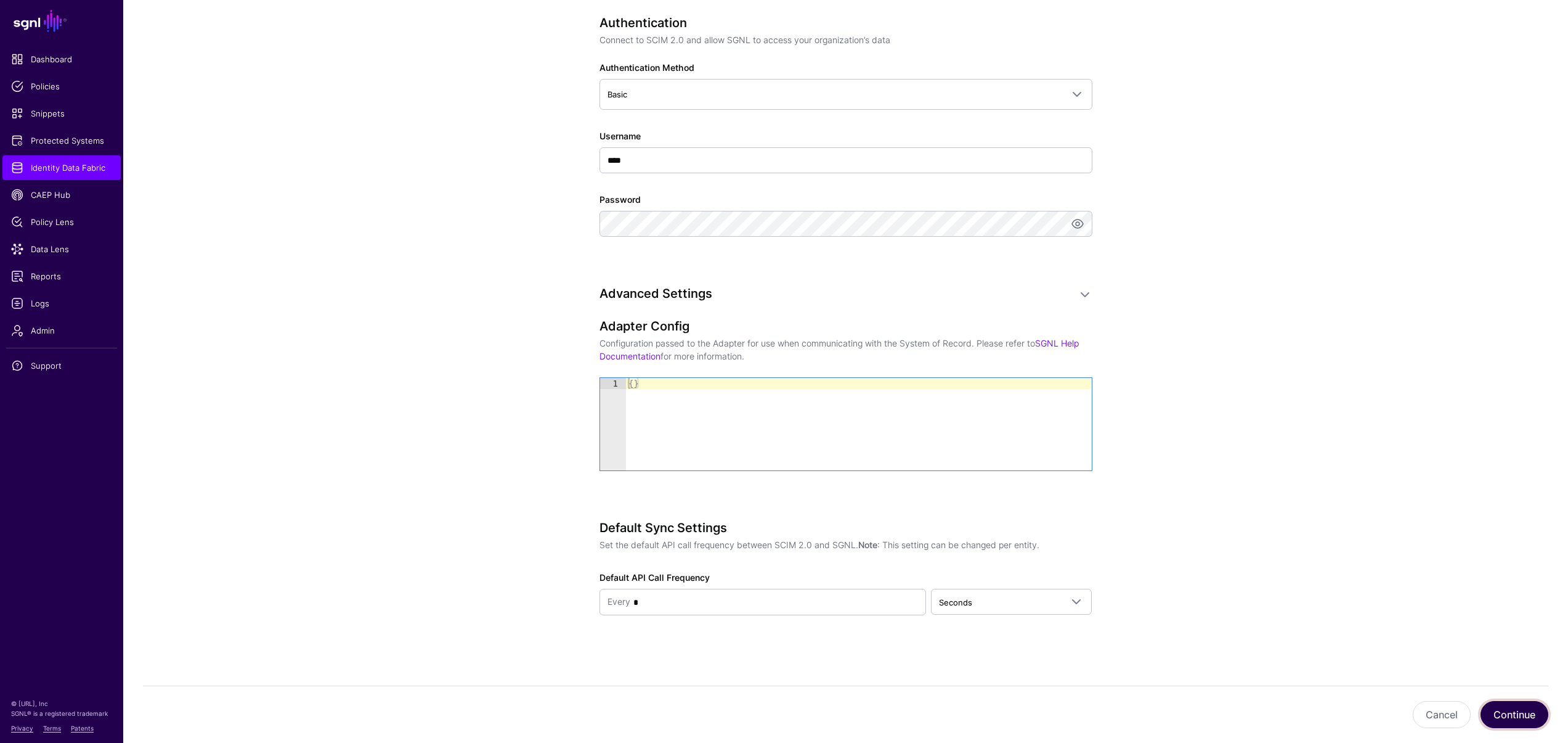
click at [1513, 704] on button "Continue" at bounding box center [1515, 714] width 68 height 27
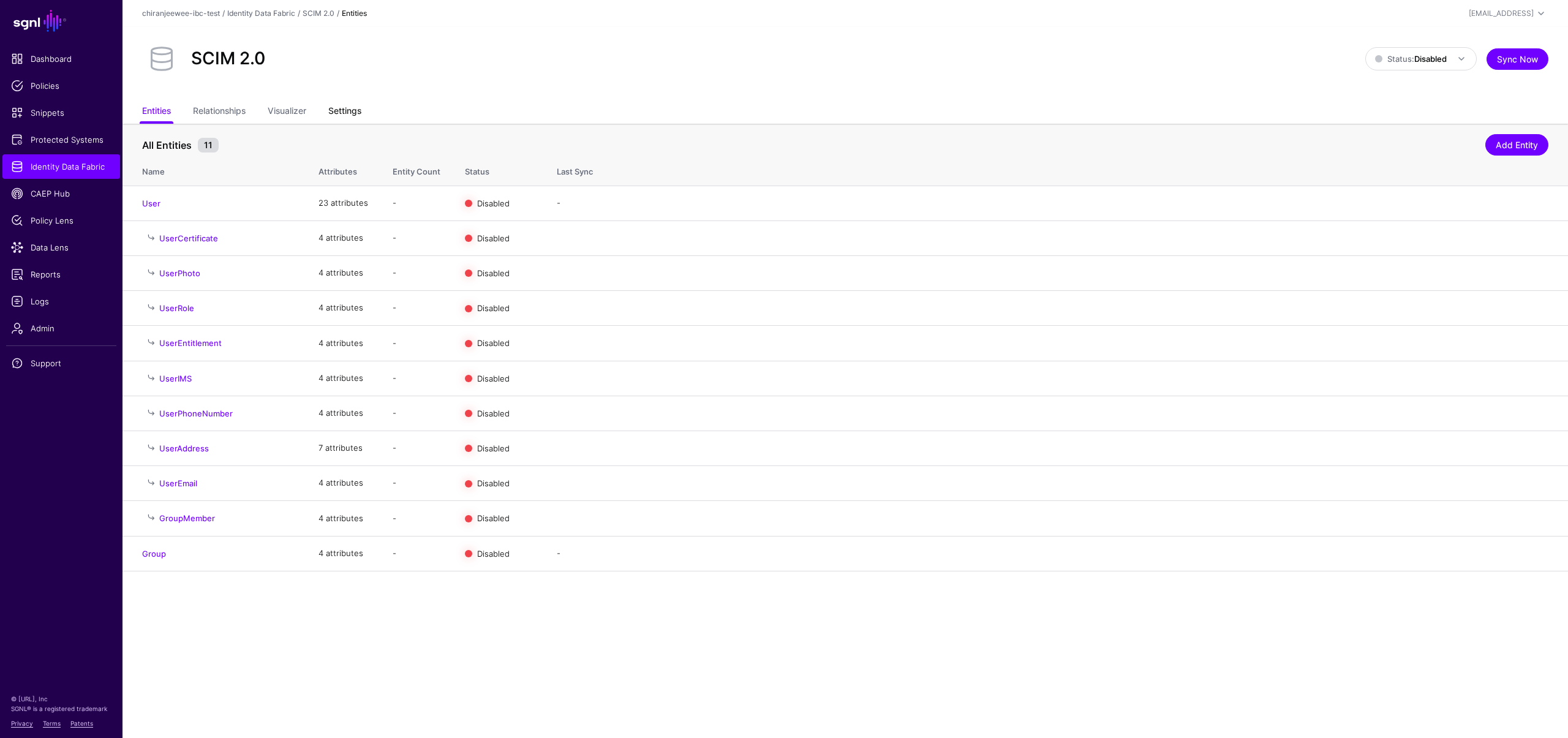
click at [347, 116] on link "Settings" at bounding box center [345, 111] width 33 height 23
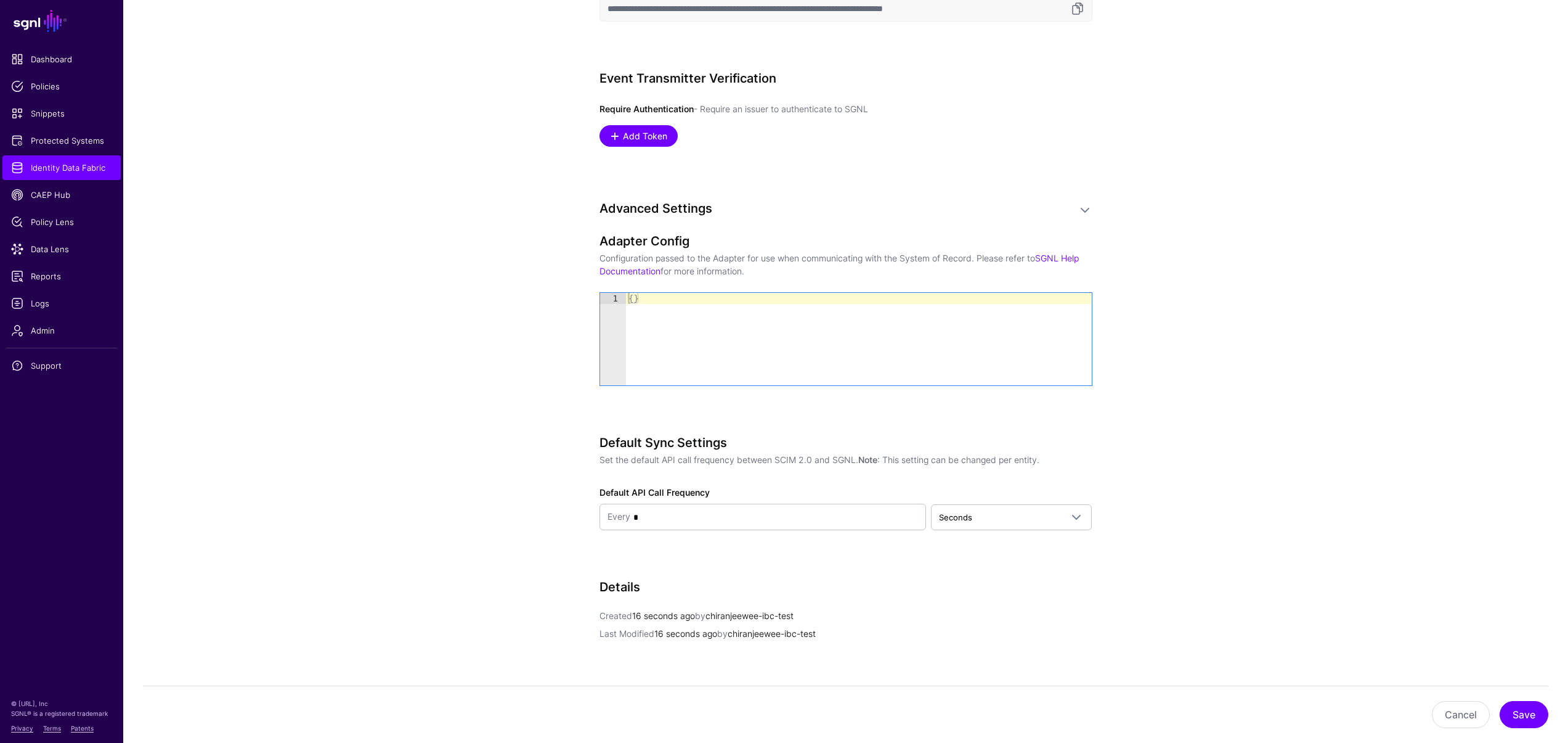
scroll to position [772, 0]
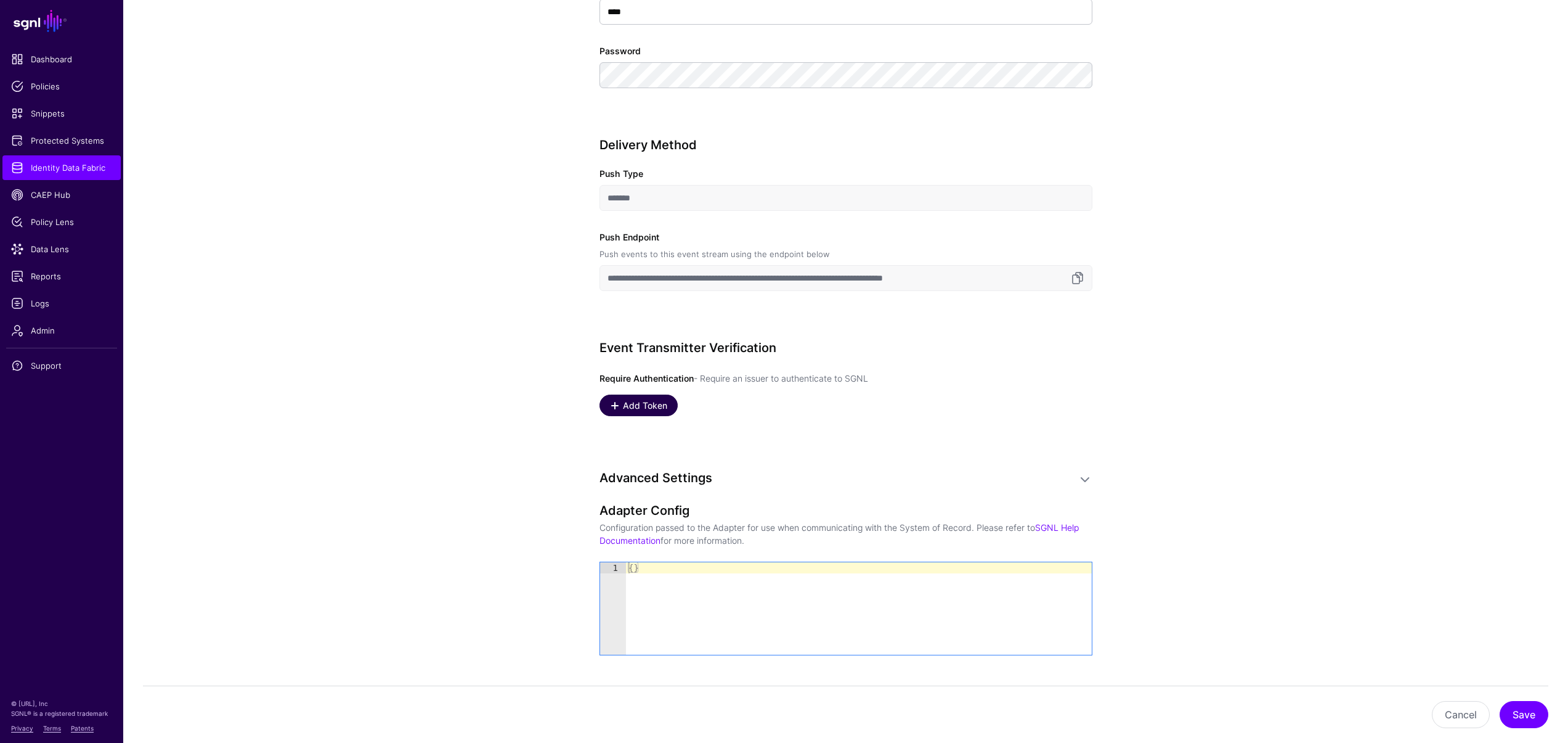
click at [652, 405] on span "Add Token" at bounding box center [645, 405] width 47 height 13
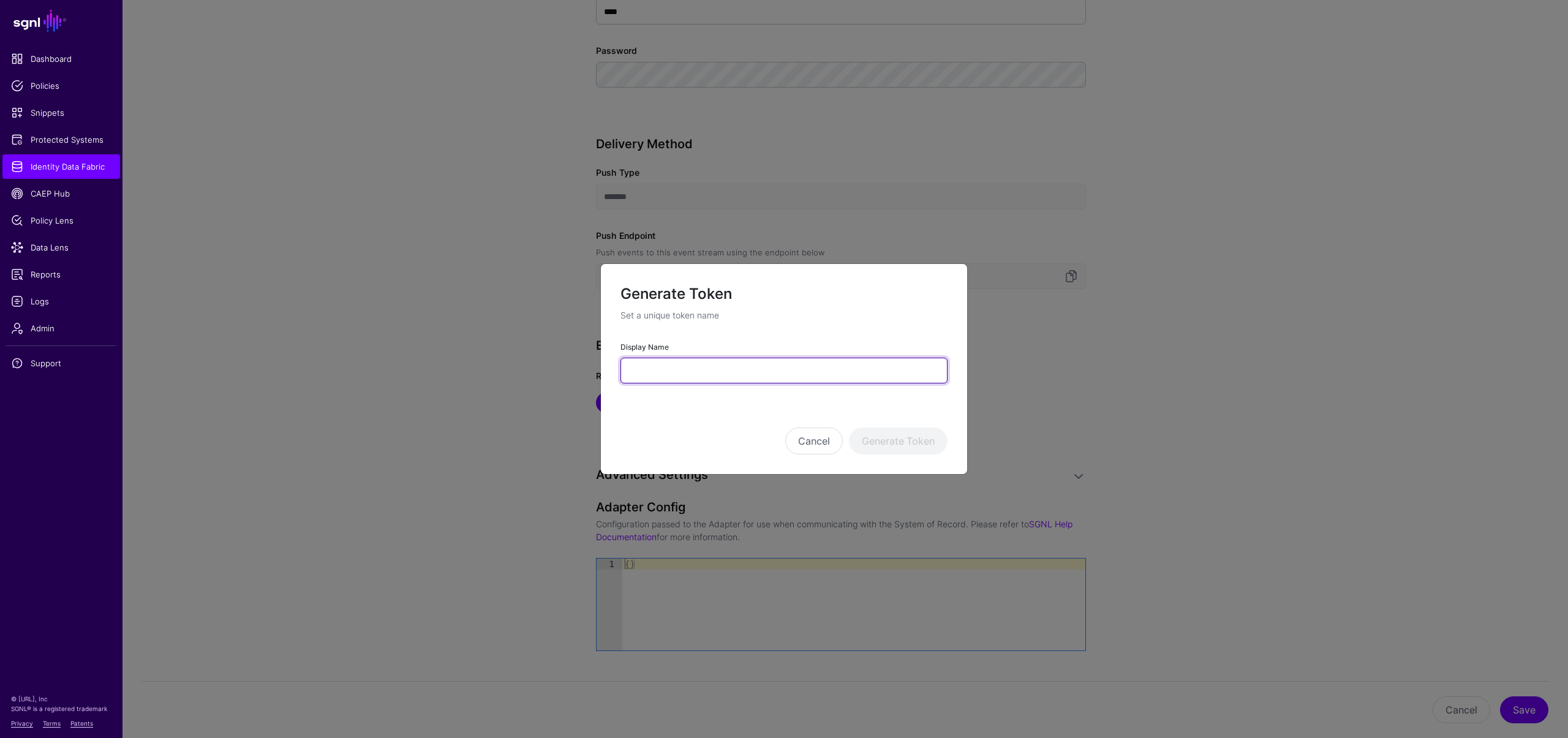
click at [653, 371] on input "Display Name" at bounding box center [783, 370] width 327 height 26
type input "*********"
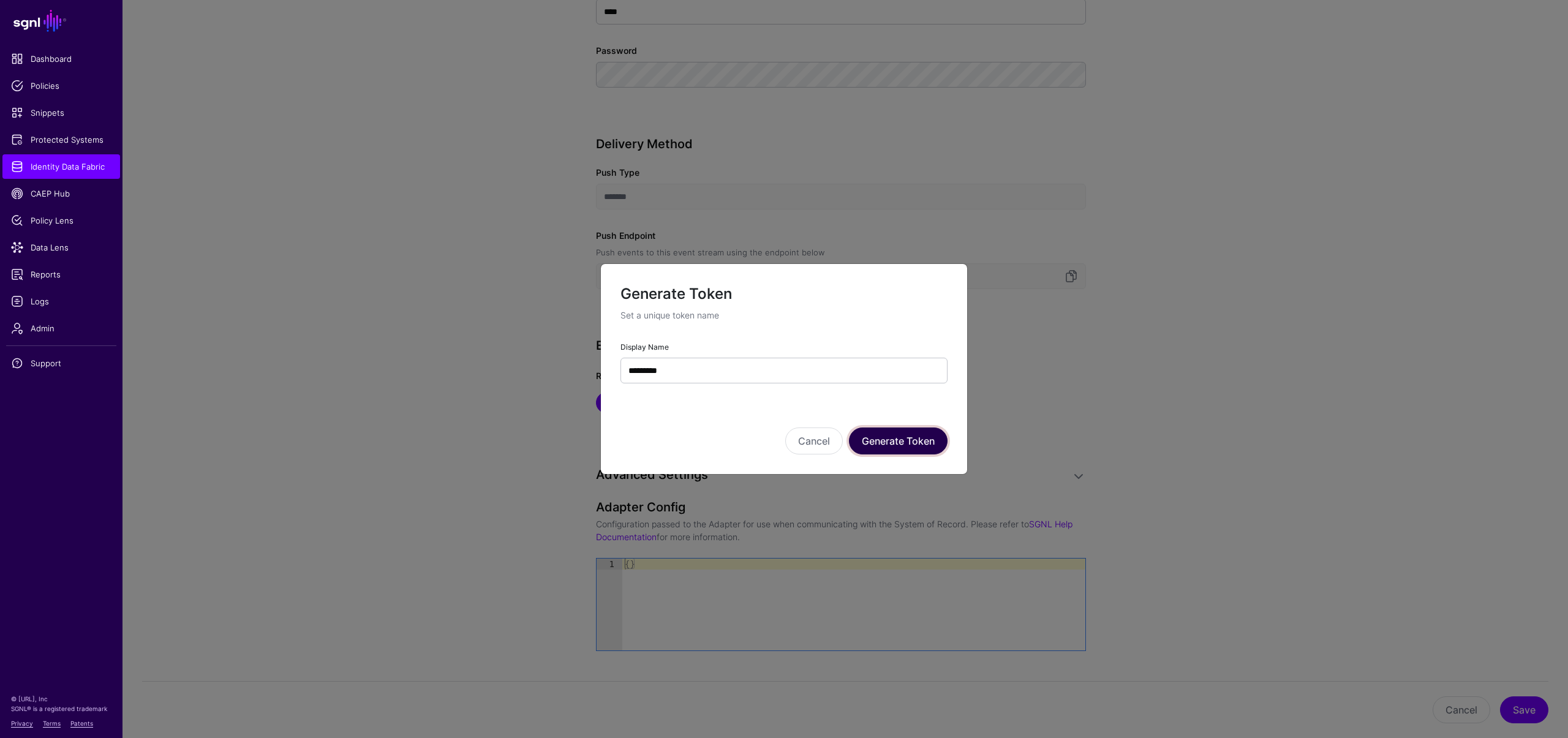
click at [893, 448] on button "Generate Token" at bounding box center [898, 441] width 99 height 27
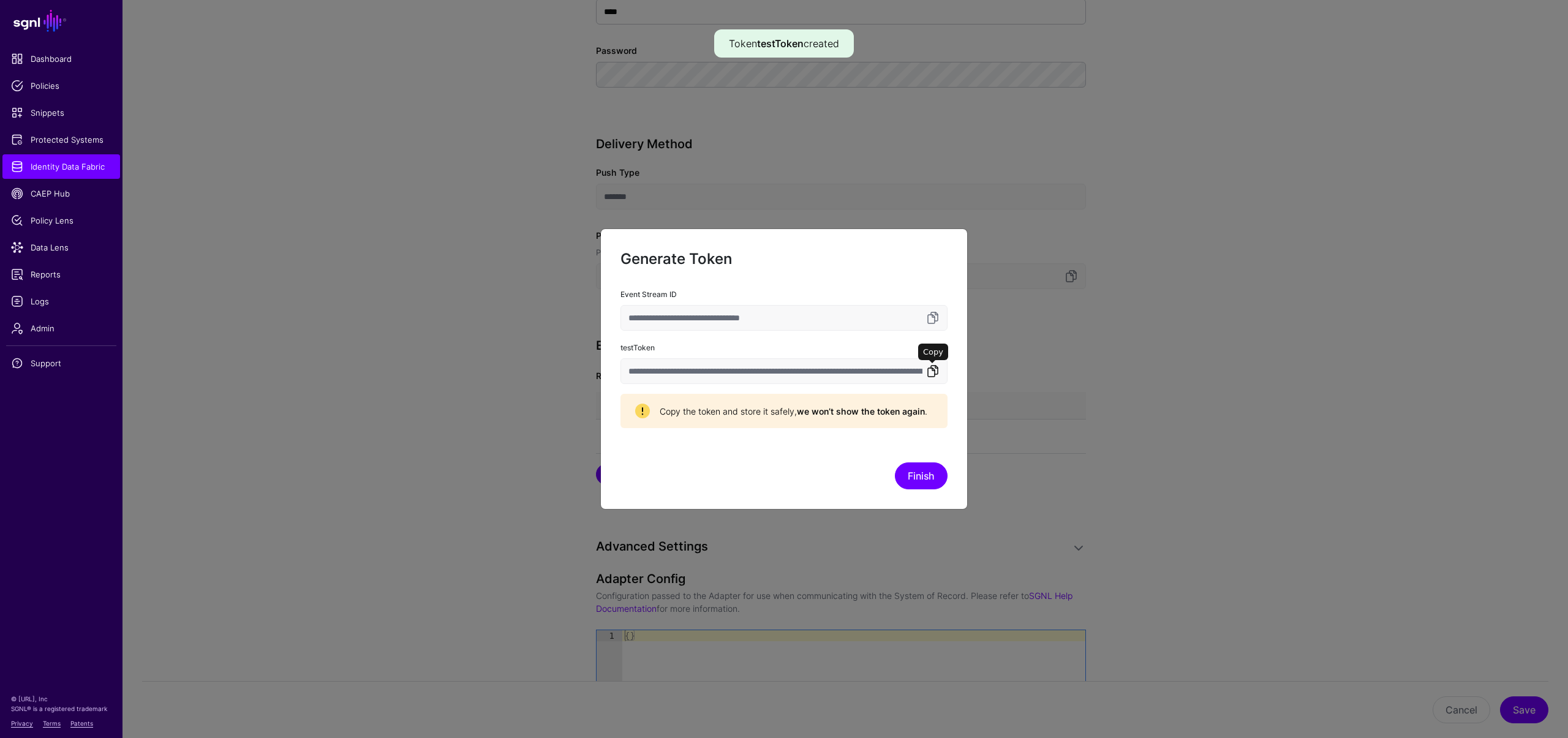
click at [932, 372] on link at bounding box center [933, 371] width 15 height 15
click at [928, 482] on button "Finish" at bounding box center [921, 475] width 52 height 27
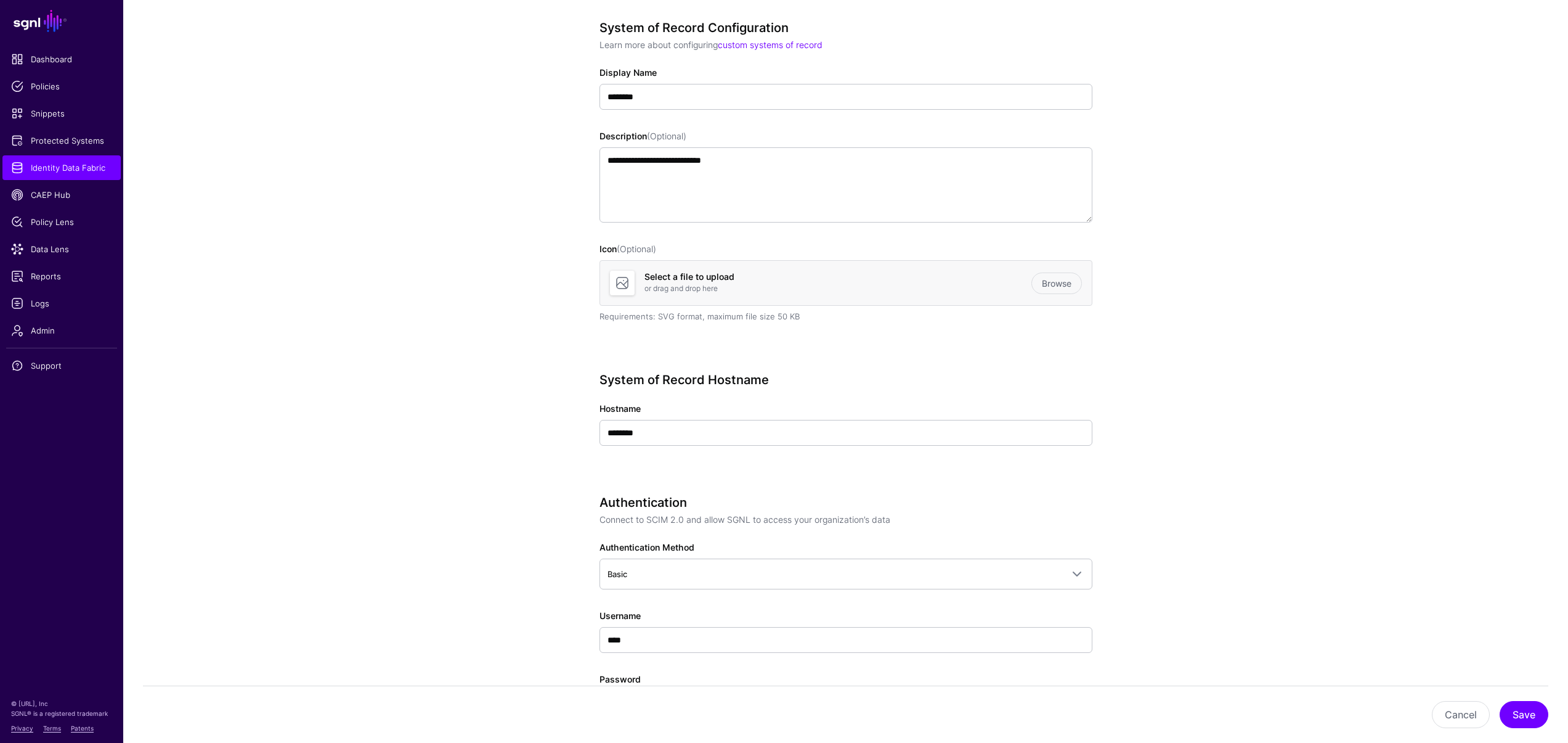
scroll to position [0, 0]
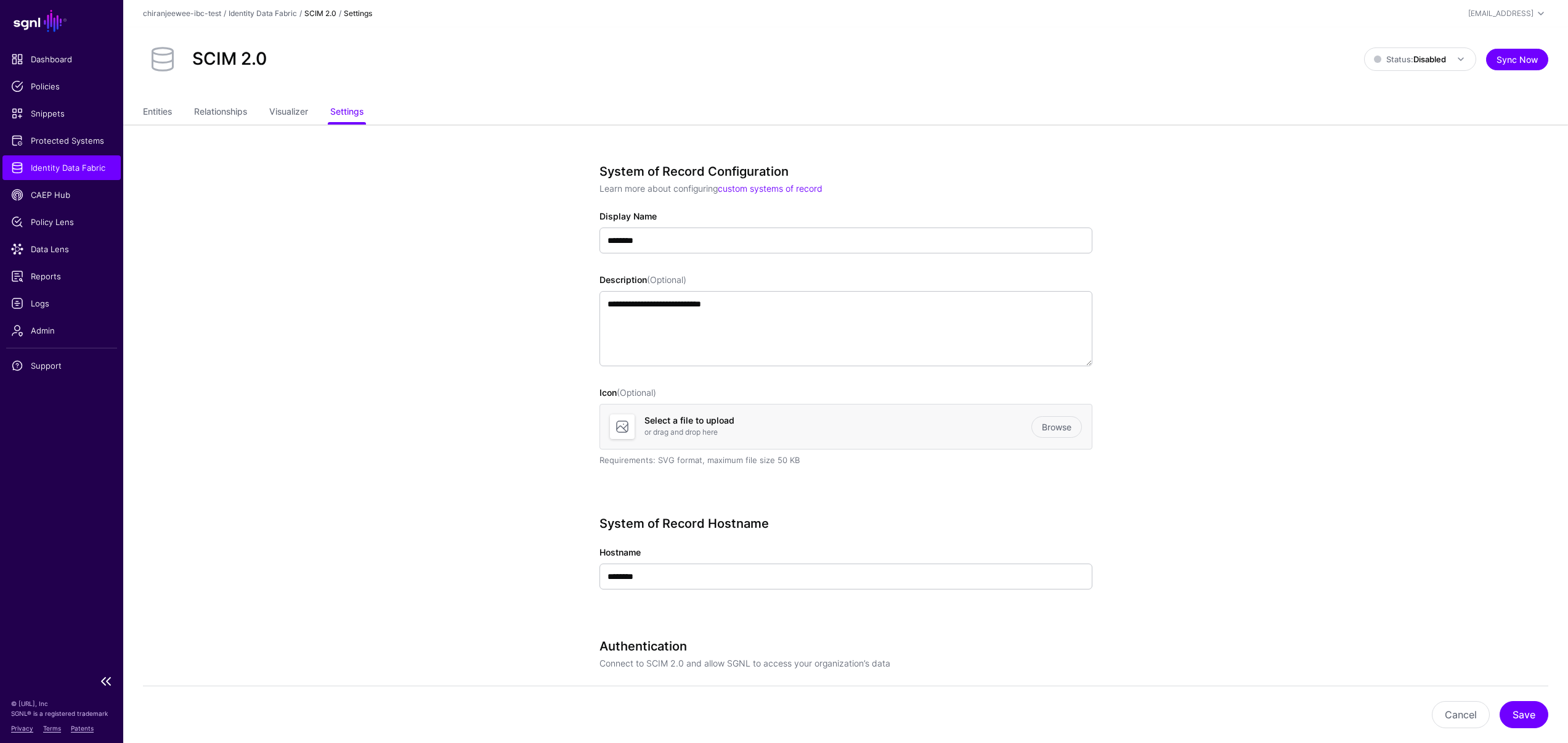
click at [83, 171] on span "Identity Data Fabric" at bounding box center [61, 168] width 101 height 12
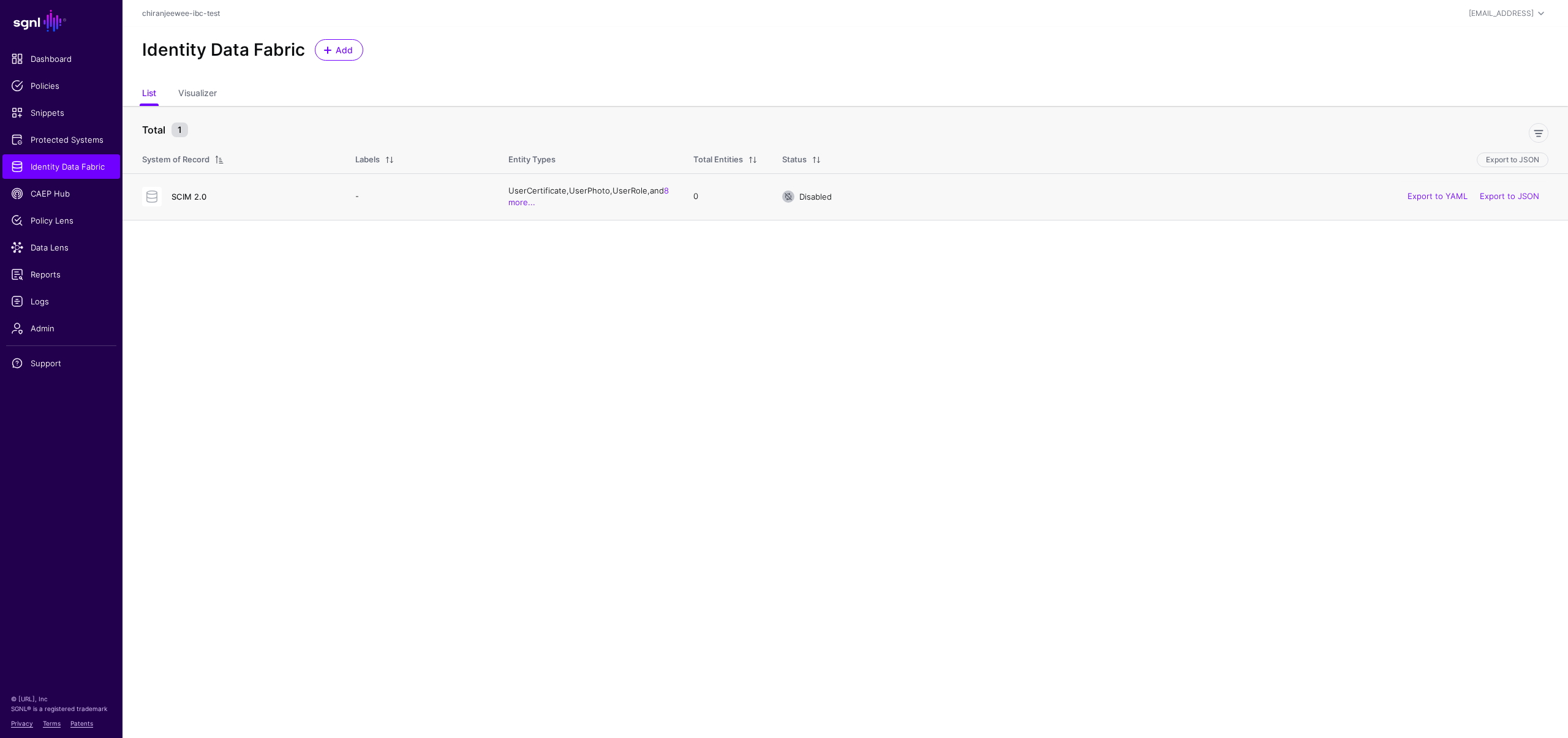
click at [182, 201] on link "SCIM 2.0" at bounding box center [189, 196] width 35 height 10
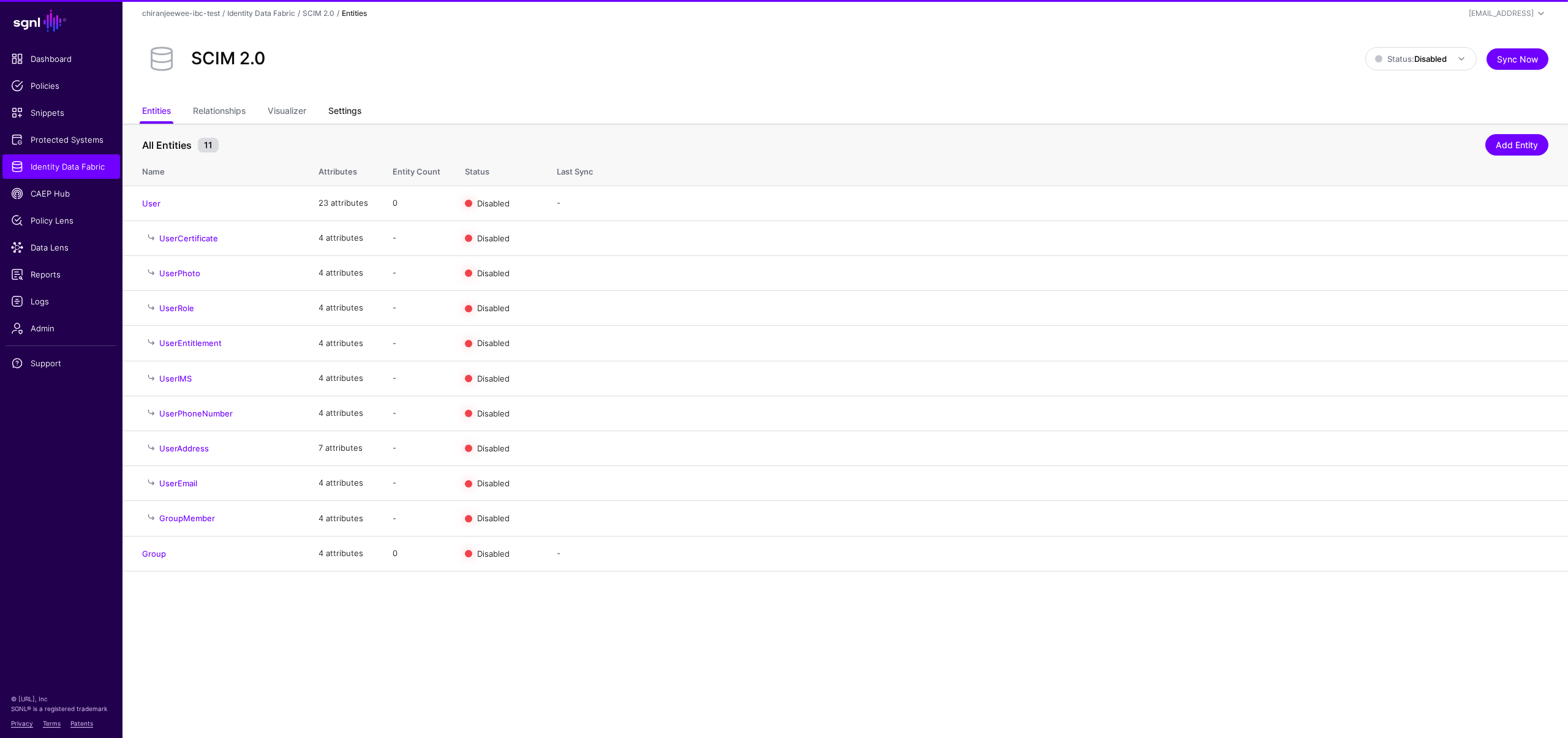
click at [347, 107] on link "Settings" at bounding box center [345, 111] width 33 height 23
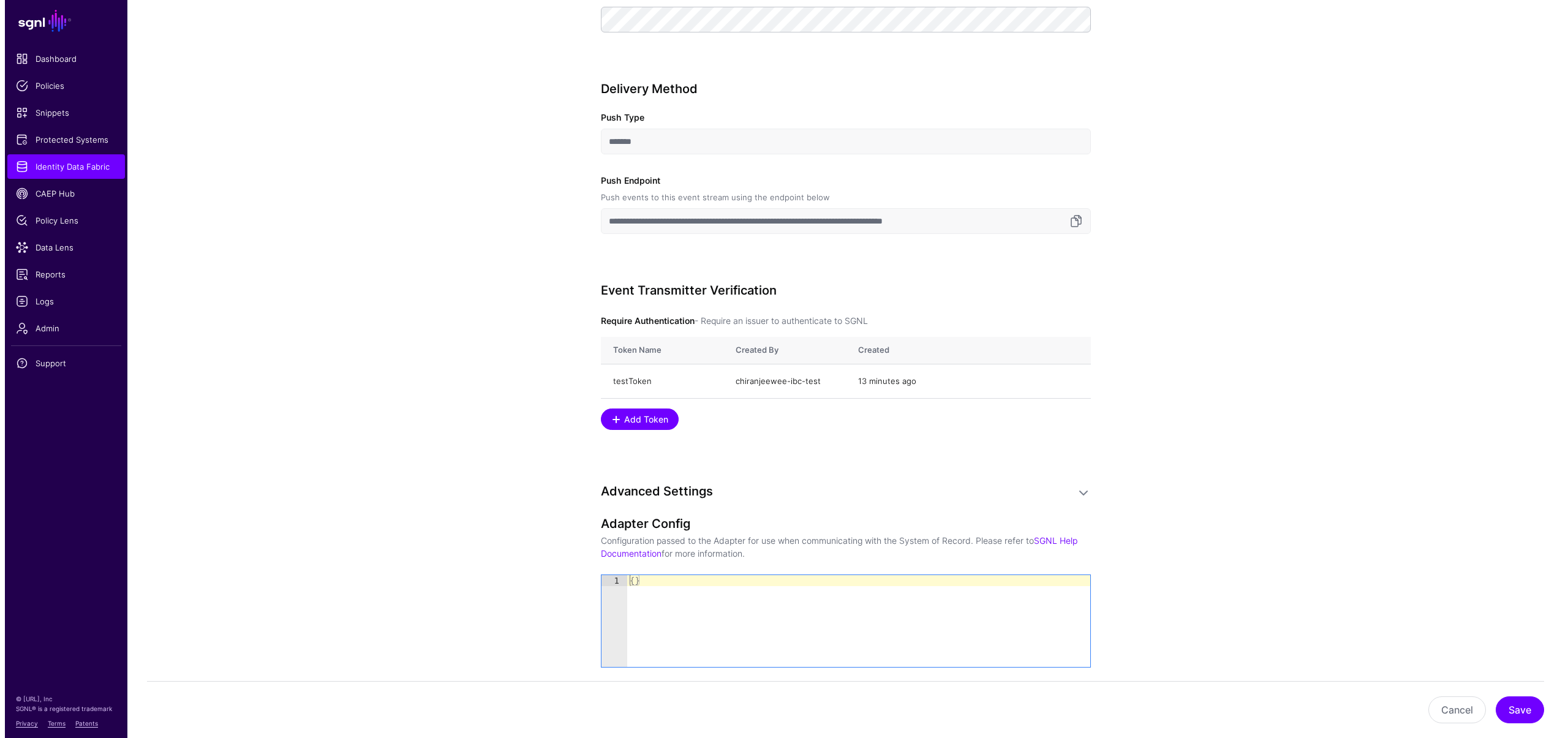
scroll to position [1261, 0]
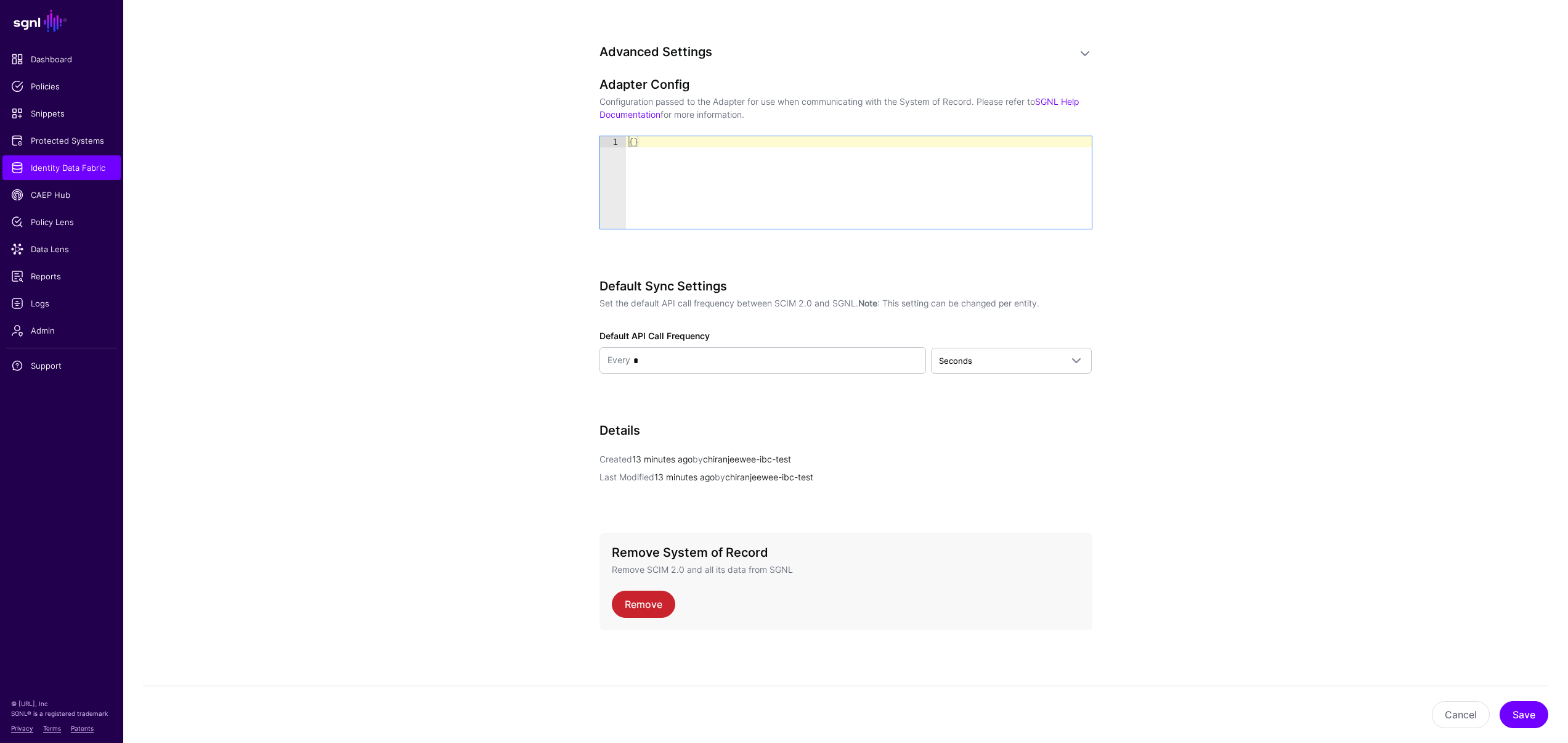
click at [673, 609] on div "Remove" at bounding box center [846, 604] width 468 height 27
click at [659, 604] on link "Remove" at bounding box center [643, 604] width 63 height 27
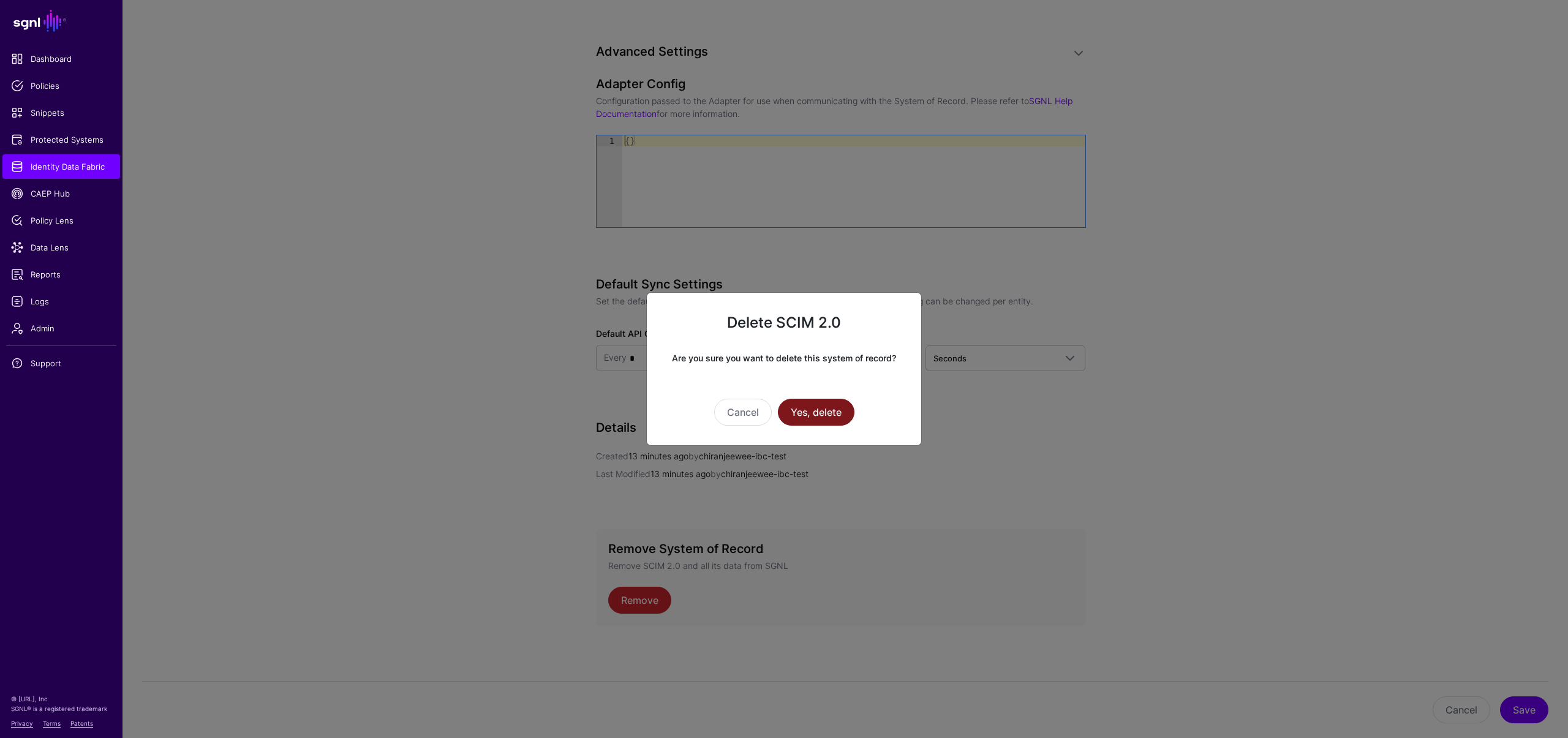
click at [837, 404] on button "Yes, delete" at bounding box center [816, 412] width 76 height 27
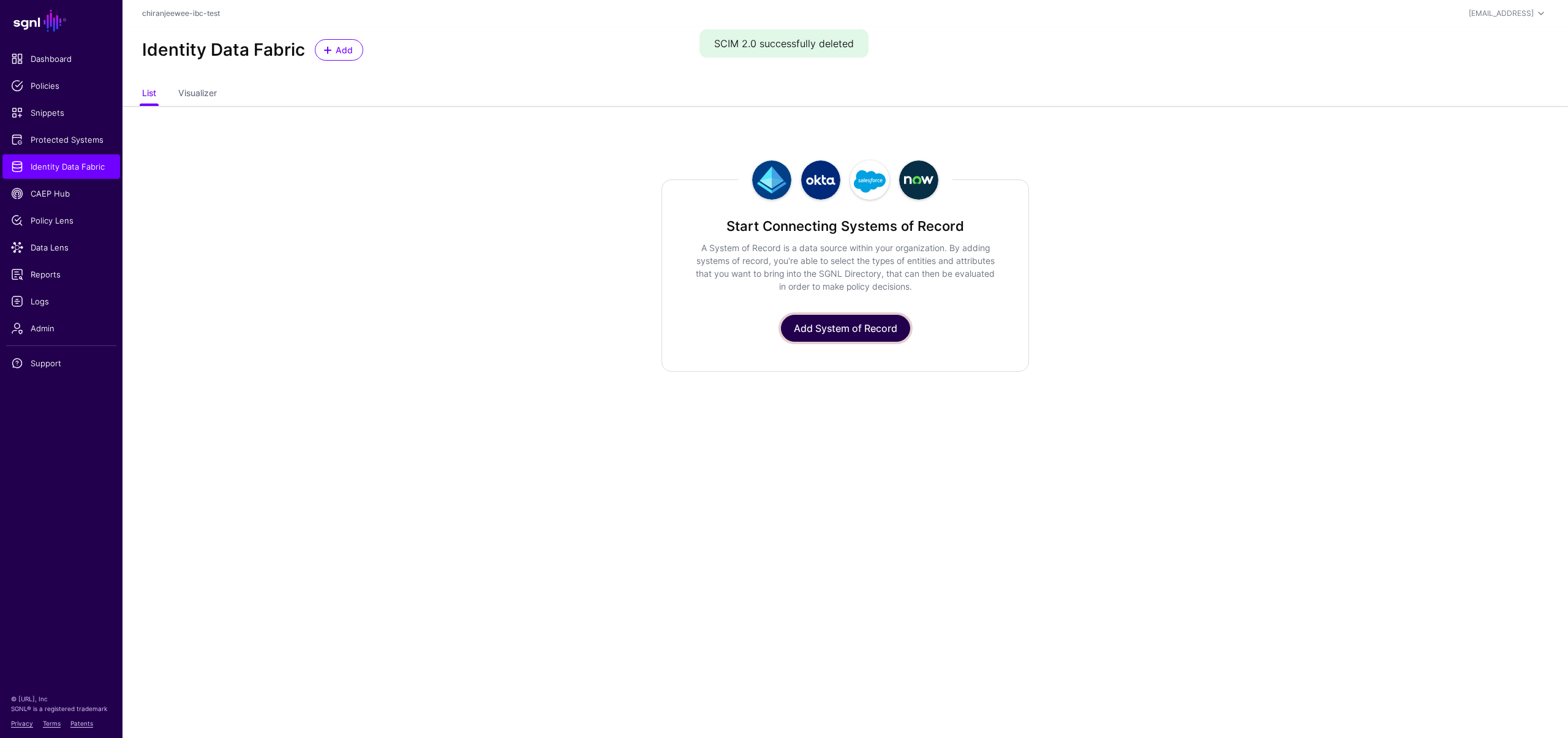
click at [828, 333] on link "Add System of Record" at bounding box center [845, 328] width 129 height 27
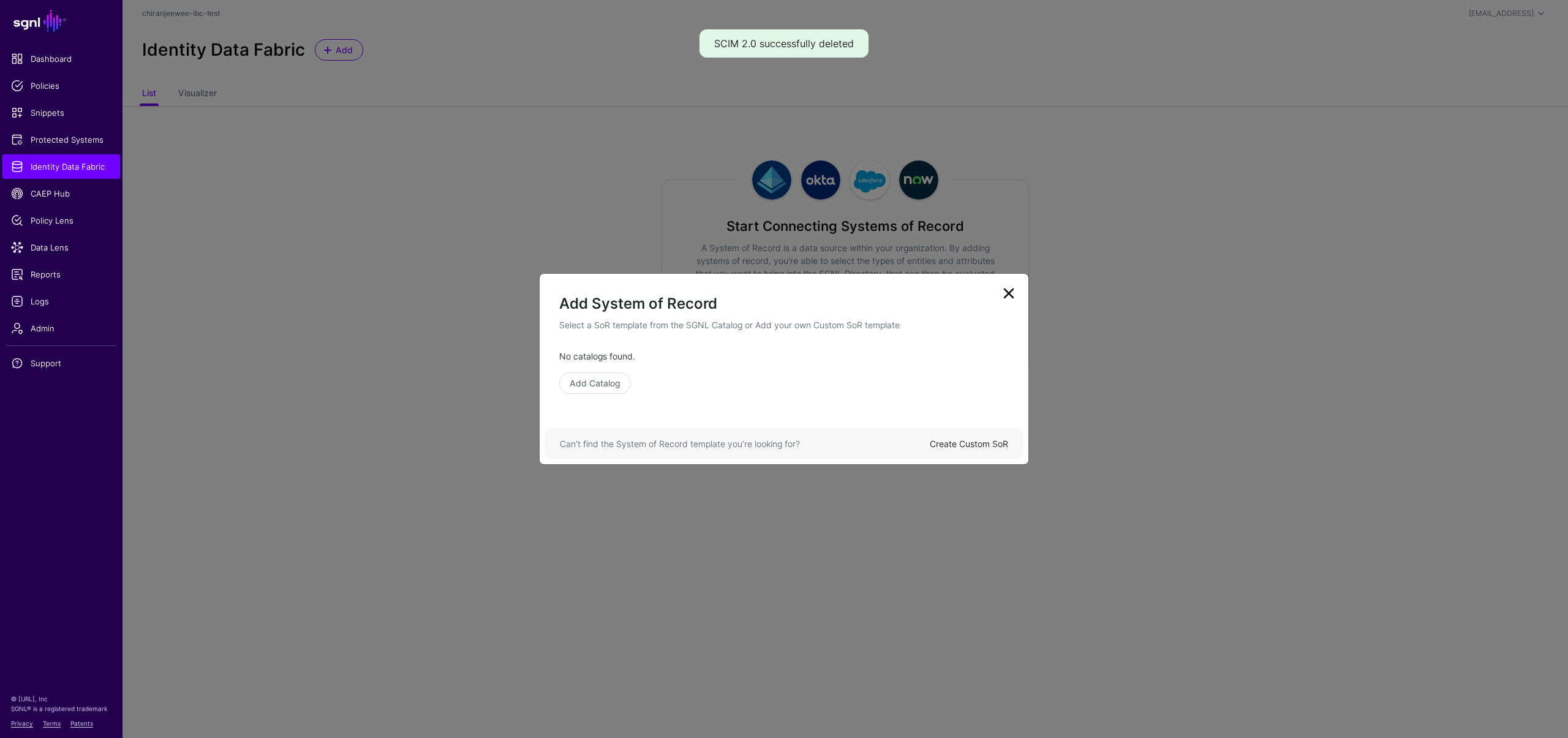
click at [932, 445] on link "Create Custom SoR" at bounding box center [969, 444] width 78 height 11
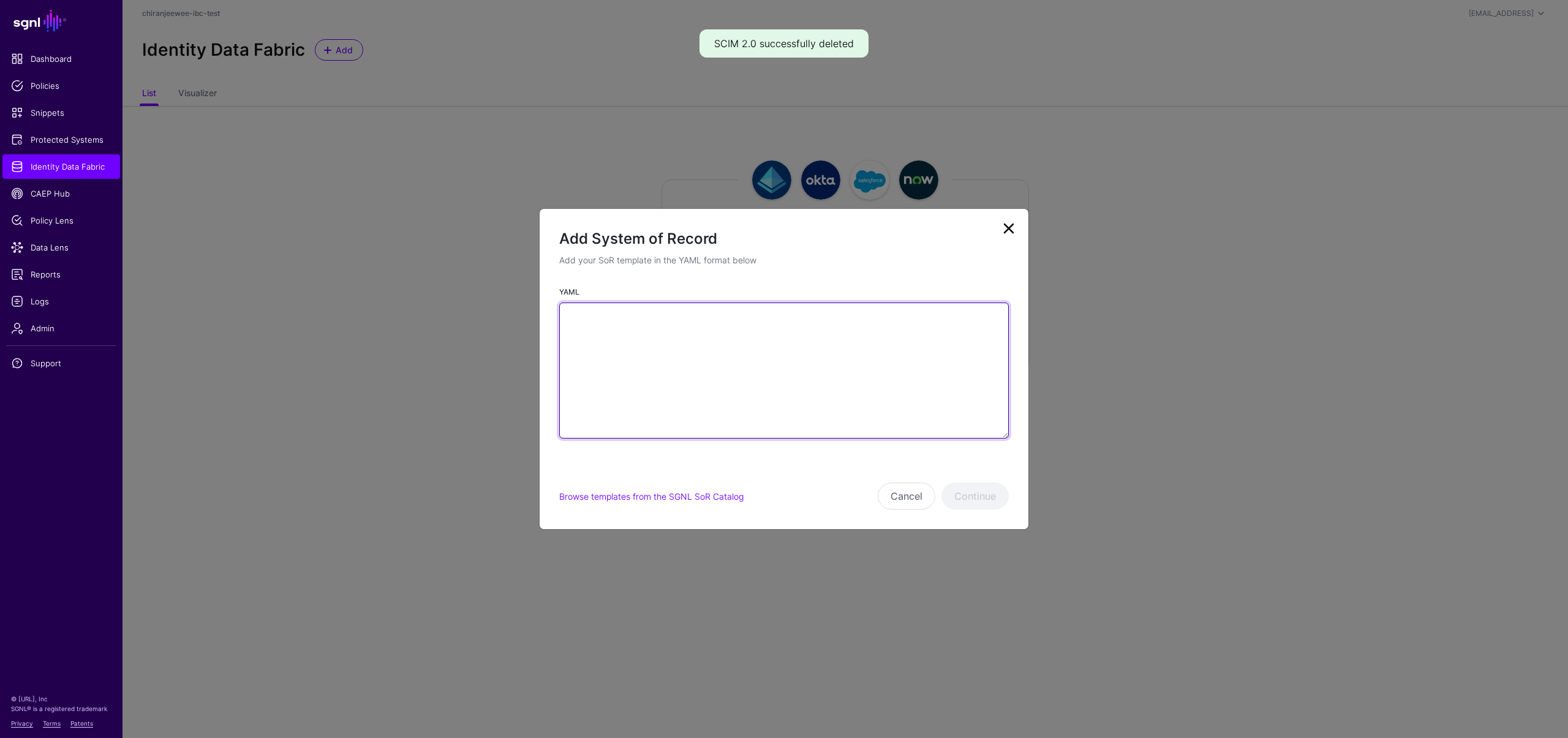
click at [725, 338] on textarea "YAML" at bounding box center [784, 370] width 450 height 136
paste textarea "**********"
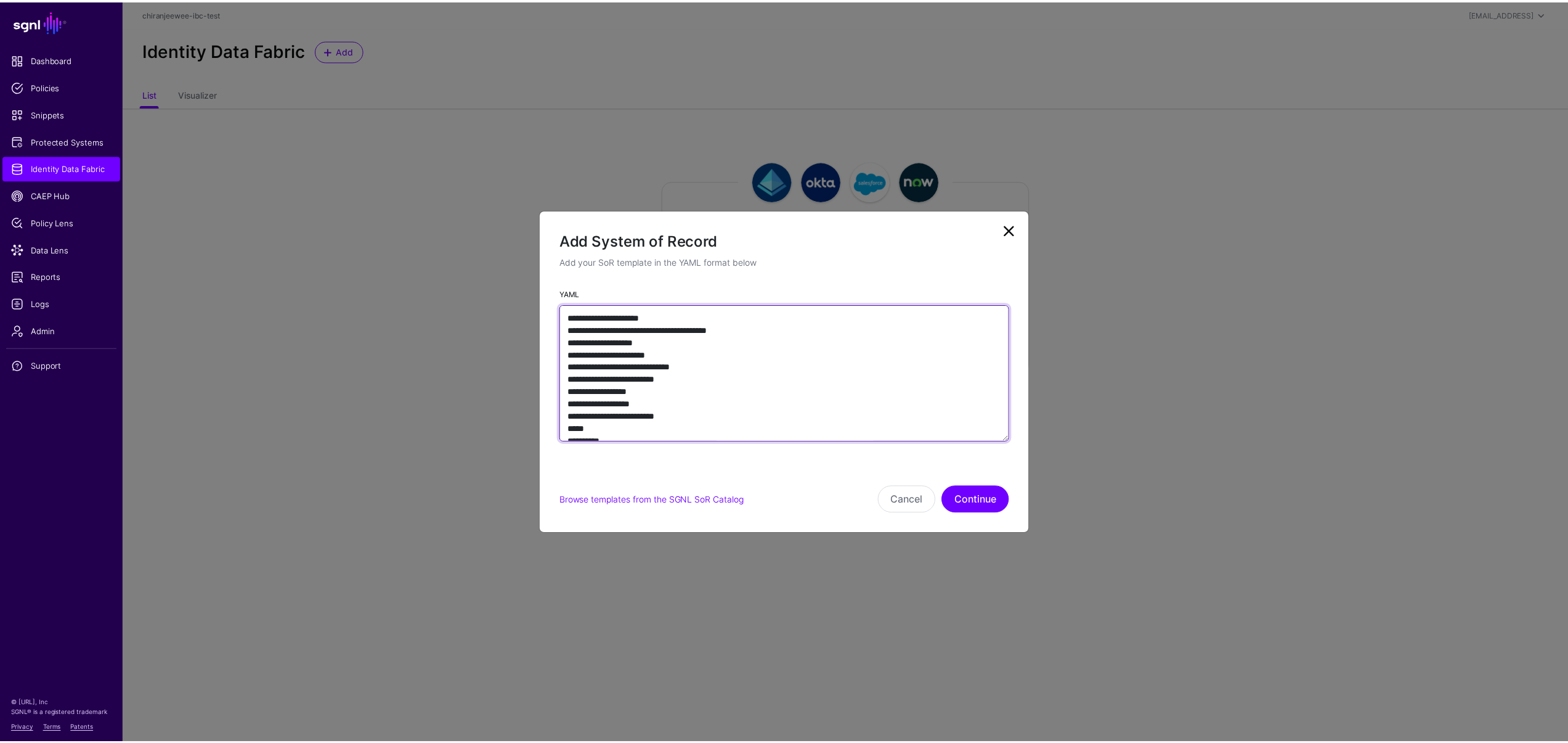
scroll to position [5455, 0]
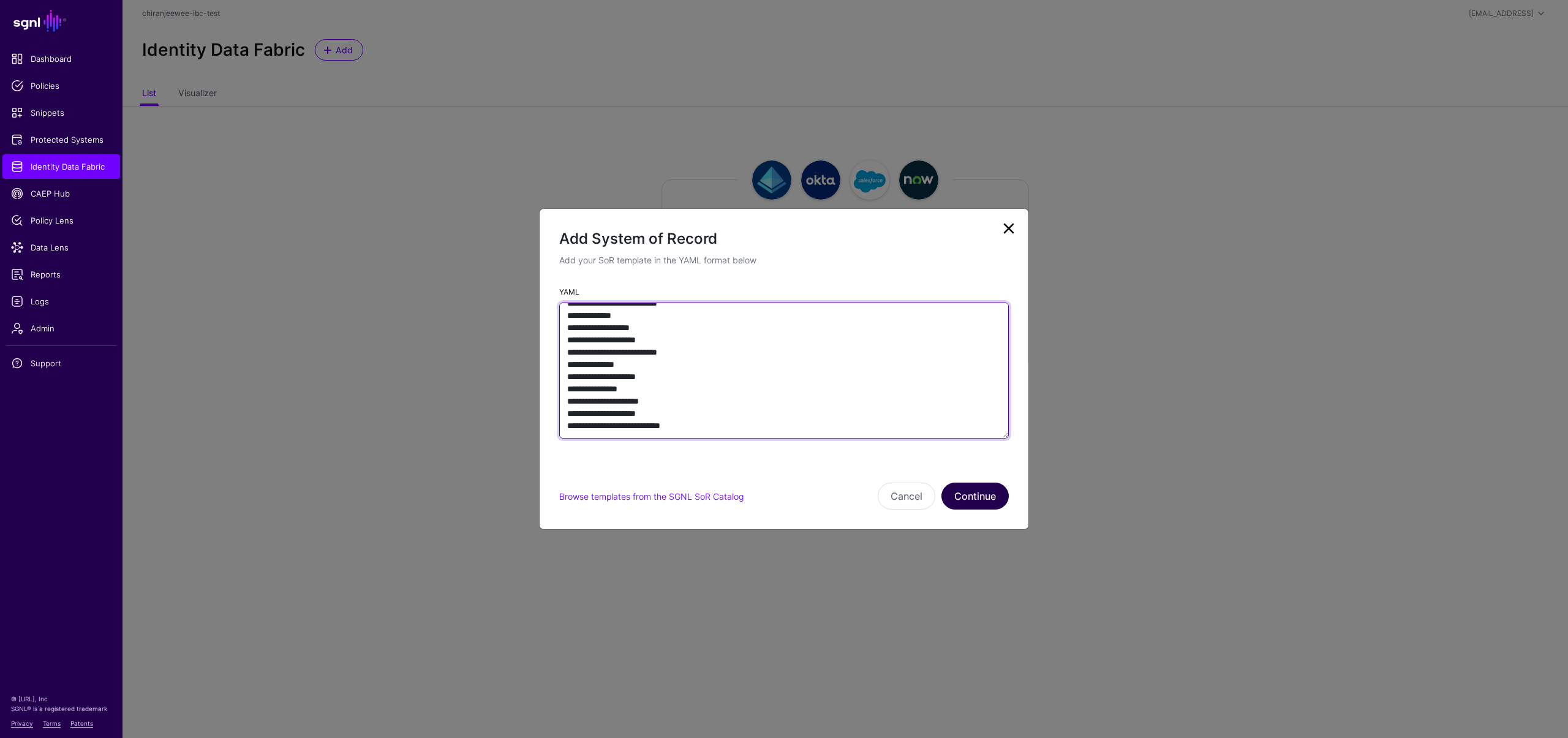
type textarea "**********"
click at [992, 494] on button "Continue" at bounding box center [975, 496] width 68 height 27
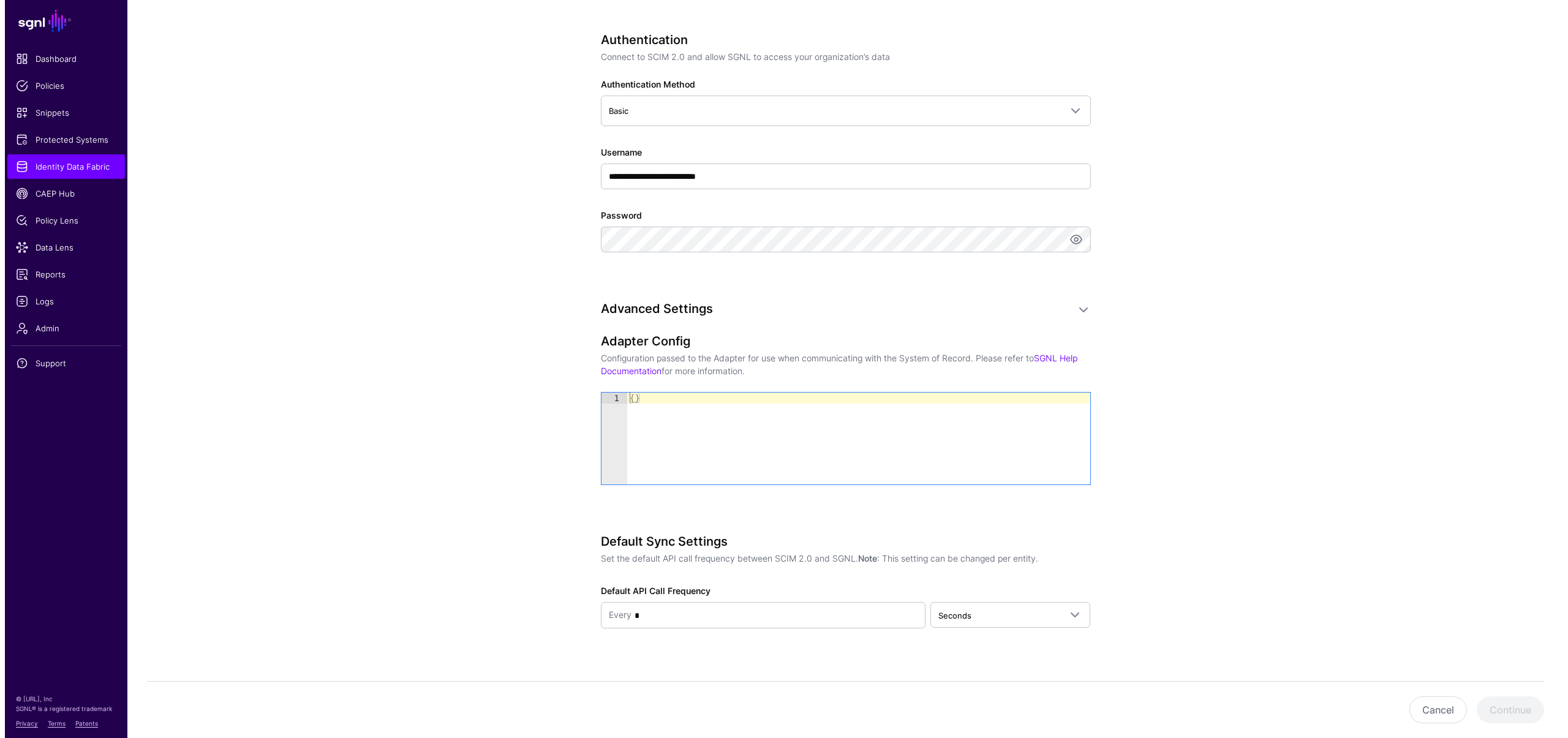
scroll to position [591, 0]
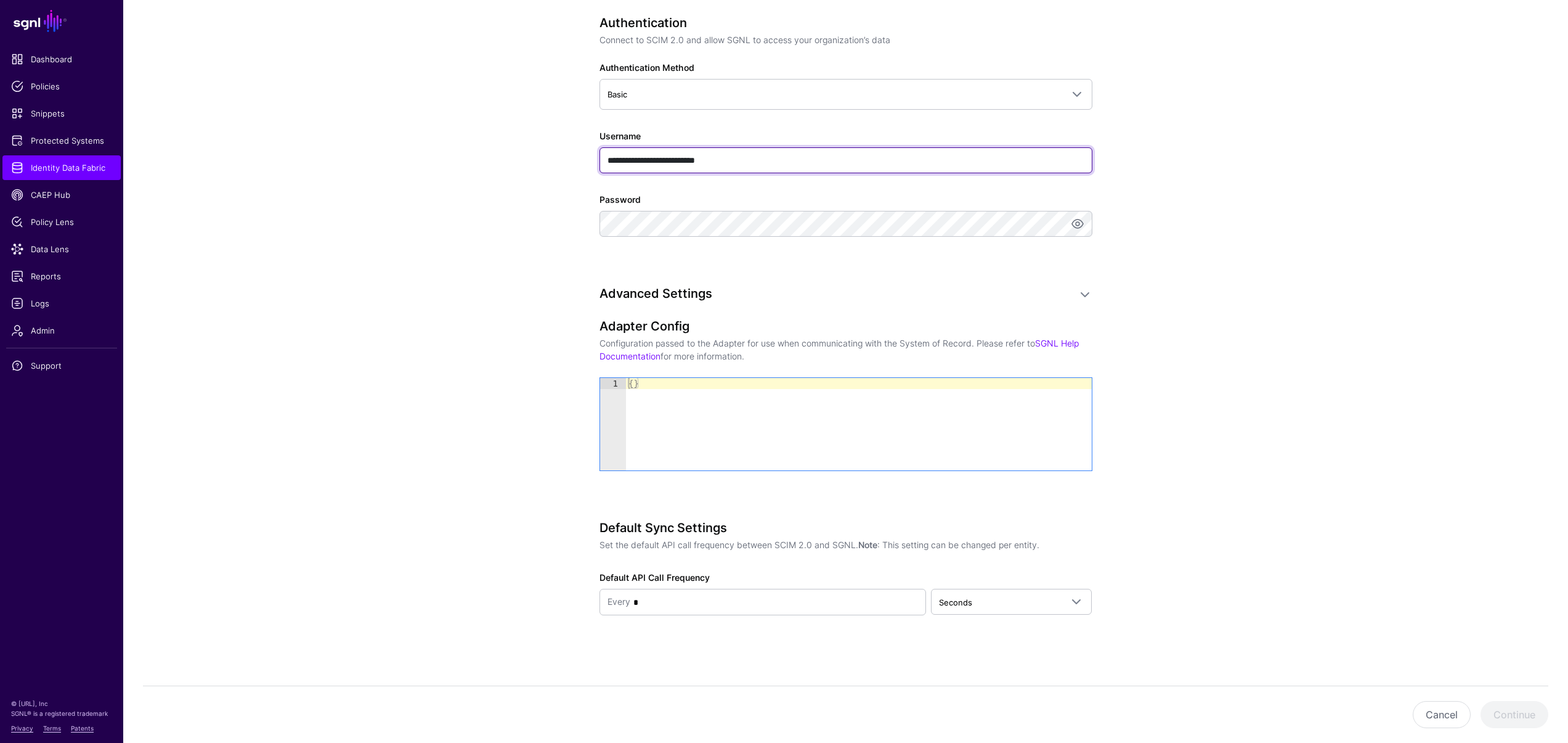
click at [737, 159] on input "**********" at bounding box center [845, 160] width 493 height 26
type input "****"
click at [580, 268] on div "**********" at bounding box center [845, 122] width 572 height 1242
click at [1521, 716] on button "Continue" at bounding box center [1515, 714] width 68 height 27
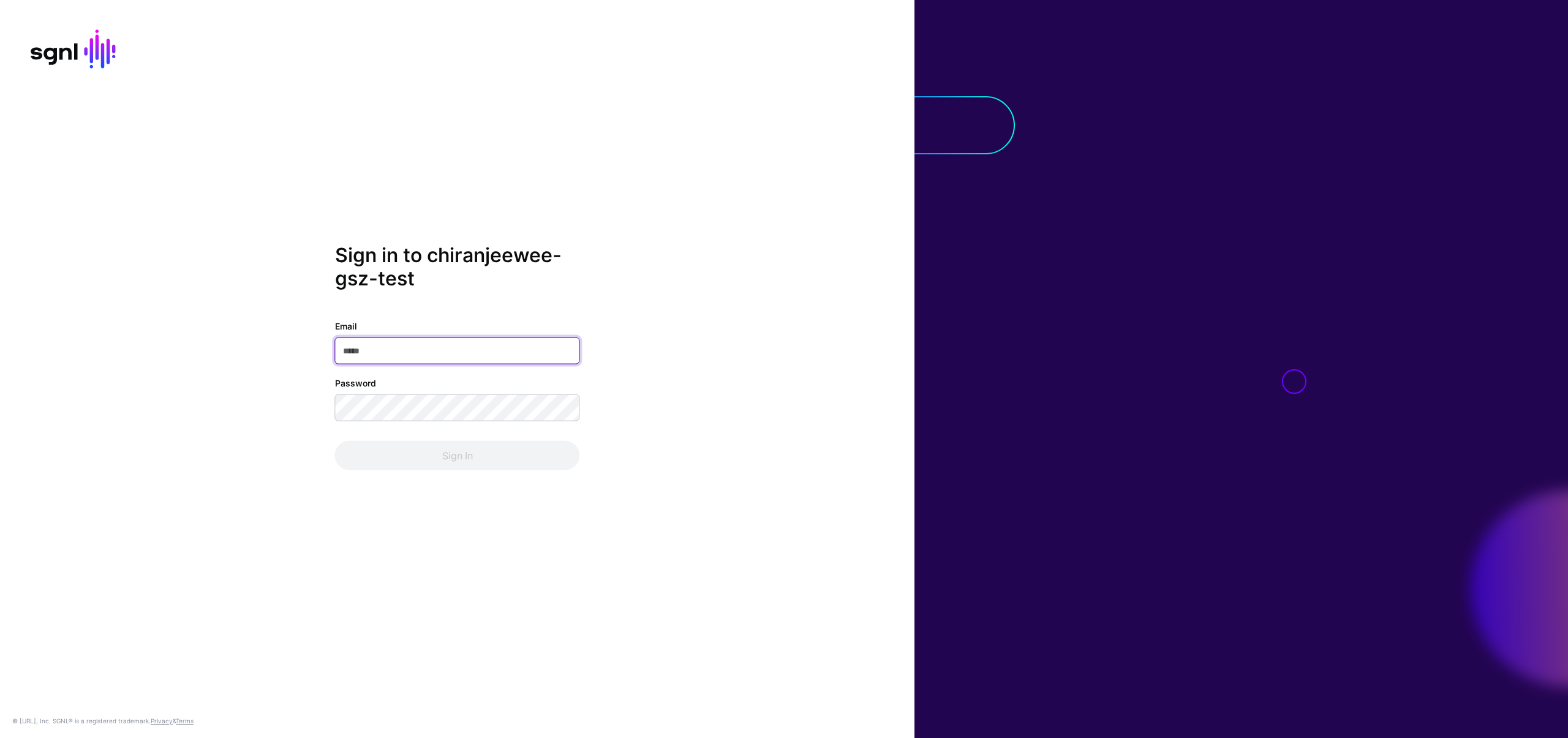
click at [371, 341] on input "Email" at bounding box center [457, 351] width 245 height 27
type input "**********"
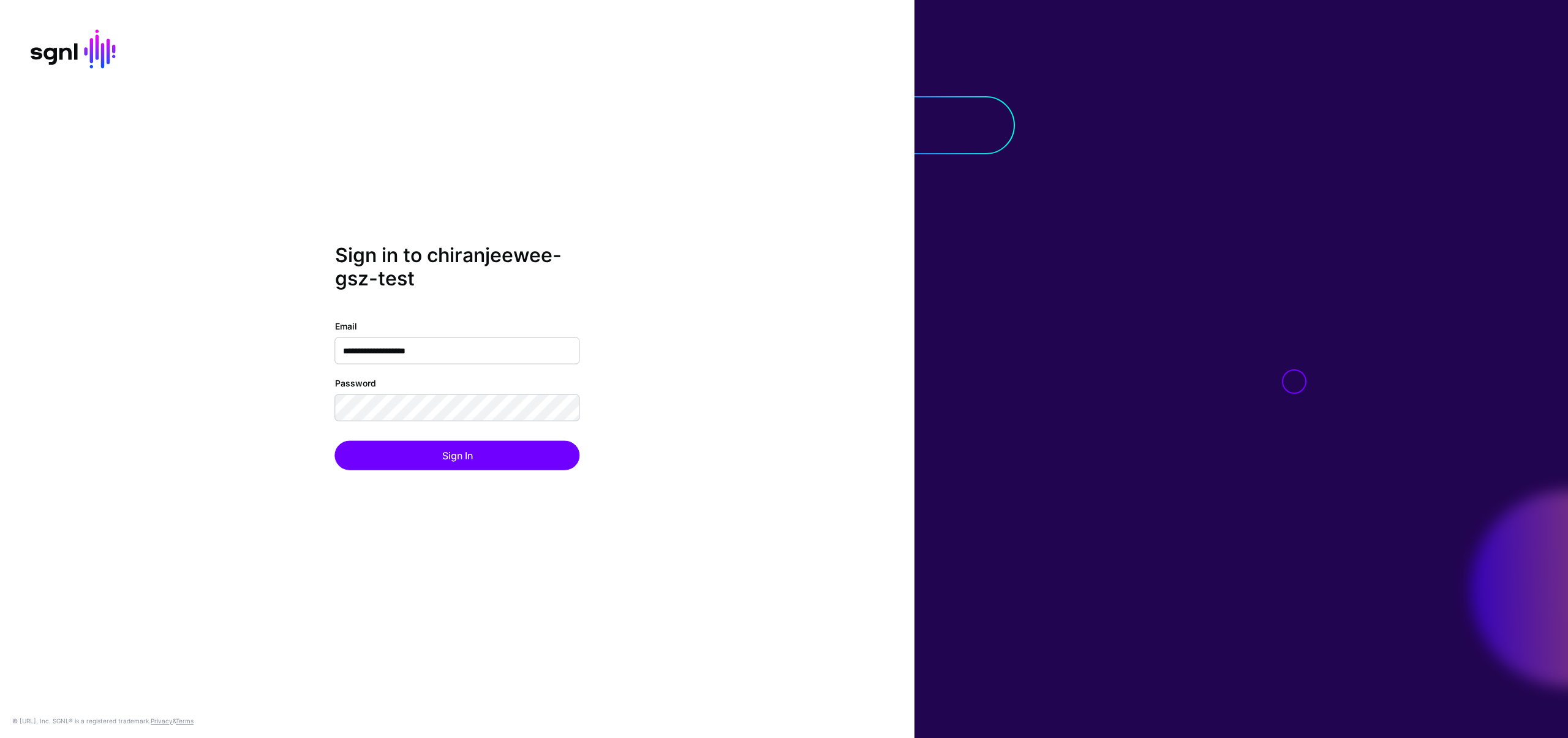
drag, startPoint x: 202, startPoint y: 291, endPoint x: 214, endPoint y: 310, distance: 22.5
click at [202, 291] on div "**********" at bounding box center [457, 369] width 915 height 252
click at [292, 402] on div "**********" at bounding box center [457, 369] width 915 height 252
click at [369, 456] on button "Sign In" at bounding box center [457, 456] width 245 height 29
click at [272, 246] on div "**********" at bounding box center [457, 369] width 915 height 252
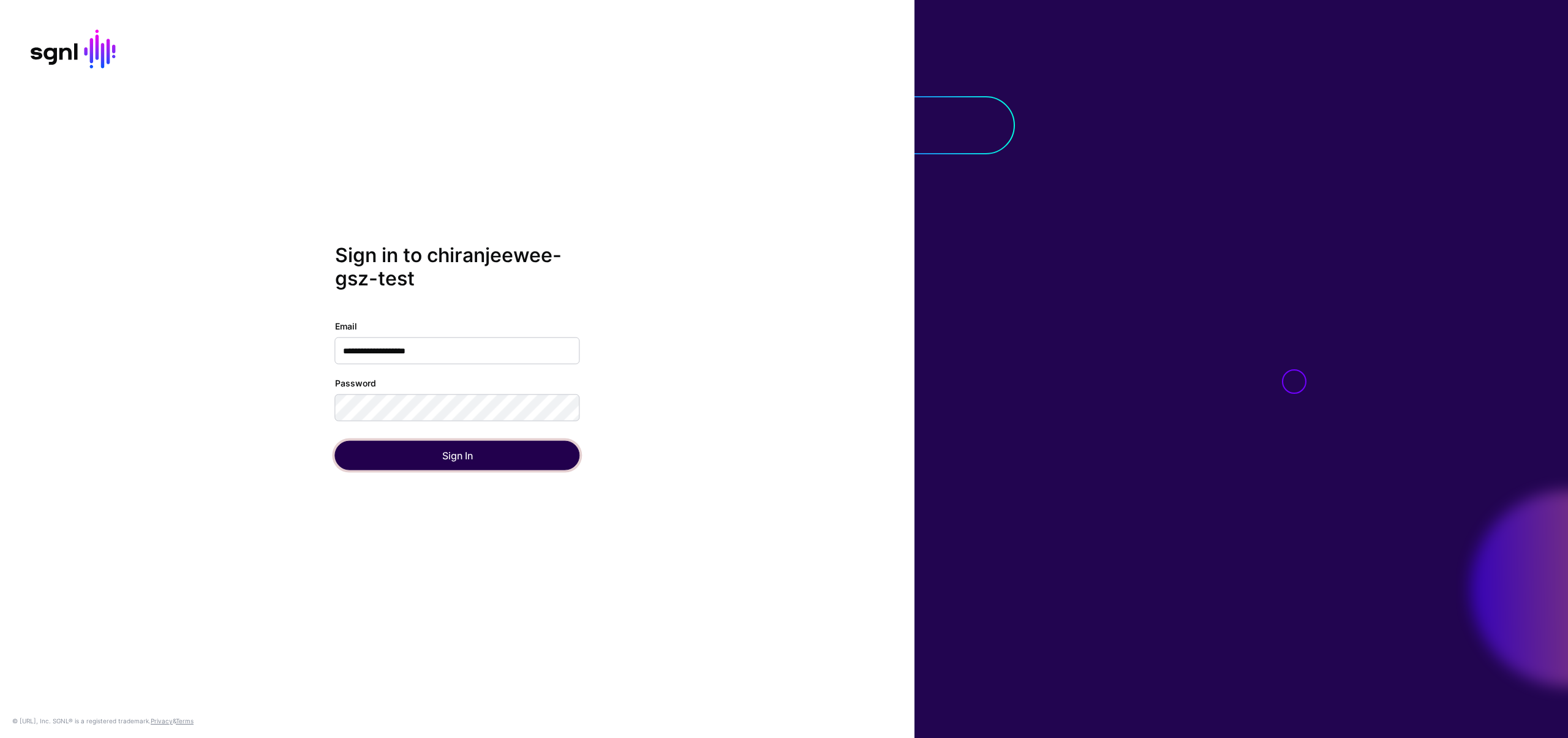
click at [349, 454] on button "Sign In" at bounding box center [457, 456] width 245 height 29
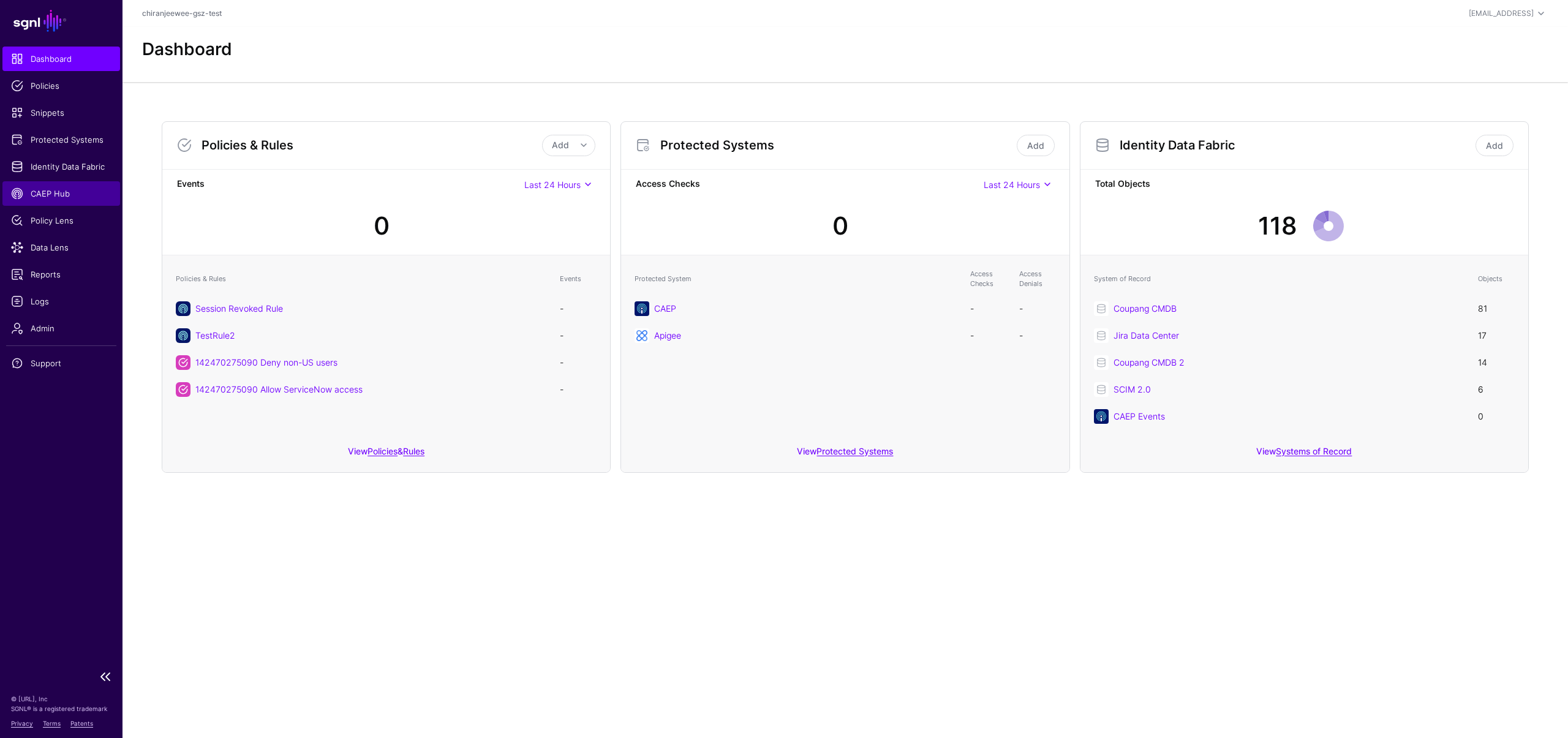
click at [52, 196] on span "CAEP Hub" at bounding box center [61, 194] width 100 height 12
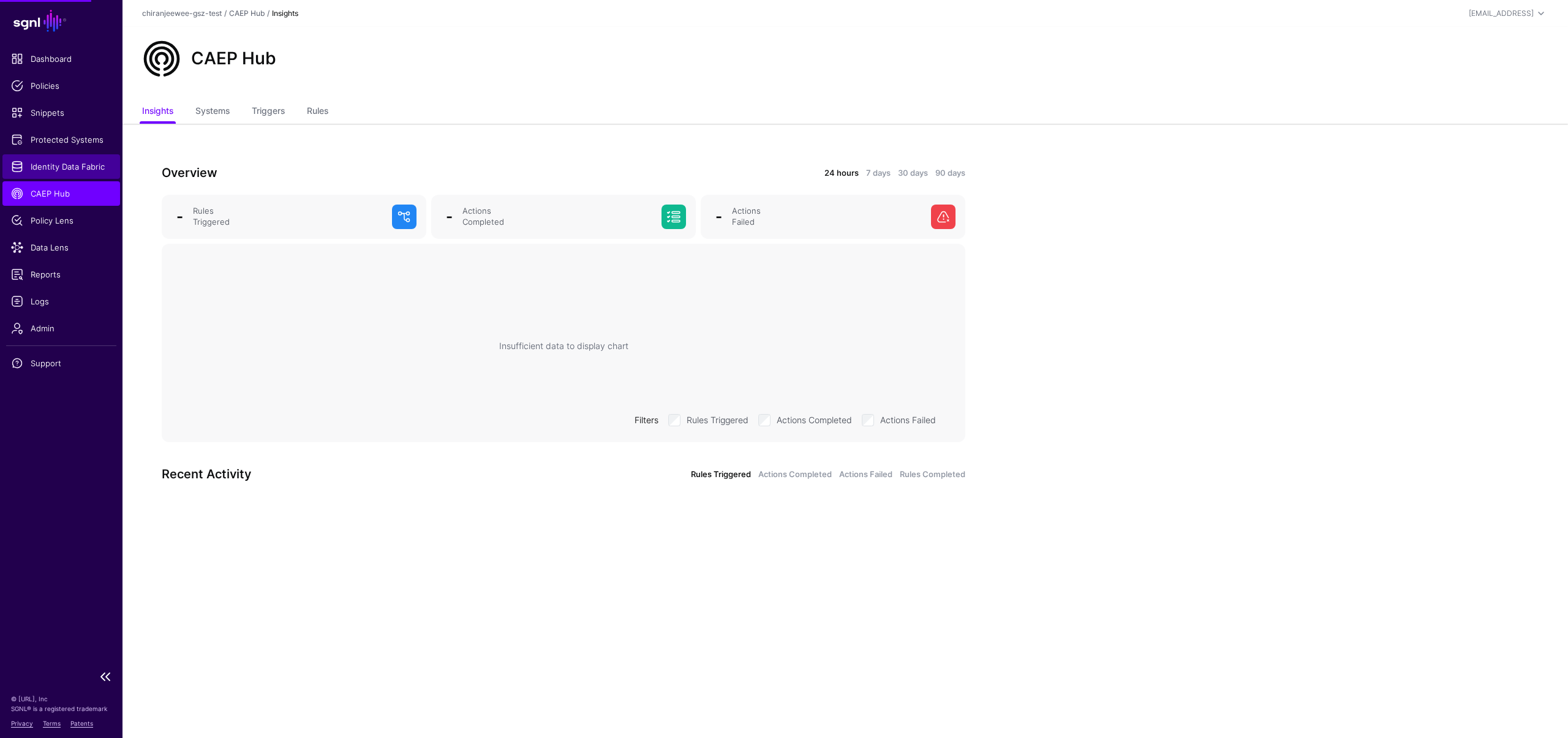
click at [56, 175] on link "Identity Data Fabric" at bounding box center [61, 166] width 117 height 25
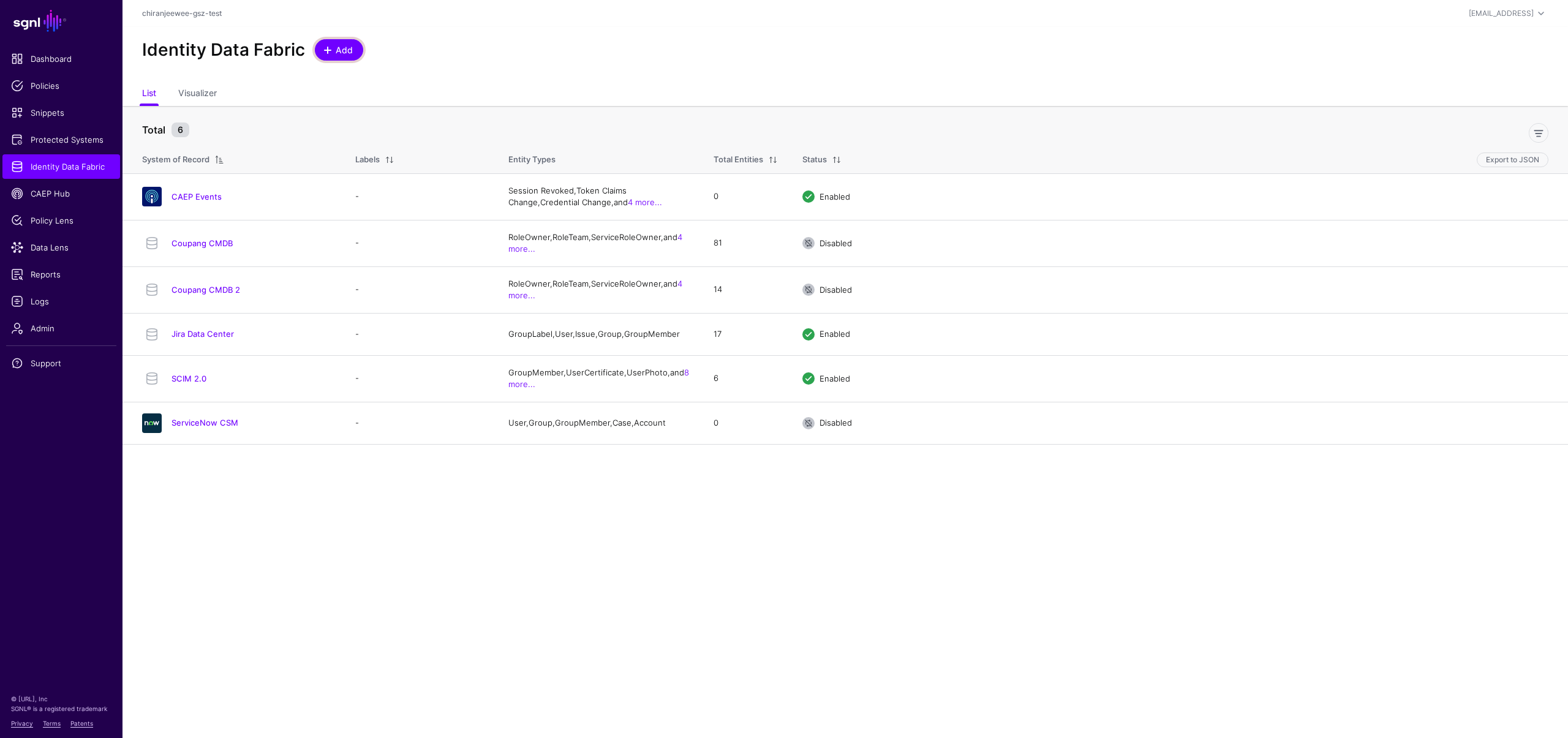
click at [327, 56] on link "Add" at bounding box center [339, 50] width 48 height 21
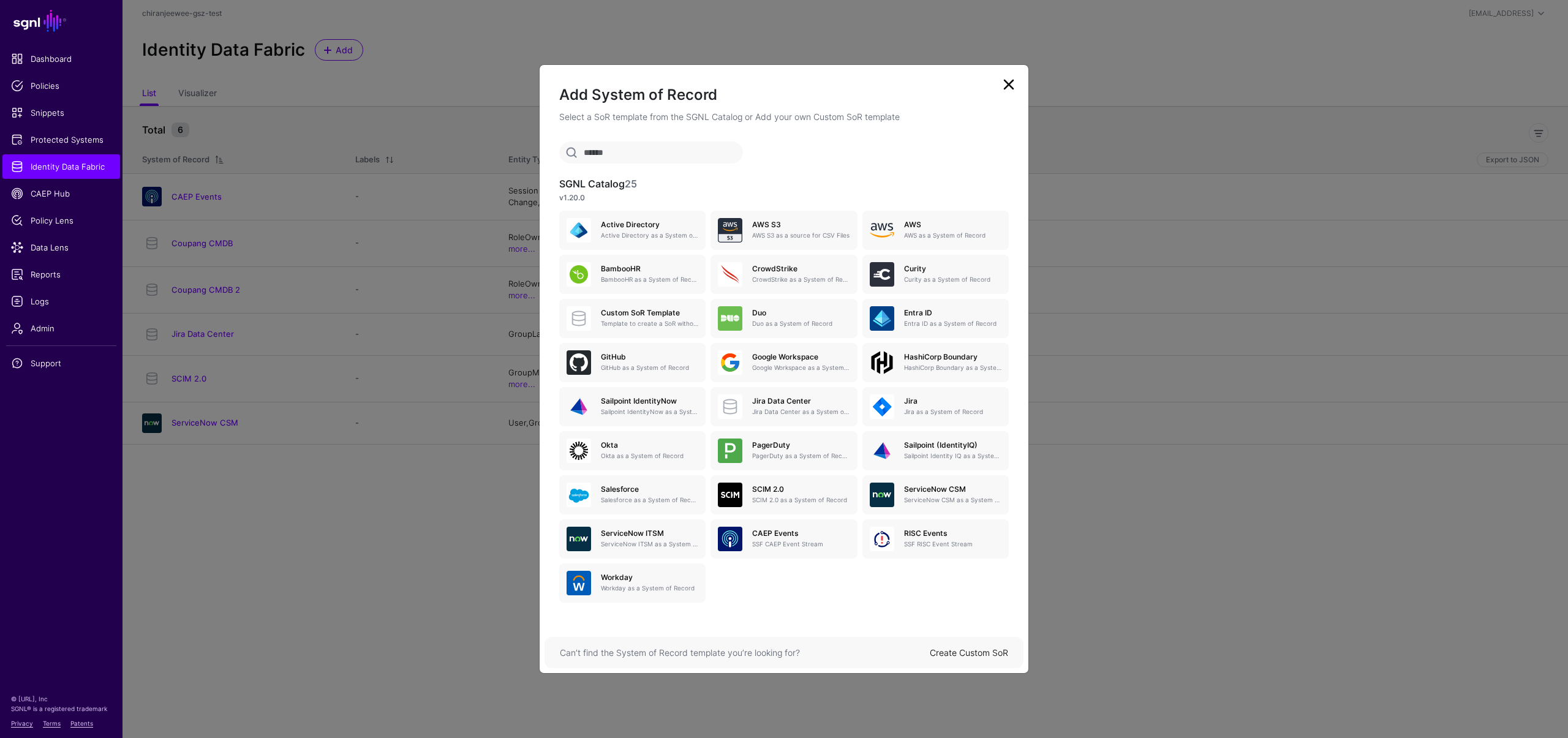
click at [969, 652] on link "Create Custom SoR" at bounding box center [969, 652] width 78 height 11
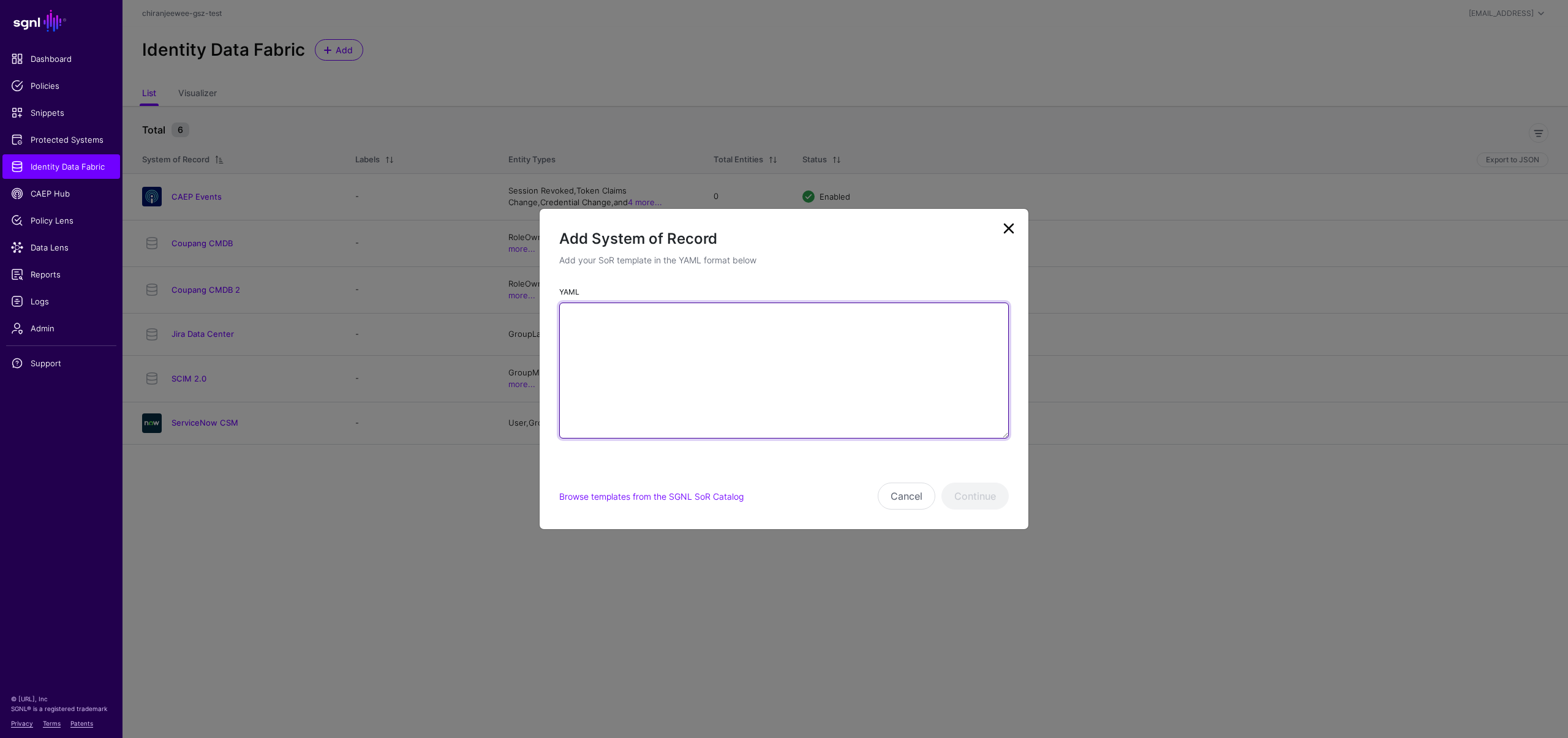
click at [686, 335] on textarea "YAML" at bounding box center [784, 370] width 450 height 136
paste textarea "**********"
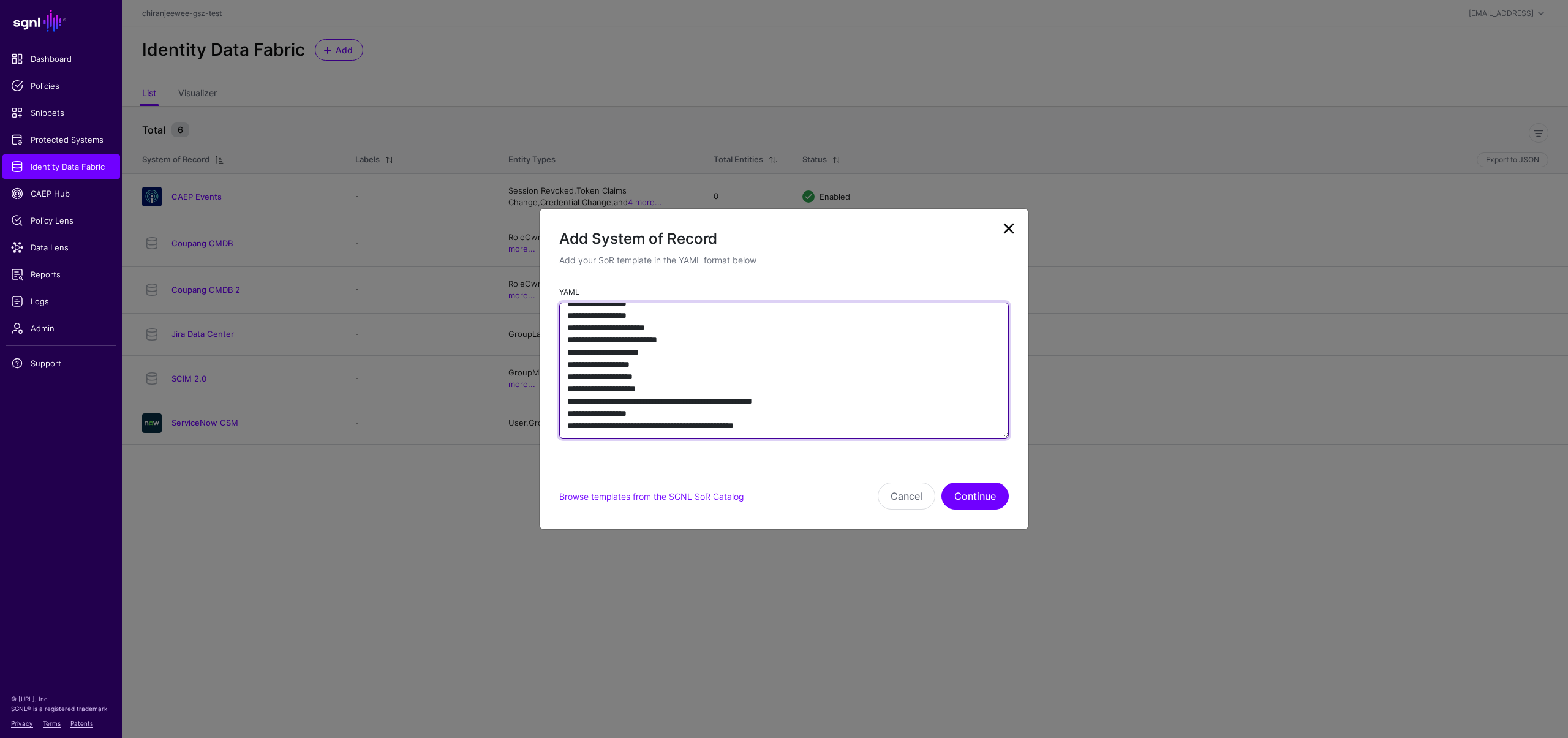
scroll to position [800, 0]
drag, startPoint x: 647, startPoint y: 374, endPoint x: 517, endPoint y: 373, distance: 130.0
click at [517, 373] on ngb-modal-window "Add System of Record Add your SoR template in the YAML format below YAML Browse…" at bounding box center [784, 369] width 1568 height 738
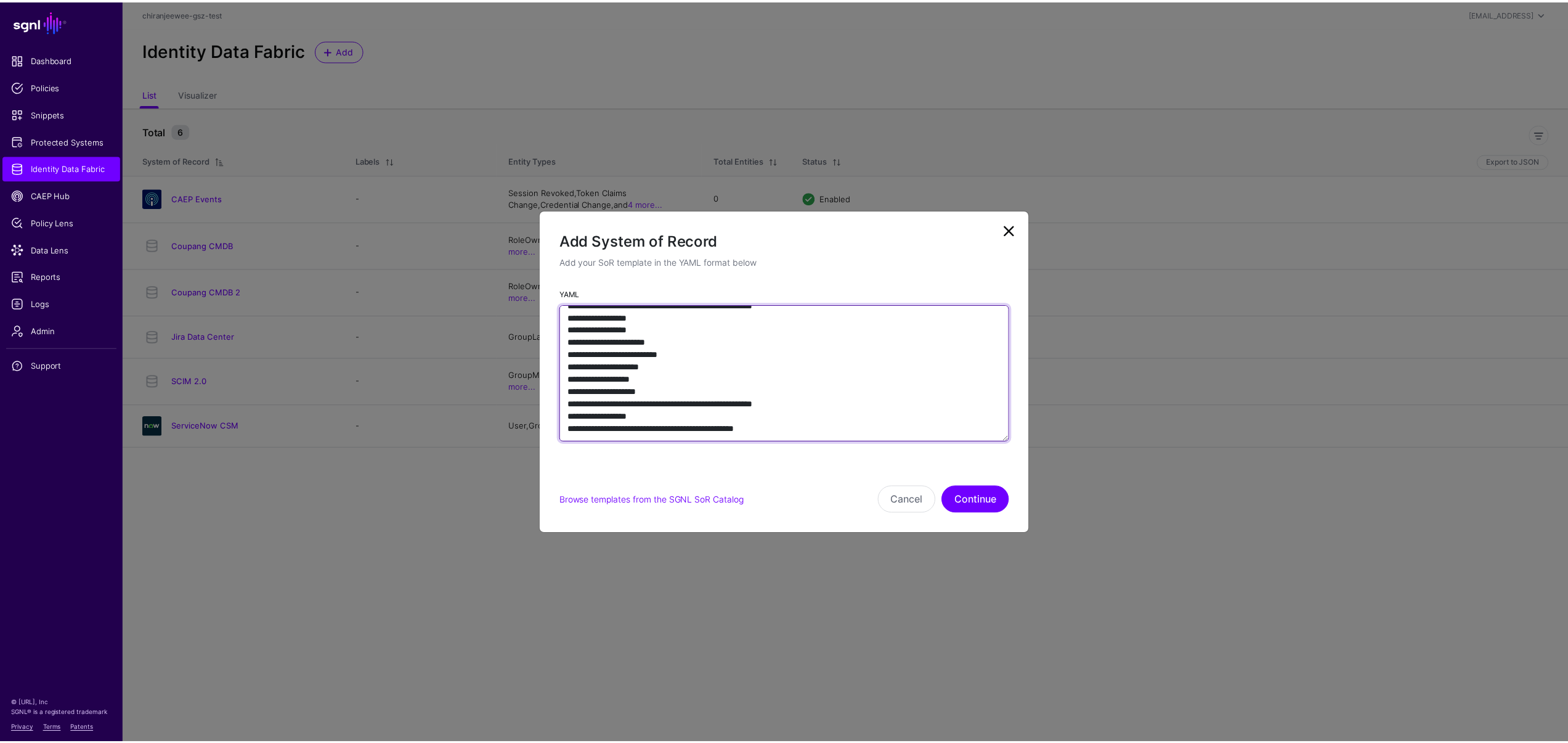
scroll to position [801, 0]
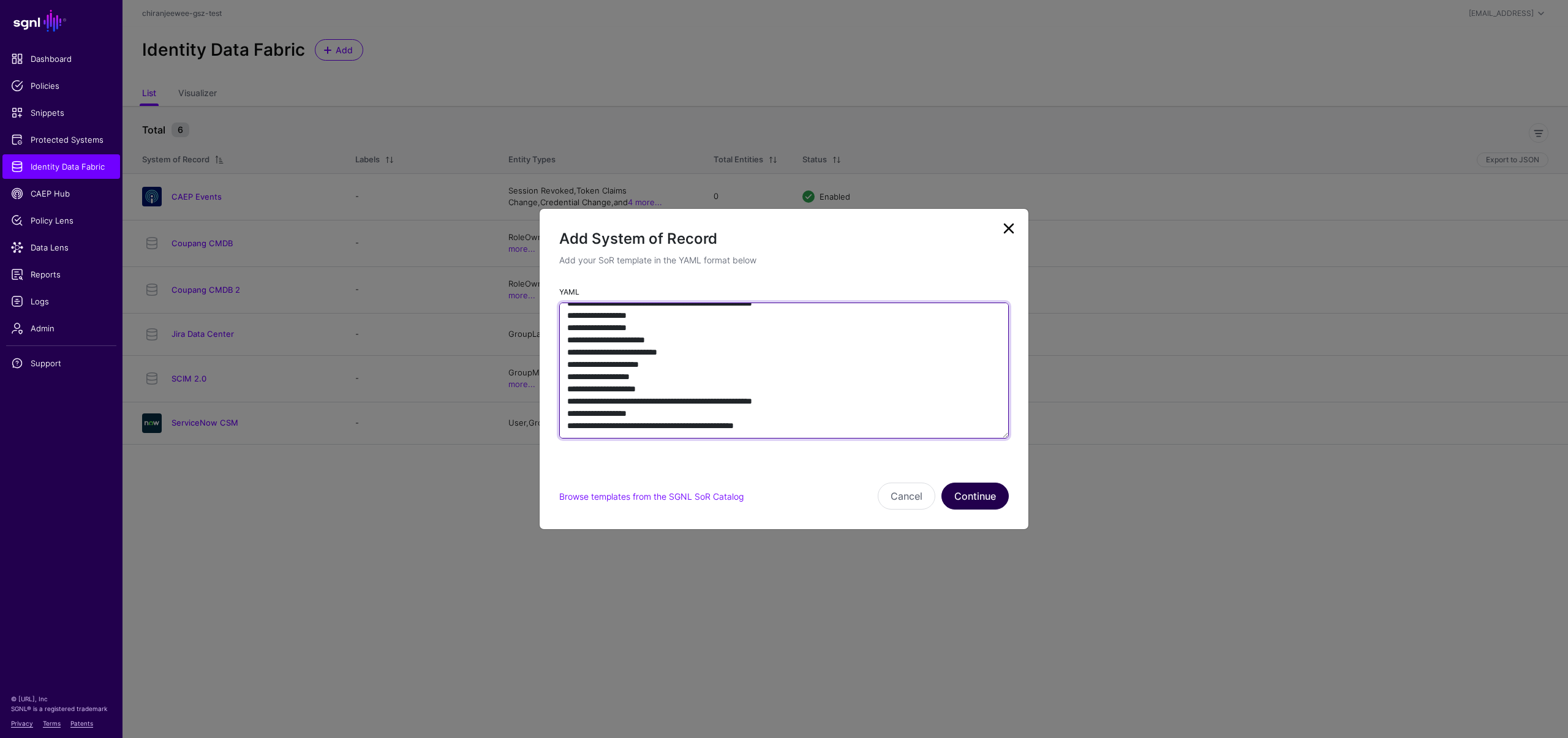
type textarea "**********"
click at [994, 492] on button "Continue" at bounding box center [975, 496] width 68 height 27
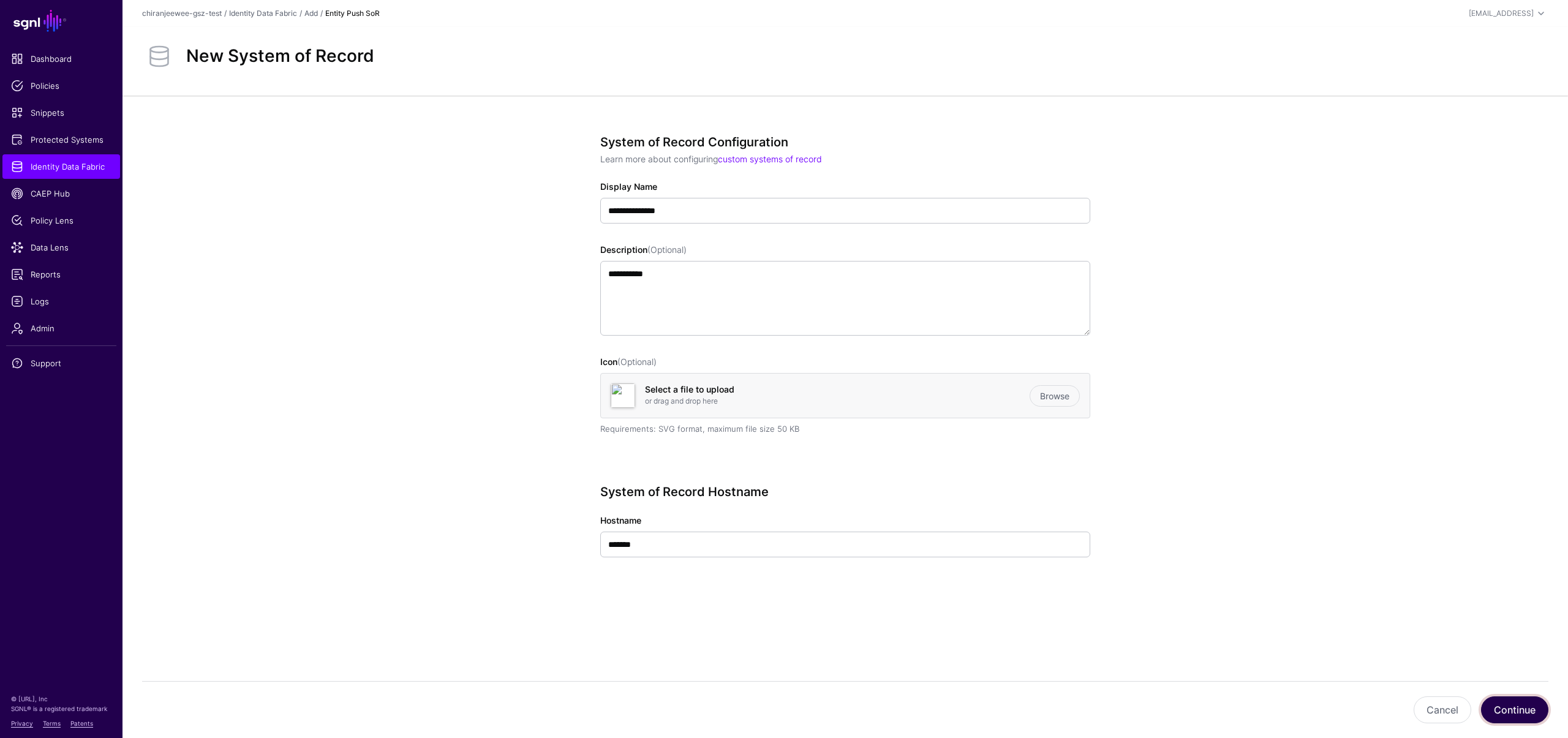
click at [1516, 704] on button "Continue" at bounding box center [1515, 709] width 68 height 27
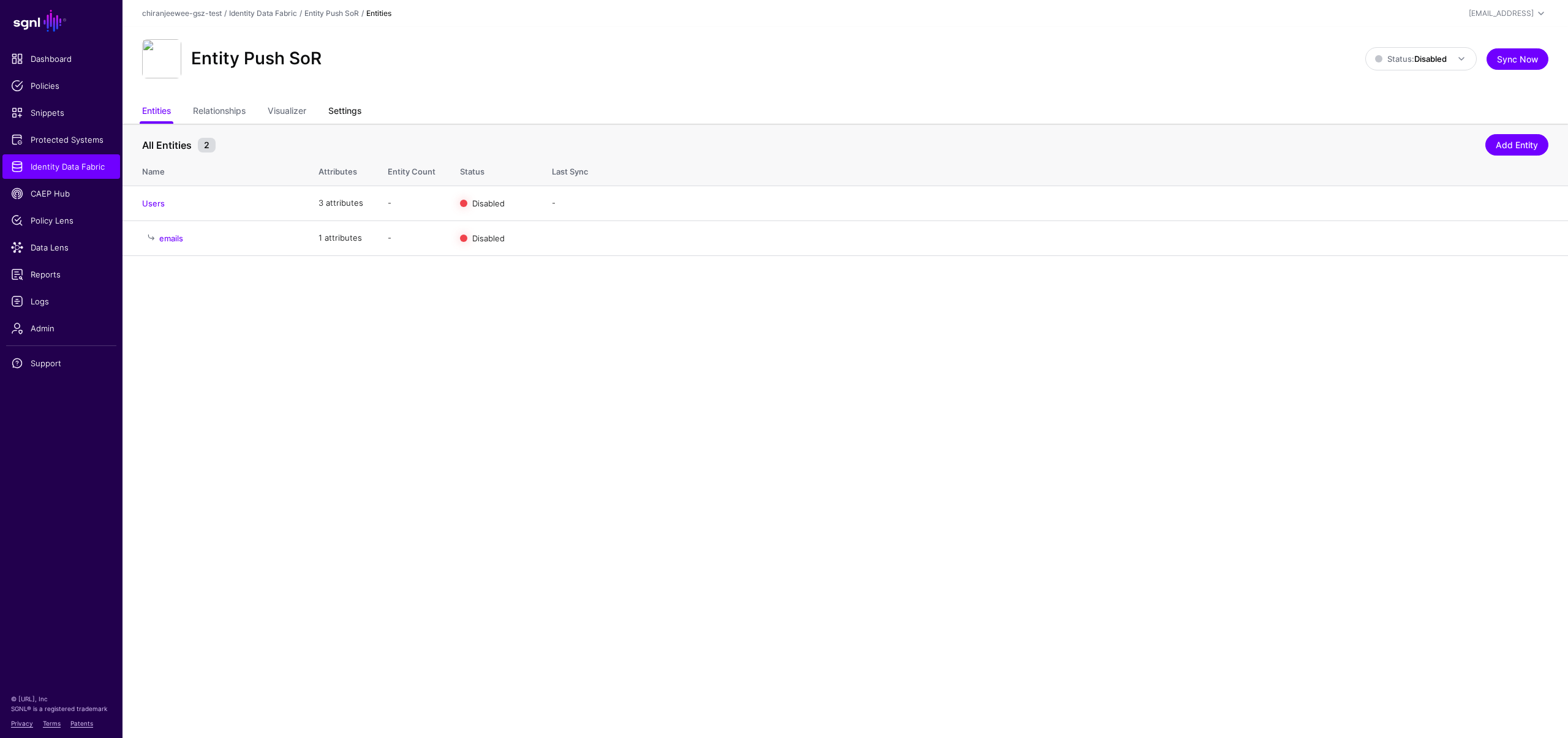
click at [356, 116] on link "Settings" at bounding box center [345, 111] width 33 height 23
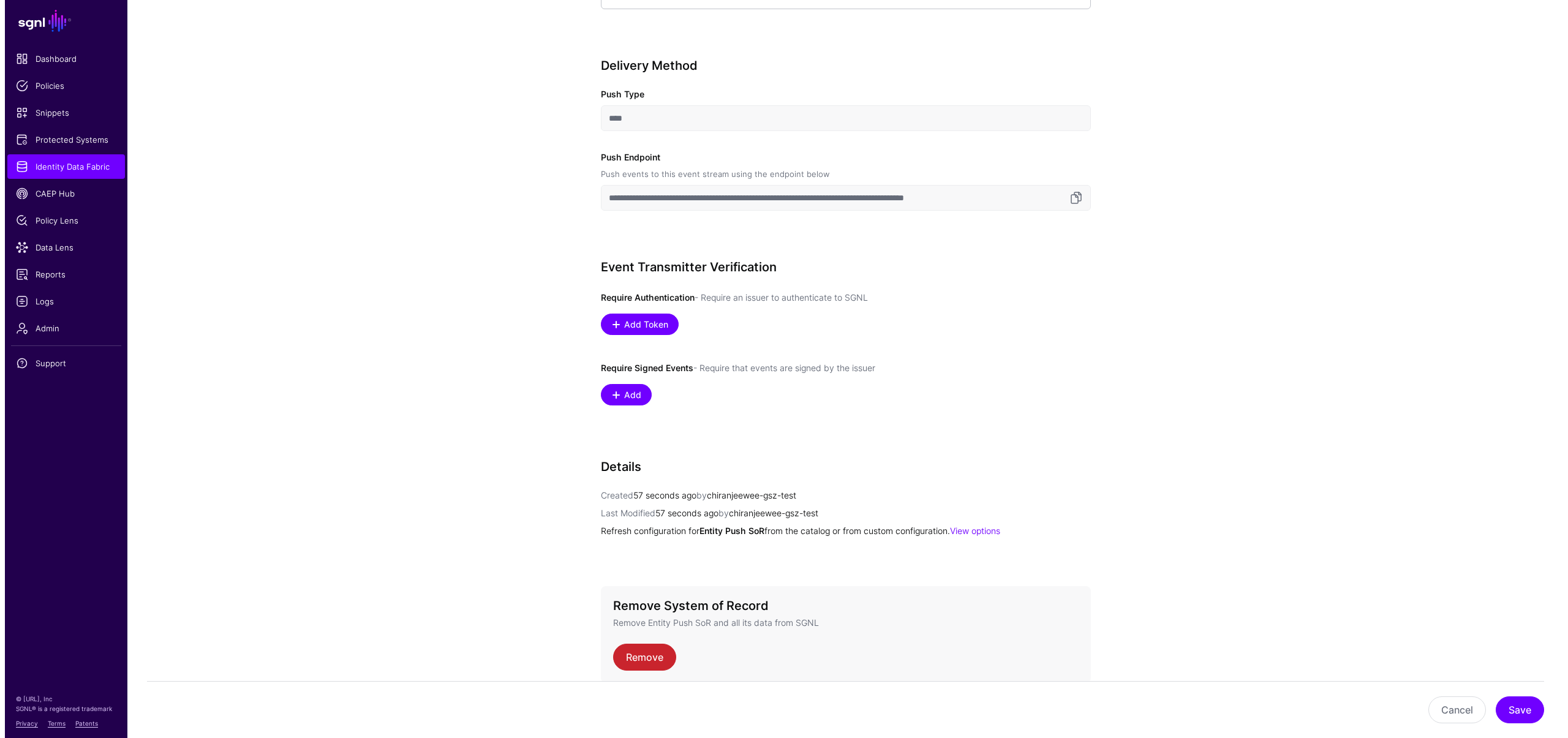
scroll to position [634, 0]
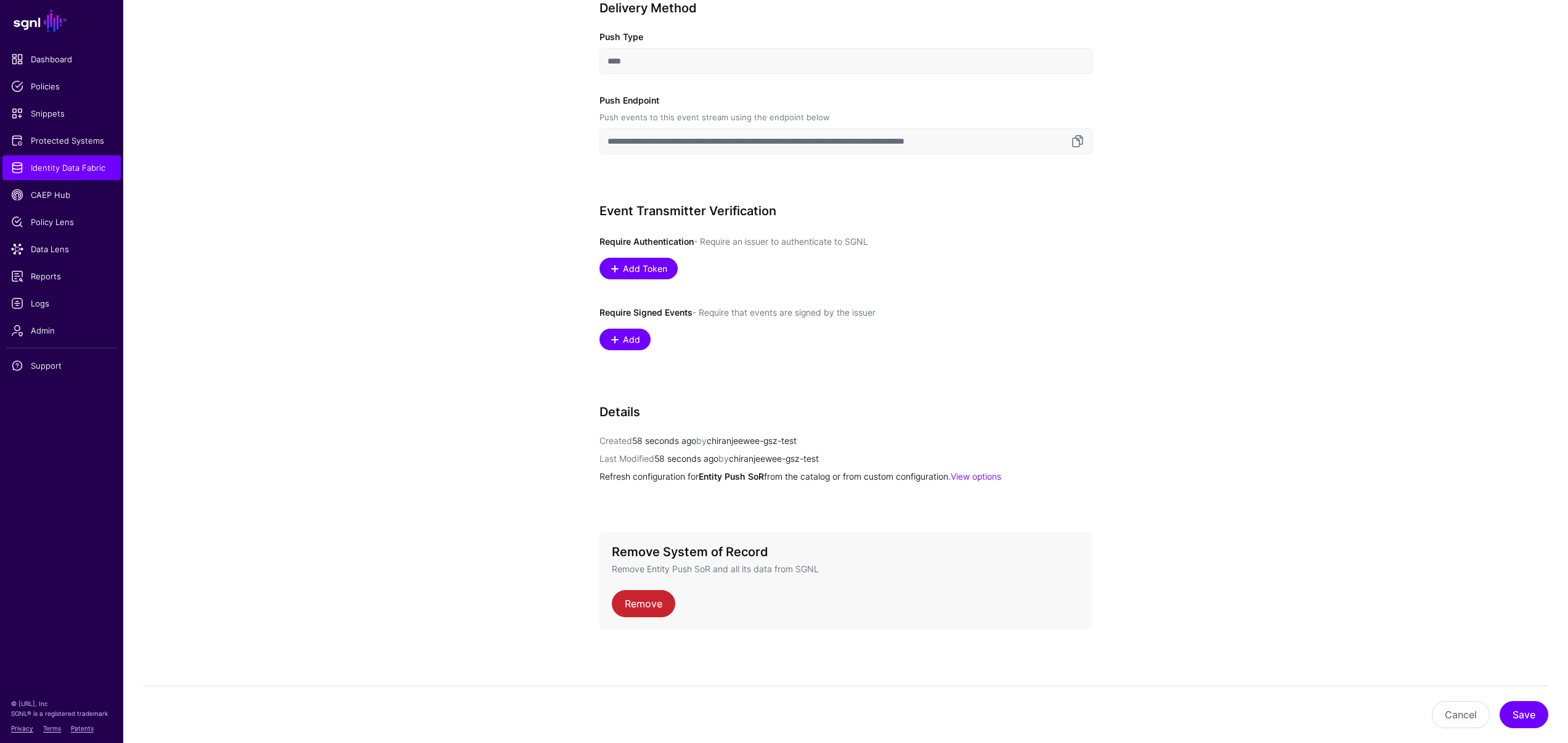
click at [662, 621] on div "Remove System of Record Remove Entity Push SoR and all its data from SGNL Remove" at bounding box center [845, 581] width 493 height 97
click at [661, 611] on link "Remove" at bounding box center [643, 603] width 63 height 27
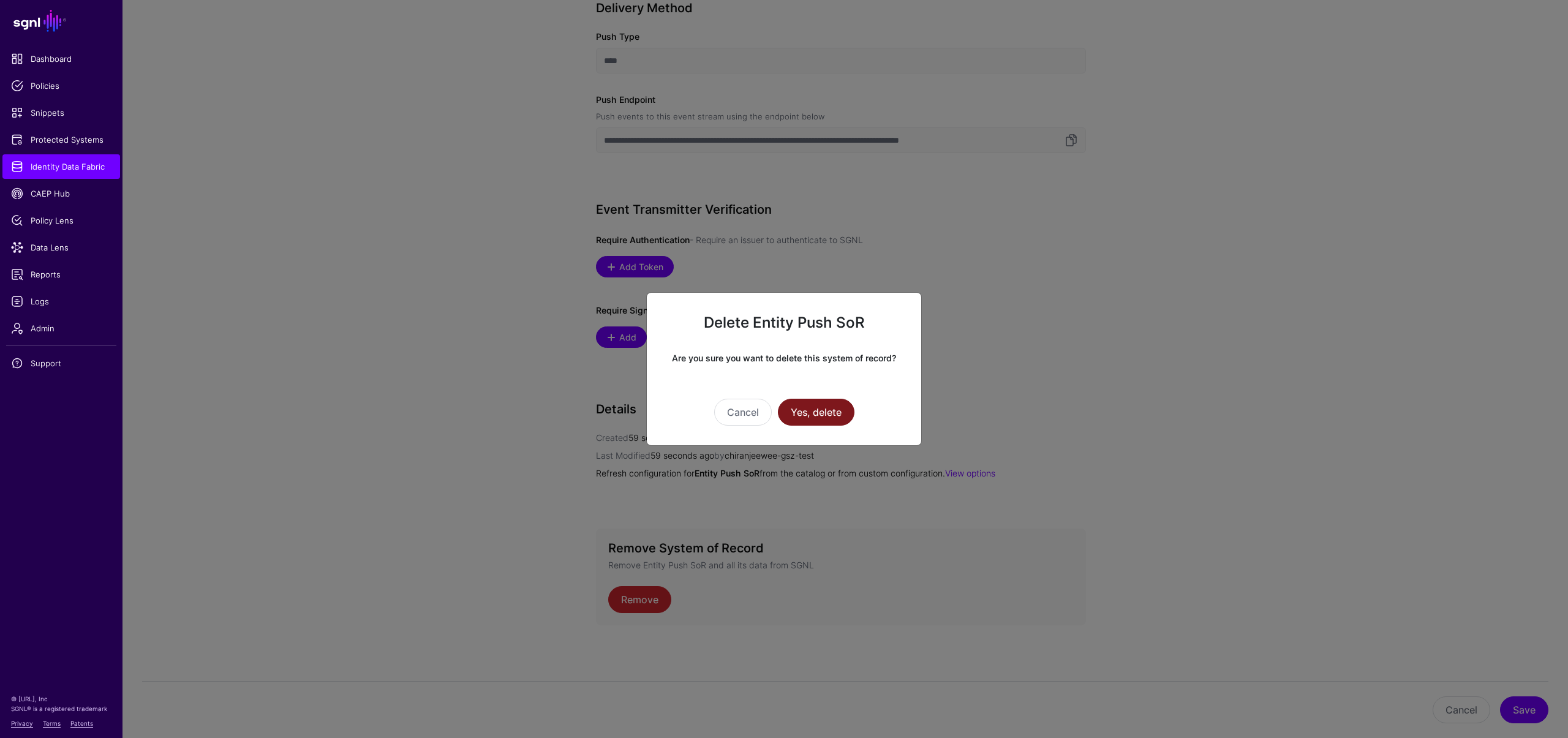
click at [799, 412] on button "Yes, delete" at bounding box center [816, 412] width 76 height 27
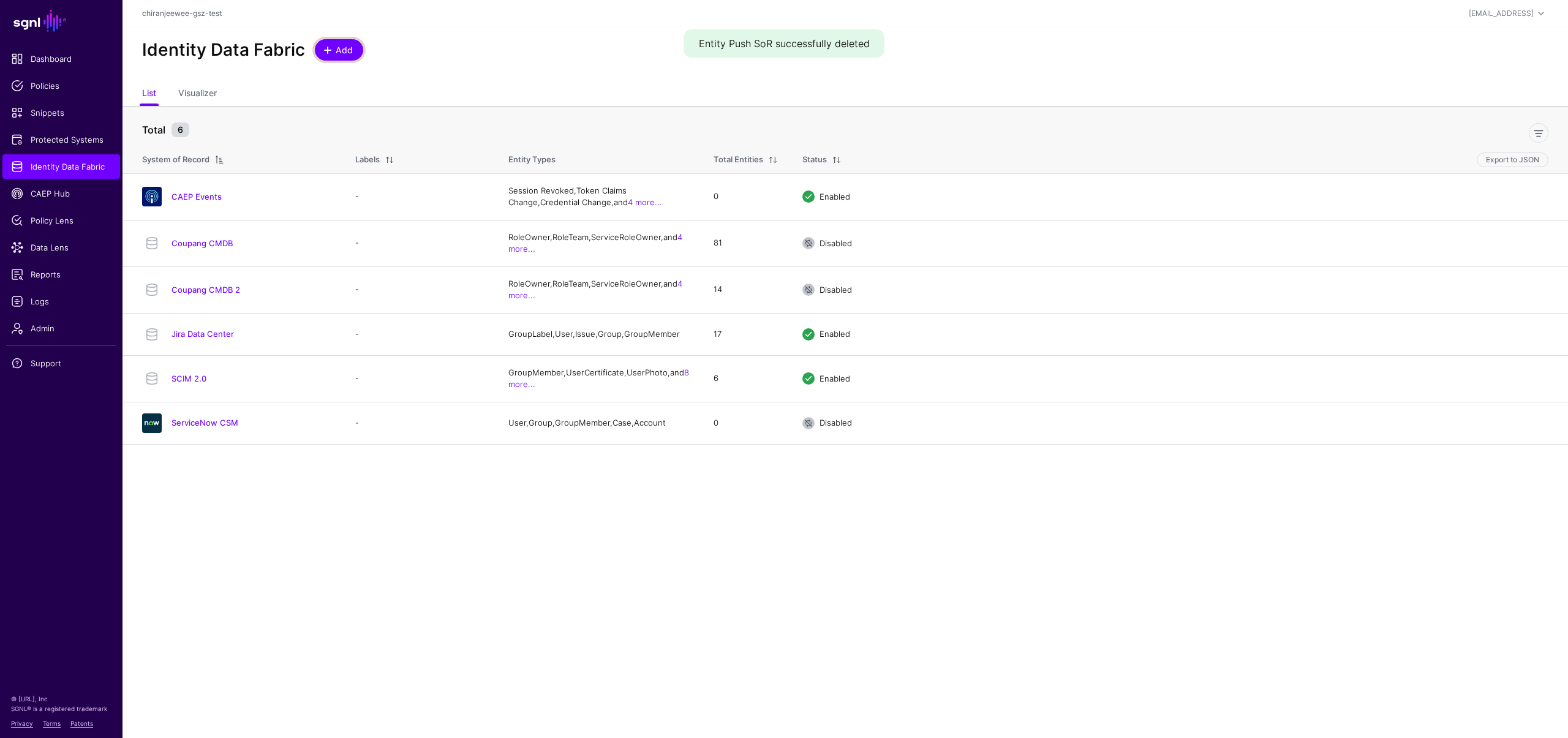
click at [343, 46] on span "Add" at bounding box center [344, 50] width 20 height 13
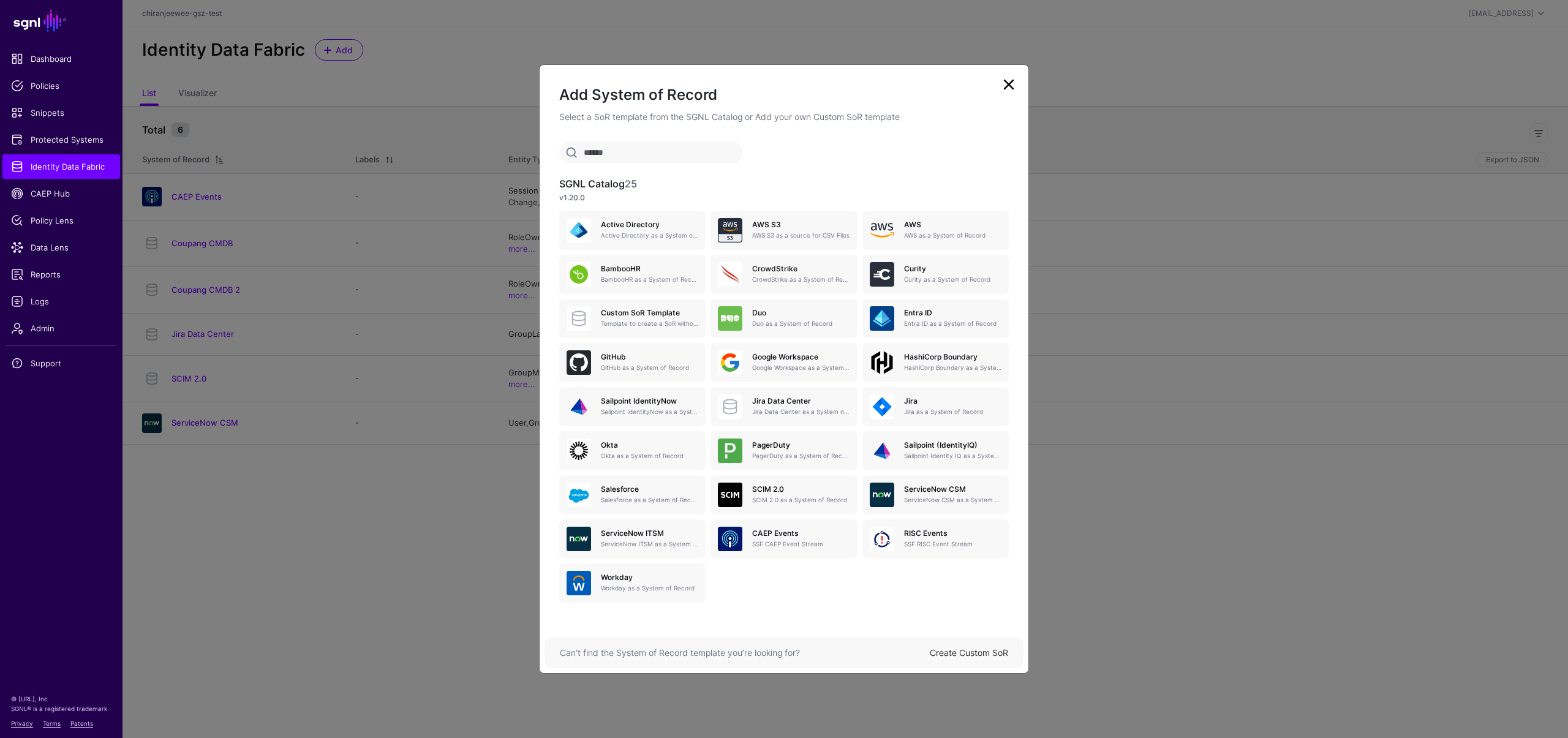
click at [979, 654] on link "Create Custom SoR" at bounding box center [969, 652] width 78 height 11
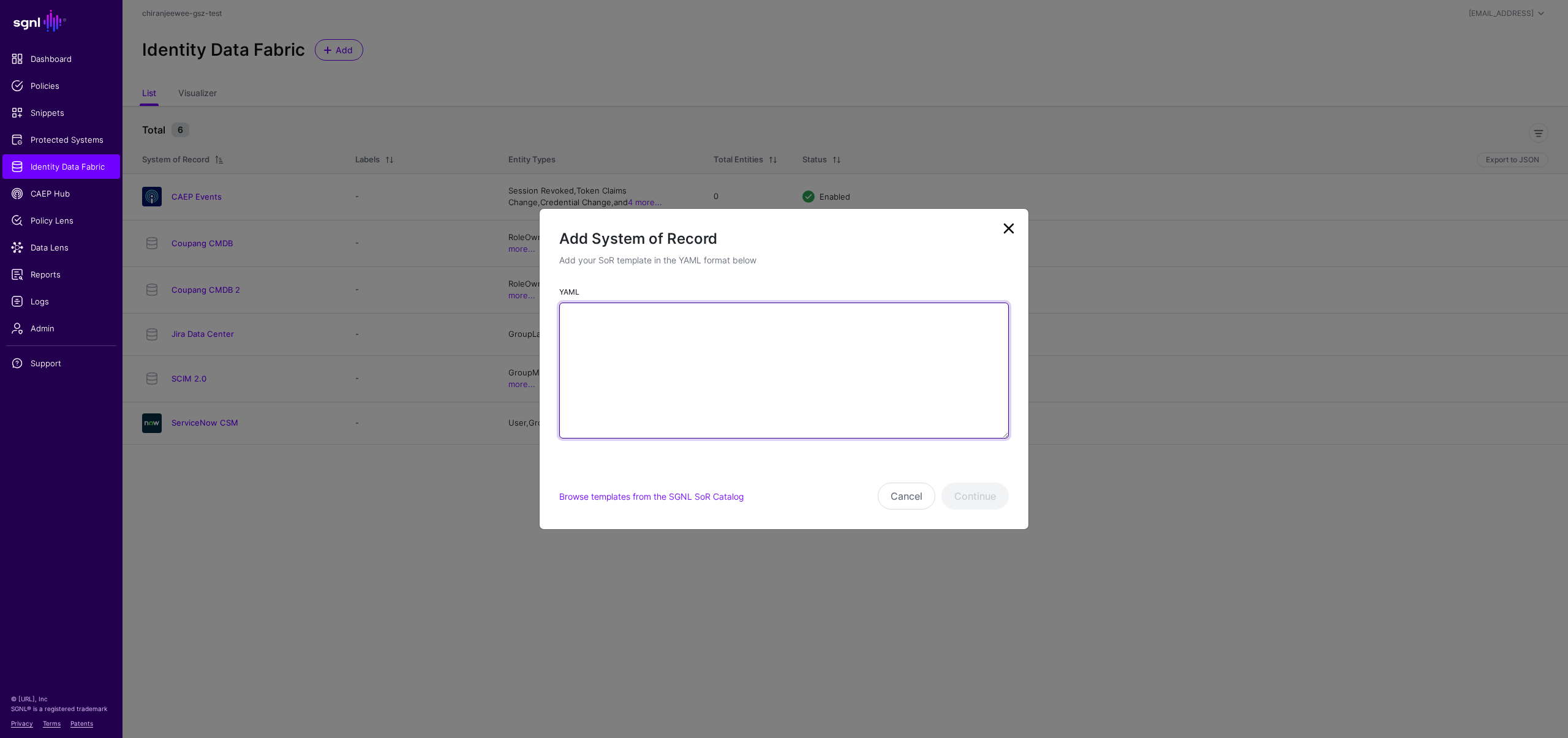
click at [788, 393] on textarea "YAML" at bounding box center [784, 370] width 450 height 136
paste textarea "**********"
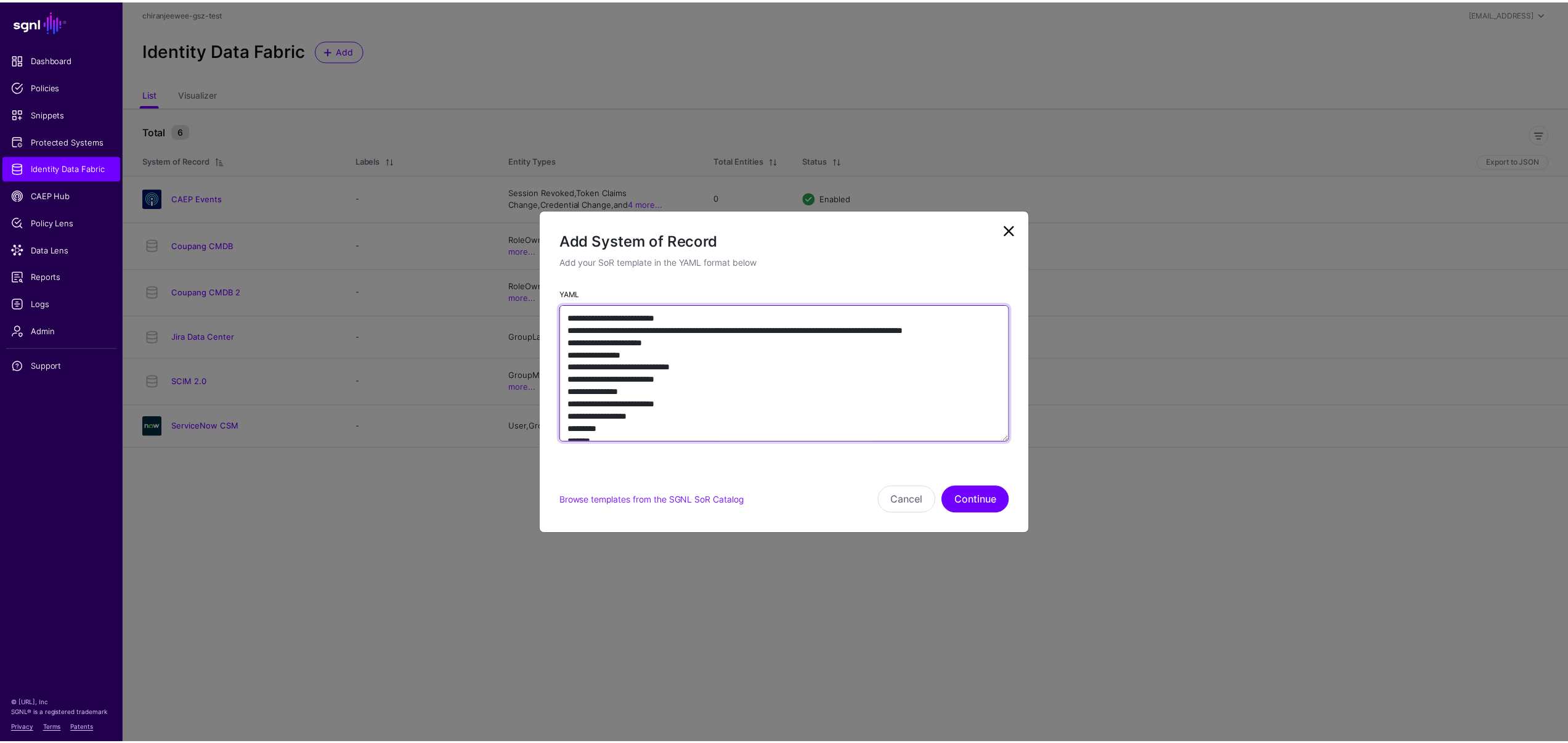
scroll to position [770, 0]
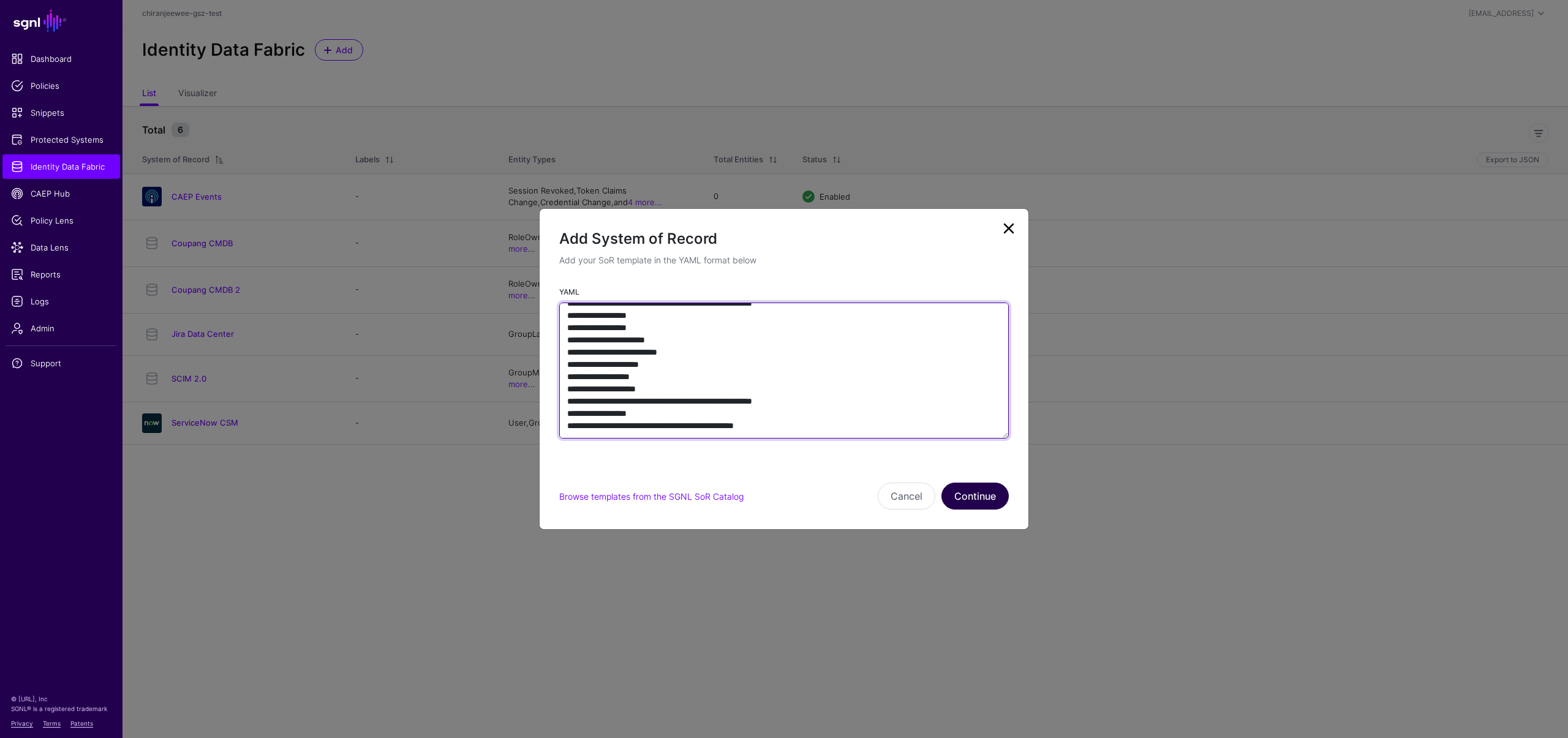
type textarea "**********"
click at [964, 498] on button "Continue" at bounding box center [975, 496] width 68 height 27
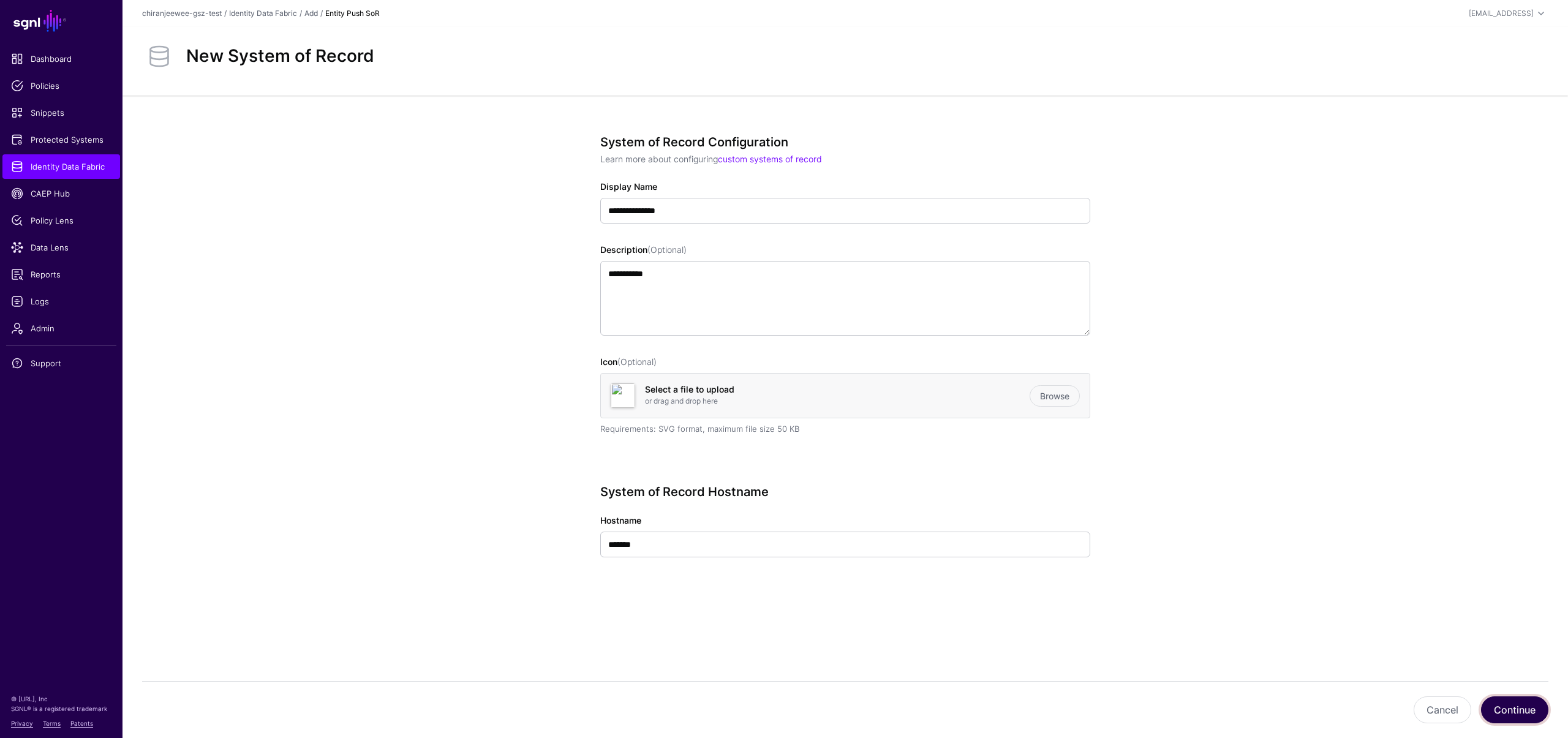
click at [1519, 707] on button "Continue" at bounding box center [1515, 709] width 68 height 27
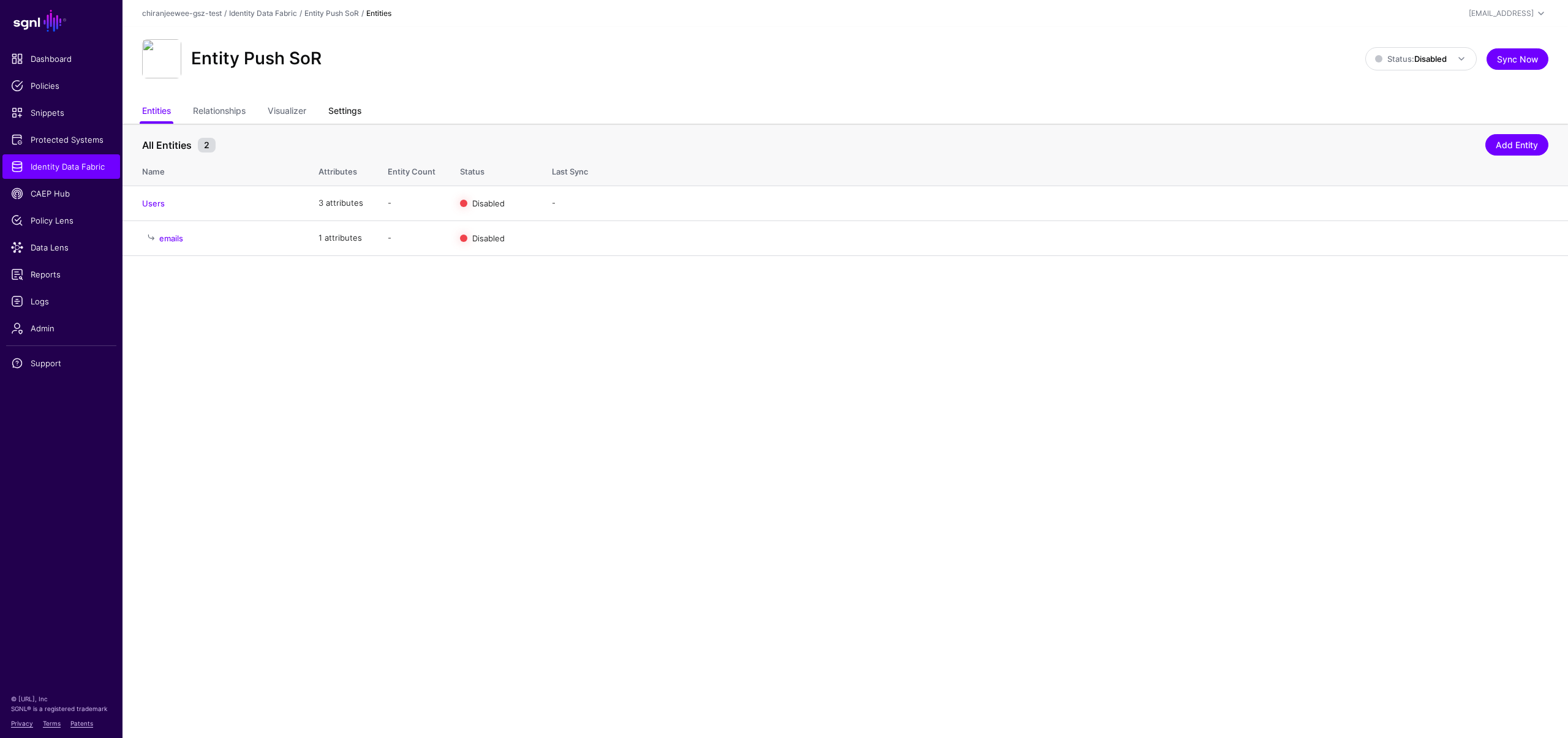
click at [345, 107] on link "Settings" at bounding box center [345, 111] width 33 height 23
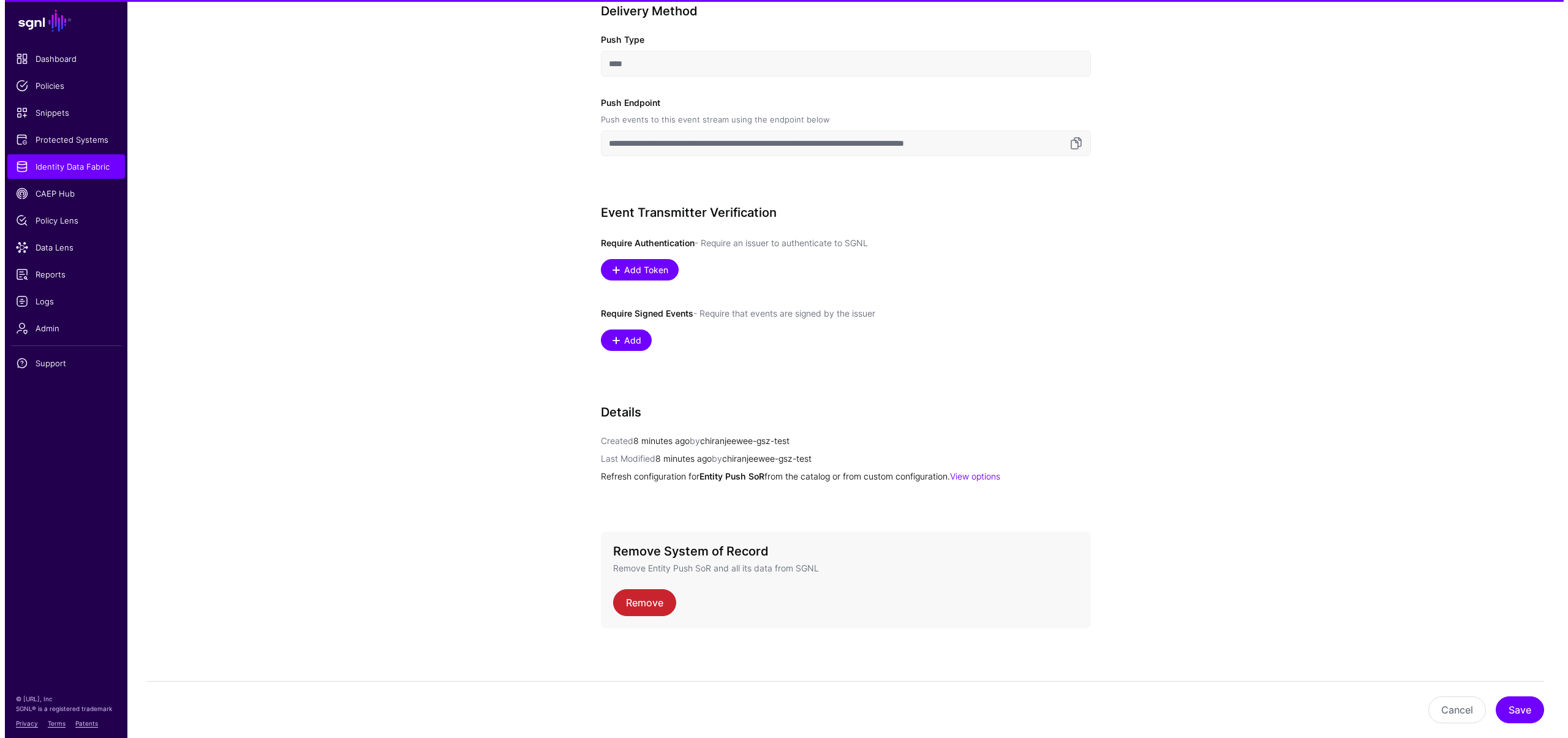
scroll to position [634, 0]
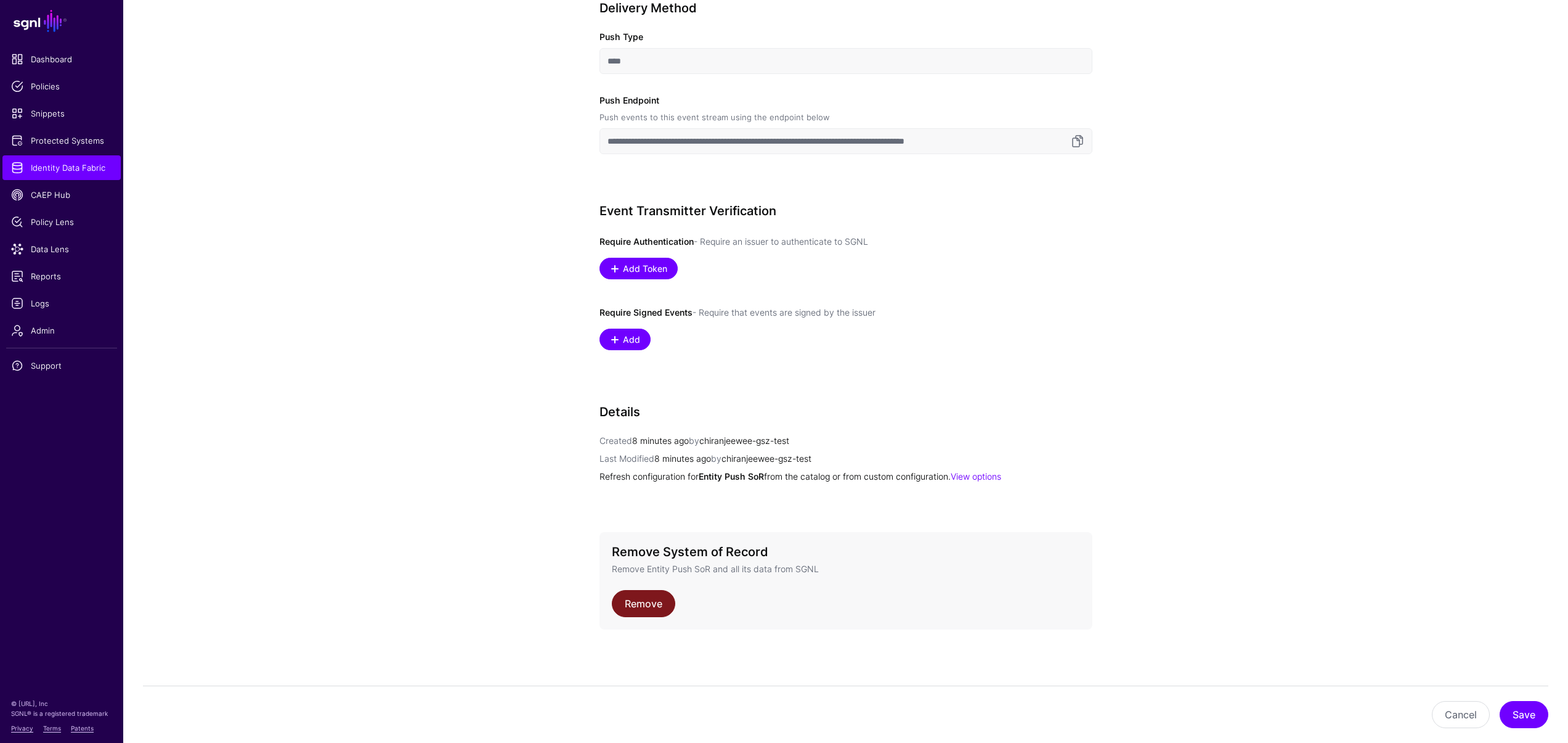
click at [657, 599] on link "Remove" at bounding box center [643, 603] width 63 height 27
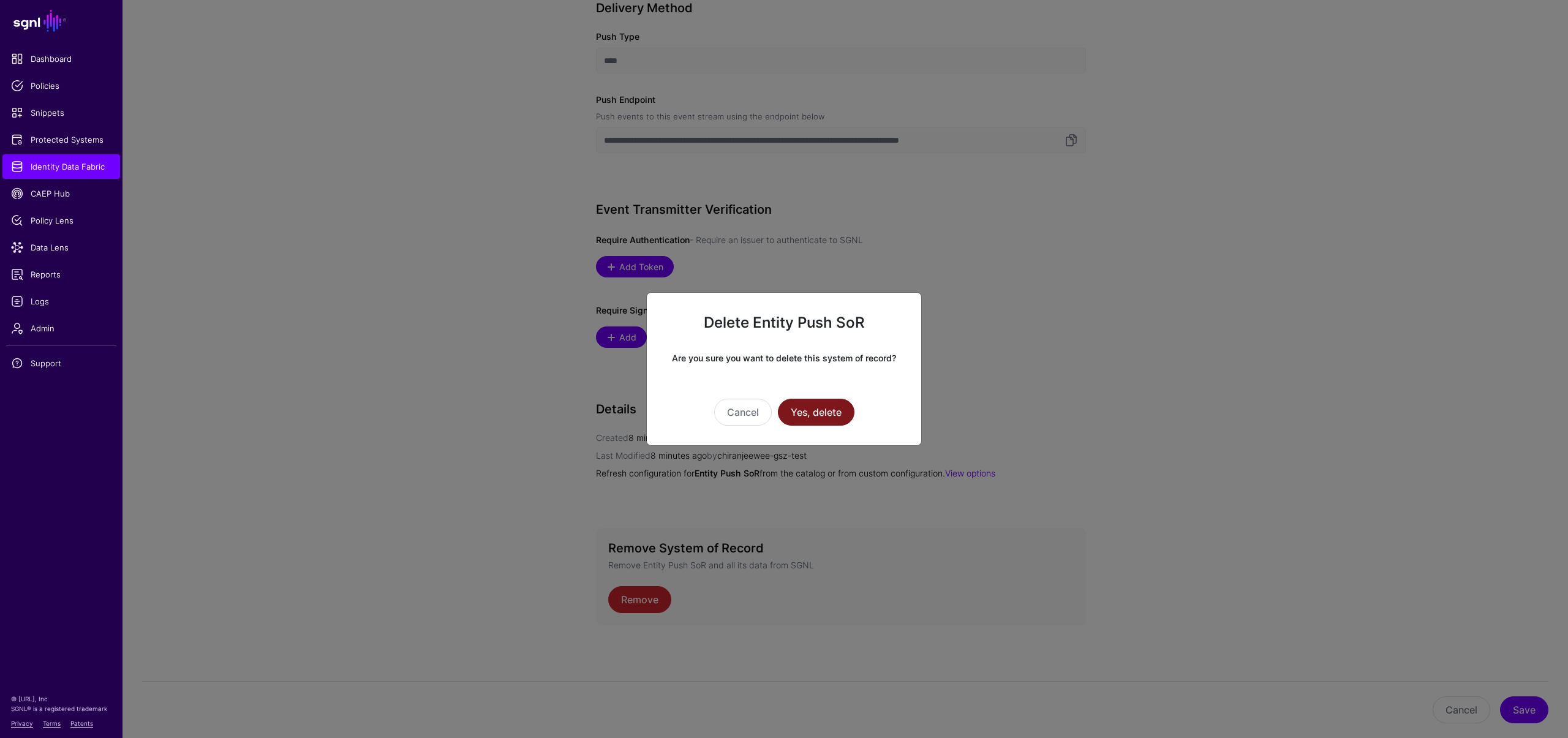
click at [824, 404] on button "Yes, delete" at bounding box center [816, 412] width 76 height 27
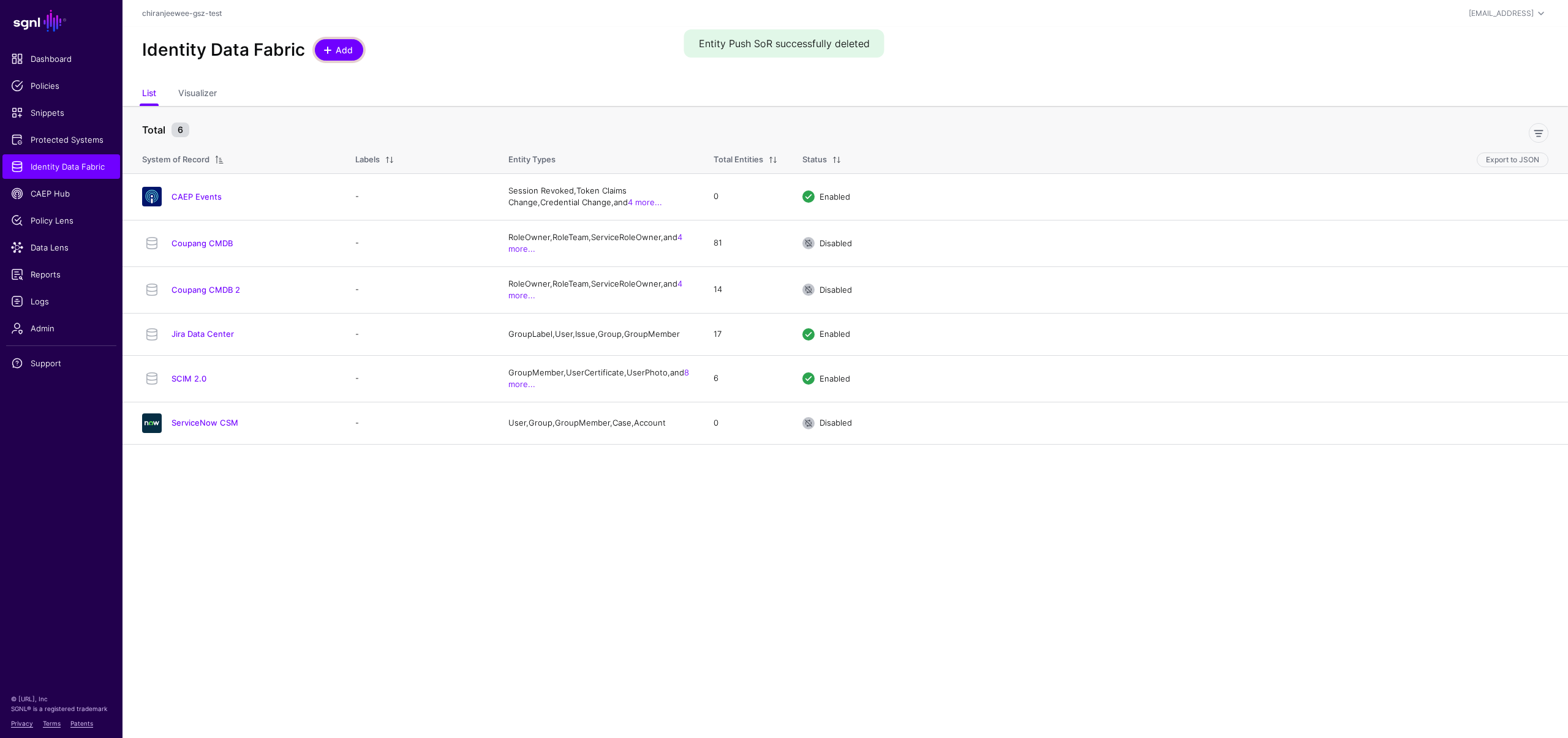
click at [339, 55] on span "Add" at bounding box center [344, 50] width 20 height 13
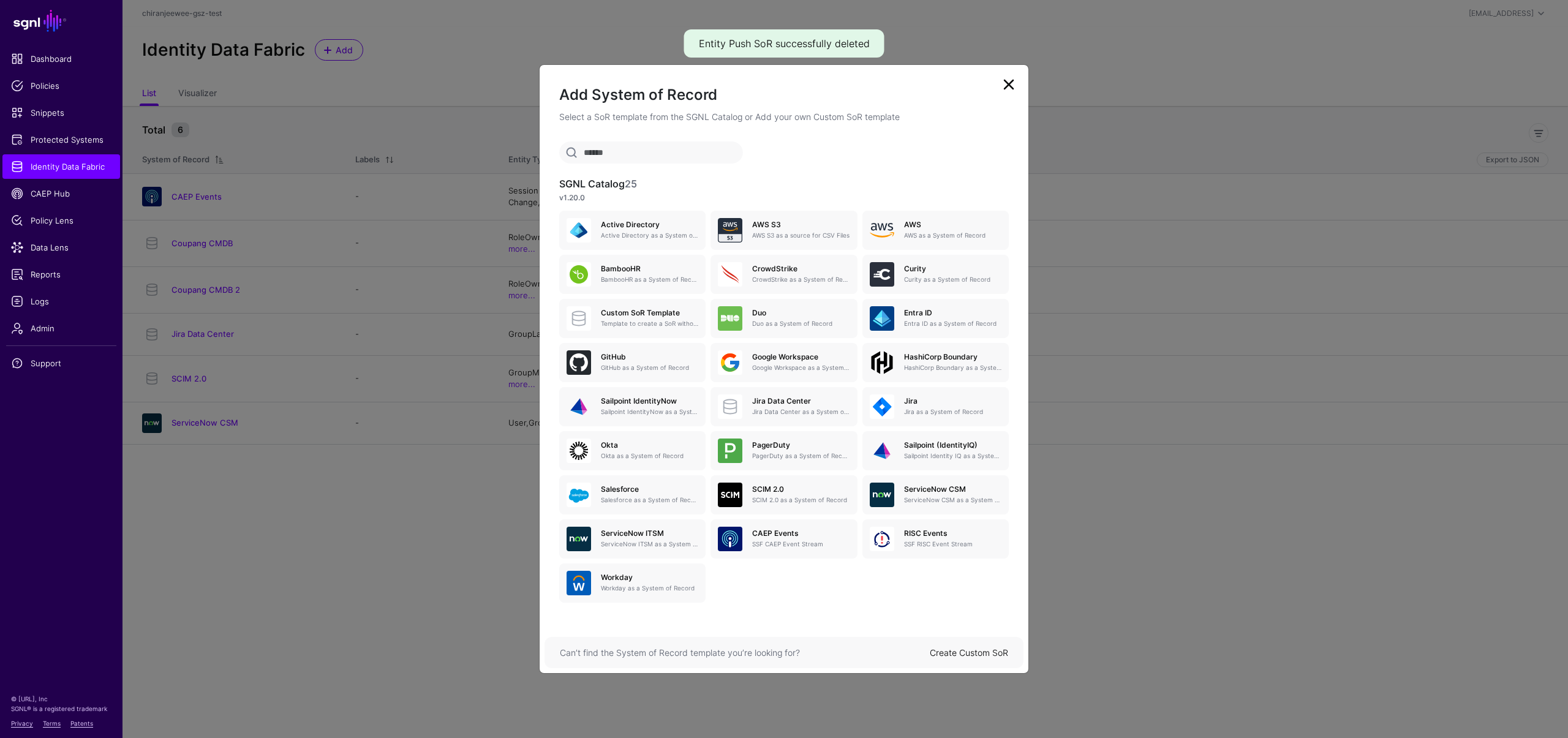
click at [952, 647] on link "Create Custom SoR" at bounding box center [969, 652] width 78 height 11
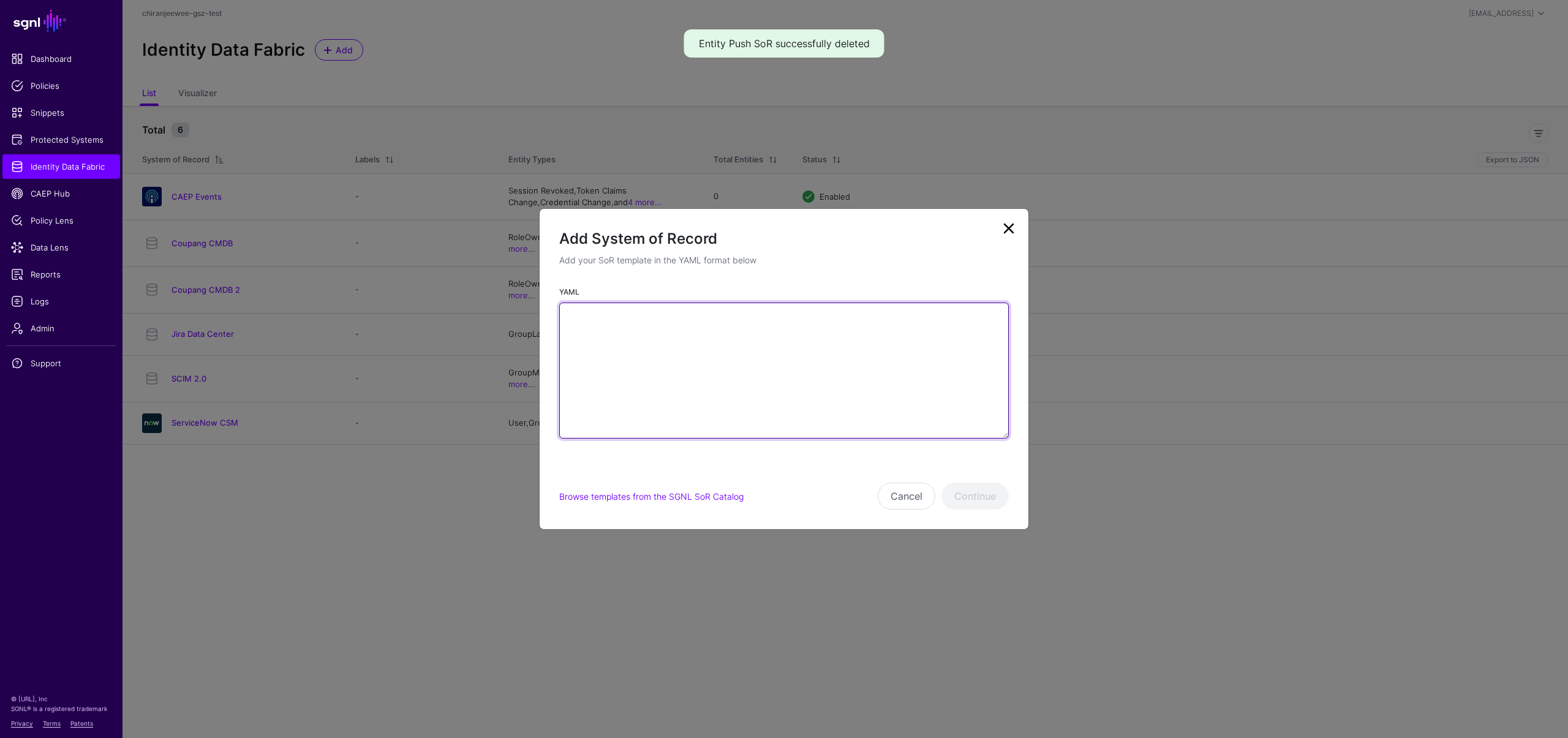
click at [804, 378] on textarea "YAML" at bounding box center [784, 370] width 450 height 136
paste textarea "**********"
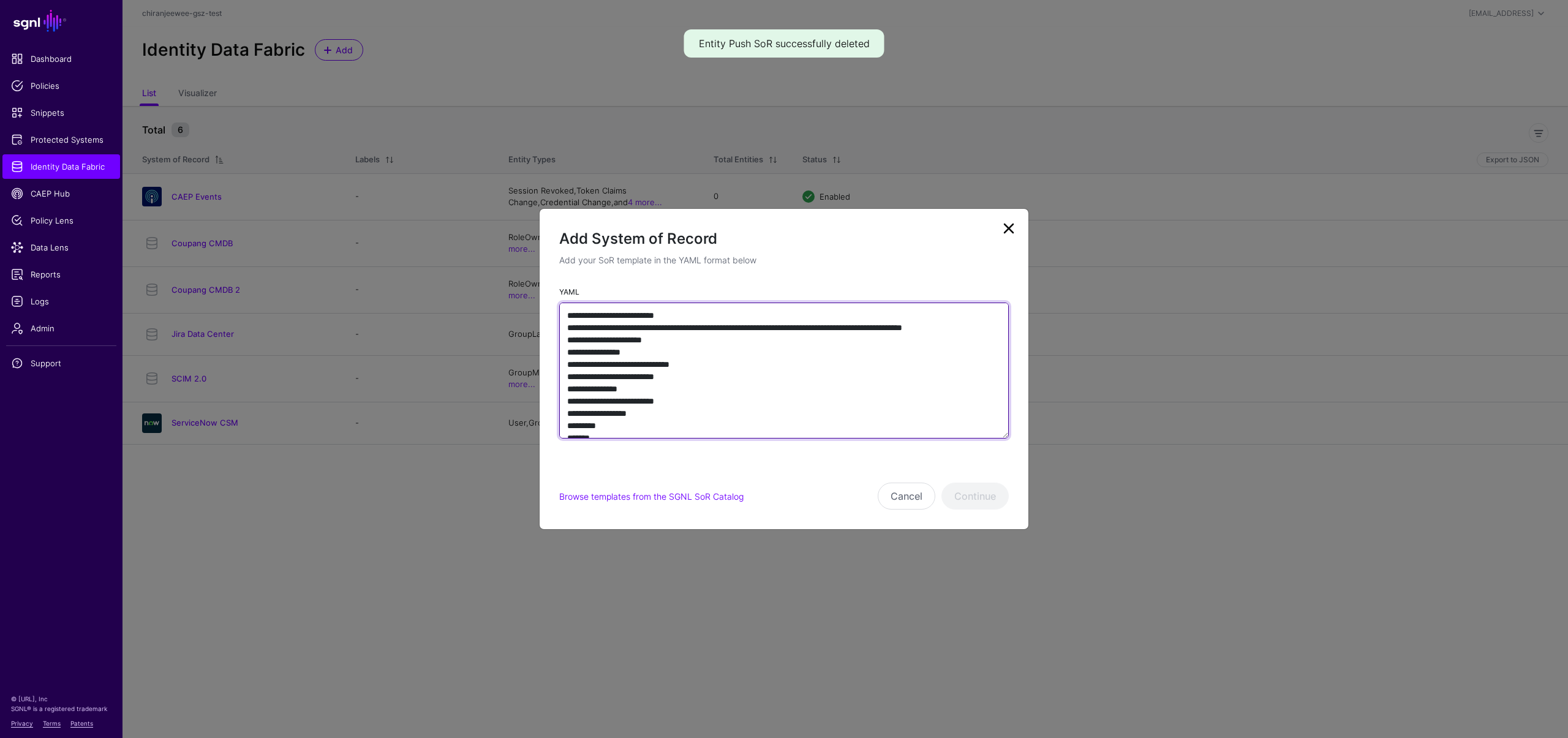
scroll to position [704, 0]
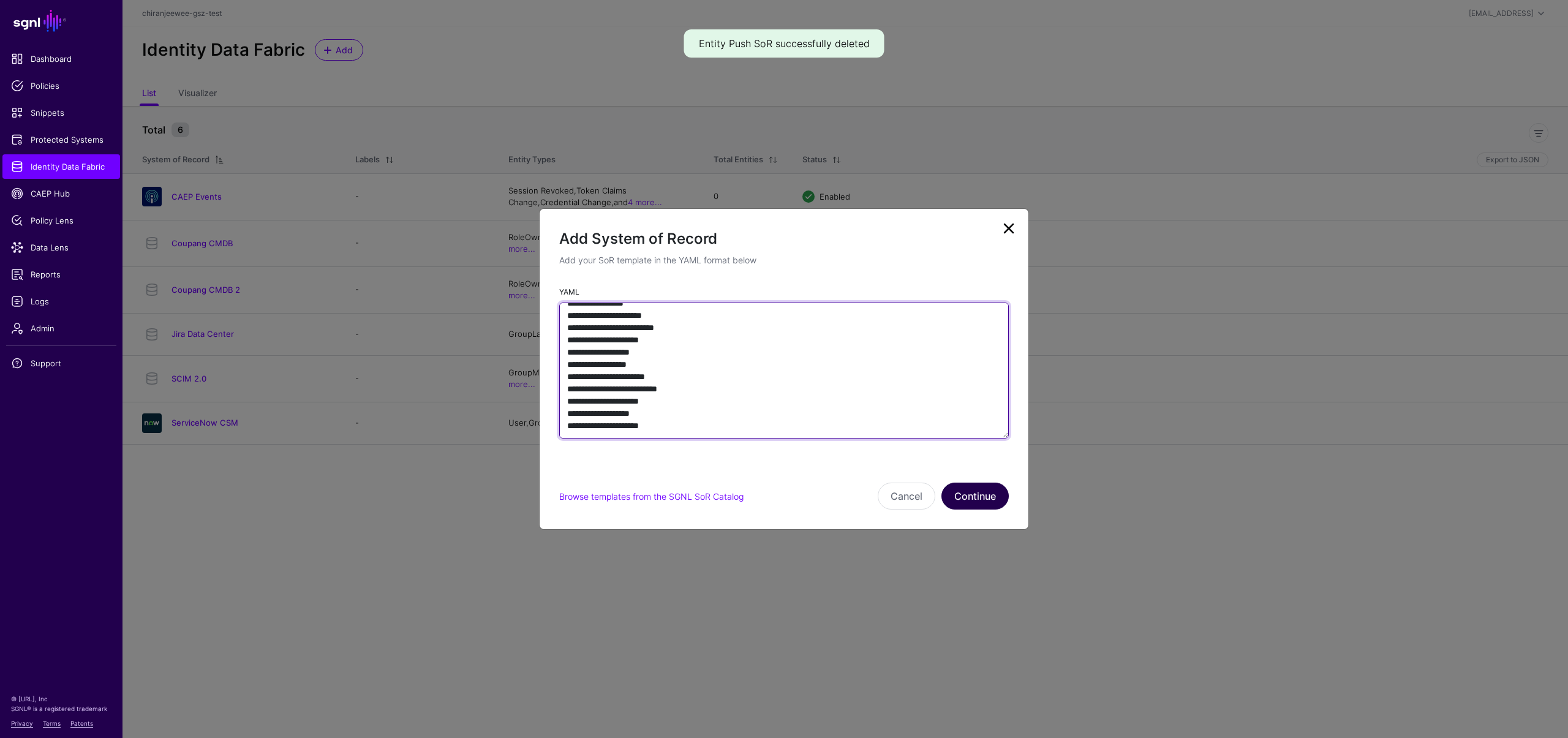
type textarea "**********"
click at [986, 494] on button "Continue" at bounding box center [975, 496] width 68 height 27
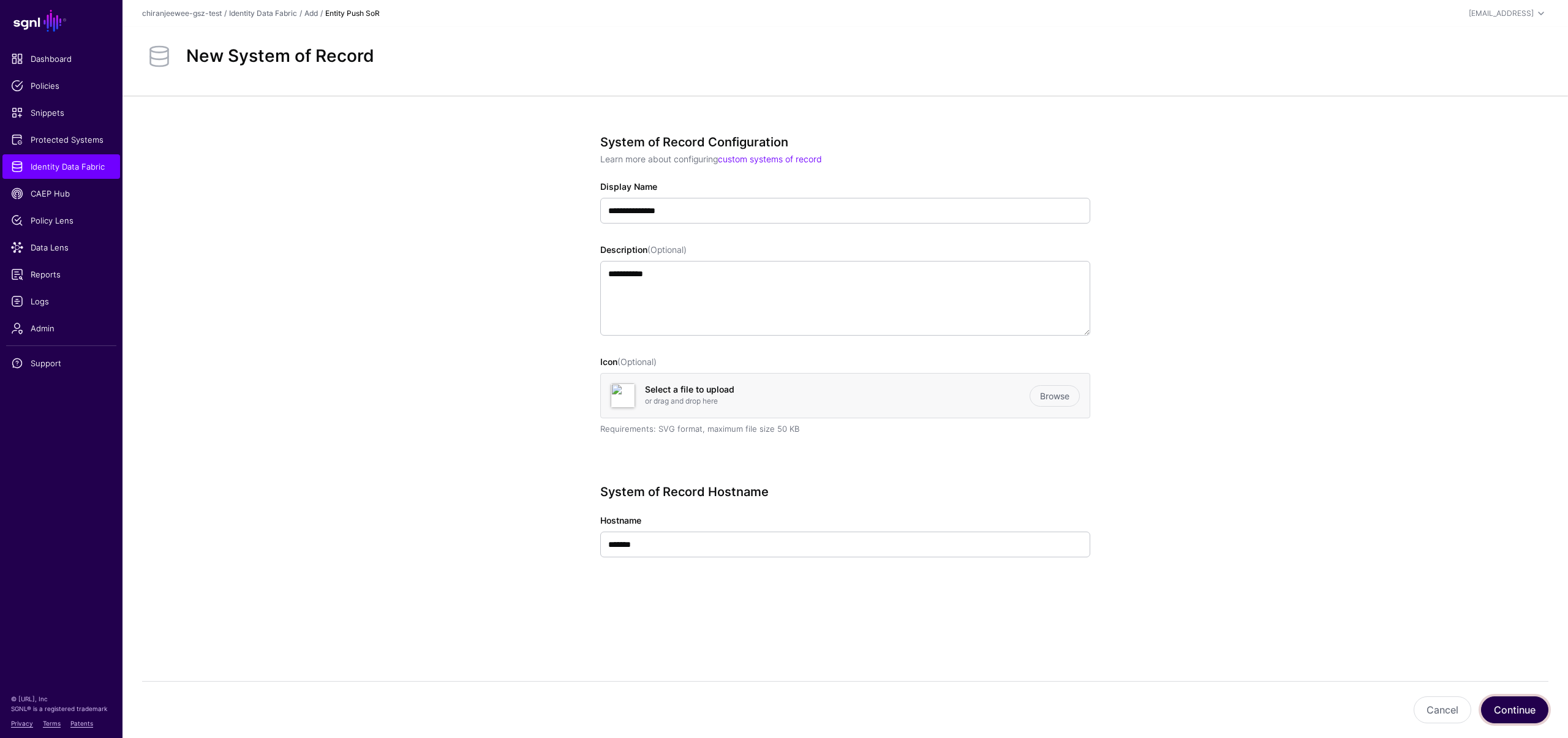
click at [1488, 715] on button "Continue" at bounding box center [1515, 709] width 68 height 27
